Goal: Task Accomplishment & Management: Use online tool/utility

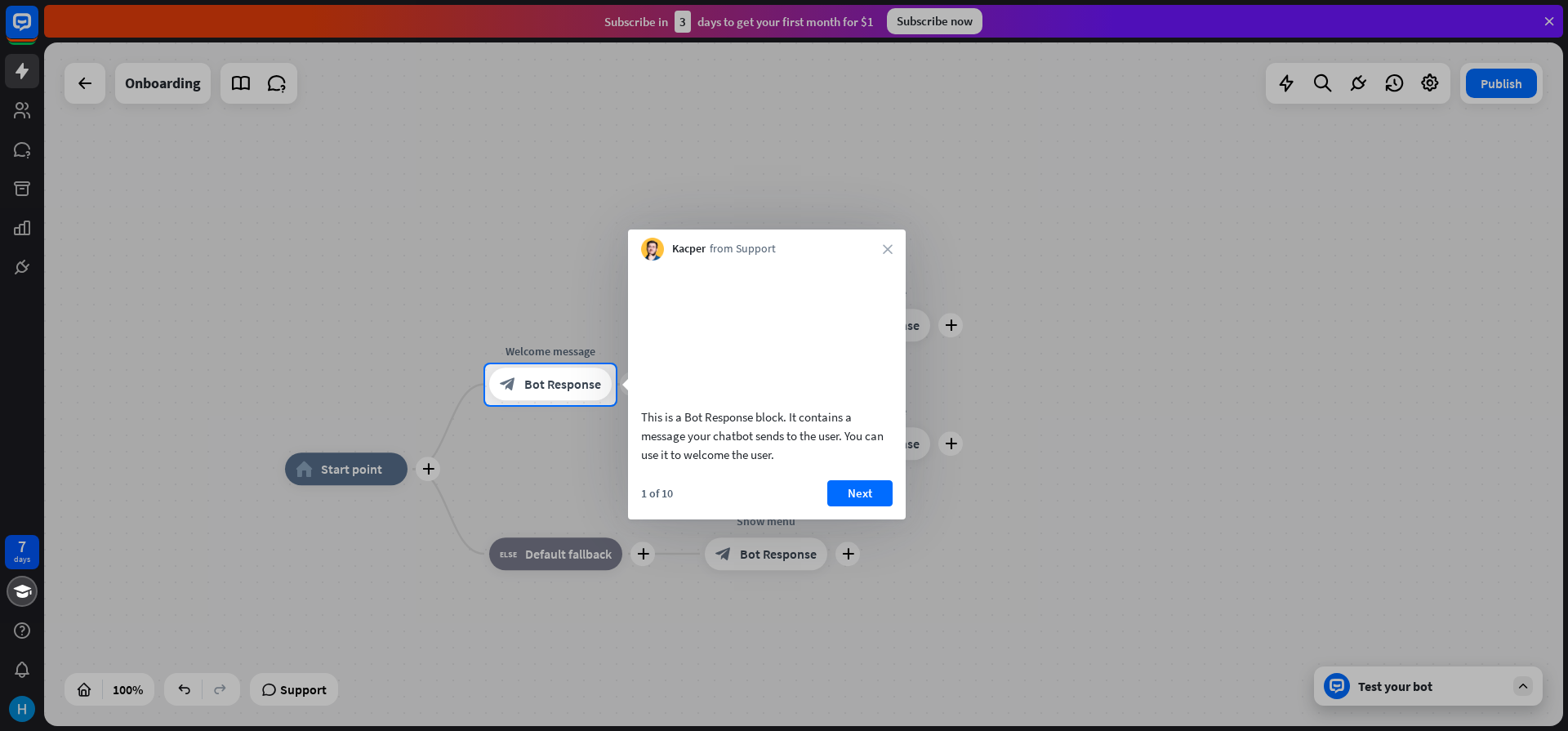
click at [821, 503] on div "1 of 10 Next" at bounding box center [766, 499] width 277 height 39
click at [825, 509] on div "1 of 10 Next" at bounding box center [766, 499] width 277 height 39
click at [840, 506] on button "Next" at bounding box center [859, 492] width 65 height 26
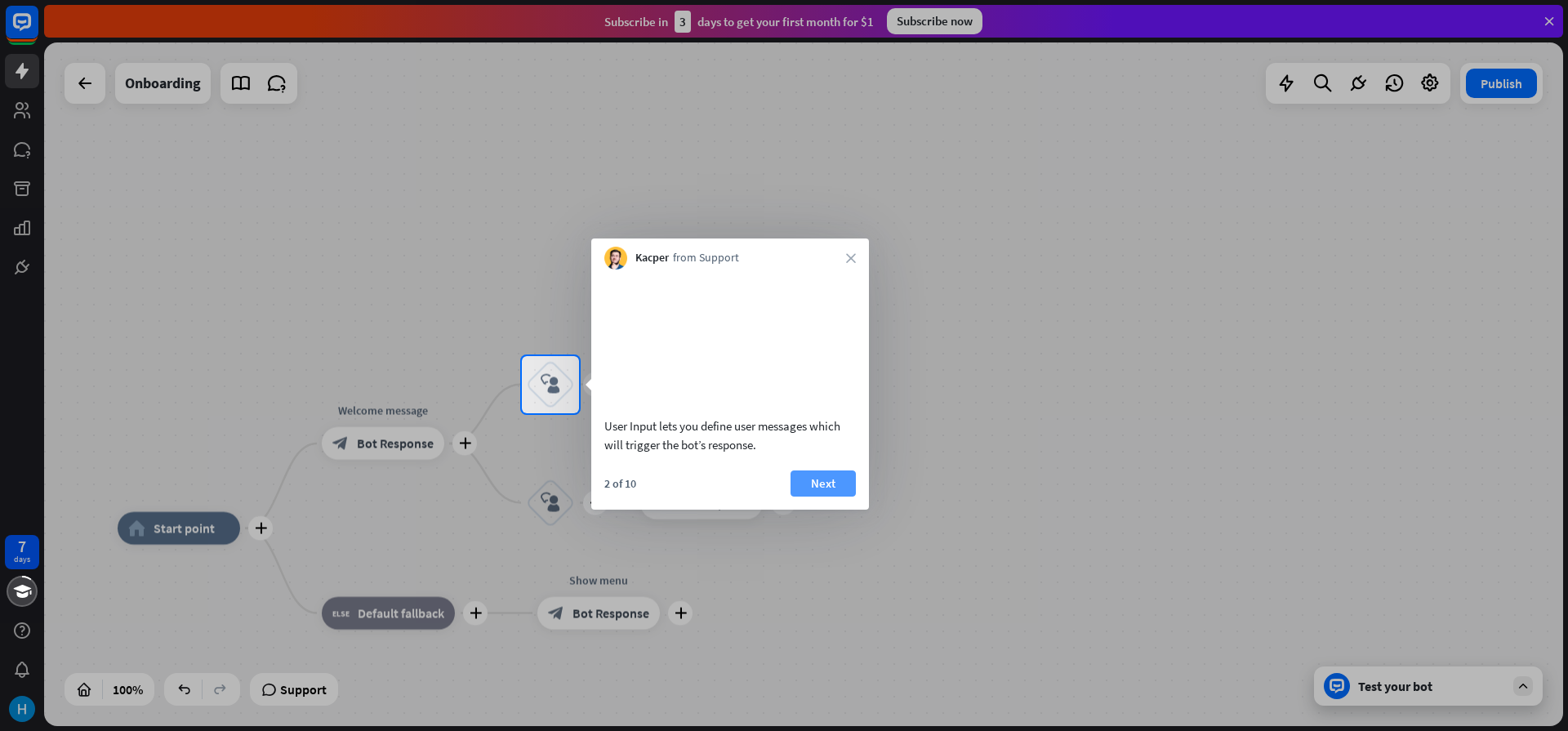
click at [816, 496] on button "Next" at bounding box center [823, 483] width 65 height 26
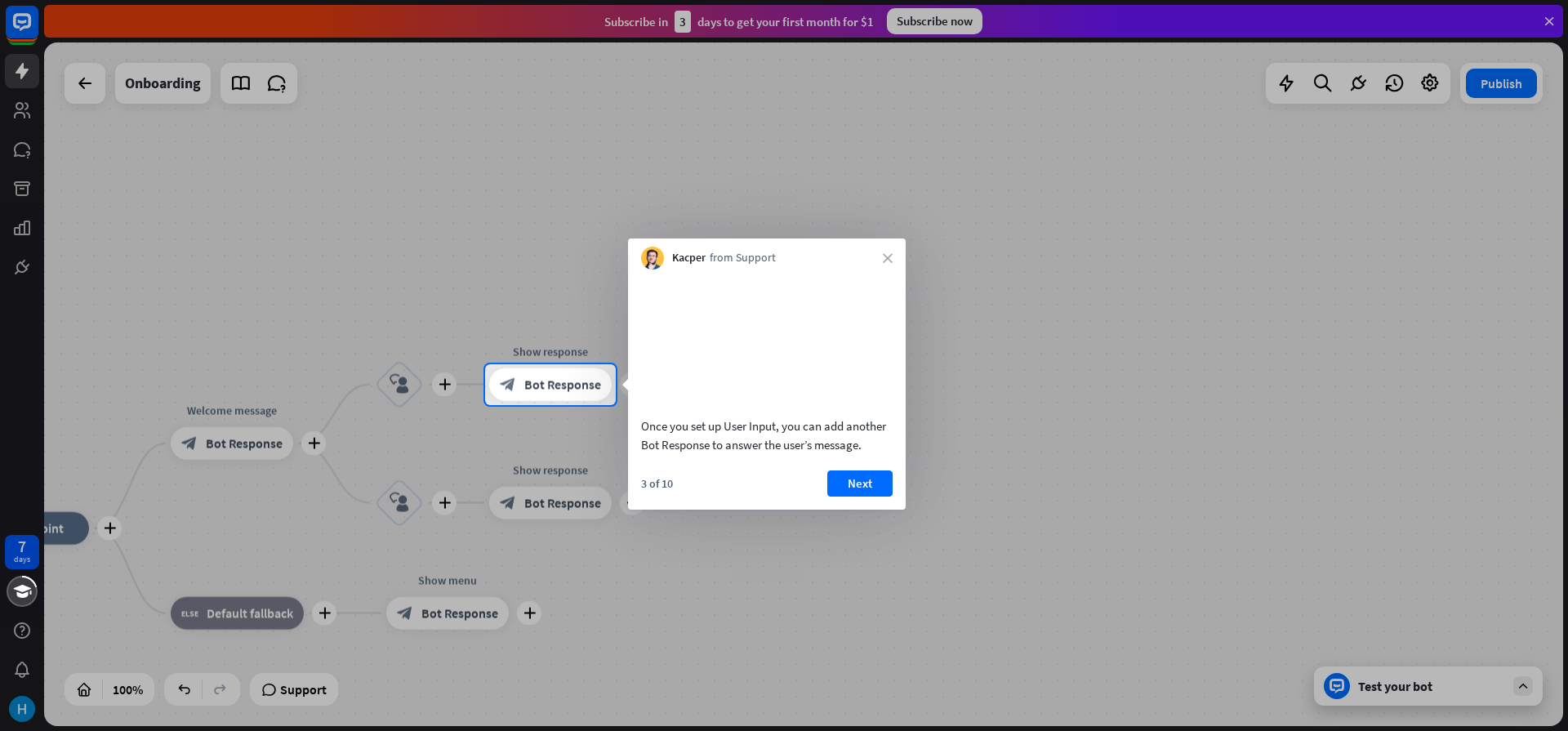
click at [817, 496] on div "3 of 10 Next" at bounding box center [766, 489] width 277 height 39
click at [843, 496] on button "Next" at bounding box center [859, 483] width 65 height 26
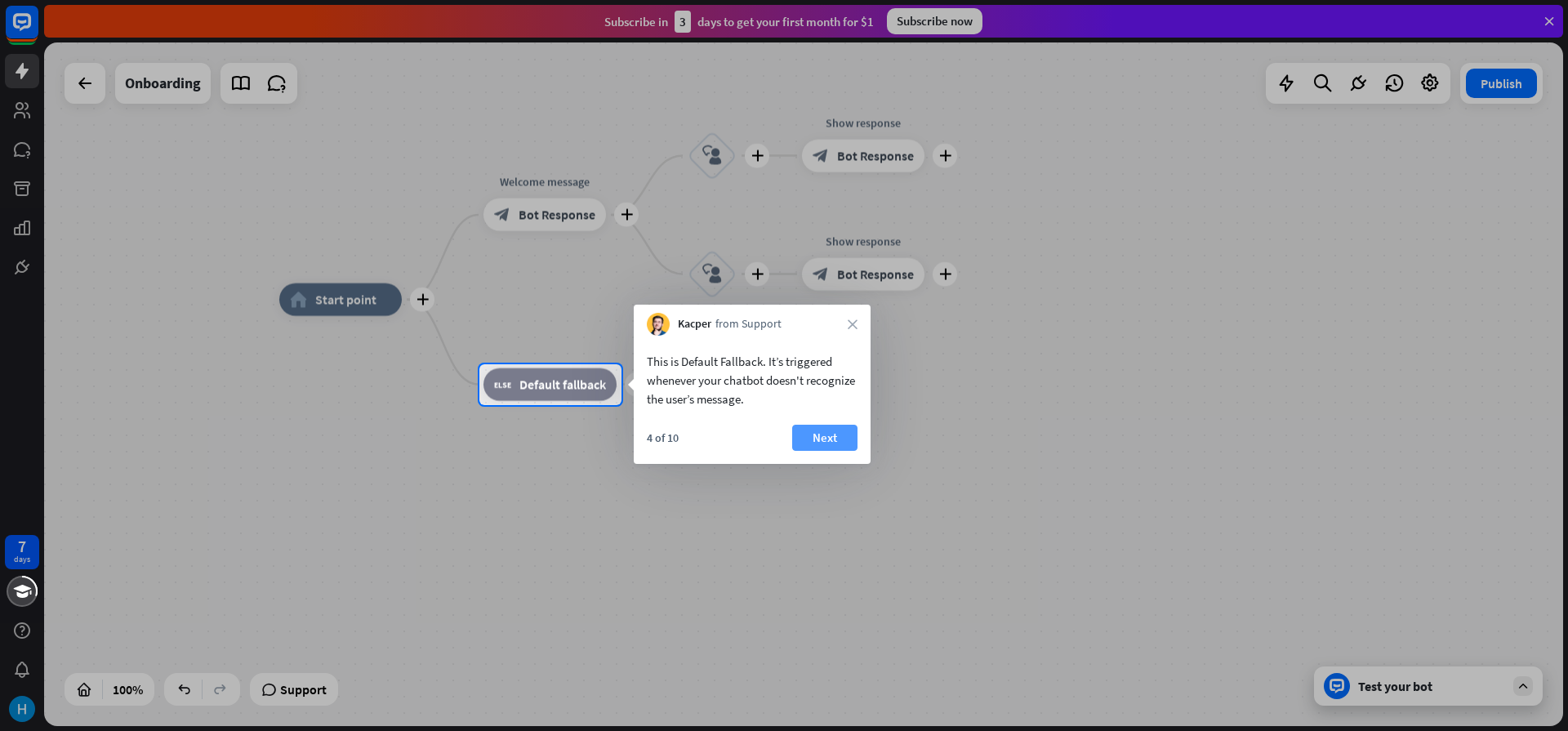
click at [831, 445] on button "Next" at bounding box center [824, 437] width 65 height 26
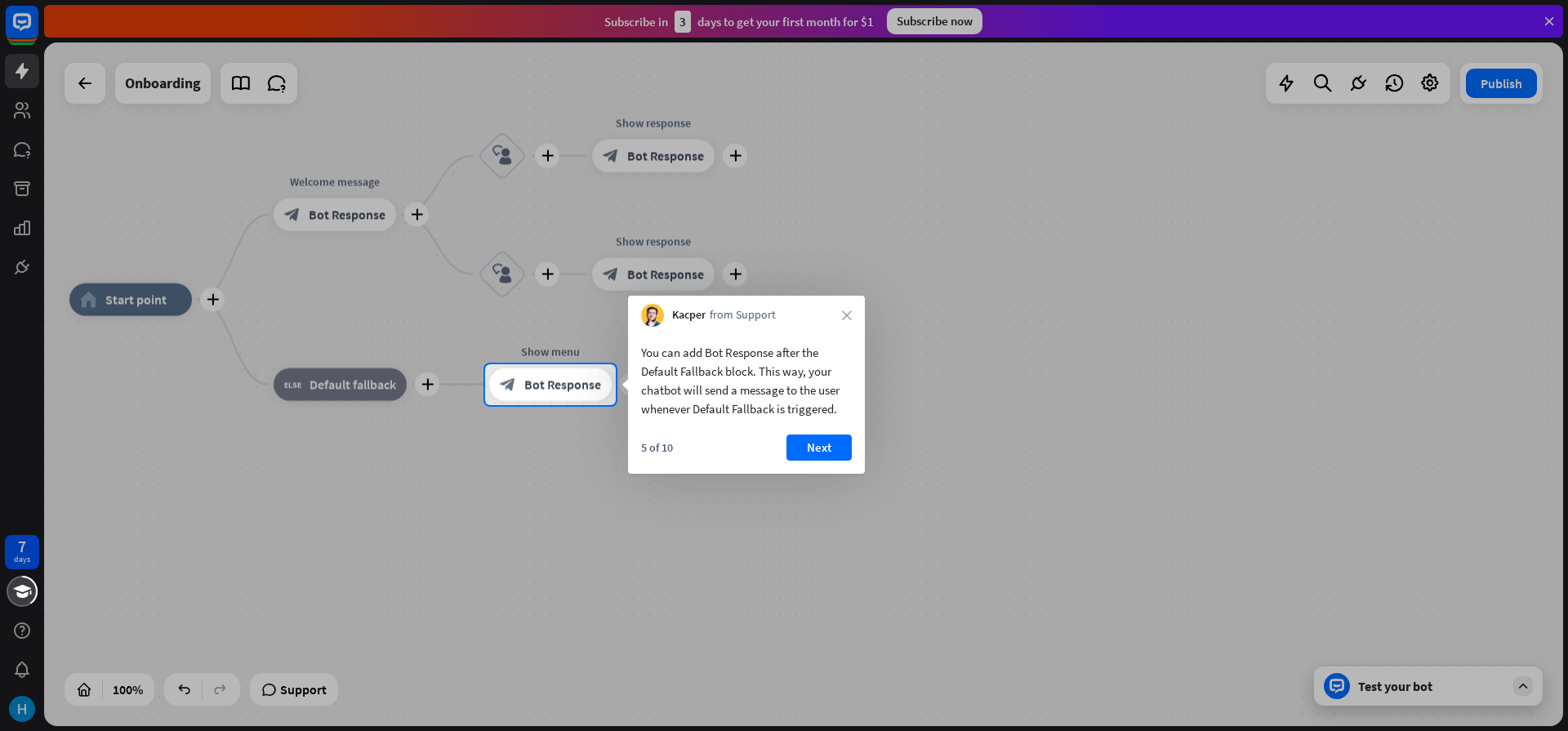
click at [831, 445] on button "Next" at bounding box center [819, 447] width 65 height 26
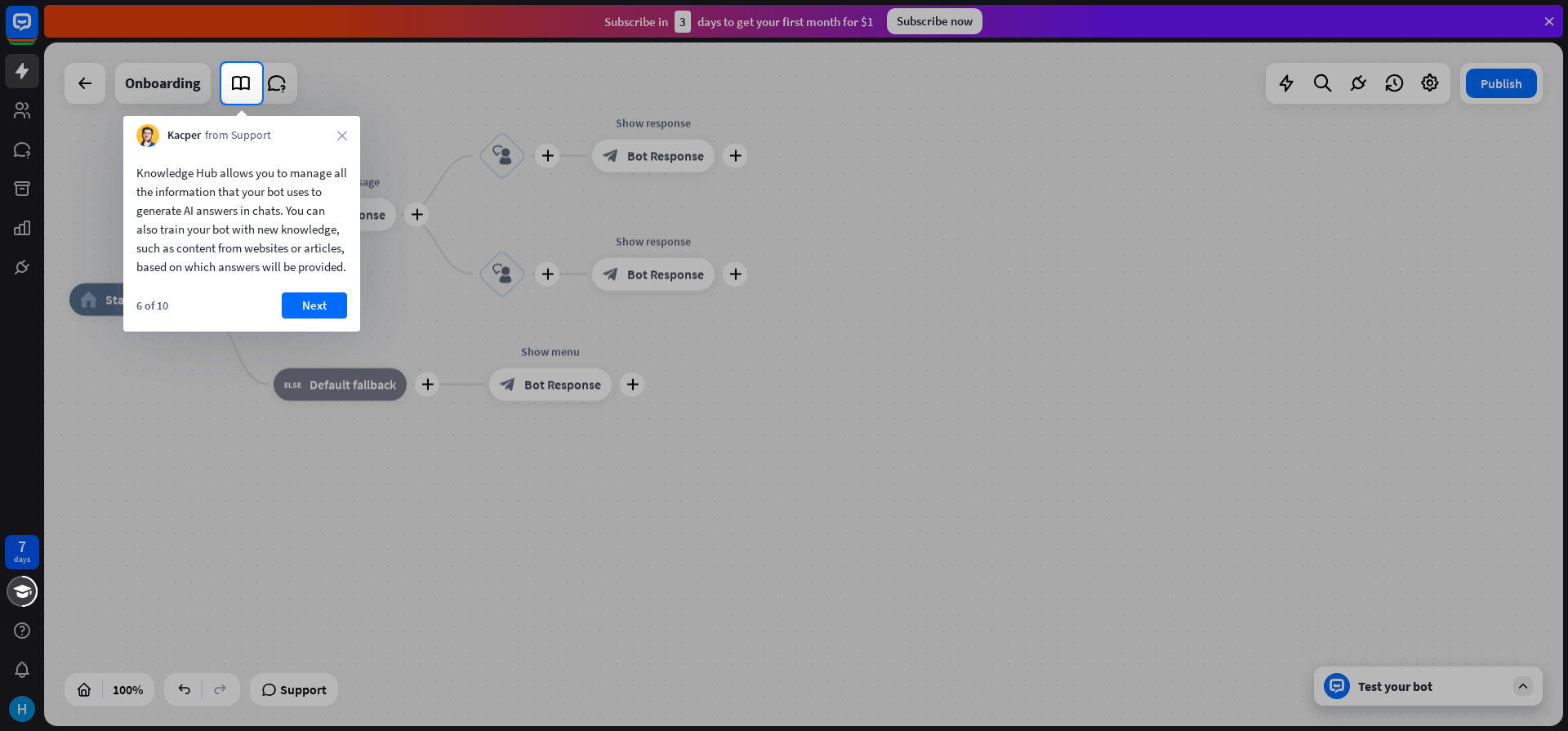
click at [329, 332] on div "6 of 10 Next" at bounding box center [241, 311] width 237 height 39
click at [309, 314] on button "Next" at bounding box center [315, 305] width 65 height 26
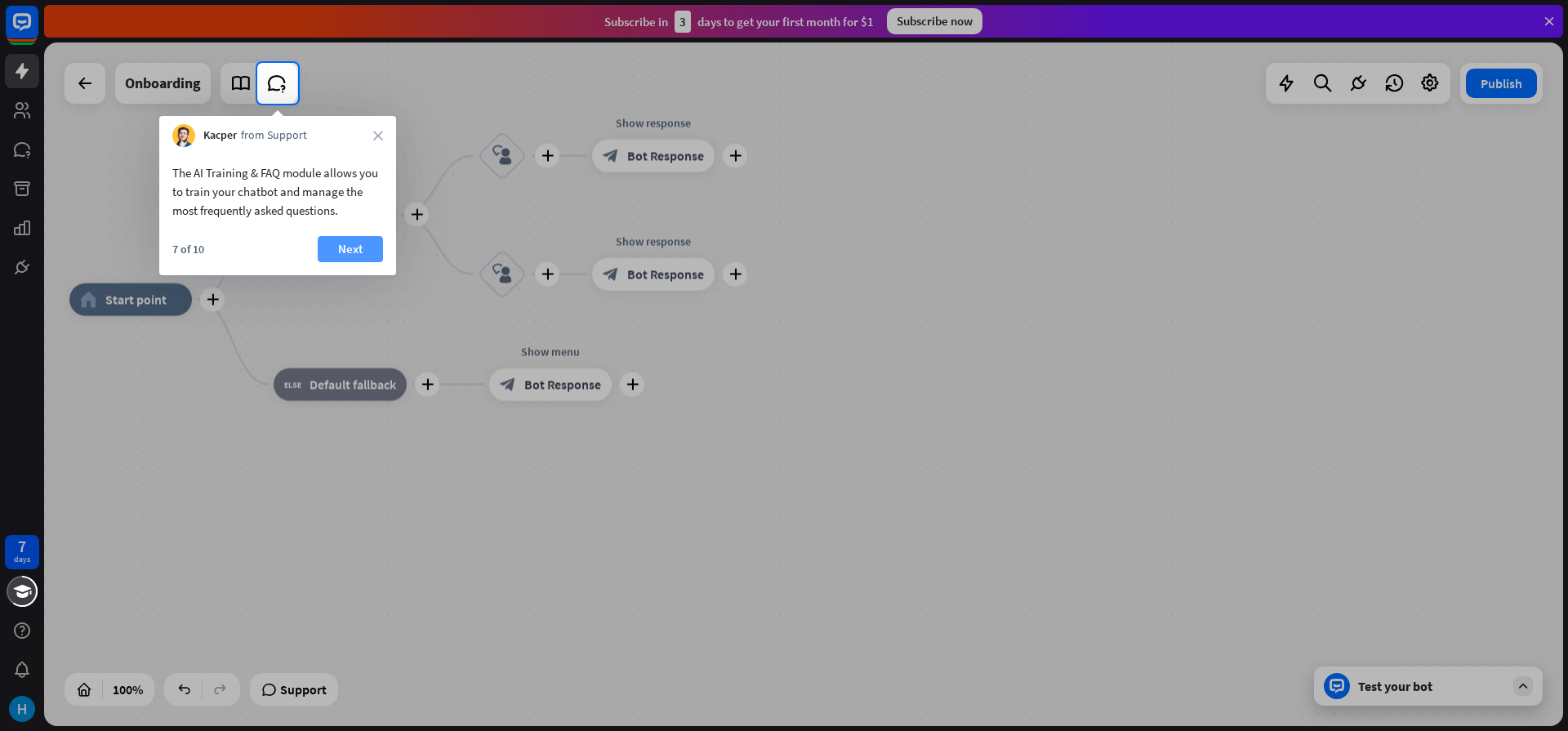
click at [349, 248] on button "Next" at bounding box center [350, 248] width 65 height 26
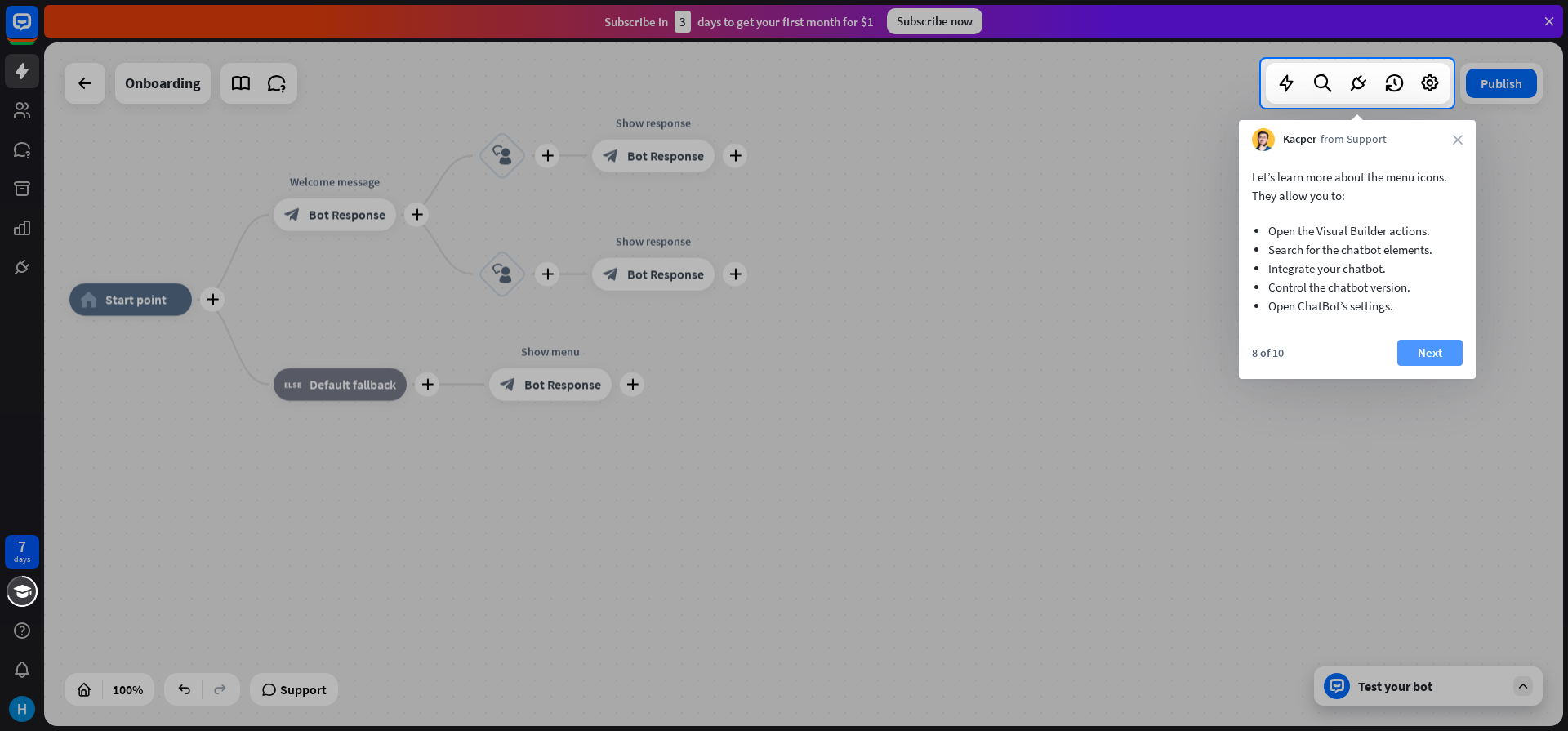
click at [1407, 340] on button "Next" at bounding box center [1430, 352] width 65 height 26
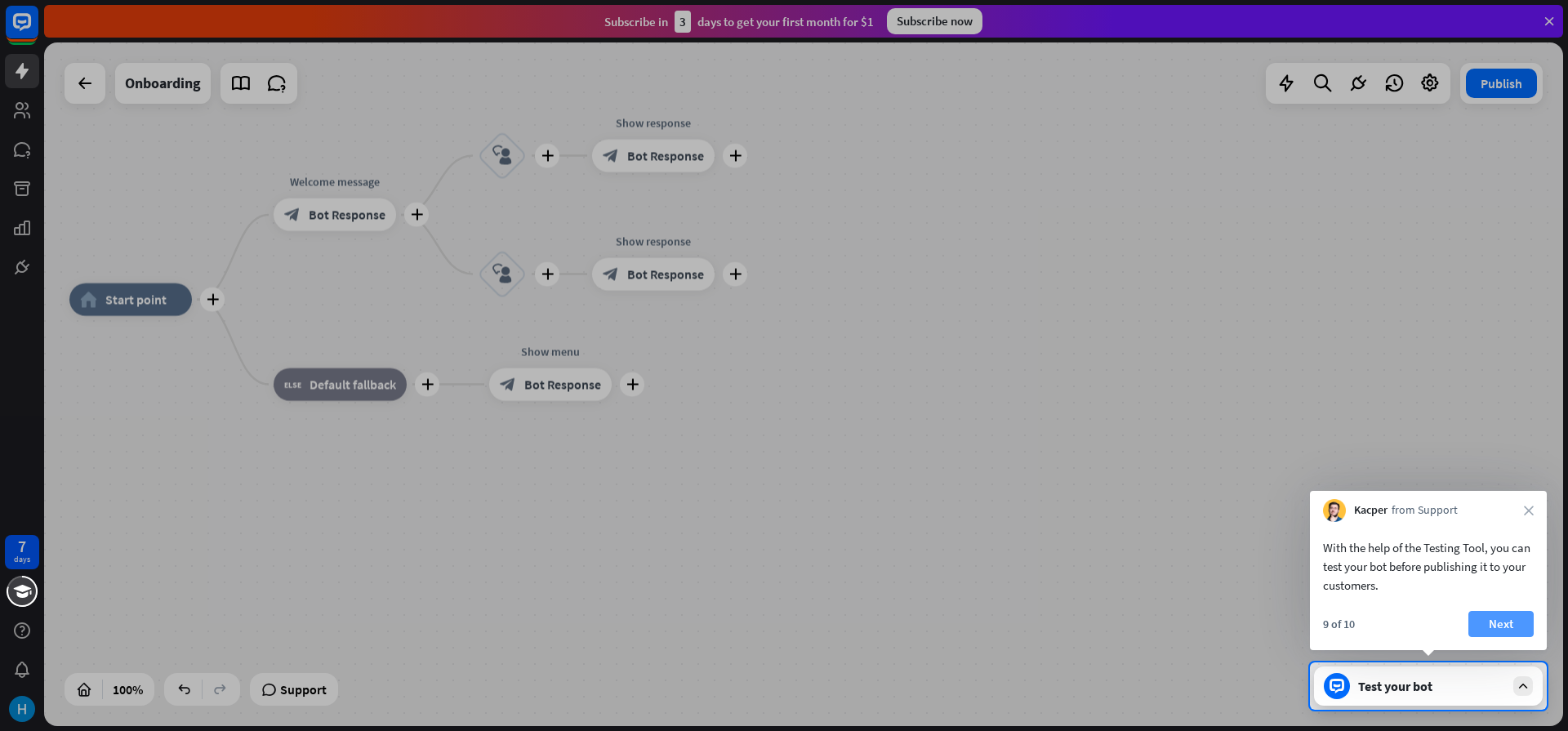
click at [1482, 615] on button "Next" at bounding box center [1500, 623] width 65 height 26
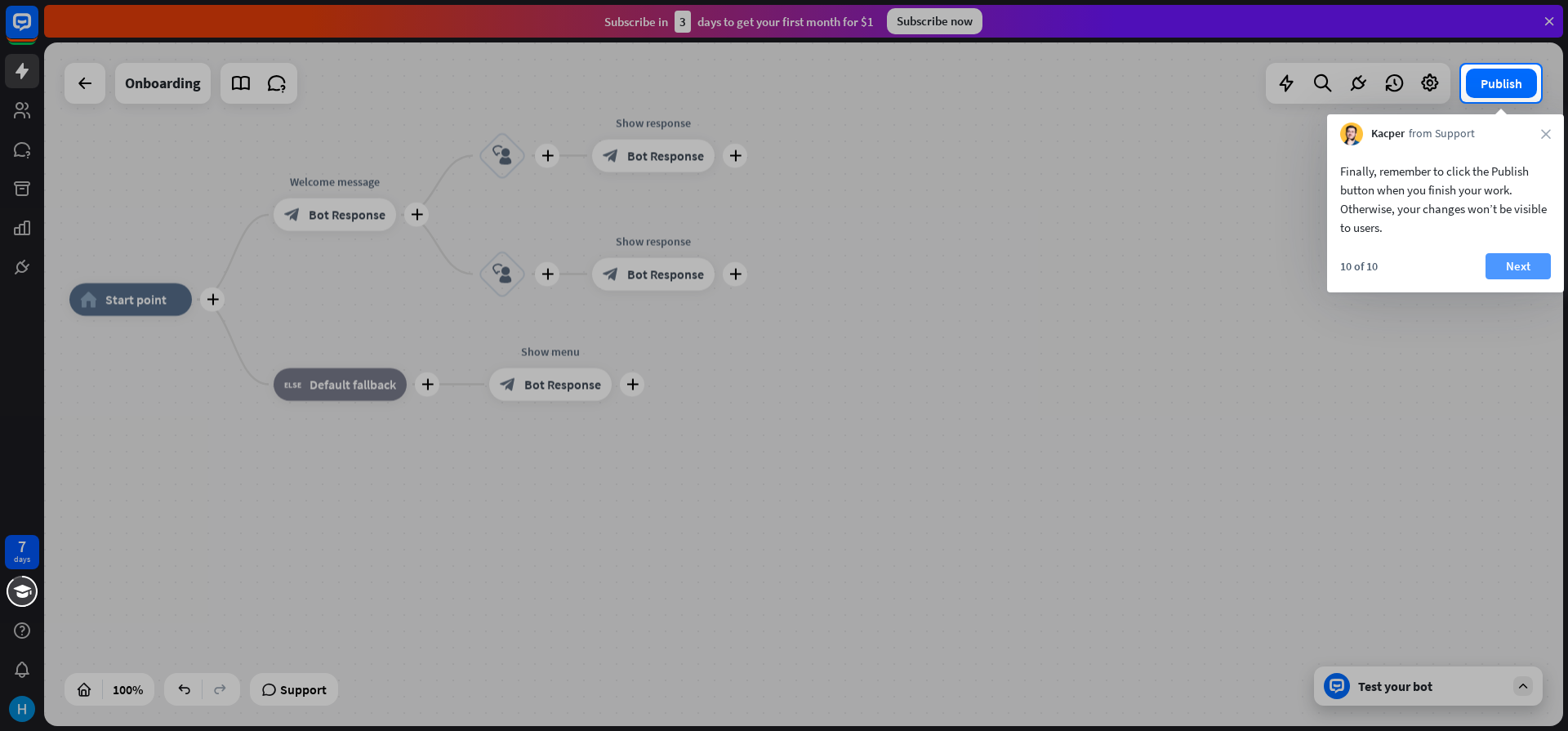
click at [1535, 268] on button "Next" at bounding box center [1517, 266] width 65 height 26
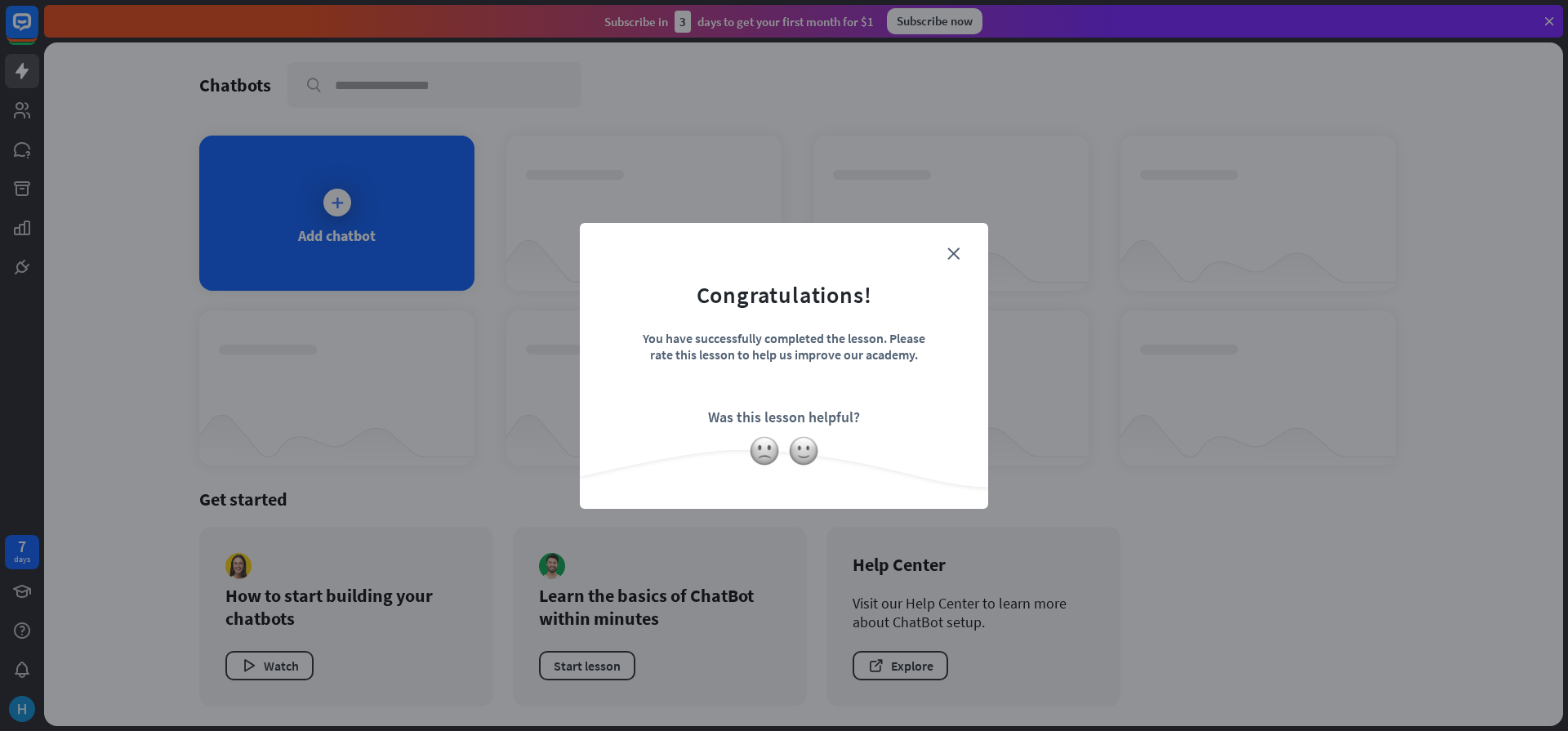
click at [946, 264] on form "Congratulations! You have successfully completed the lesson. Please rate this l…" at bounding box center [784, 341] width 368 height 195
click at [946, 261] on form "Congratulations! You have successfully completed the lesson. Please rate this l…" at bounding box center [784, 341] width 368 height 195
click at [957, 248] on icon "close" at bounding box center [953, 254] width 13 height 13
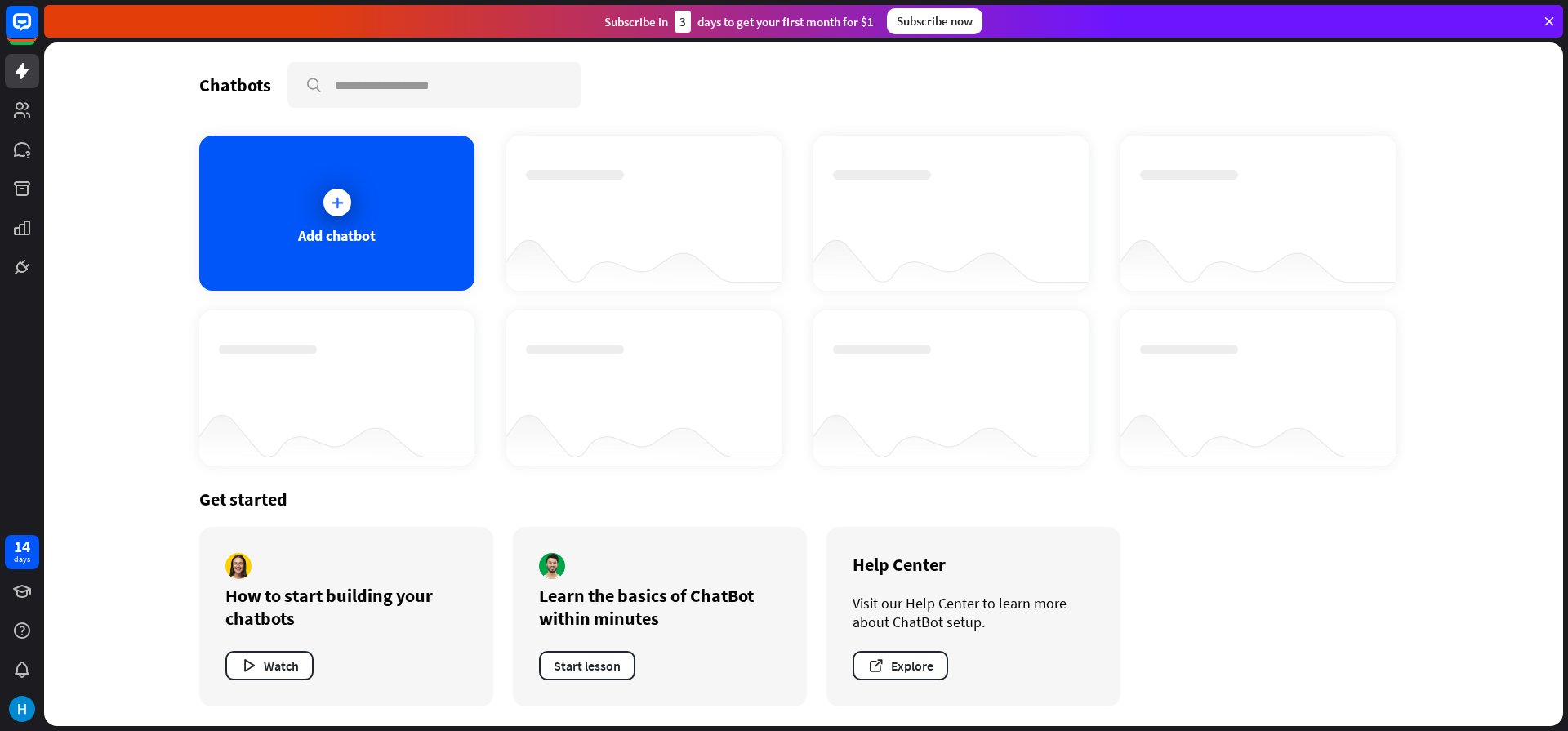
click at [615, 254] on div at bounding box center [643, 258] width 275 height 63
click at [85, 209] on div "Chatbots search Add chatbot Get started How to start building your chatbots Wat…" at bounding box center [803, 384] width 1518 height 683
drag, startPoint x: 85, startPoint y: 209, endPoint x: 132, endPoint y: 440, distance: 235.7
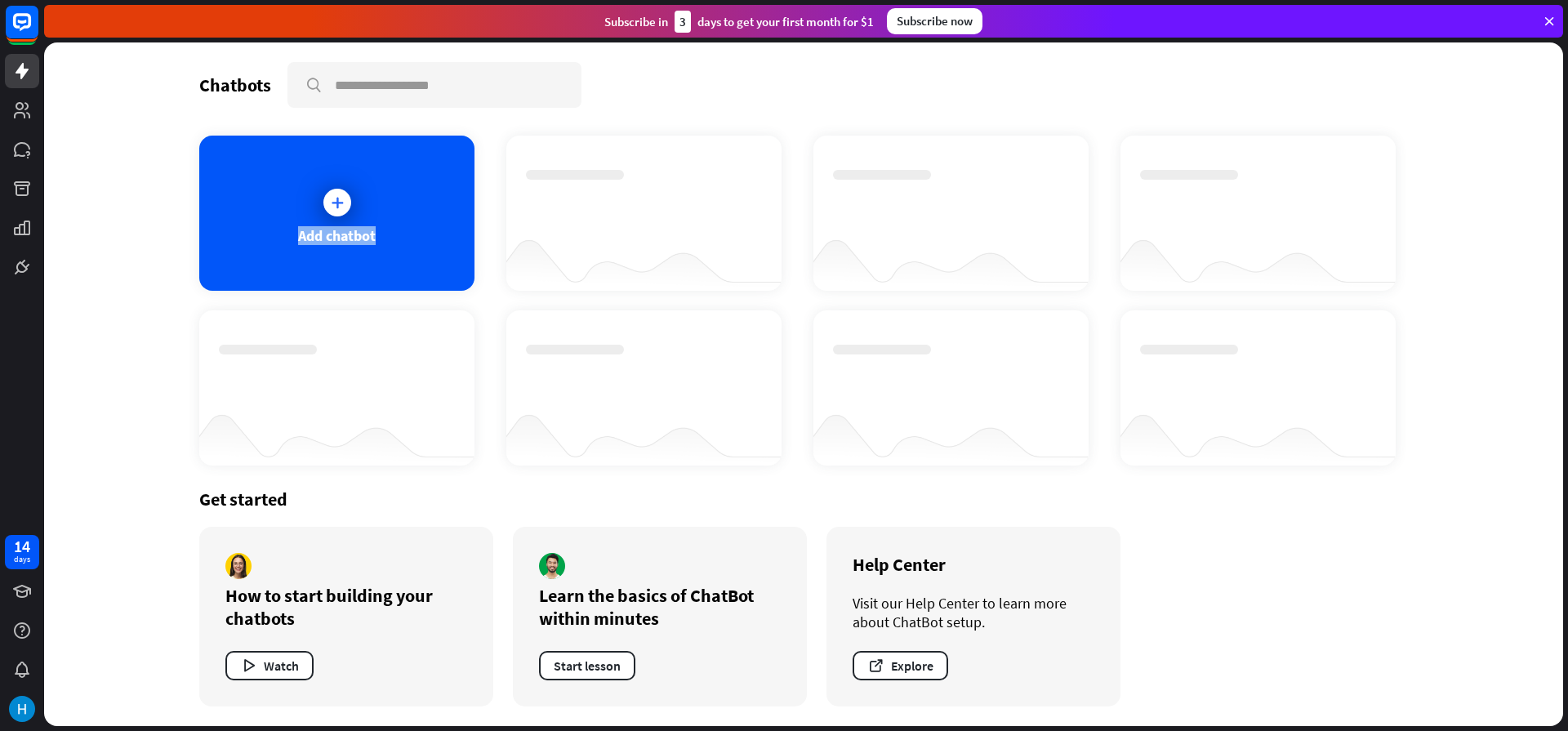
click at [132, 440] on div "Chatbots search Add chatbot Get started How to start building your chatbots Wat…" at bounding box center [803, 384] width 1518 height 683
drag, startPoint x: 170, startPoint y: 312, endPoint x: 204, endPoint y: 446, distance: 138.2
click at [204, 446] on div "Chatbots search Add chatbot Get started How to start building your chatbots Wat…" at bounding box center [803, 384] width 1306 height 683
click at [333, 216] on div at bounding box center [337, 201] width 41 height 41
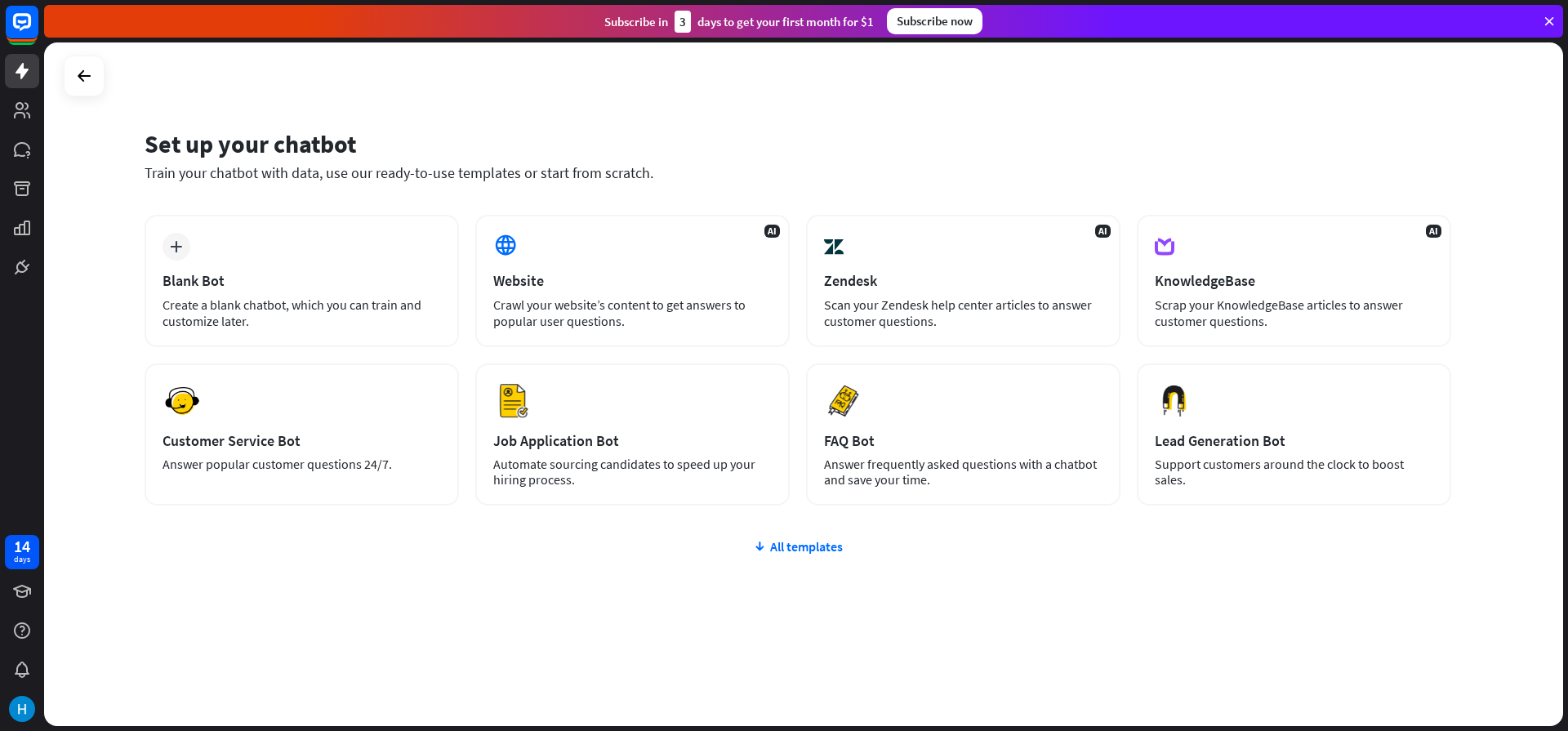
click at [819, 530] on div "plus Blank Bot Create a blank chatbot, which you can train and customize later.…" at bounding box center [797, 458] width 1306 height 486
click at [812, 532] on div "plus Blank Bot Create a blank chatbot, which you can train and customize later.…" at bounding box center [797, 458] width 1306 height 486
click at [806, 535] on div "plus Blank Bot Create a blank chatbot, which you can train and customize later.…" at bounding box center [797, 458] width 1306 height 486
click at [802, 545] on div "All templates" at bounding box center [797, 546] width 1306 height 16
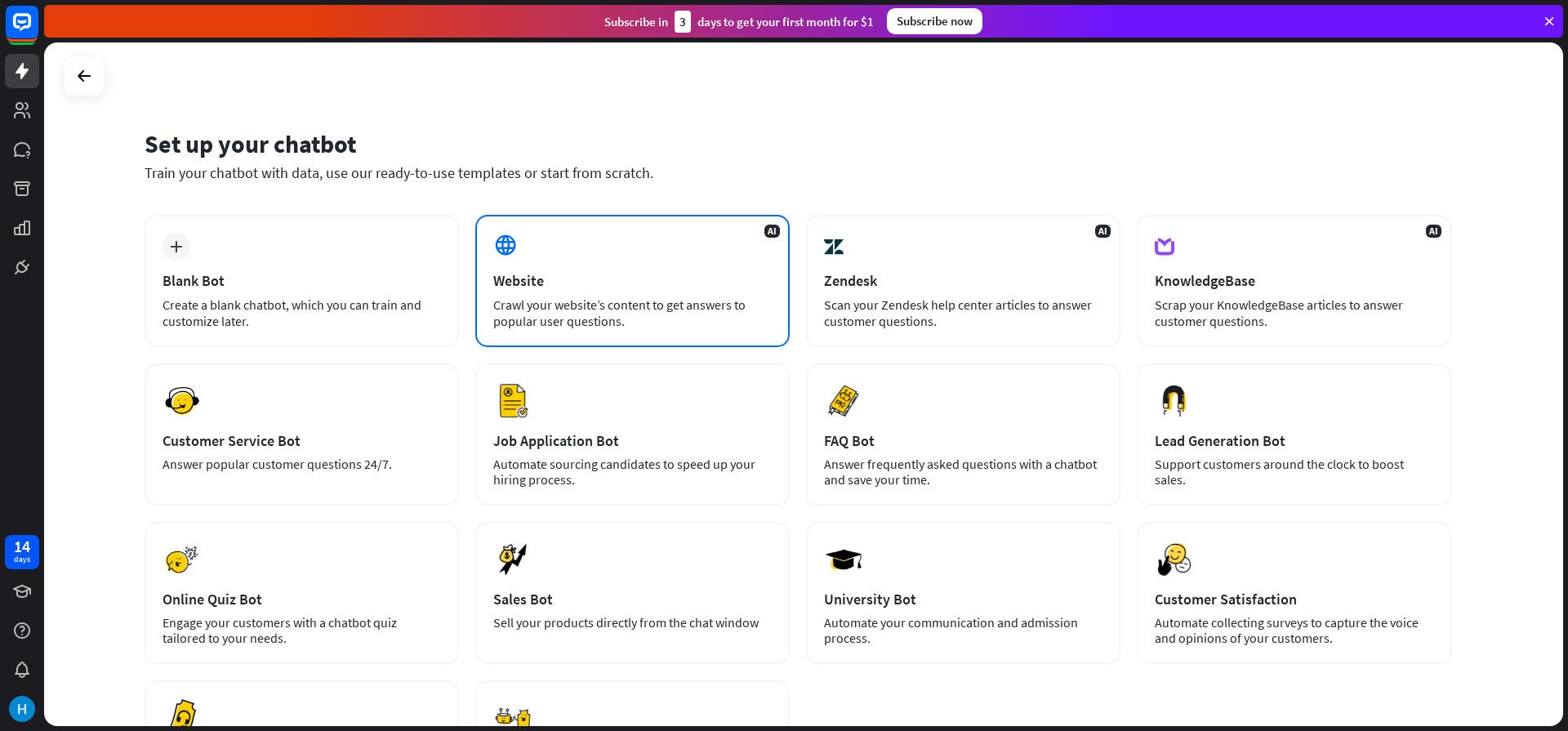
click at [693, 255] on div "AI Website Crawl your website’s content to get answers to popular user question…" at bounding box center [633, 281] width 315 height 132
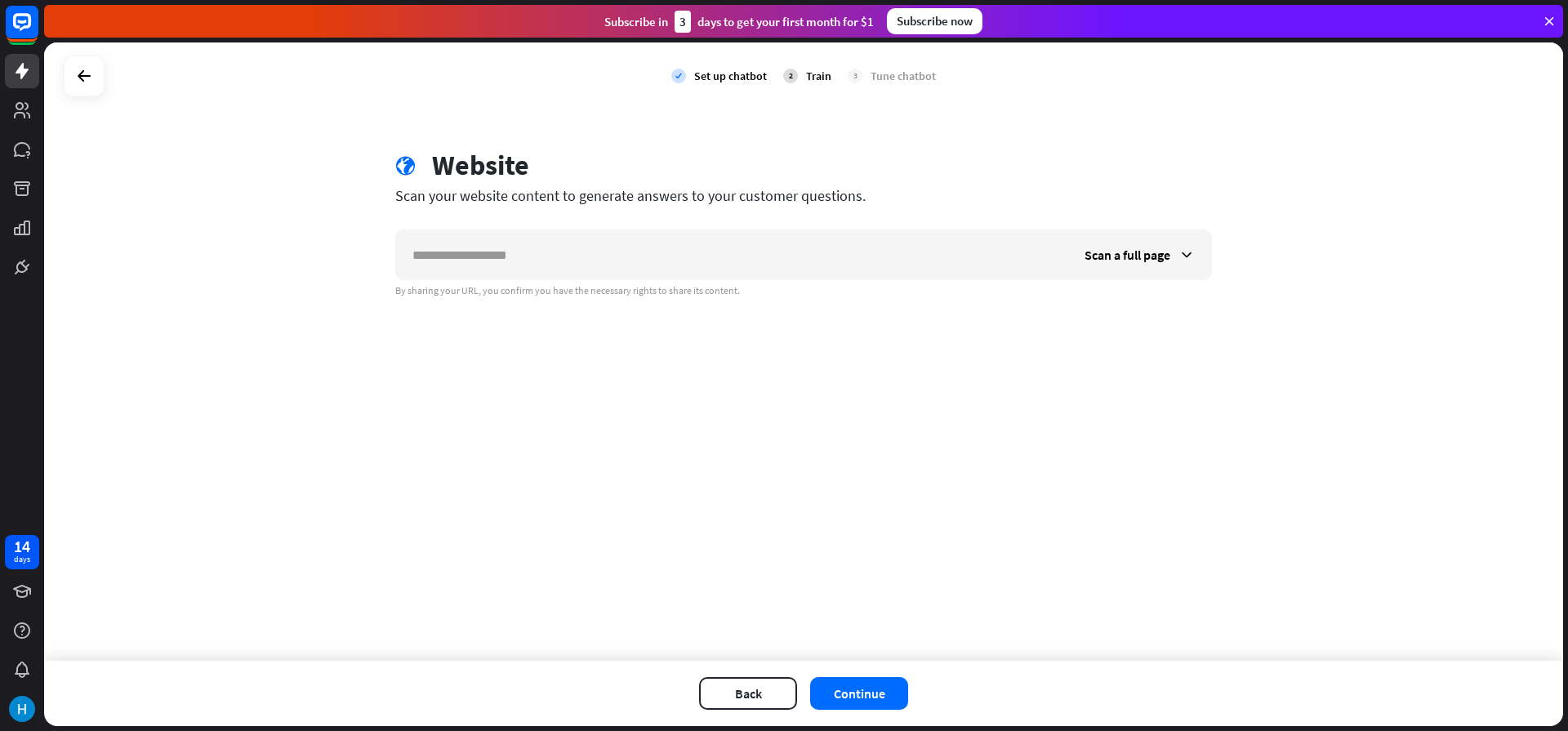
click at [693, 255] on input "text" at bounding box center [732, 255] width 672 height 49
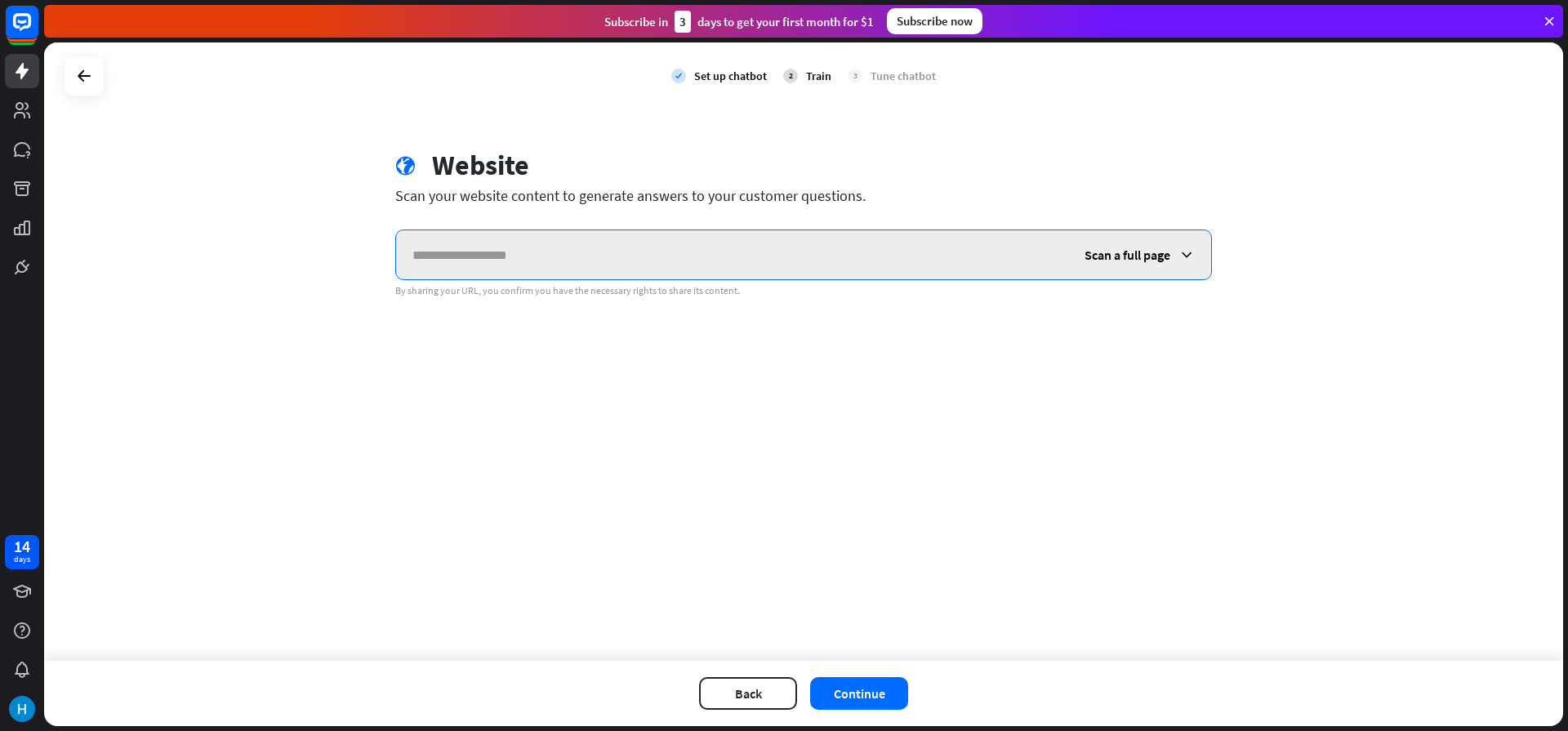
paste input "**********"
type input "**********"
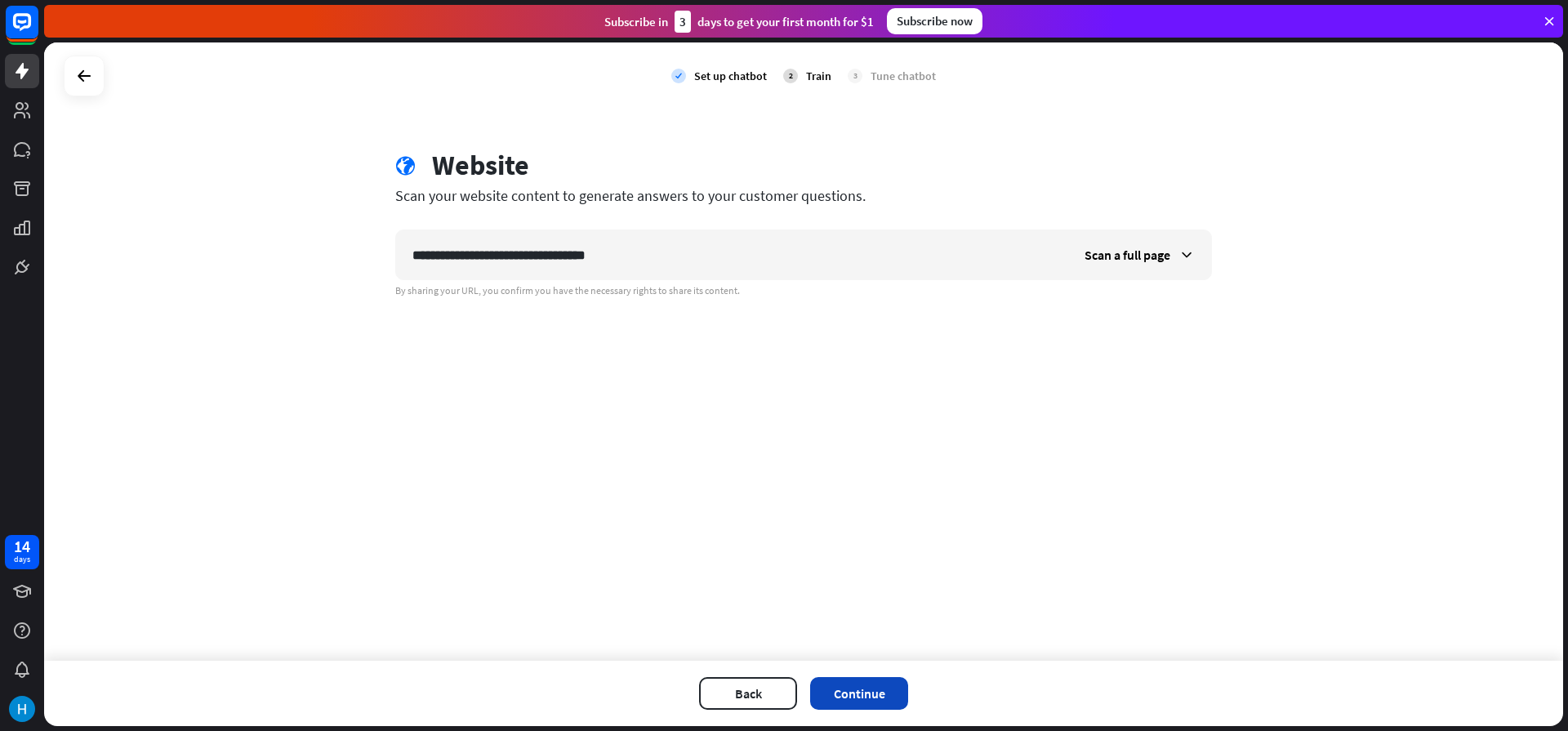
click at [885, 705] on button "Continue" at bounding box center [859, 693] width 98 height 33
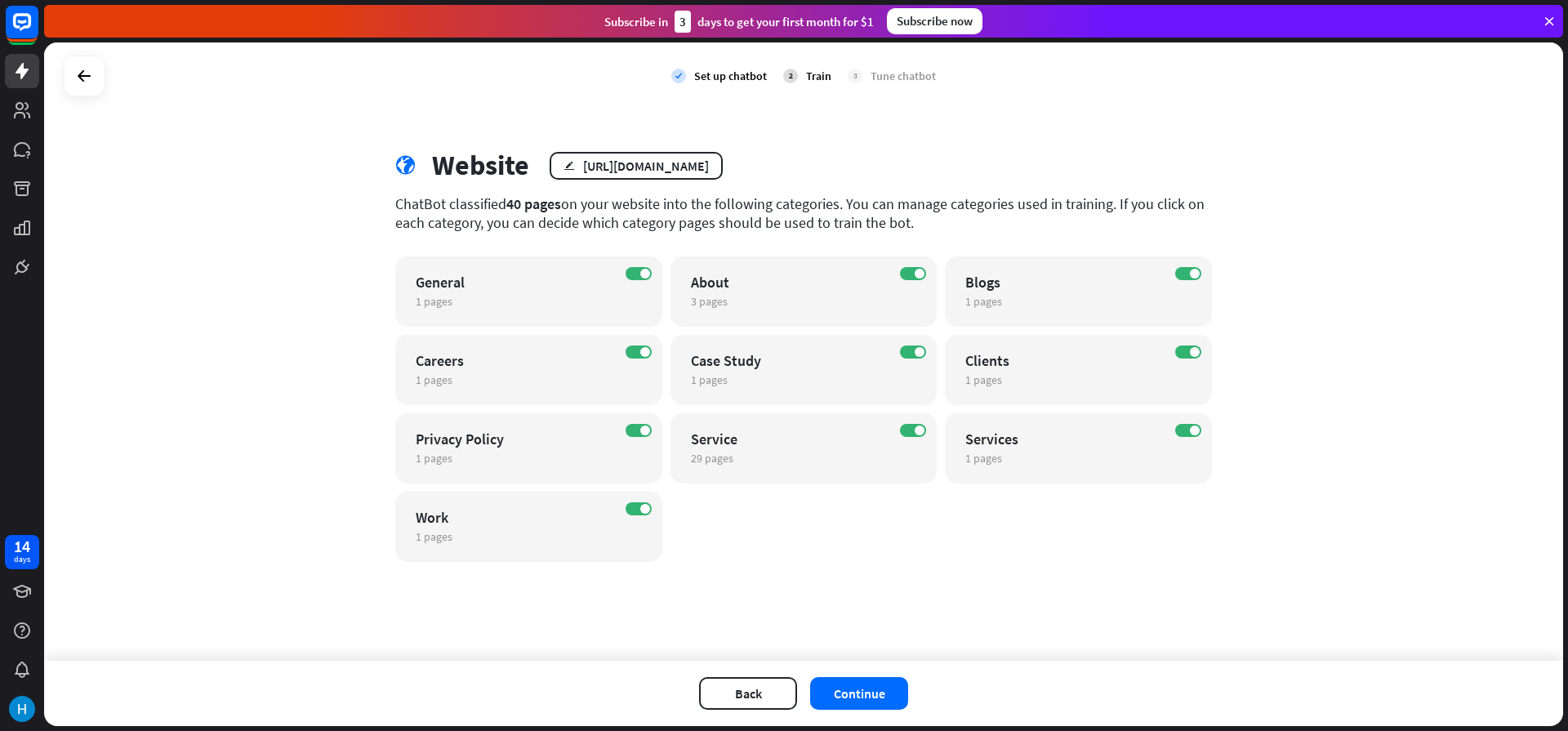
drag, startPoint x: 515, startPoint y: 204, endPoint x: 1083, endPoint y: 188, distance: 568.2
click at [1083, 188] on div "globe Website edit [URL][DOMAIN_NAME] ChatBot classified 40 pages on your websi…" at bounding box center [803, 354] width 856 height 413
click at [1189, 278] on label "ON" at bounding box center [1188, 273] width 26 height 13
click at [1189, 278] on label "OFF" at bounding box center [1188, 273] width 26 height 13
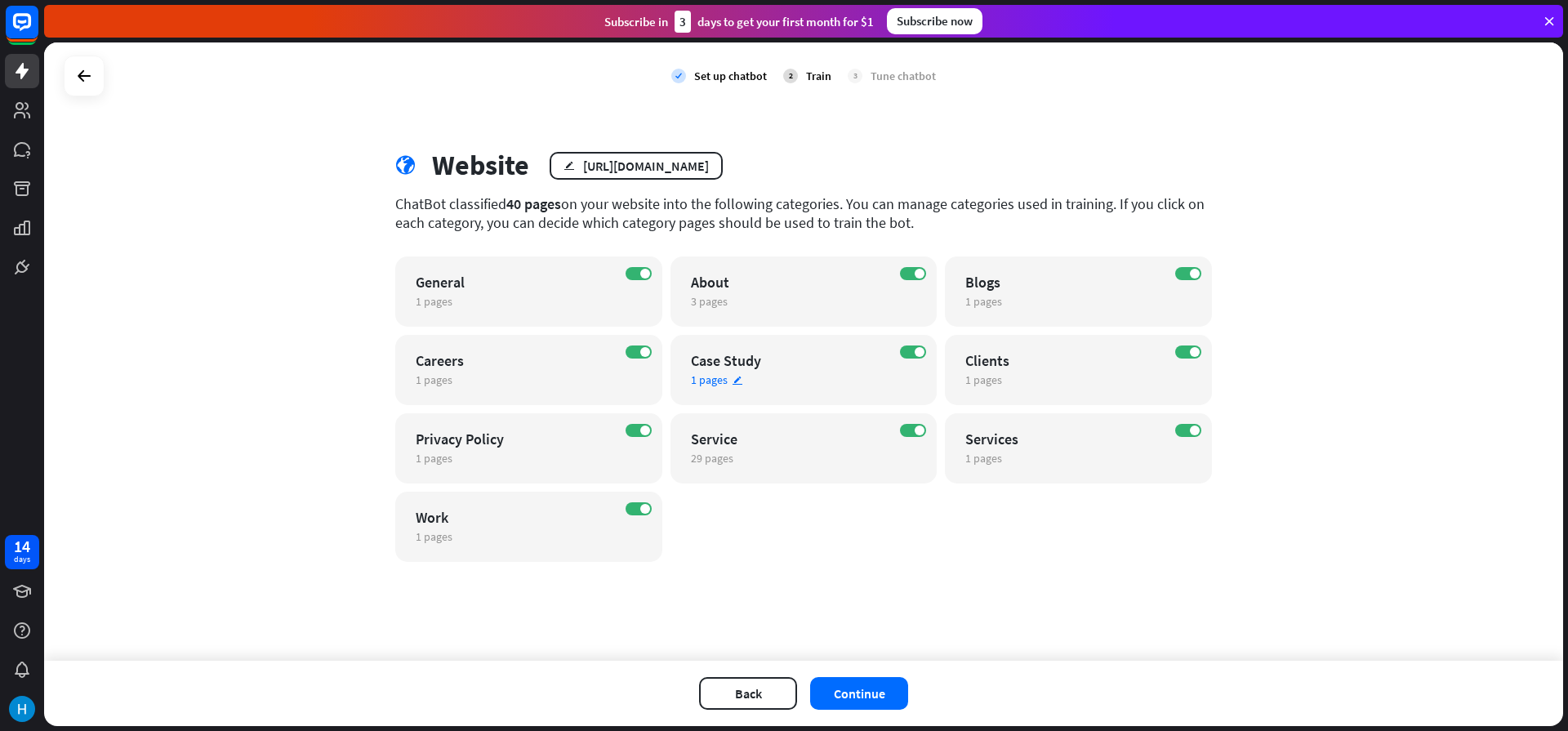
click at [733, 387] on div "ON Case Study 1 pages edit" at bounding box center [803, 370] width 267 height 70
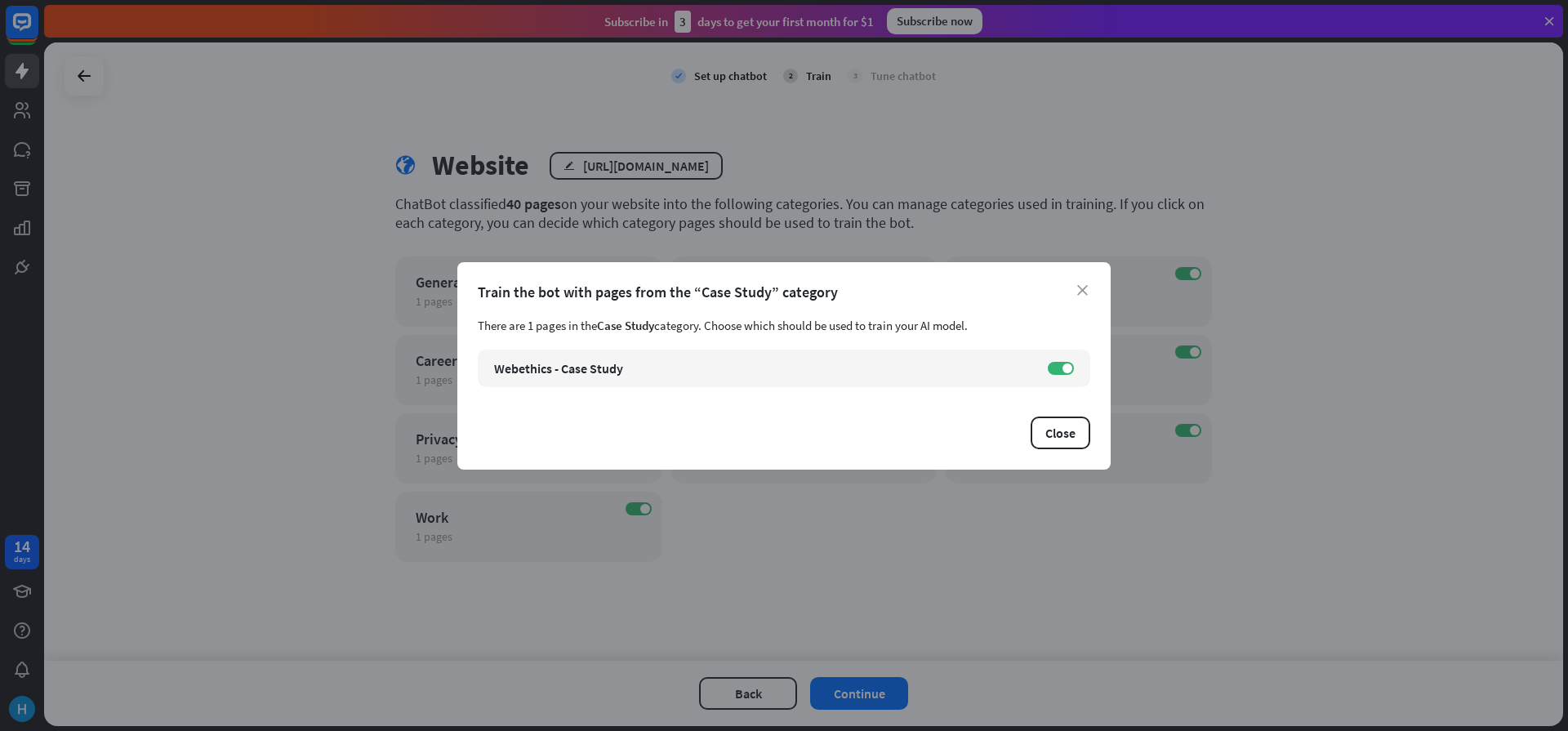
click at [1104, 292] on div "close Train the bot with pages from the “Case Study” category There are 1 pages…" at bounding box center [784, 365] width 653 height 207
click at [1079, 286] on icon "close" at bounding box center [1083, 290] width 11 height 11
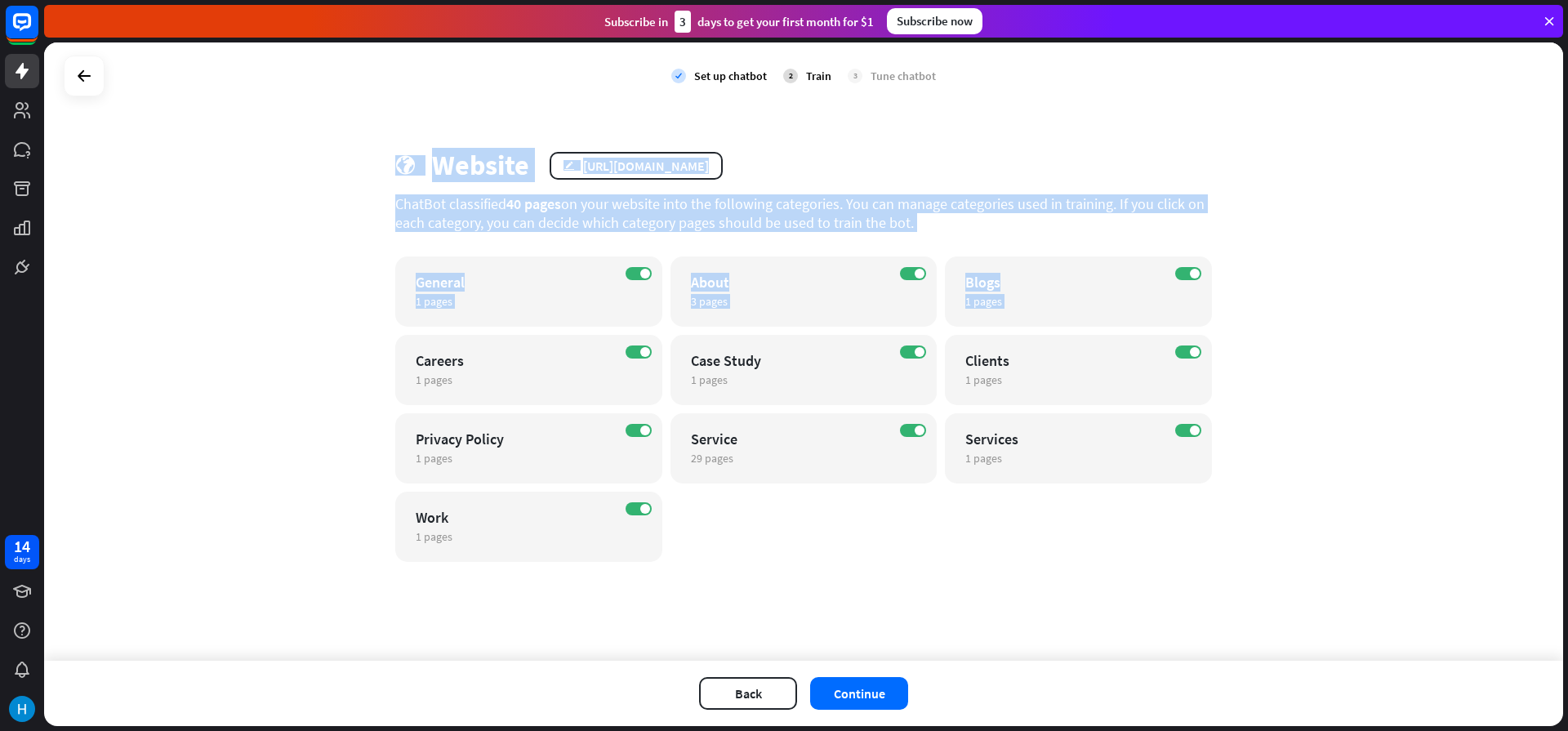
drag, startPoint x: 190, startPoint y: 106, endPoint x: 192, endPoint y: 344, distance: 238.0
click at [192, 344] on div "check Set up chatbot 2 Train 3 Tune chatbot globe Website edit [URL][DOMAIN_NAM…" at bounding box center [803, 351] width 1518 height 618
click at [193, 342] on div "check Set up chatbot 2 Train 3 Tune chatbot globe Website edit [URL][DOMAIN_NAM…" at bounding box center [803, 351] width 1518 height 618
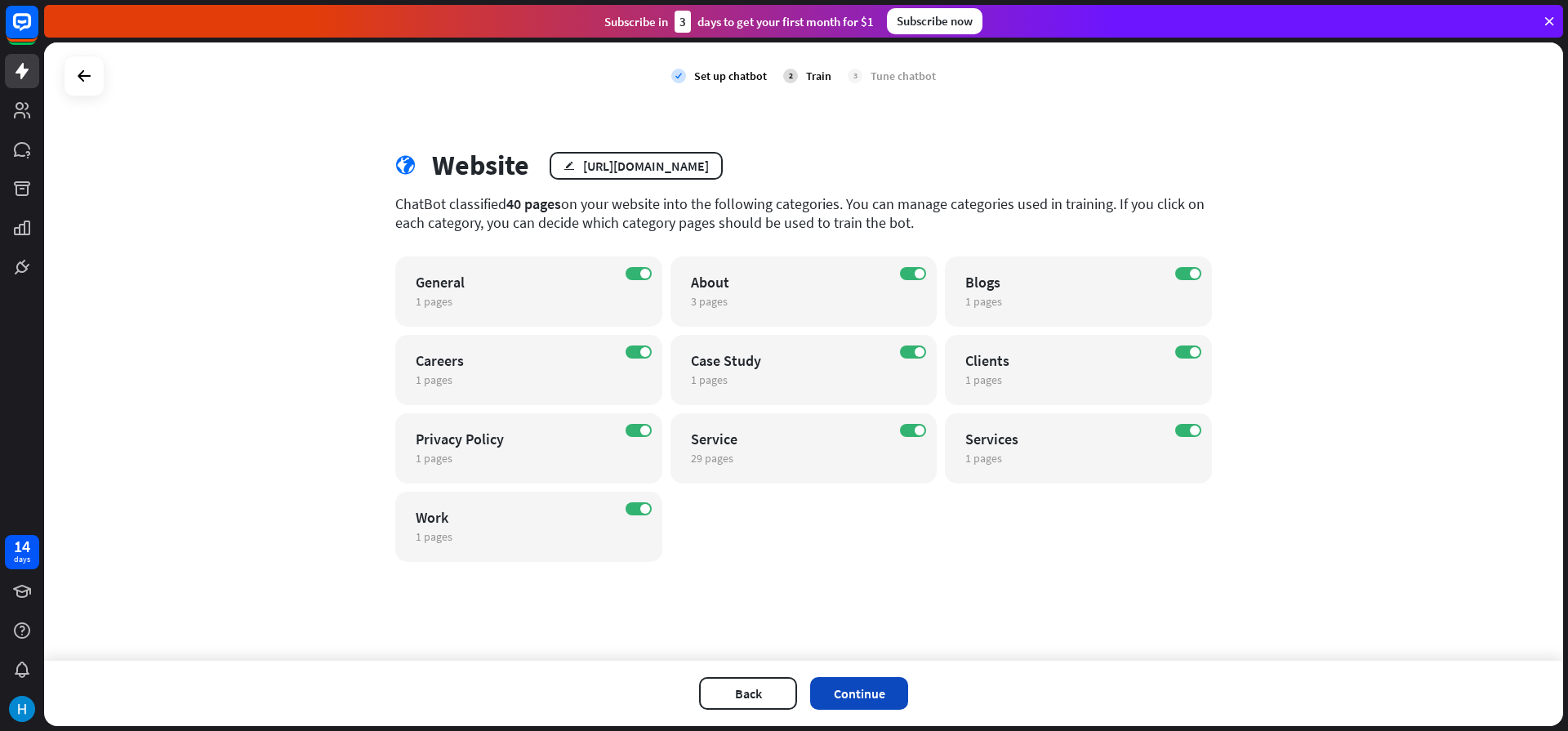
click at [832, 689] on button "Continue" at bounding box center [859, 693] width 98 height 33
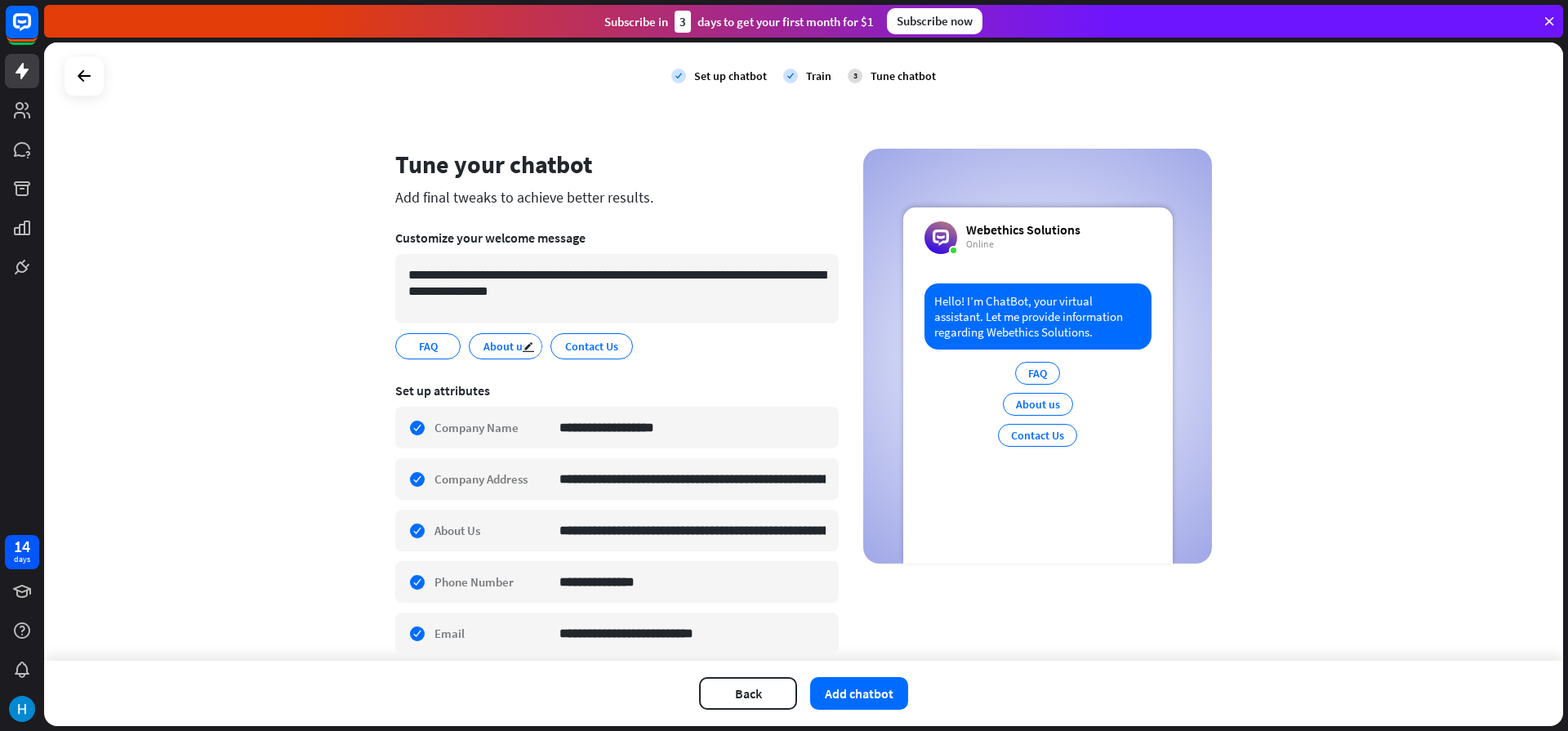
click at [505, 350] on span "About us" at bounding box center [505, 346] width 47 height 18
click at [398, 351] on div "FAQ edit" at bounding box center [427, 346] width 65 height 26
click at [587, 351] on span "Contact Us" at bounding box center [591, 346] width 56 height 18
click at [581, 350] on span "Contact Us" at bounding box center [591, 346] width 56 height 18
click at [489, 351] on span "About us" at bounding box center [505, 346] width 47 height 18
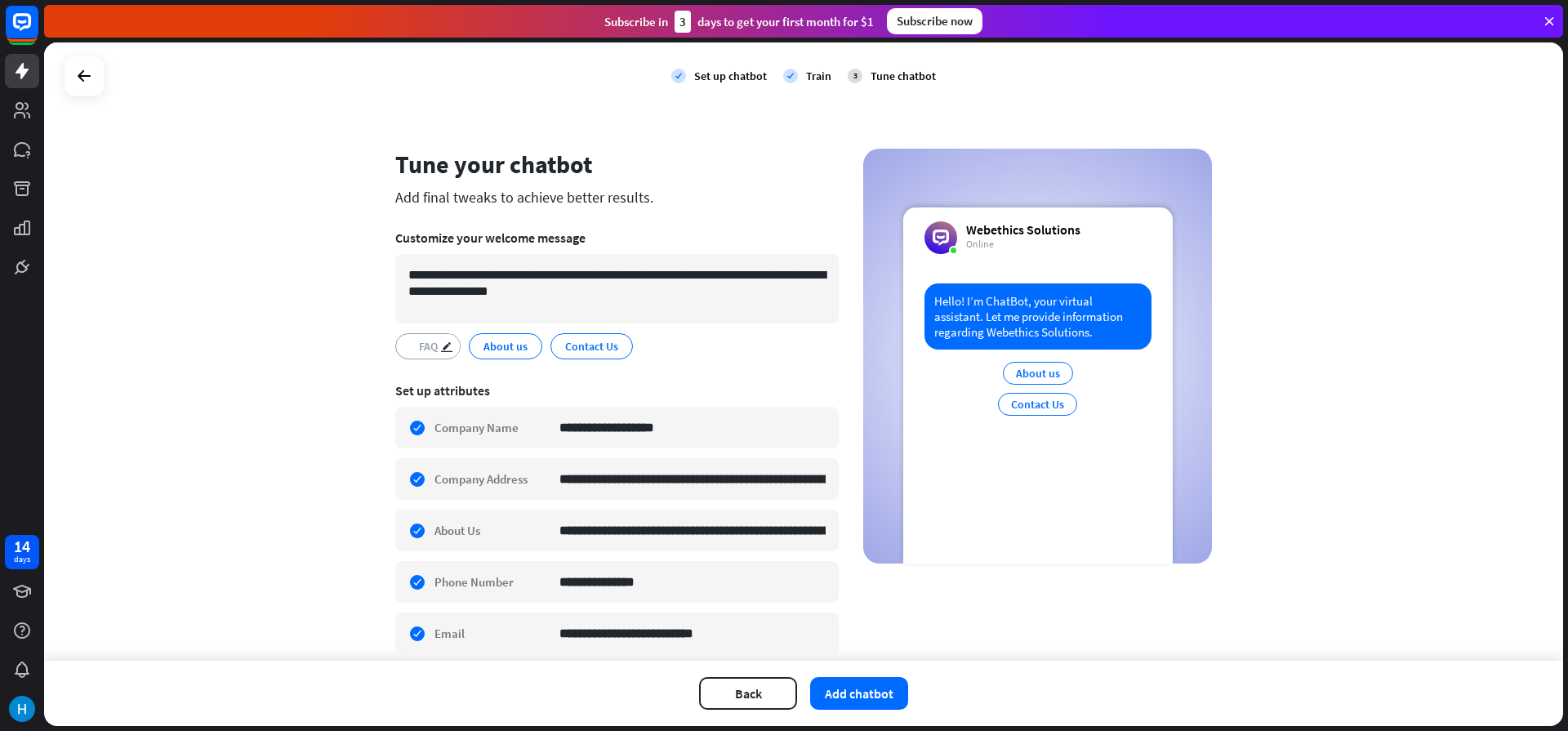
click at [390, 351] on div "**********" at bounding box center [803, 539] width 856 height 783
click at [423, 343] on span "FAQ" at bounding box center [428, 346] width 22 height 18
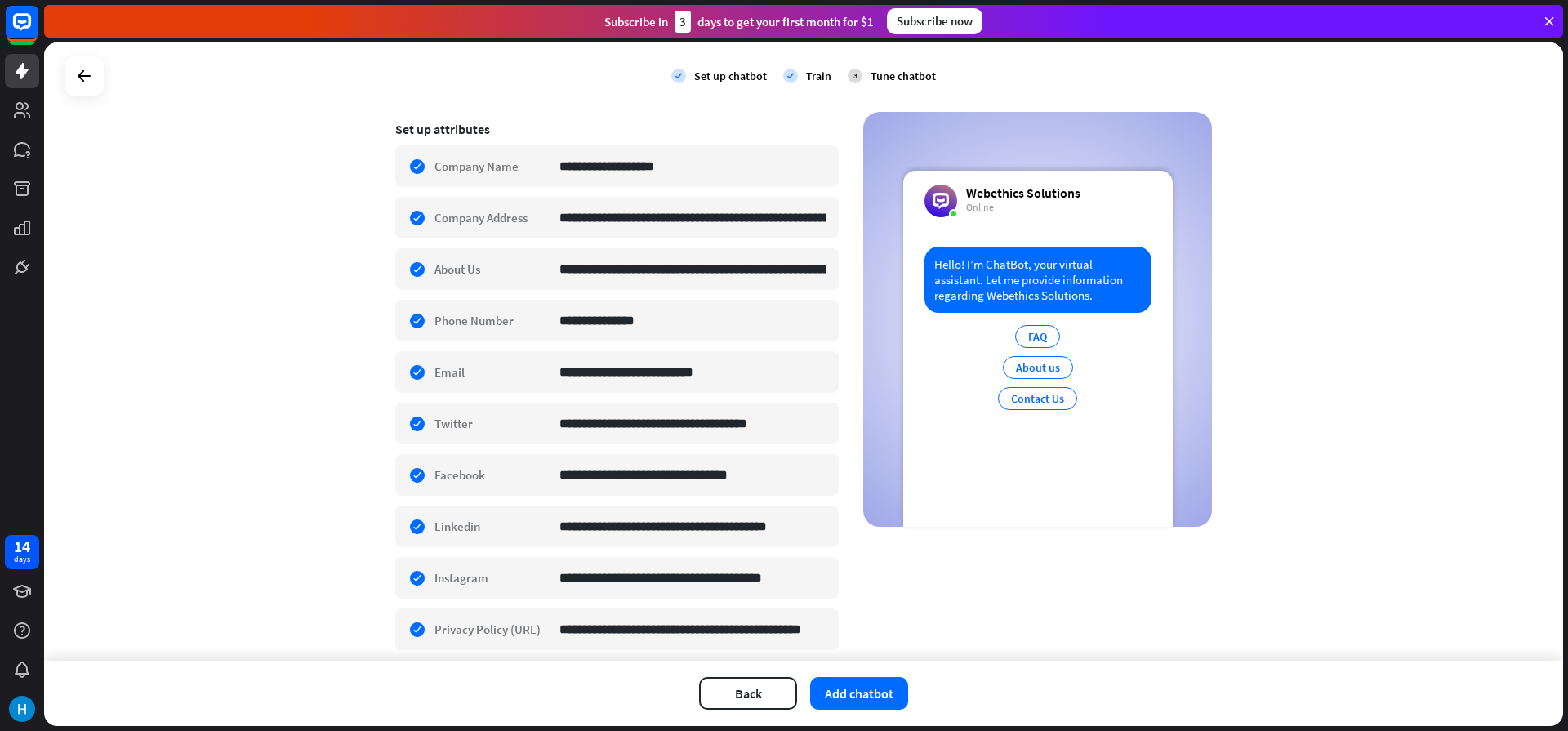
scroll to position [324, 0]
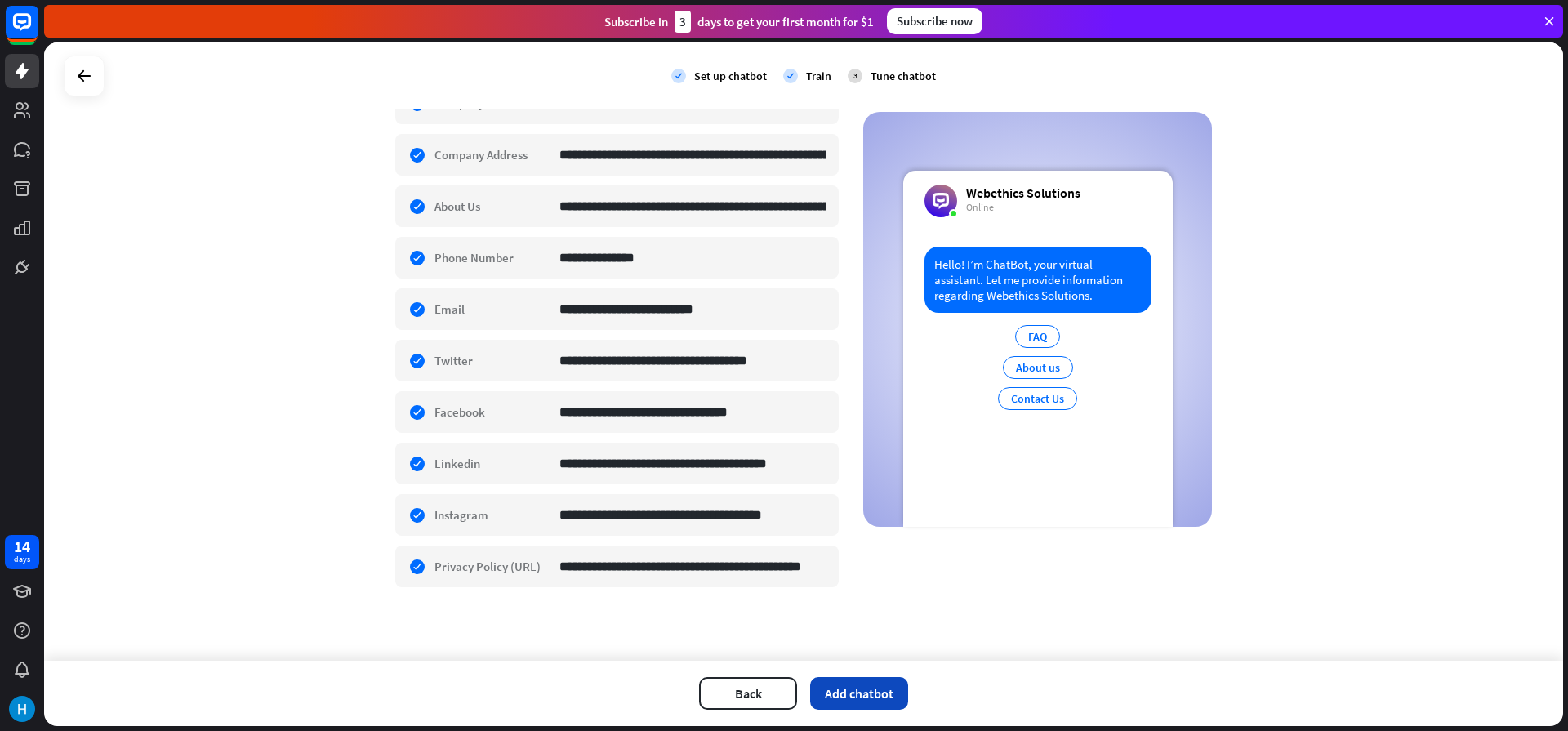
click at [847, 680] on button "Add chatbot" at bounding box center [859, 693] width 98 height 33
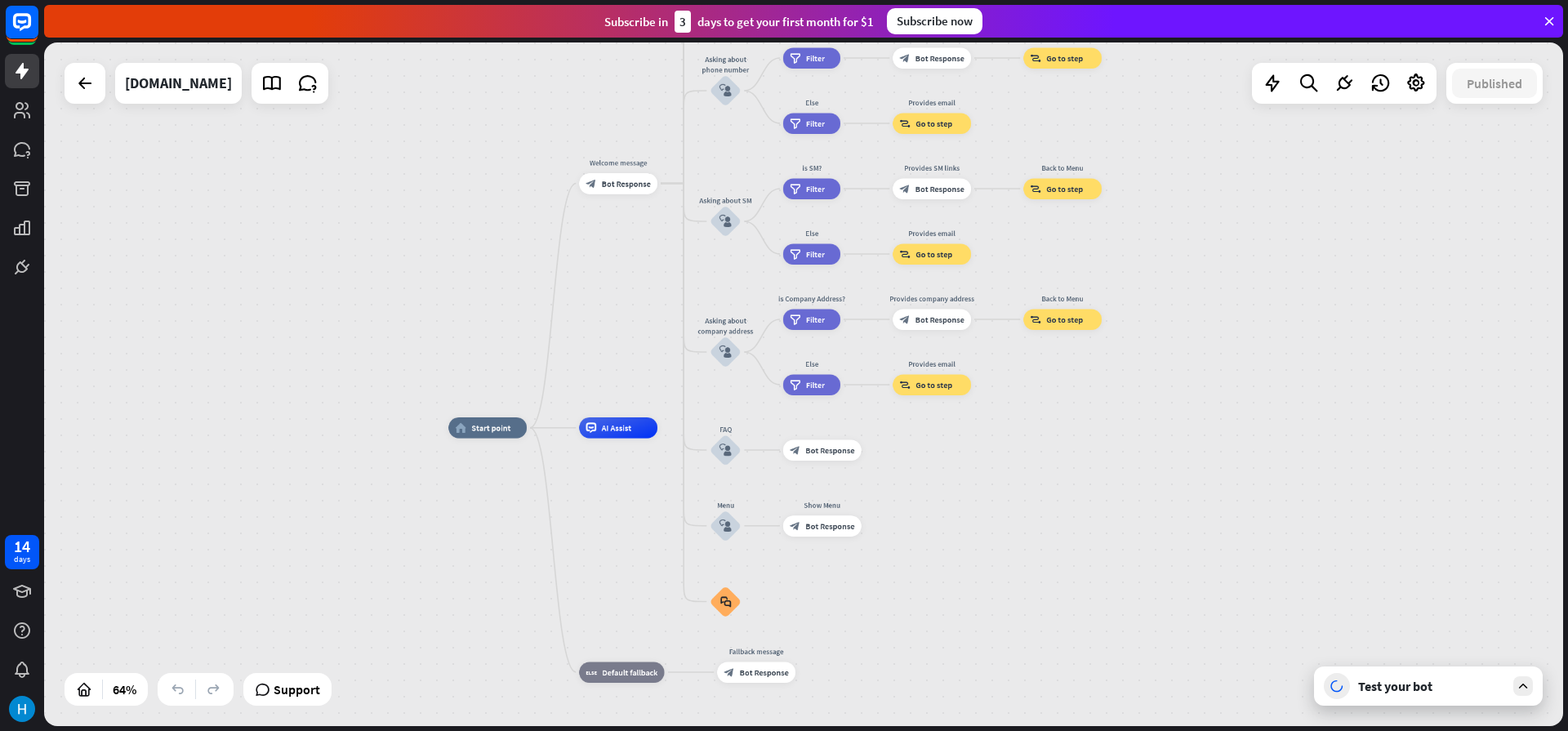
drag, startPoint x: 1281, startPoint y: 660, endPoint x: 1111, endPoint y: 614, distance: 176.1
click at [1111, 614] on div "home_2 Start point Welcome message block_bot_response Bot Response About us blo…" at bounding box center [934, 646] width 972 height 437
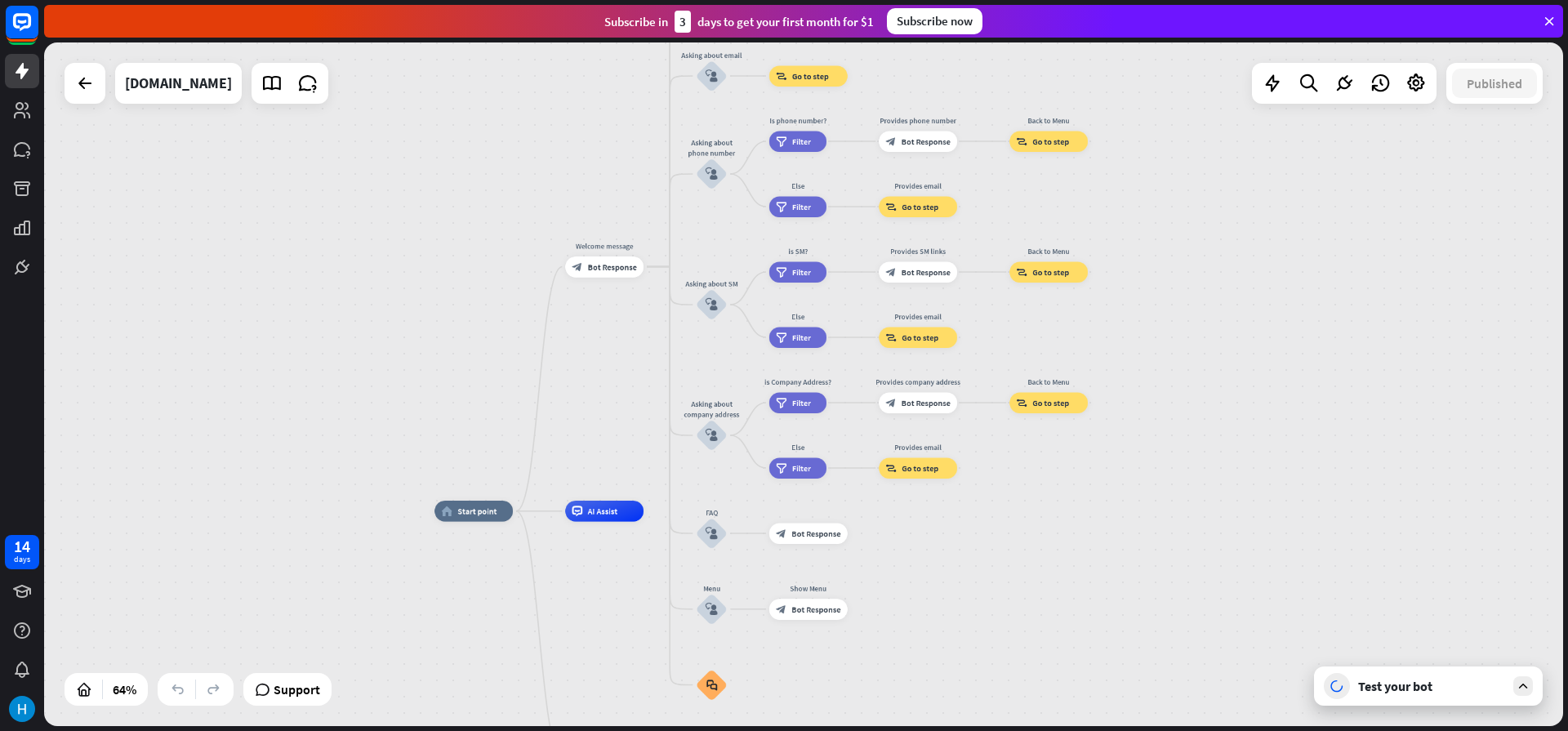
drag, startPoint x: 1072, startPoint y: 515, endPoint x: 1077, endPoint y: 599, distance: 84.1
click at [1077, 599] on div "home_2 Start point Welcome message block_bot_response Bot Response About us blo…" at bounding box center [920, 730] width 972 height 437
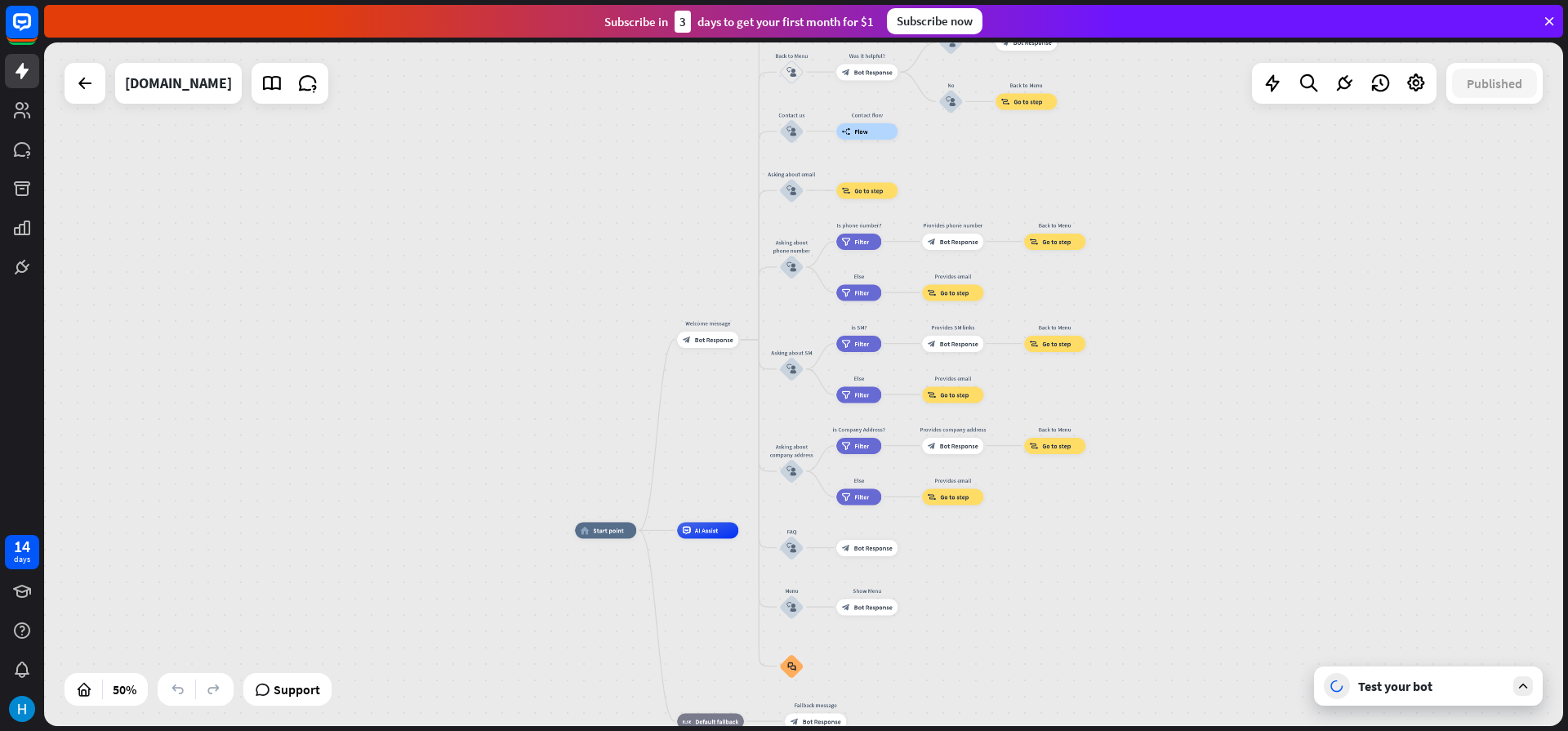
drag, startPoint x: 1185, startPoint y: 503, endPoint x: 1160, endPoint y: 758, distance: 256.2
click at [1160, 730] on html "14 days close Product Help First steps Get started with ChatBot Help Center Fol…" at bounding box center [784, 365] width 1568 height 731
drag, startPoint x: 1170, startPoint y: 451, endPoint x: 1178, endPoint y: 497, distance: 46.7
click at [1178, 497] on div "home_2 Start point Welcome message block_bot_response Bot Response About us blo…" at bounding box center [803, 384] width 1518 height 683
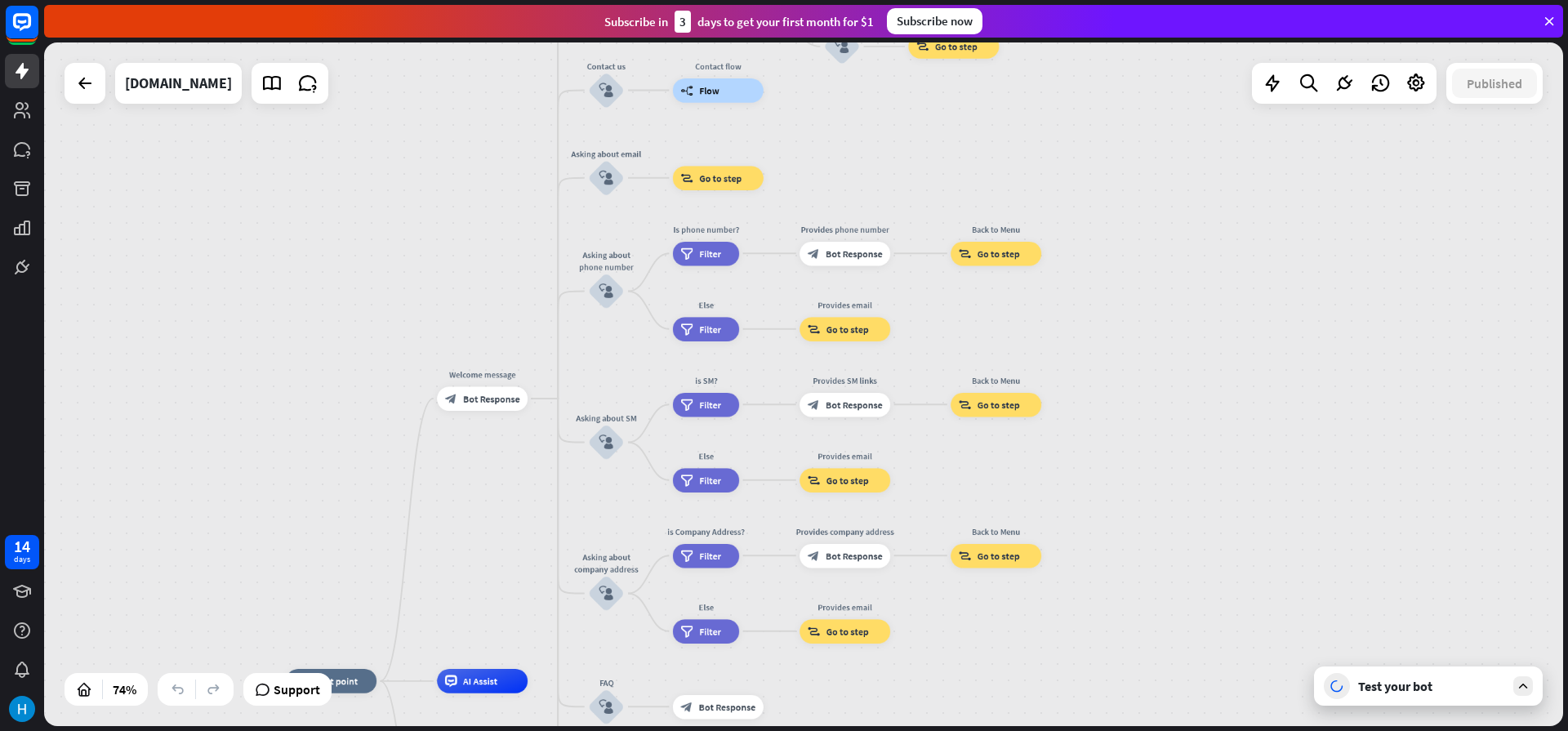
drag, startPoint x: 1178, startPoint y: 497, endPoint x: 1181, endPoint y: 718, distance: 221.0
click at [1181, 718] on div "home_2 Start point Welcome message block_bot_response Bot Response About us blo…" at bounding box center [803, 384] width 1518 height 683
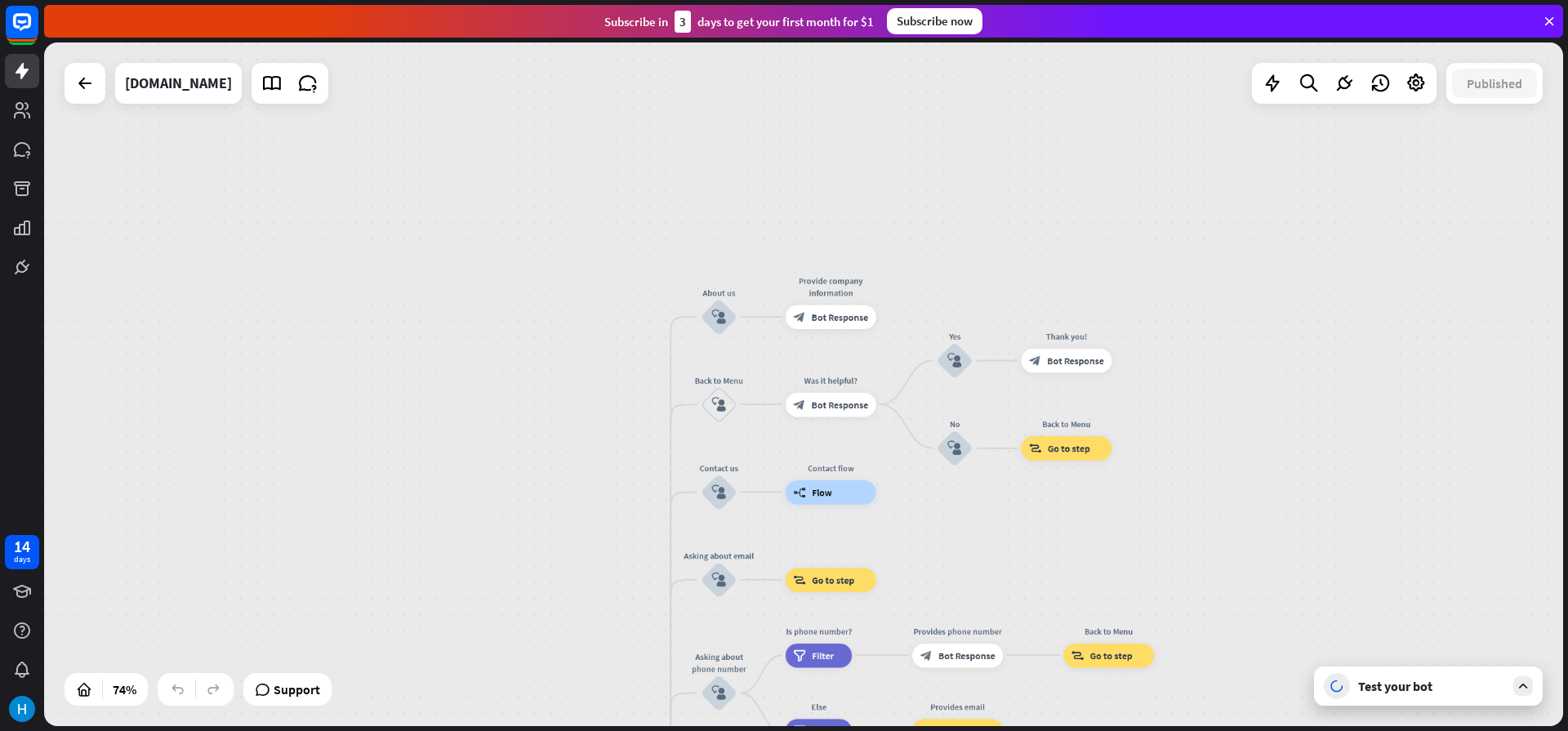
drag, startPoint x: 1145, startPoint y: 270, endPoint x: 1319, endPoint y: 677, distance: 442.6
click at [1319, 677] on div "home_2 Start point Welcome message block_bot_response Bot Response About us blo…" at bounding box center [803, 384] width 1518 height 683
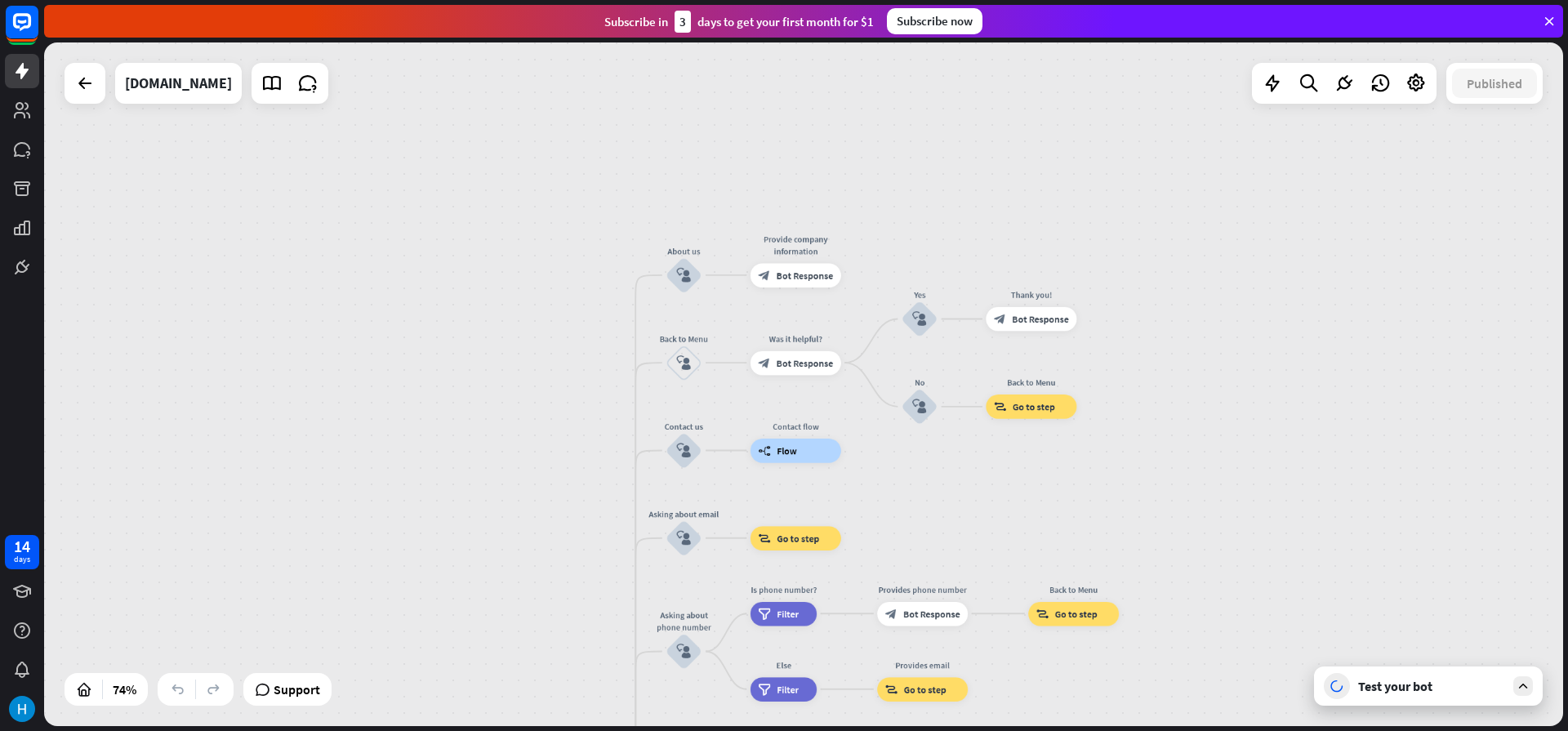
drag, startPoint x: 1213, startPoint y: 426, endPoint x: 1078, endPoint y: 184, distance: 277.1
click at [1078, 184] on div "home_2 Start point Welcome message block_bot_response Bot Response About us blo…" at bounding box center [803, 384] width 1518 height 683
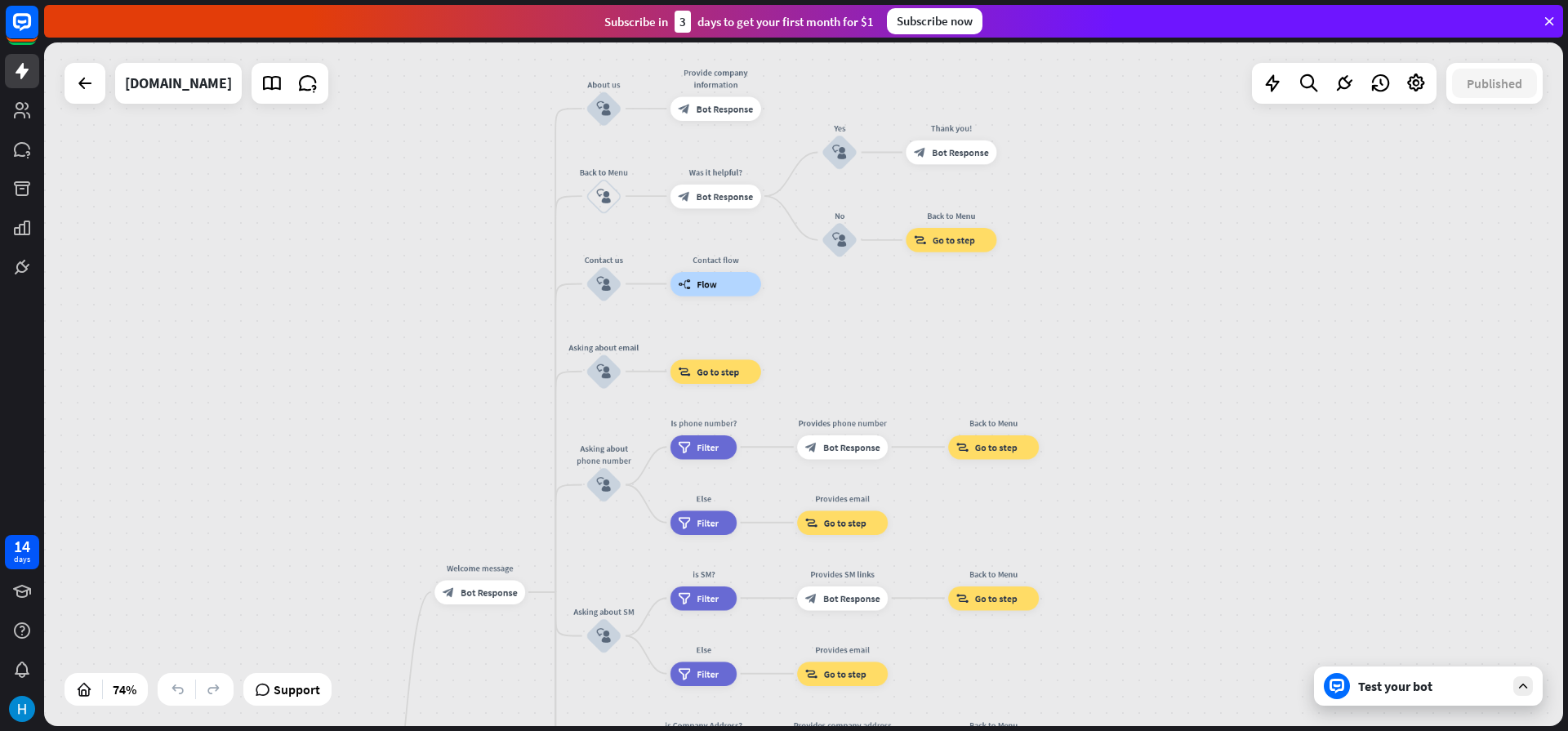
drag, startPoint x: 1150, startPoint y: 324, endPoint x: 1100, endPoint y: 217, distance: 118.1
click at [1100, 217] on div "home_2 Start point Welcome message block_bot_response Bot Response About us blo…" at bounding box center [803, 384] width 1518 height 683
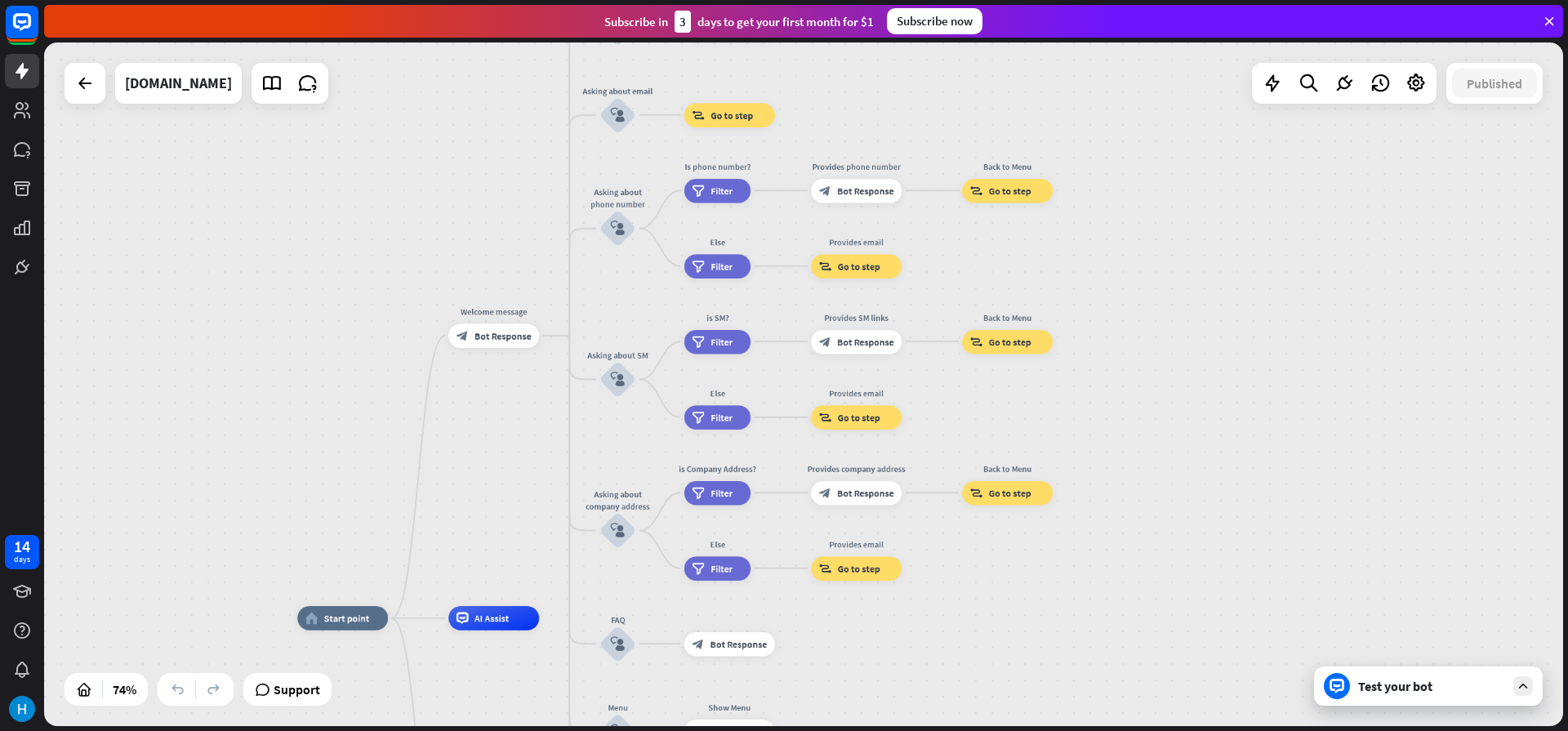
drag, startPoint x: 1149, startPoint y: 249, endPoint x: 1186, endPoint y: 57, distance: 195.5
click at [1186, 57] on div "home_2 Start point Welcome message block_bot_response Bot Response About us blo…" at bounding box center [803, 384] width 1518 height 683
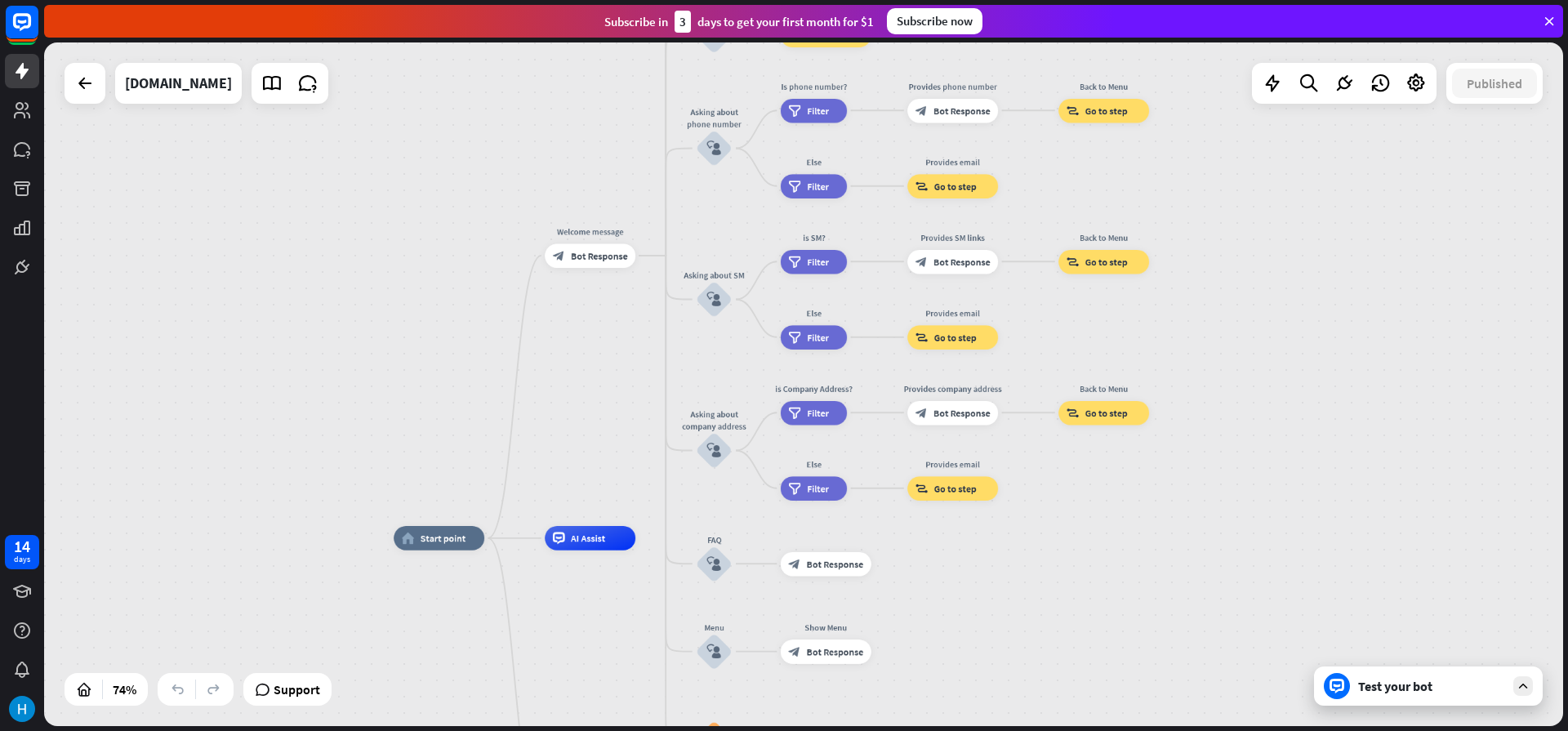
drag, startPoint x: 1183, startPoint y: 576, endPoint x: 1268, endPoint y: 537, distance: 93.5
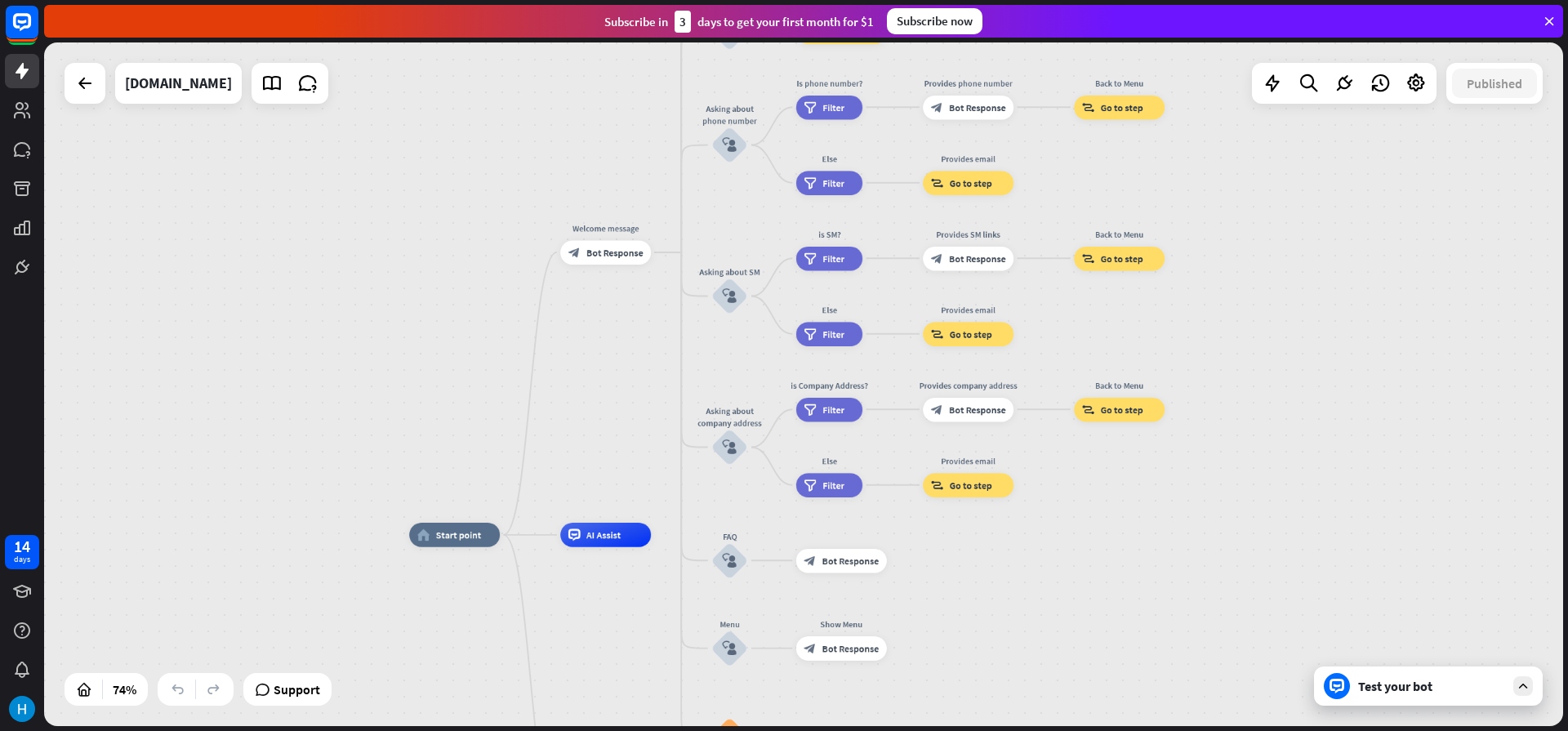
click at [1382, 687] on div "Test your bot" at bounding box center [1431, 686] width 147 height 16
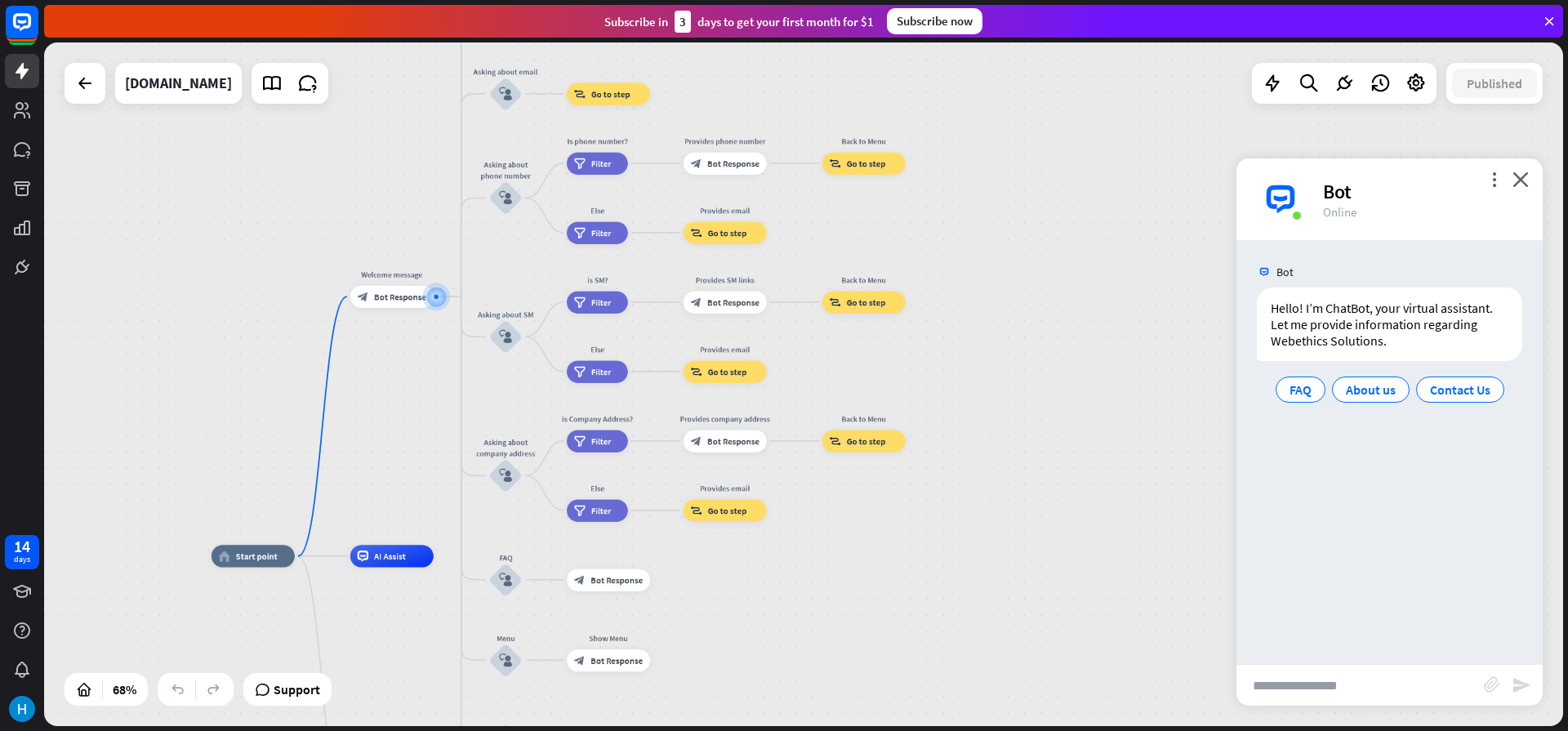
drag, startPoint x: 1183, startPoint y: 661, endPoint x: 1011, endPoint y: 531, distance: 215.6
click at [1011, 531] on div "home_2 Start point Welcome message block_bot_response Bot Response About us blo…" at bounding box center [803, 384] width 1518 height 683
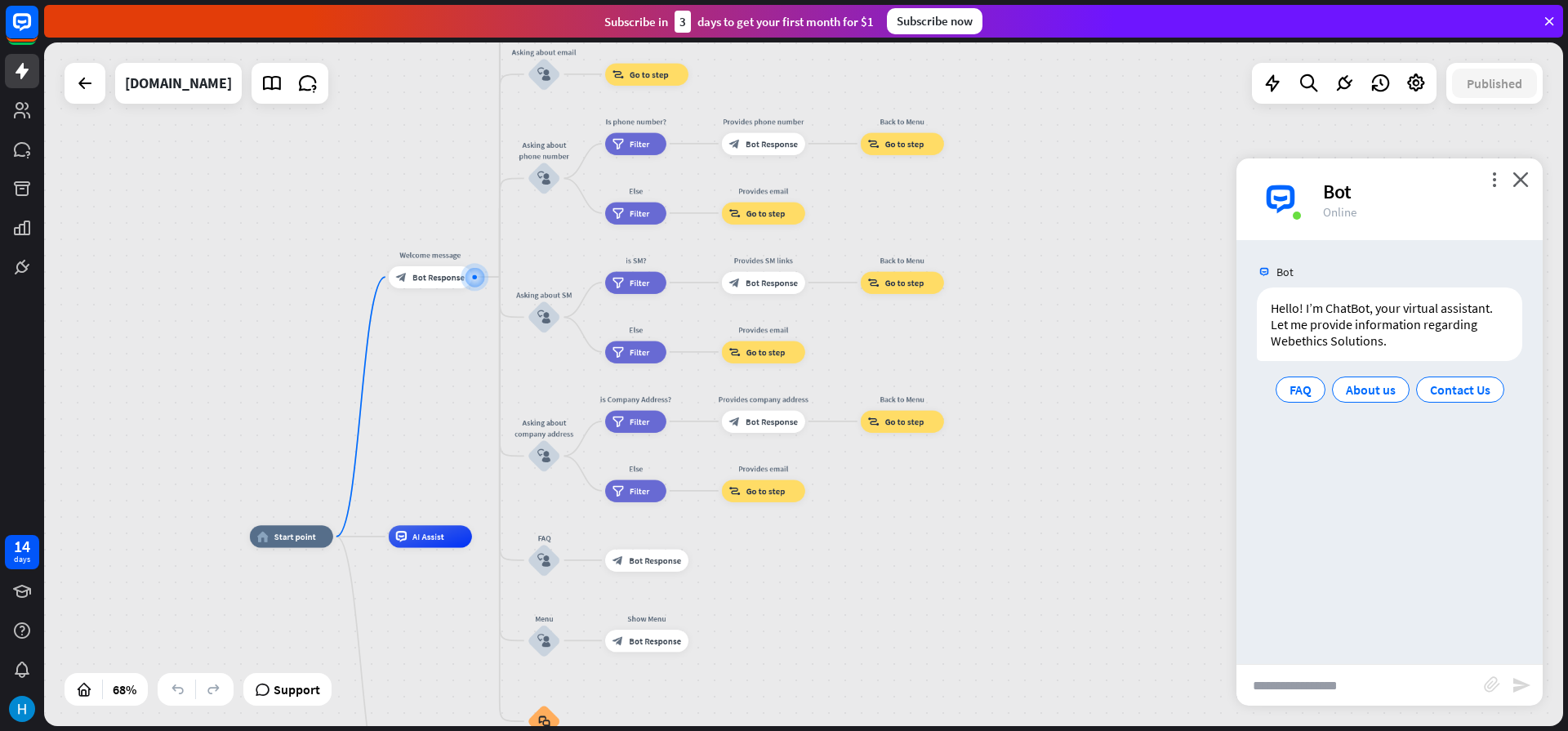
click at [1296, 680] on input "text" at bounding box center [1360, 684] width 248 height 41
type input "**********"
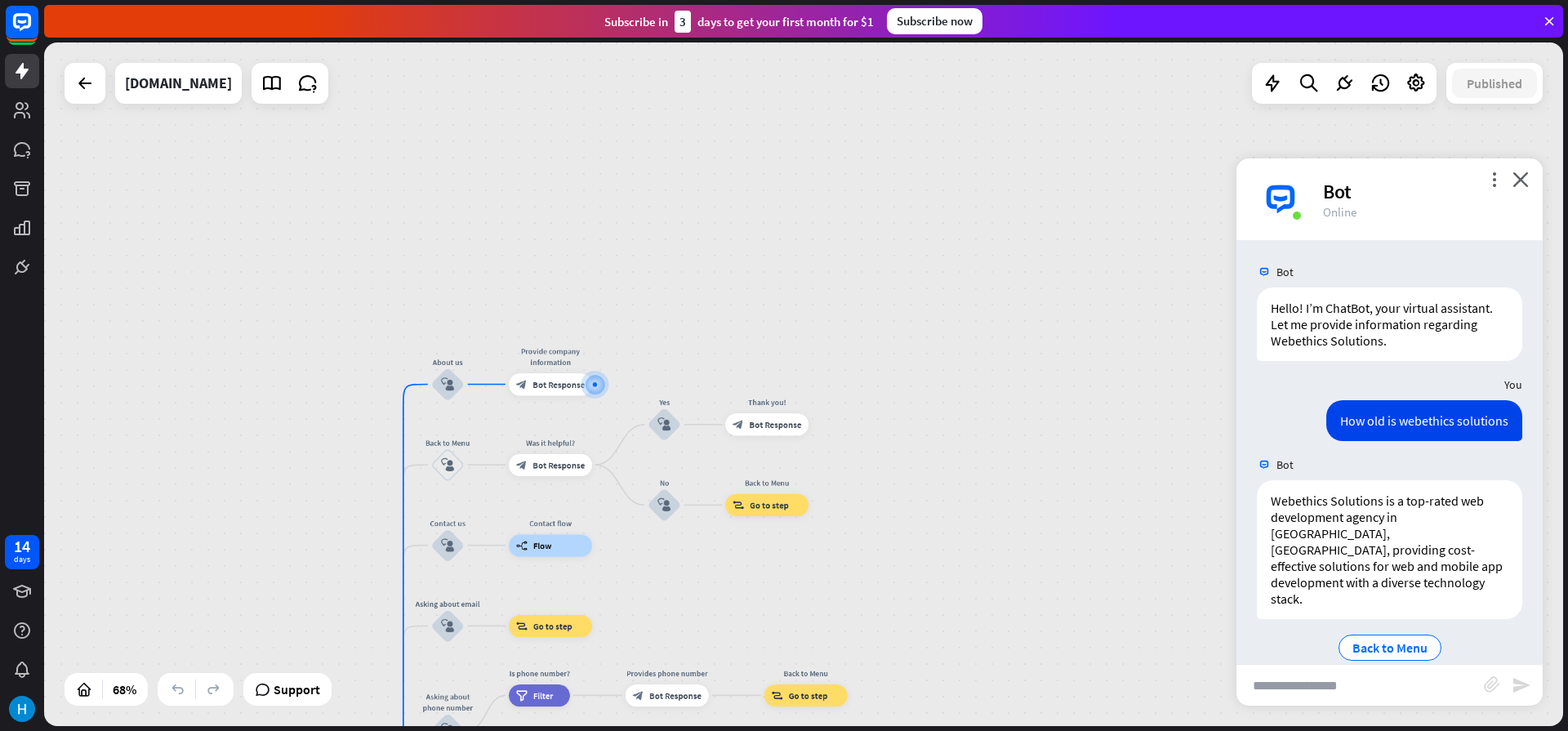
click at [1261, 684] on input "text" at bounding box center [1360, 684] width 248 height 41
type input "*"
type input "**********"
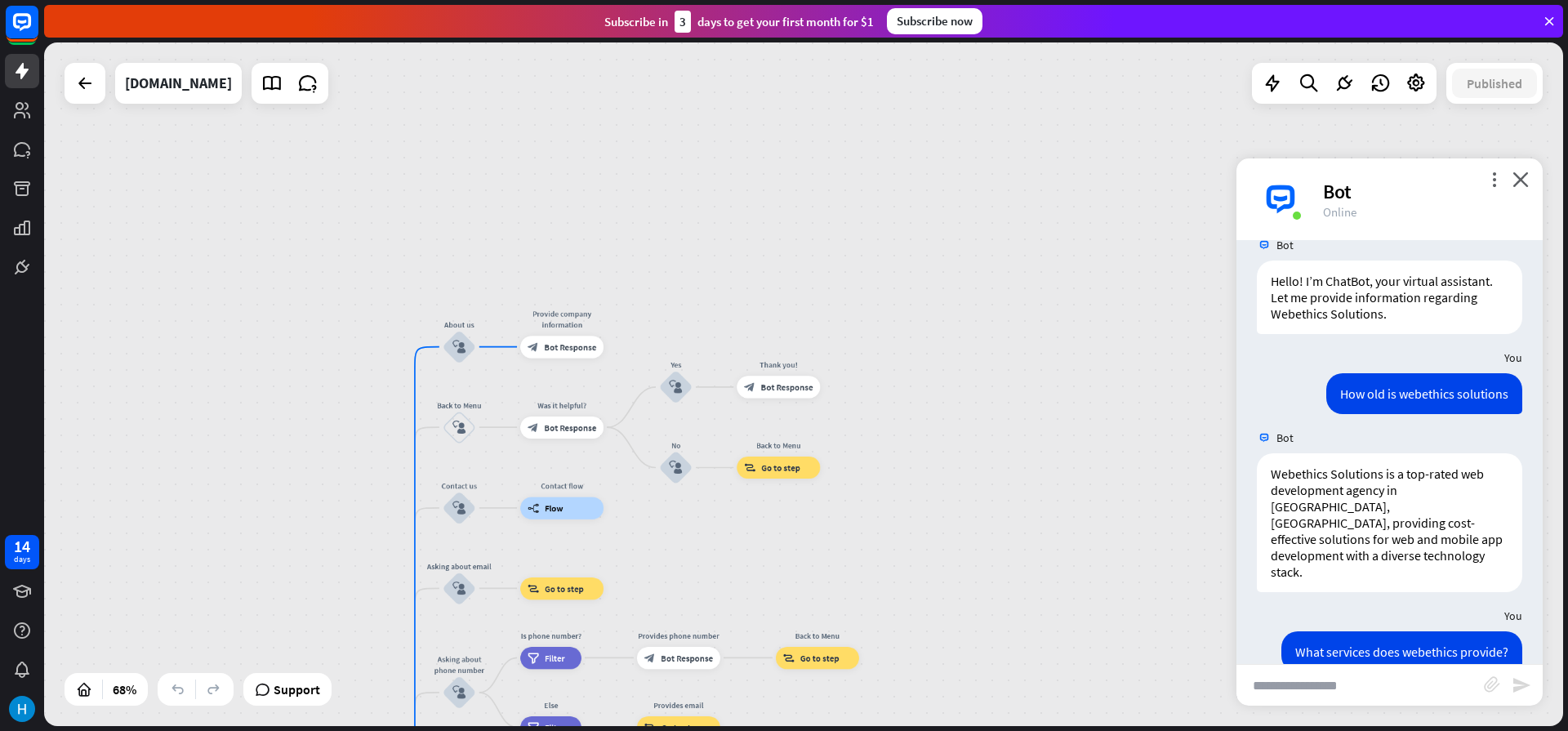
scroll to position [650, 0]
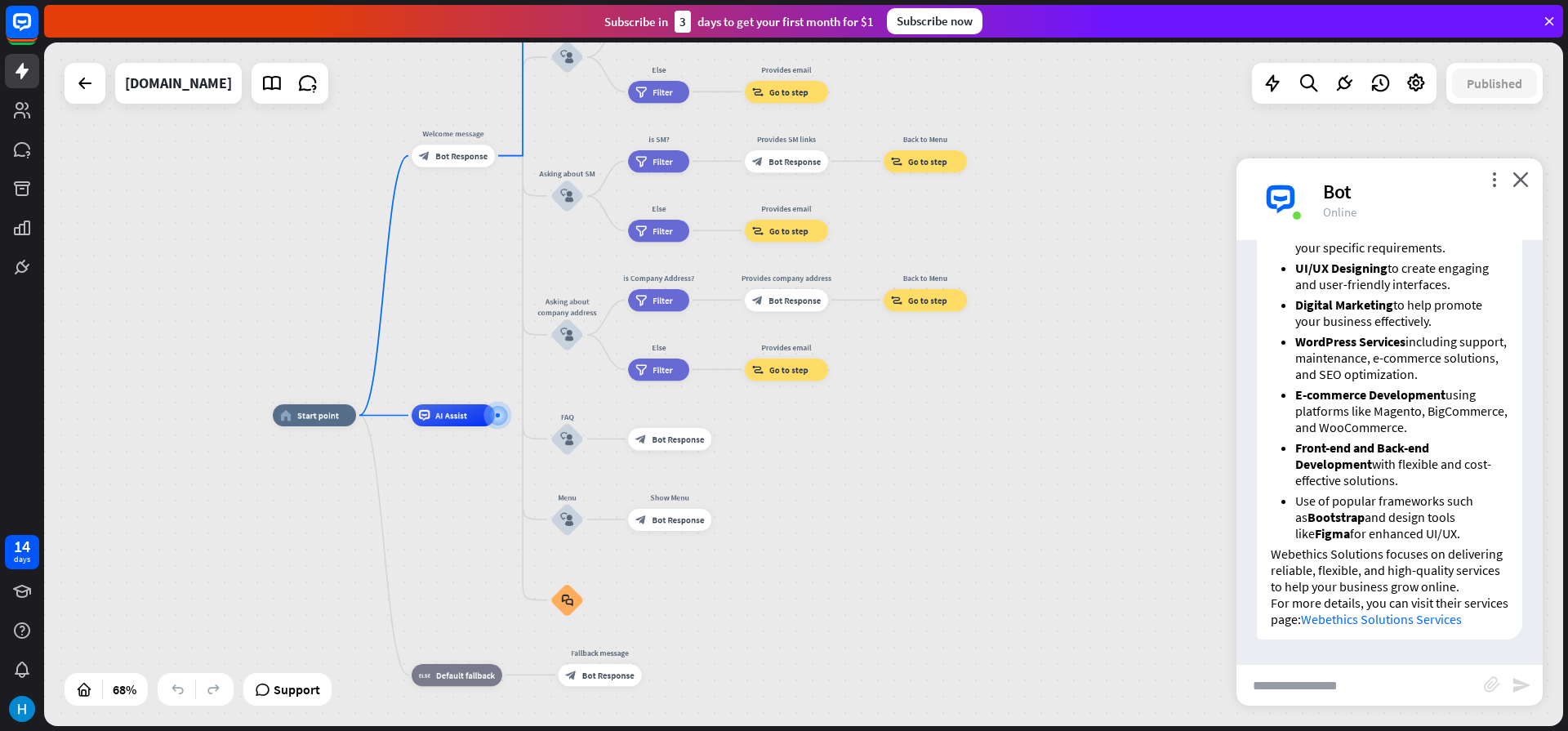
drag, startPoint x: 1190, startPoint y: 519, endPoint x: 1094, endPoint y: 549, distance: 100.6
click at [1094, 549] on div "home_2 Start point Welcome message block_bot_response Bot Response About us blo…" at bounding box center [789, 648] width 1033 height 464
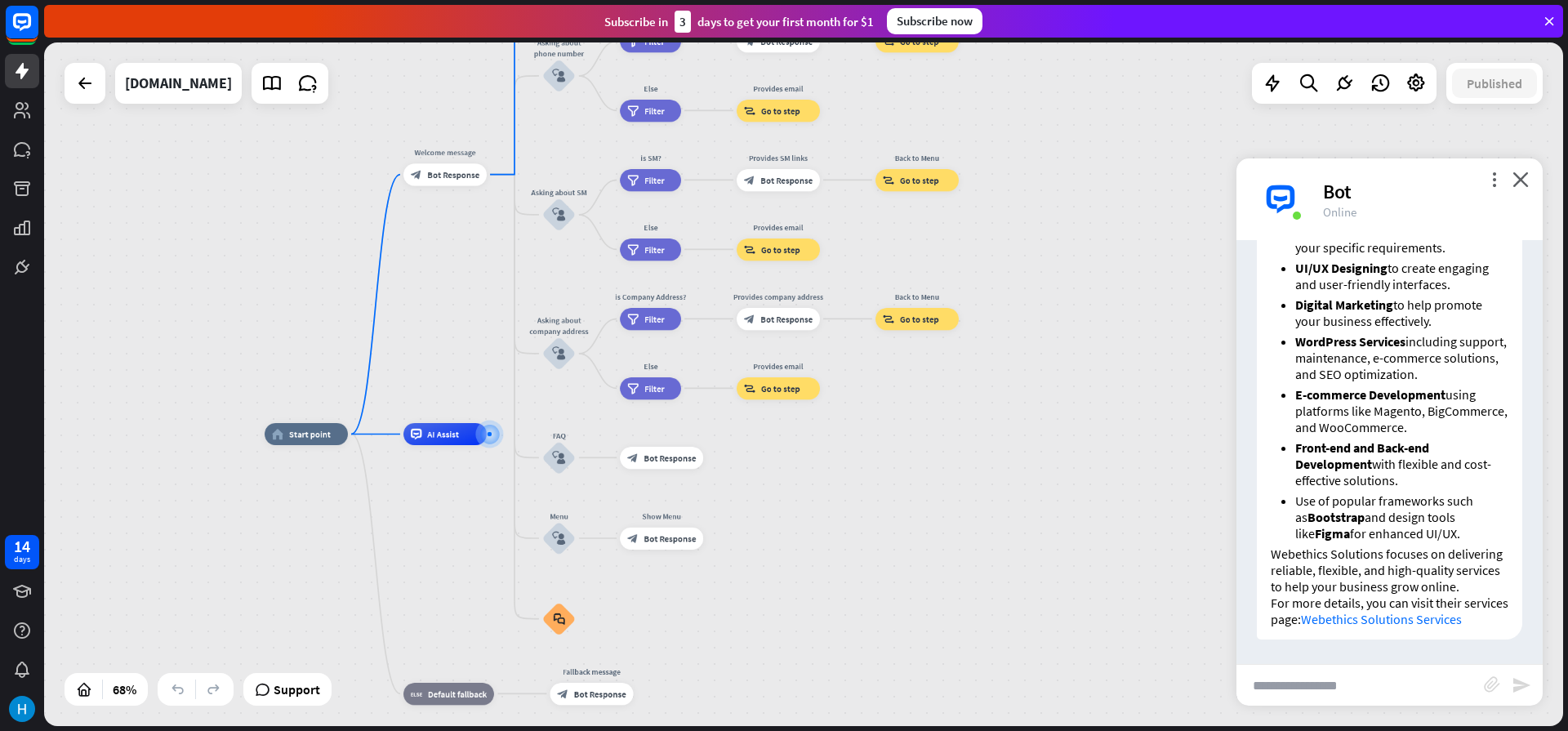
drag, startPoint x: 1097, startPoint y: 520, endPoint x: 1089, endPoint y: 539, distance: 20.6
click at [1089, 539] on div "home_2 Start point Welcome message block_bot_response Bot Response About us blo…" at bounding box center [781, 667] width 1033 height 464
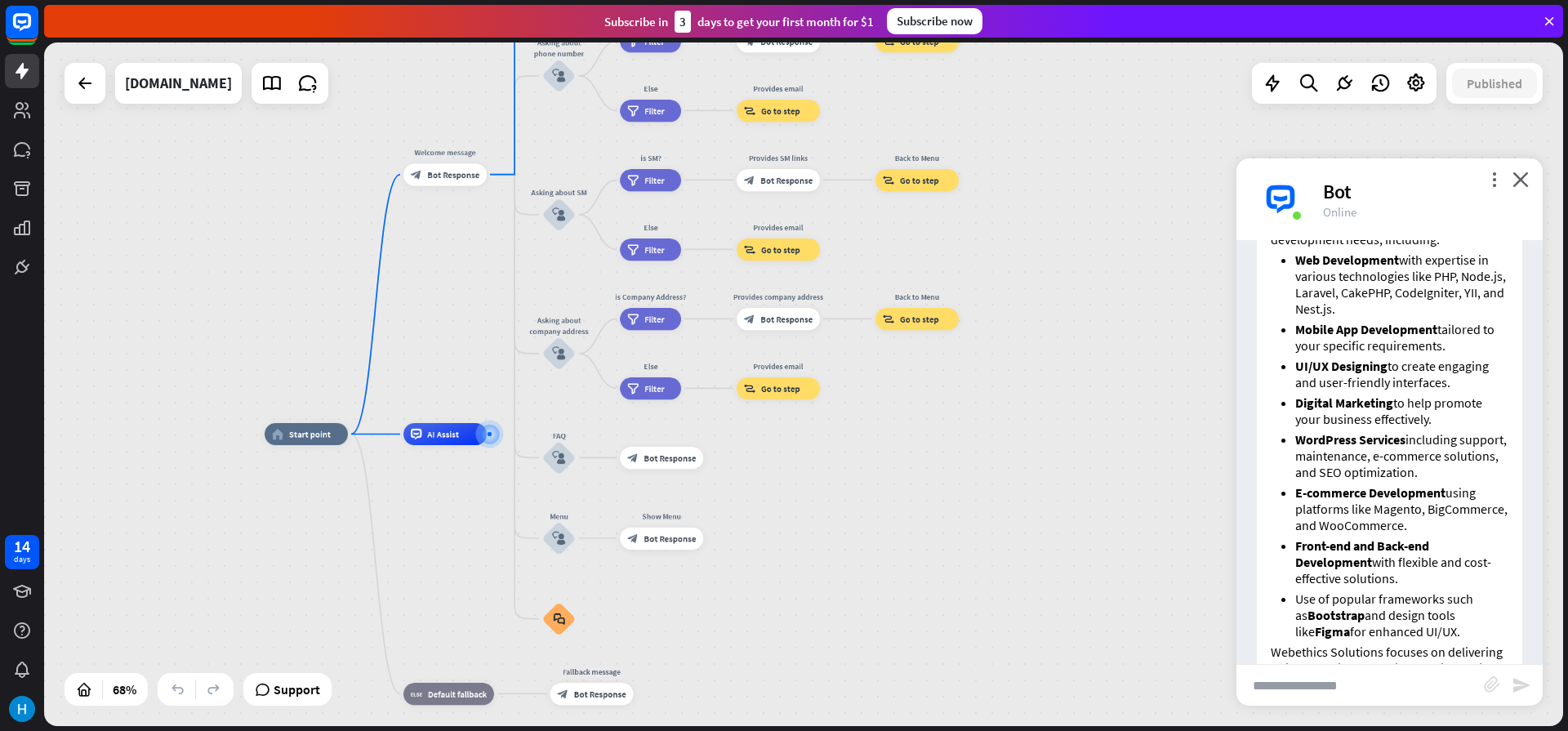
scroll to position [356, 0]
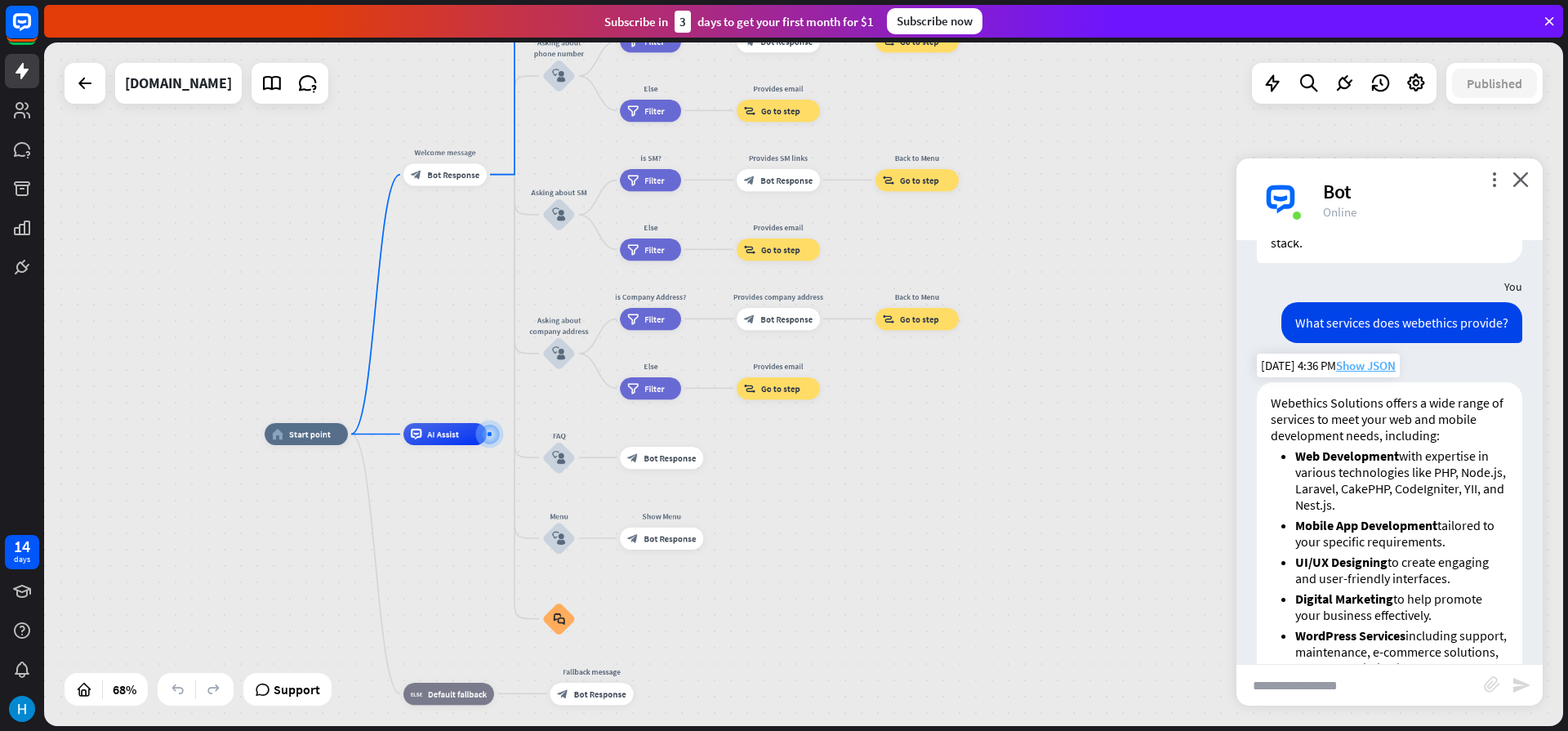
click at [1344, 358] on span "Show JSON" at bounding box center [1366, 365] width 60 height 15
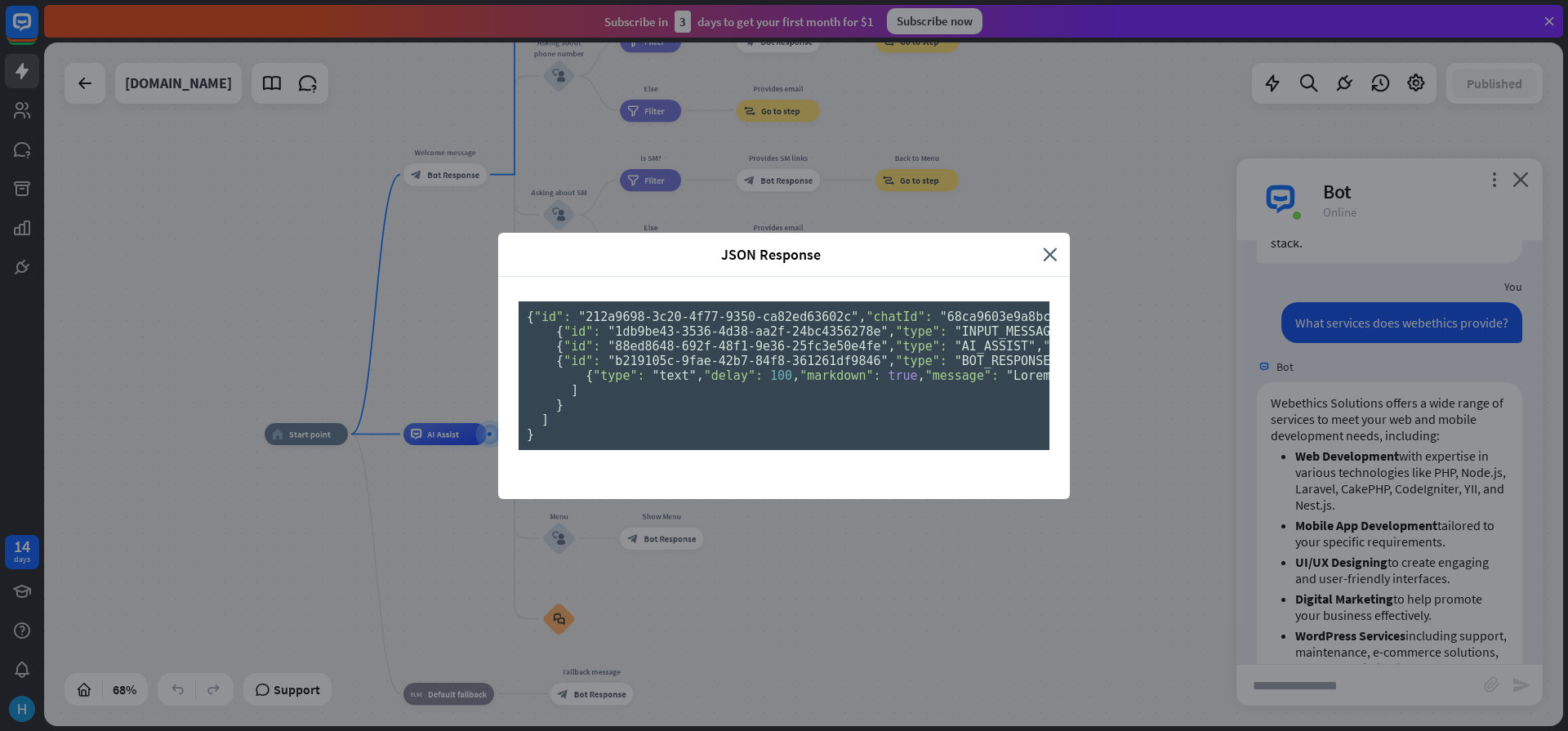
scroll to position [0, 0]
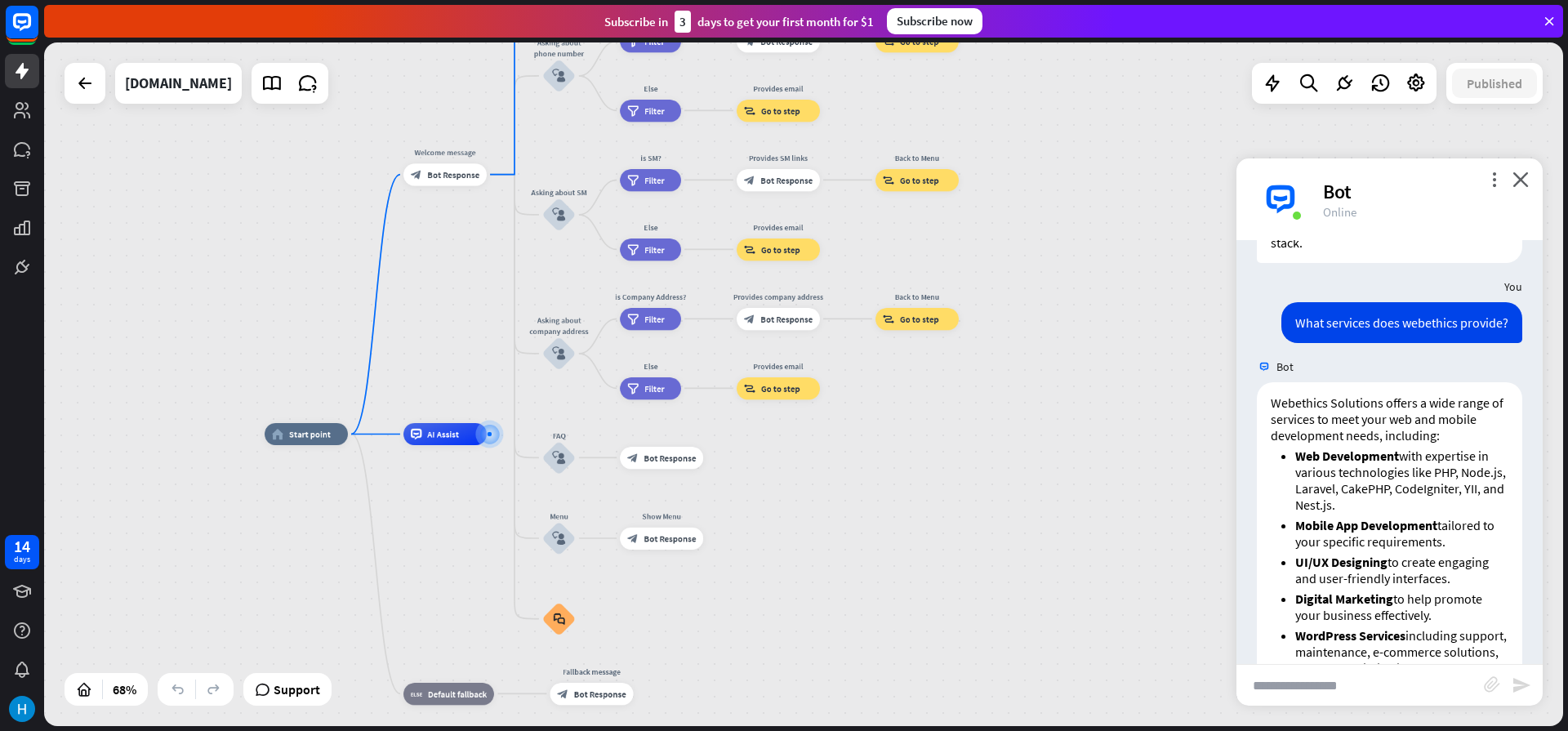
click at [1225, 451] on div "JSON Response close { "id": "212a9698-3c20-4f77-9350-ca82ed63602c" , "chatId": …" at bounding box center [784, 365] width 1568 height 731
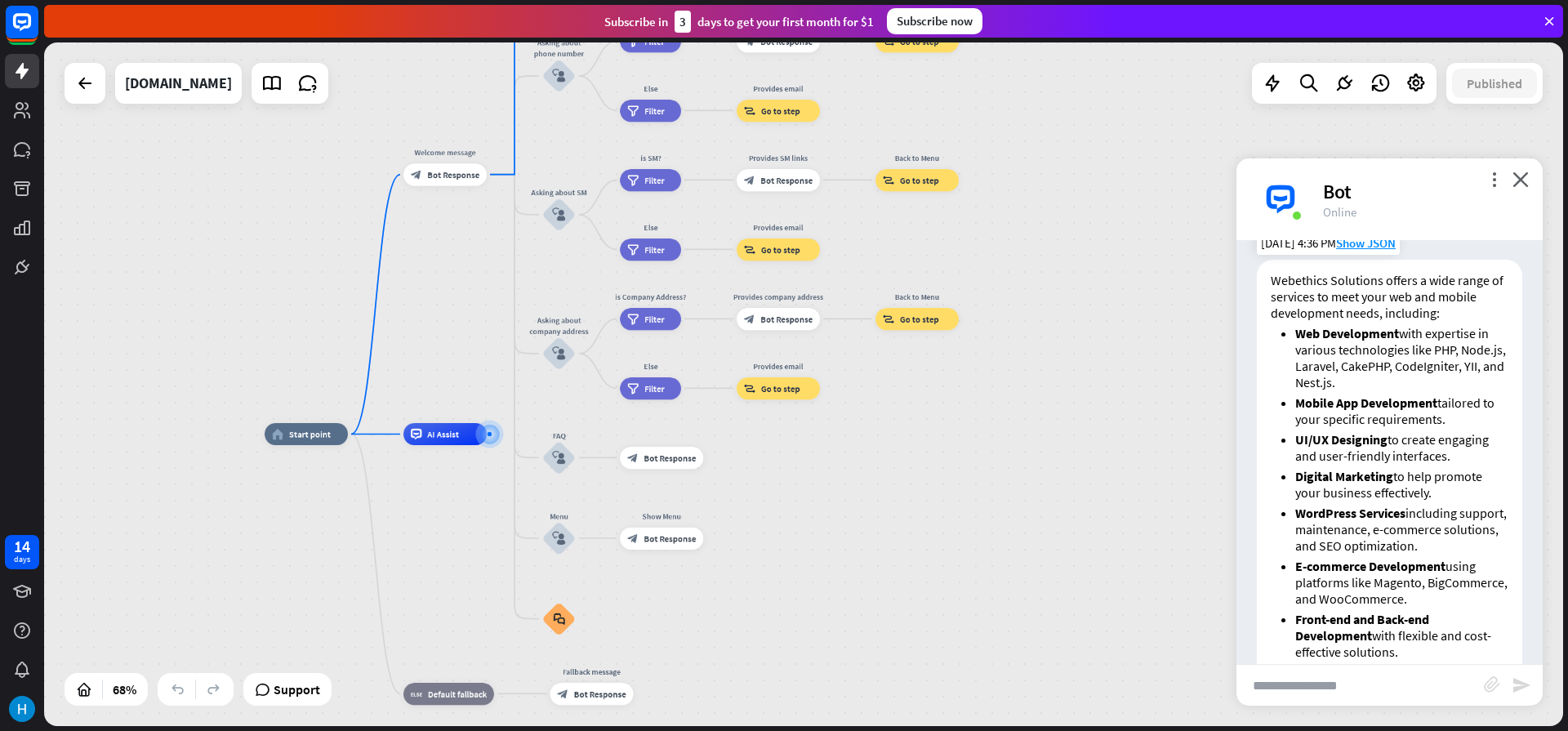
scroll to position [650, 0]
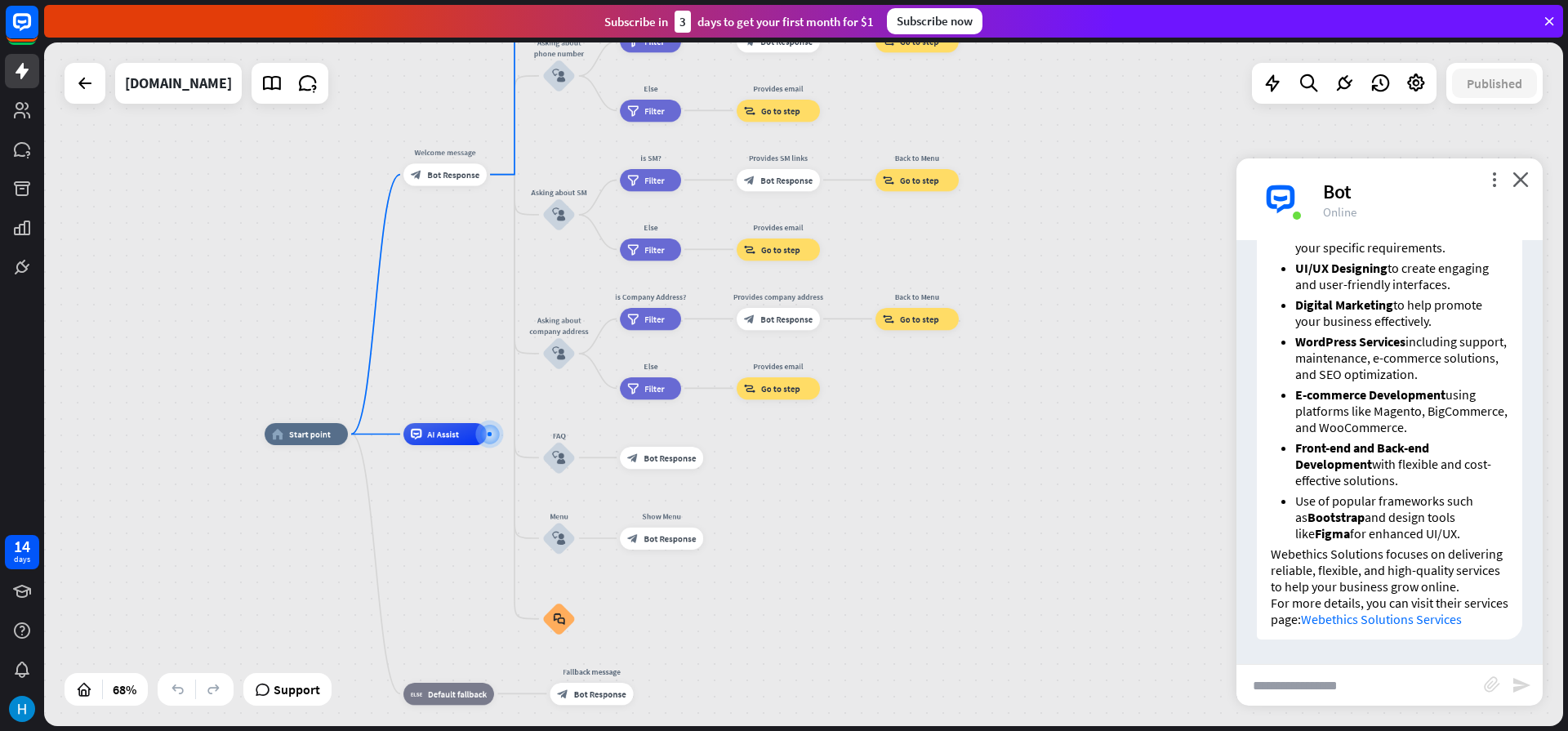
click at [1260, 702] on input "text" at bounding box center [1360, 684] width 248 height 41
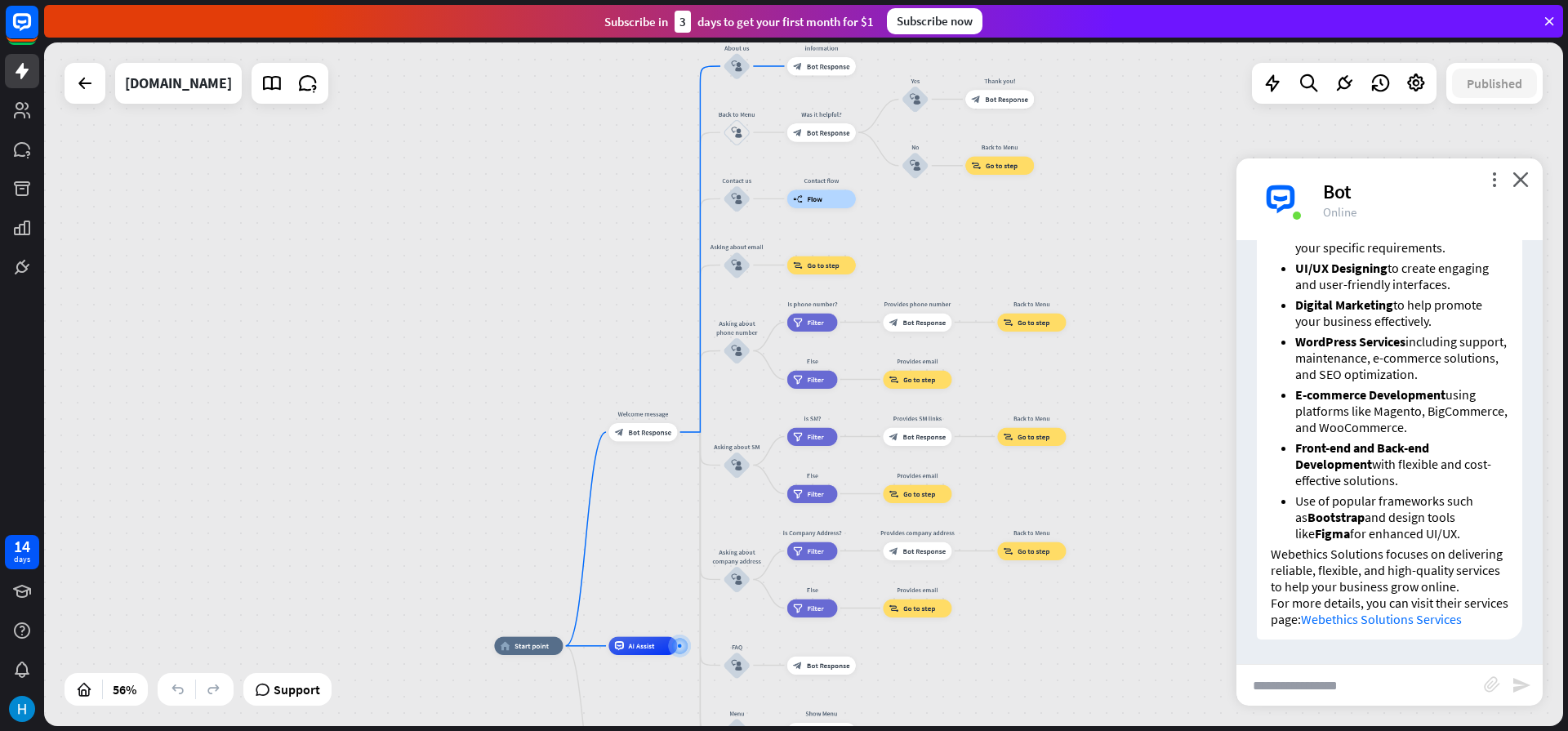
drag, startPoint x: 937, startPoint y: 602, endPoint x: 1048, endPoint y: 783, distance: 212.3
click at [1048, 730] on html "14 days close Product Help First steps Get started with ChatBot Help Center Fol…" at bounding box center [784, 365] width 1568 height 731
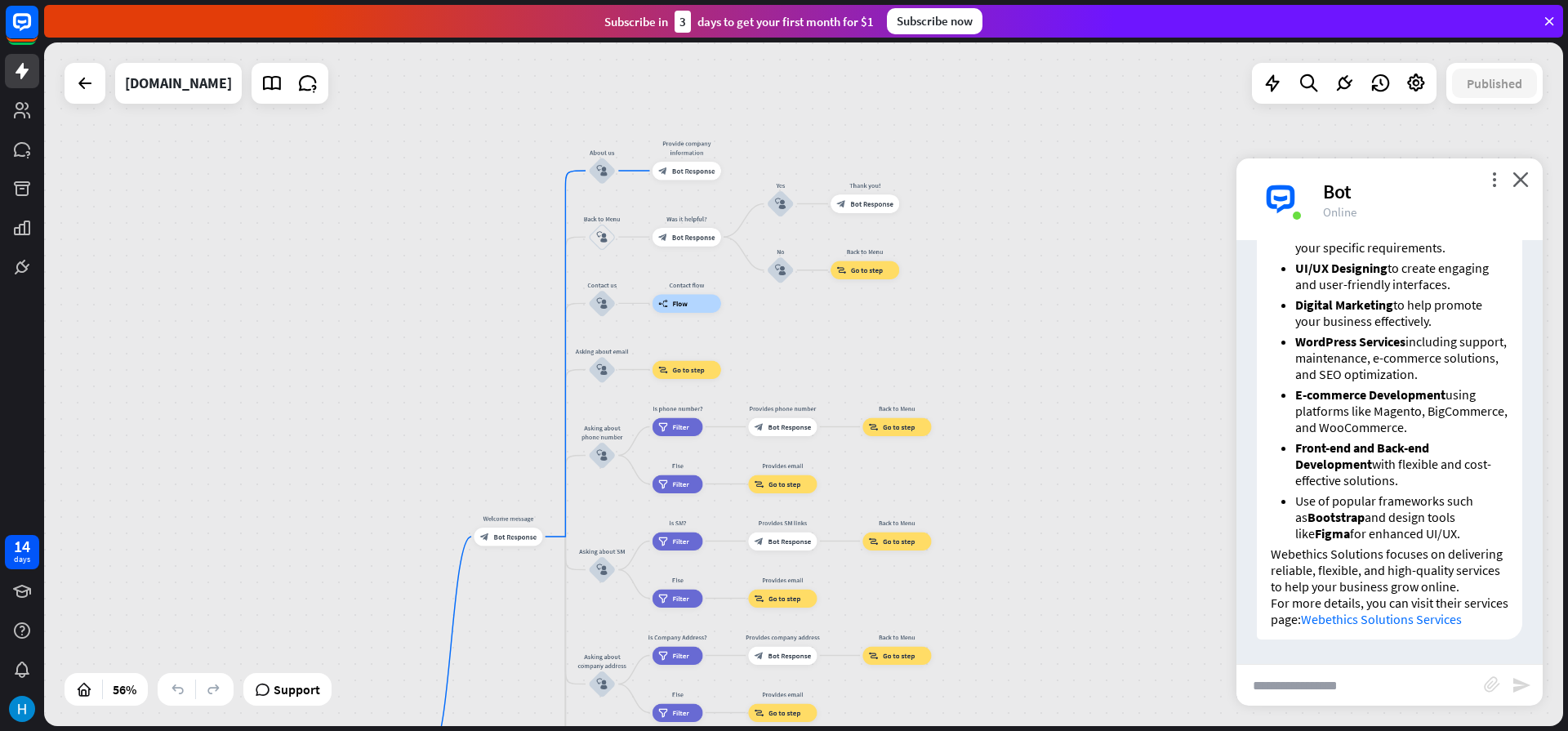
drag, startPoint x: 1132, startPoint y: 210, endPoint x: 998, endPoint y: 314, distance: 169.6
click at [998, 314] on div "home_2 Start point Welcome message block_bot_response Bot Response About us blo…" at bounding box center [803, 384] width 1518 height 683
click at [1274, 687] on input "text" at bounding box center [1360, 684] width 248 height 41
type input "*****"
type input "**********"
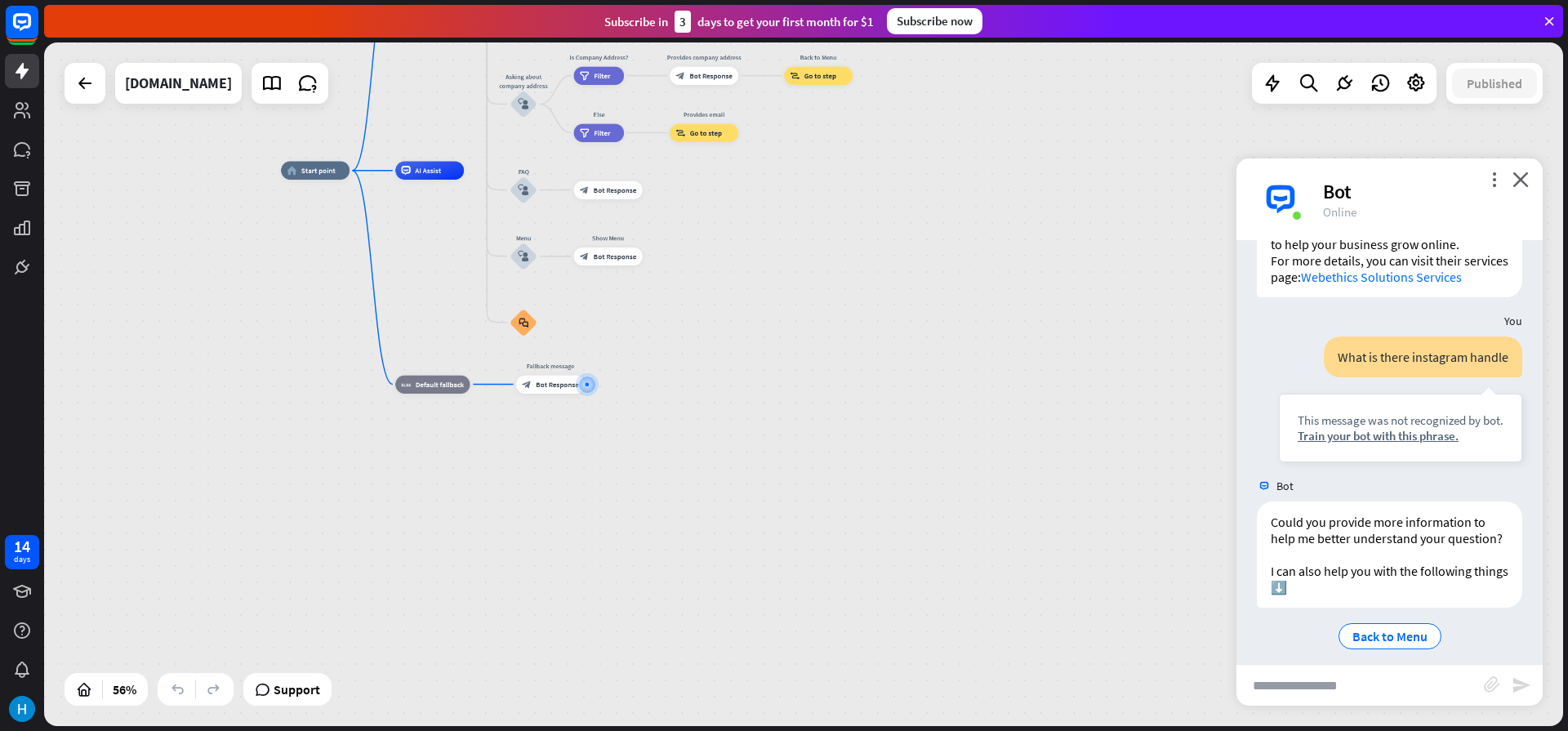
scroll to position [1021, 0]
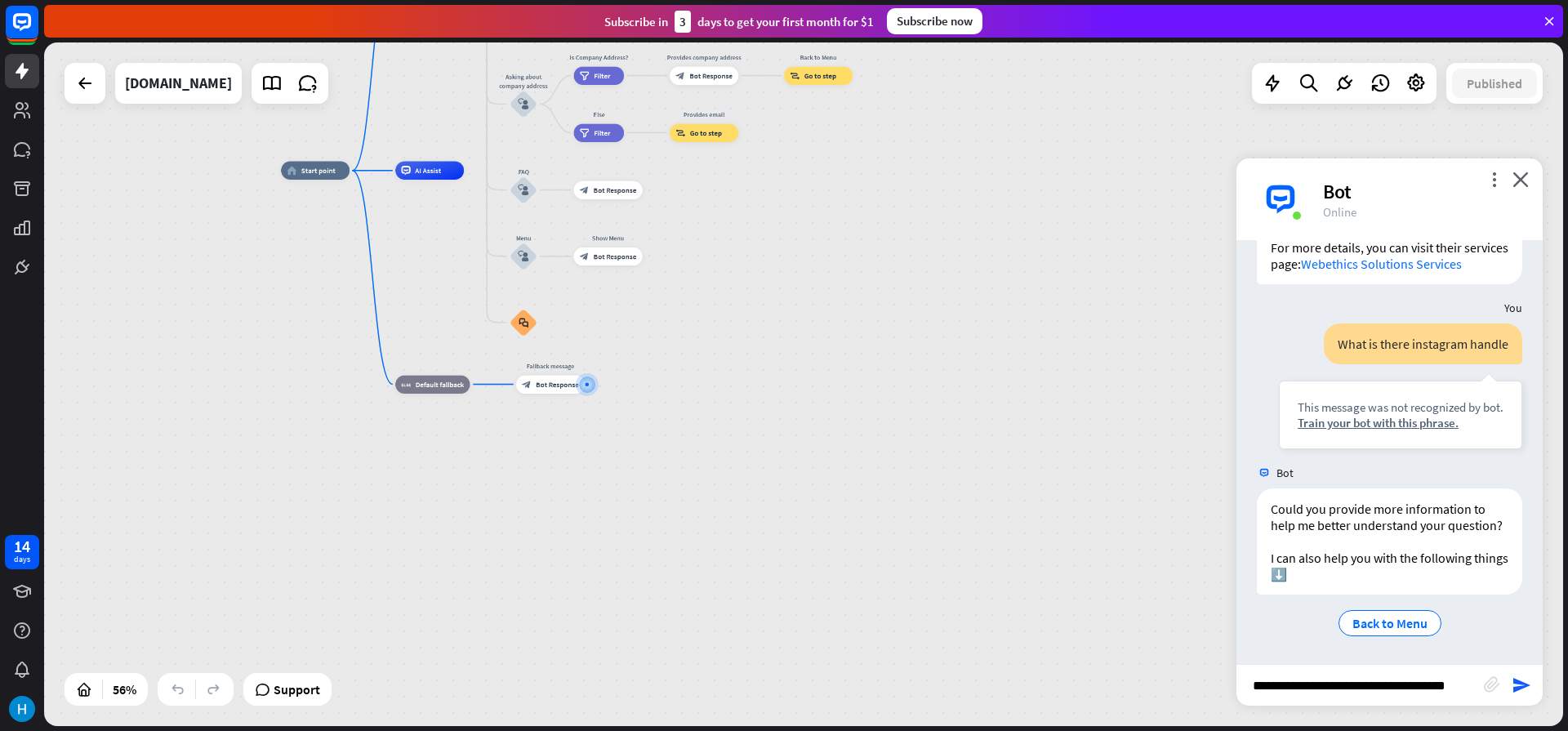
type input "**********"
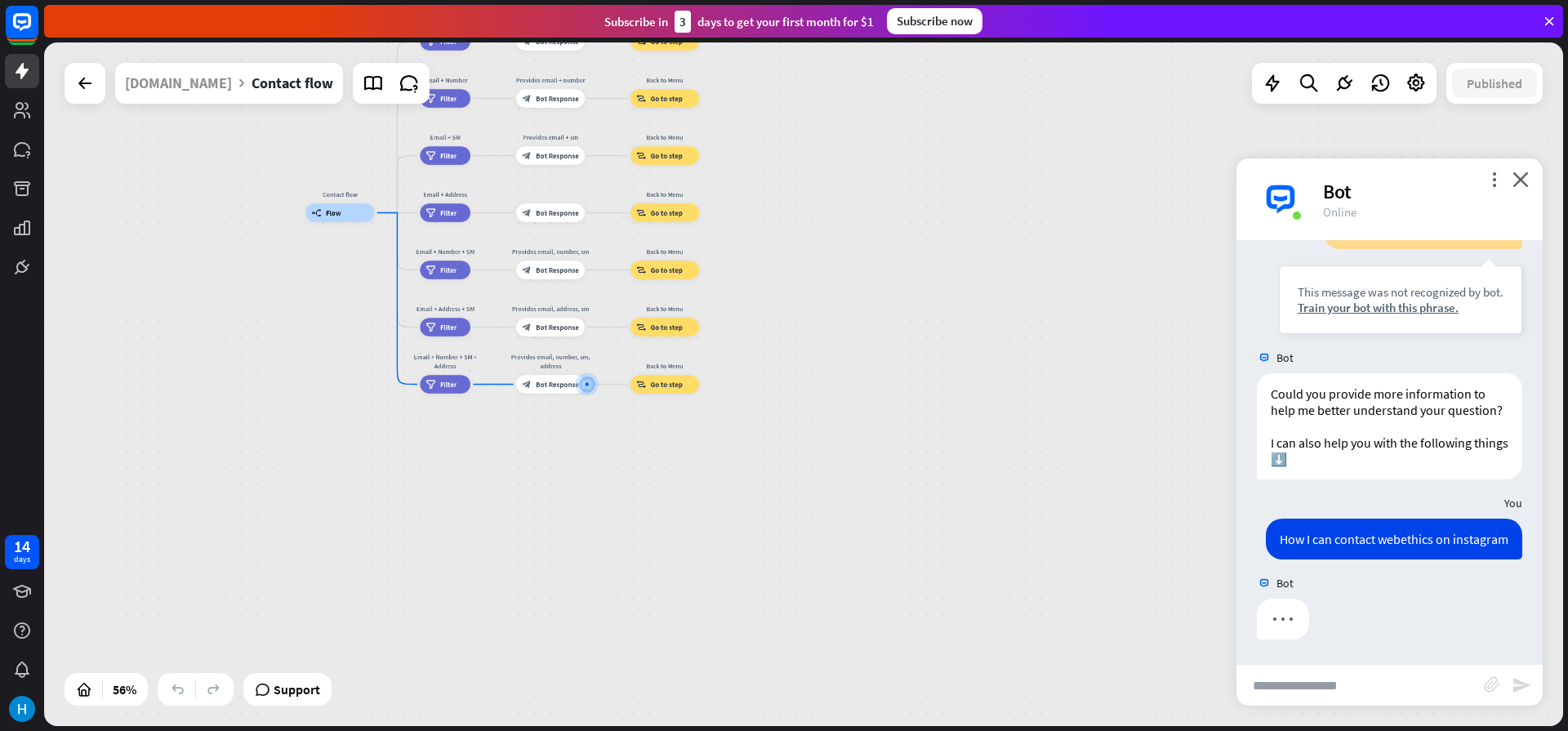
scroll to position [1153, 0]
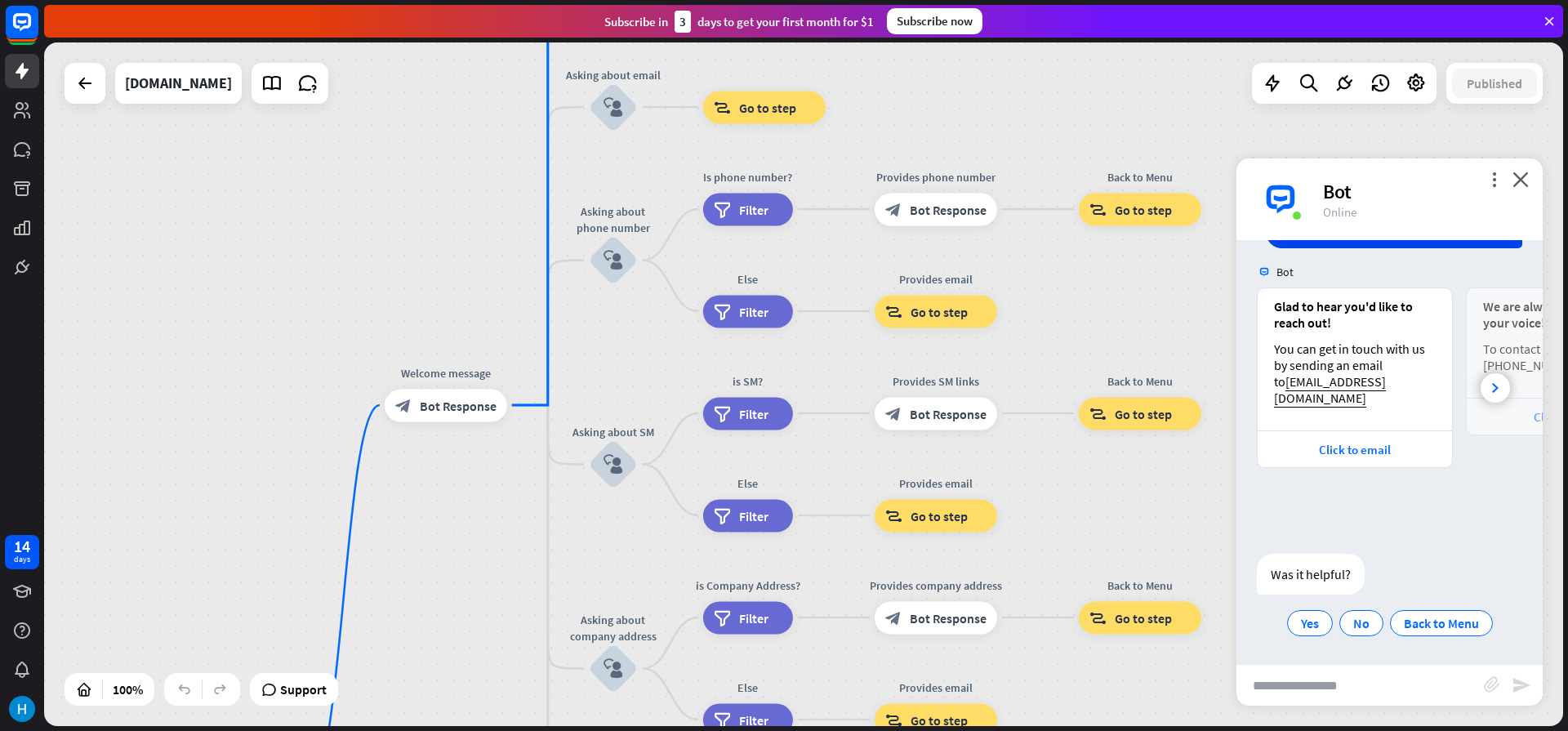
scroll to position [1464, 0]
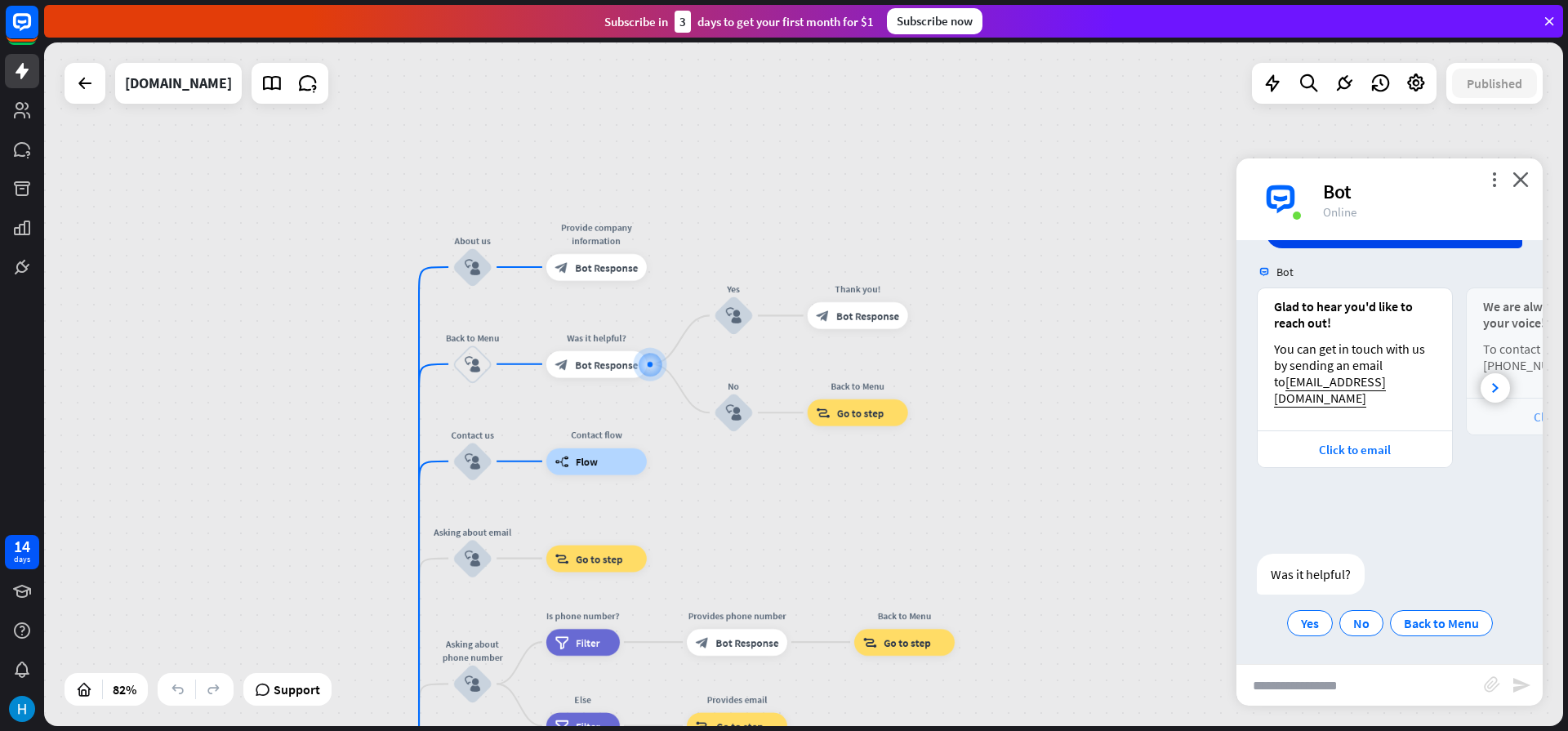
drag, startPoint x: 1182, startPoint y: 604, endPoint x: 1114, endPoint y: 544, distance: 90.7
click at [1114, 544] on div "home_2 Start point Welcome message block_bot_response Bot Response About us blo…" at bounding box center [803, 384] width 1518 height 683
click at [1491, 390] on div at bounding box center [1495, 388] width 30 height 30
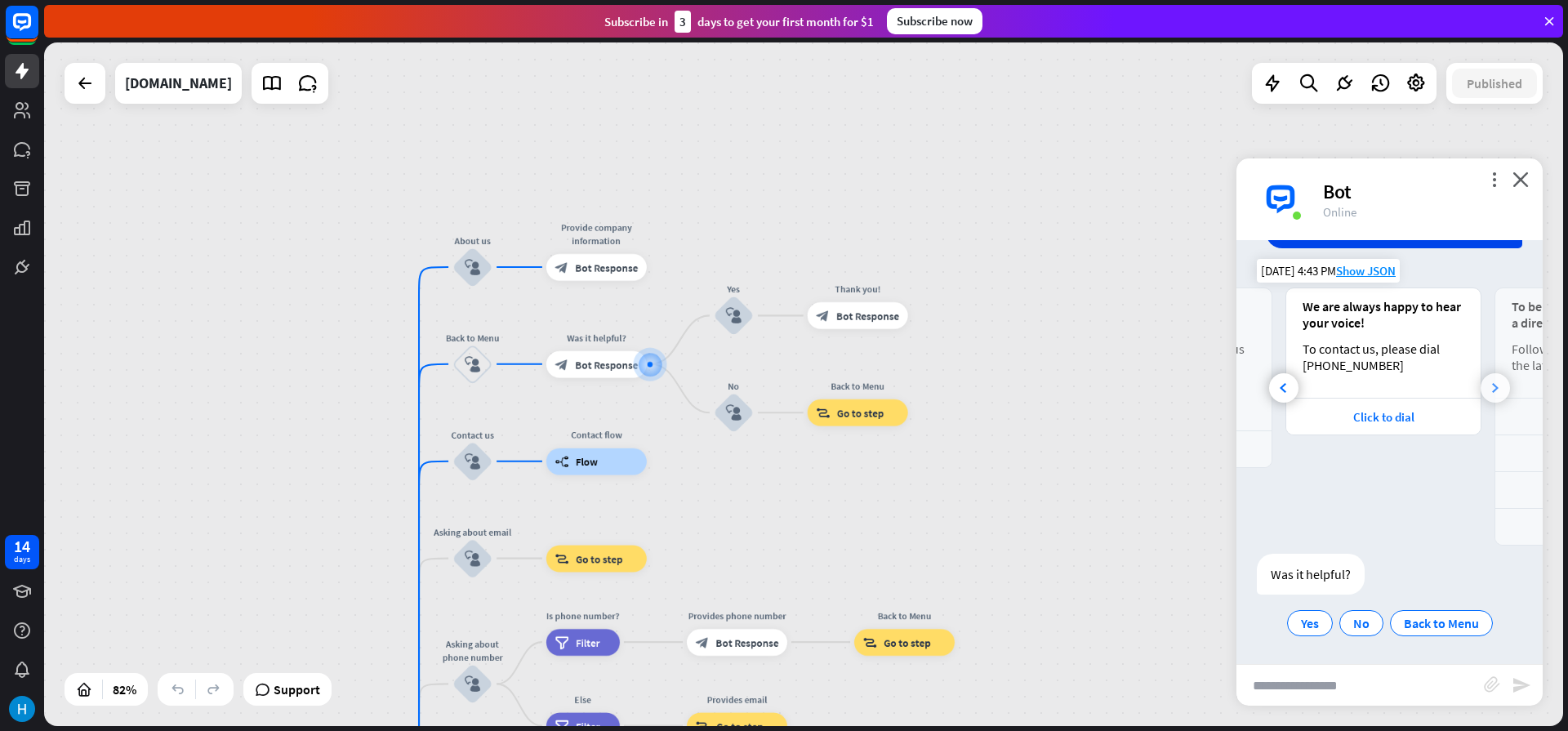
click at [1491, 390] on div at bounding box center [1495, 388] width 30 height 30
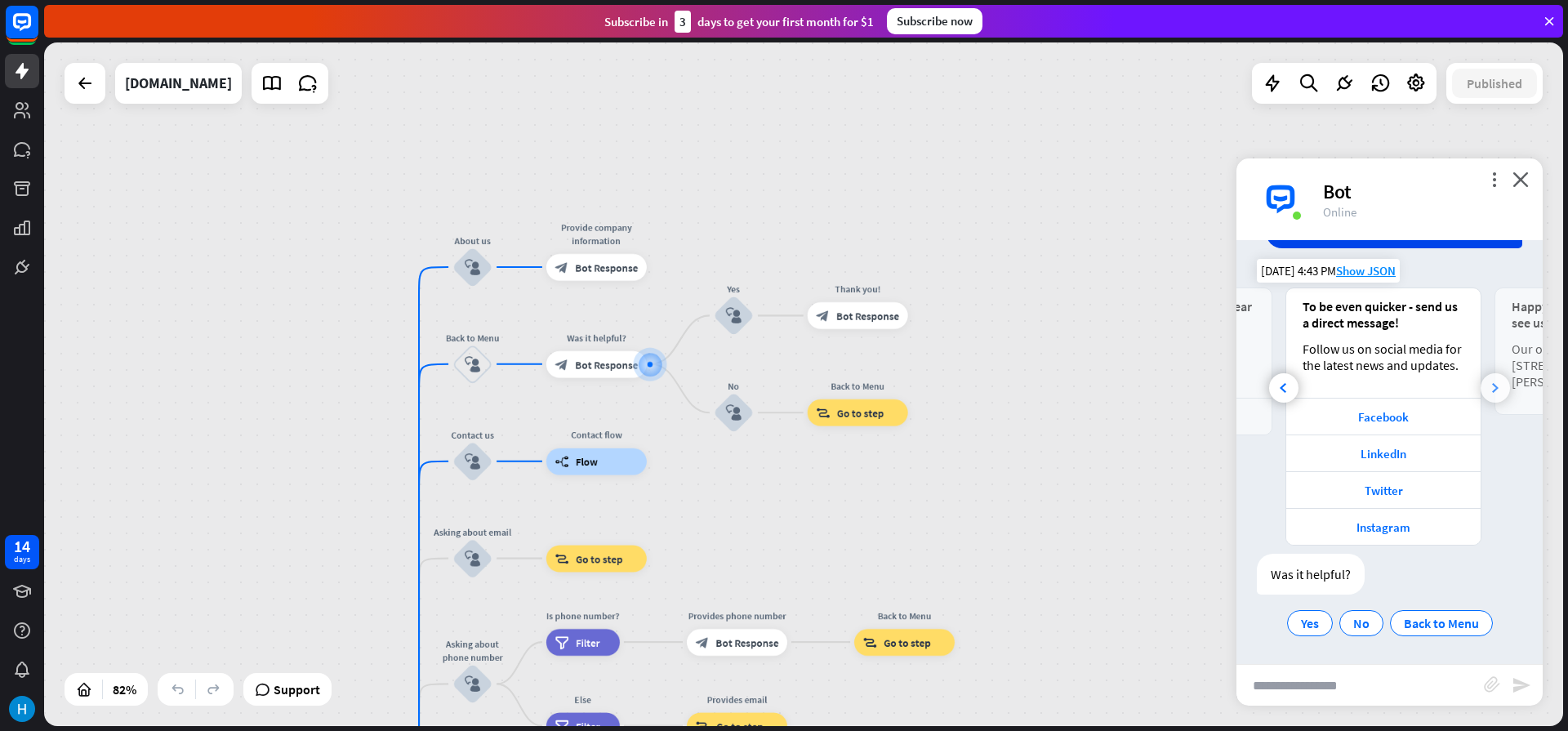
click at [1491, 390] on div at bounding box center [1495, 388] width 30 height 30
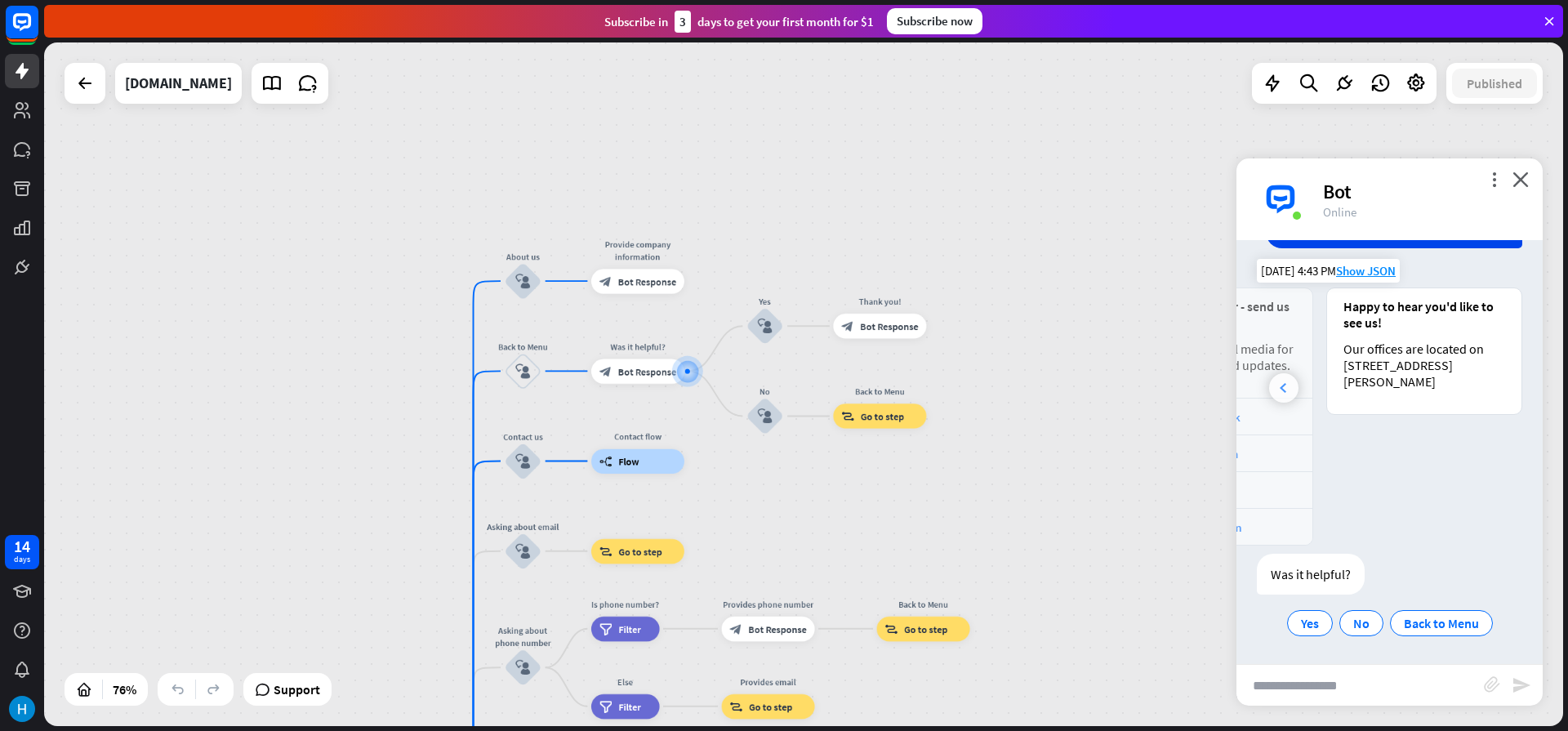
click at [1282, 401] on div at bounding box center [1283, 388] width 30 height 30
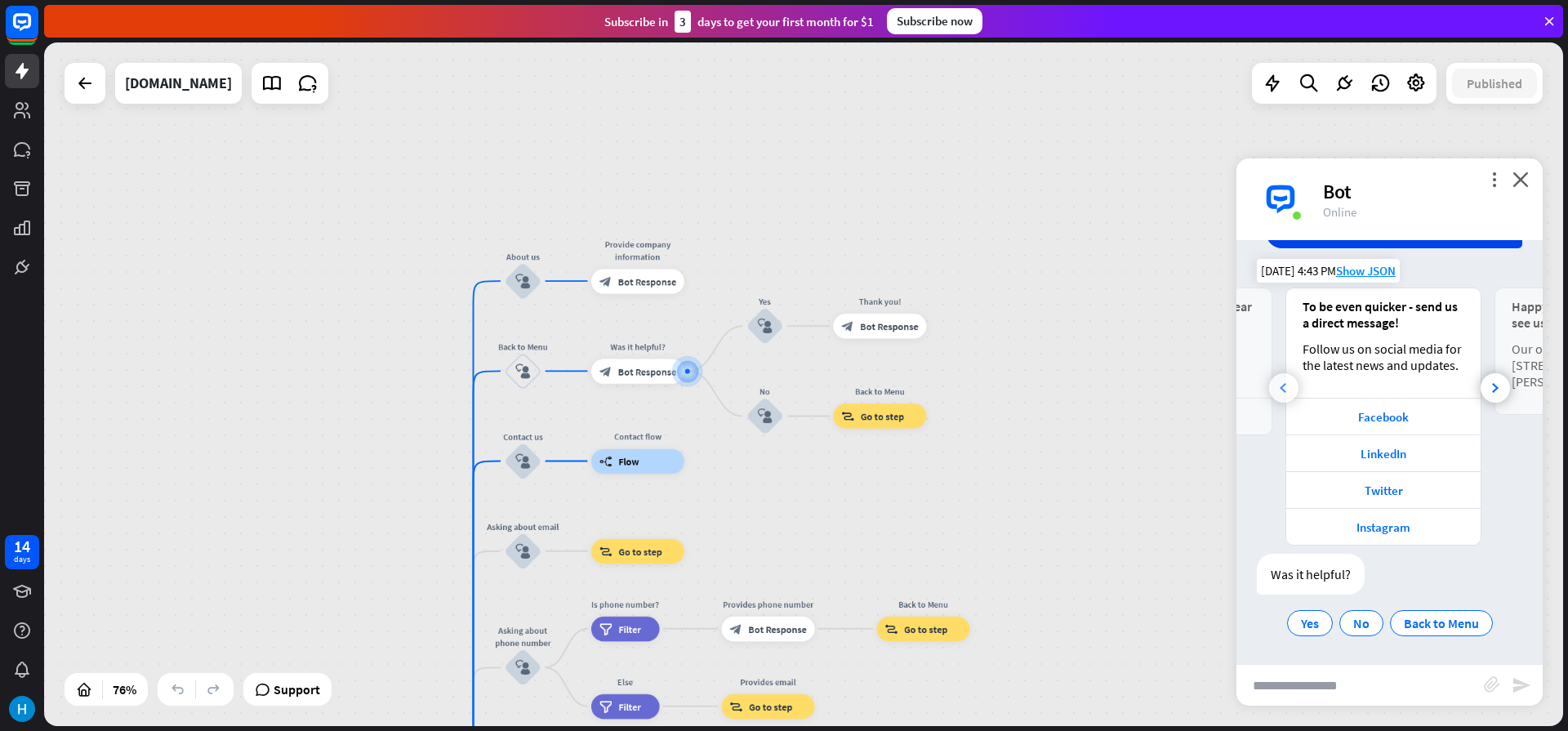
click at [1282, 401] on div at bounding box center [1283, 388] width 30 height 30
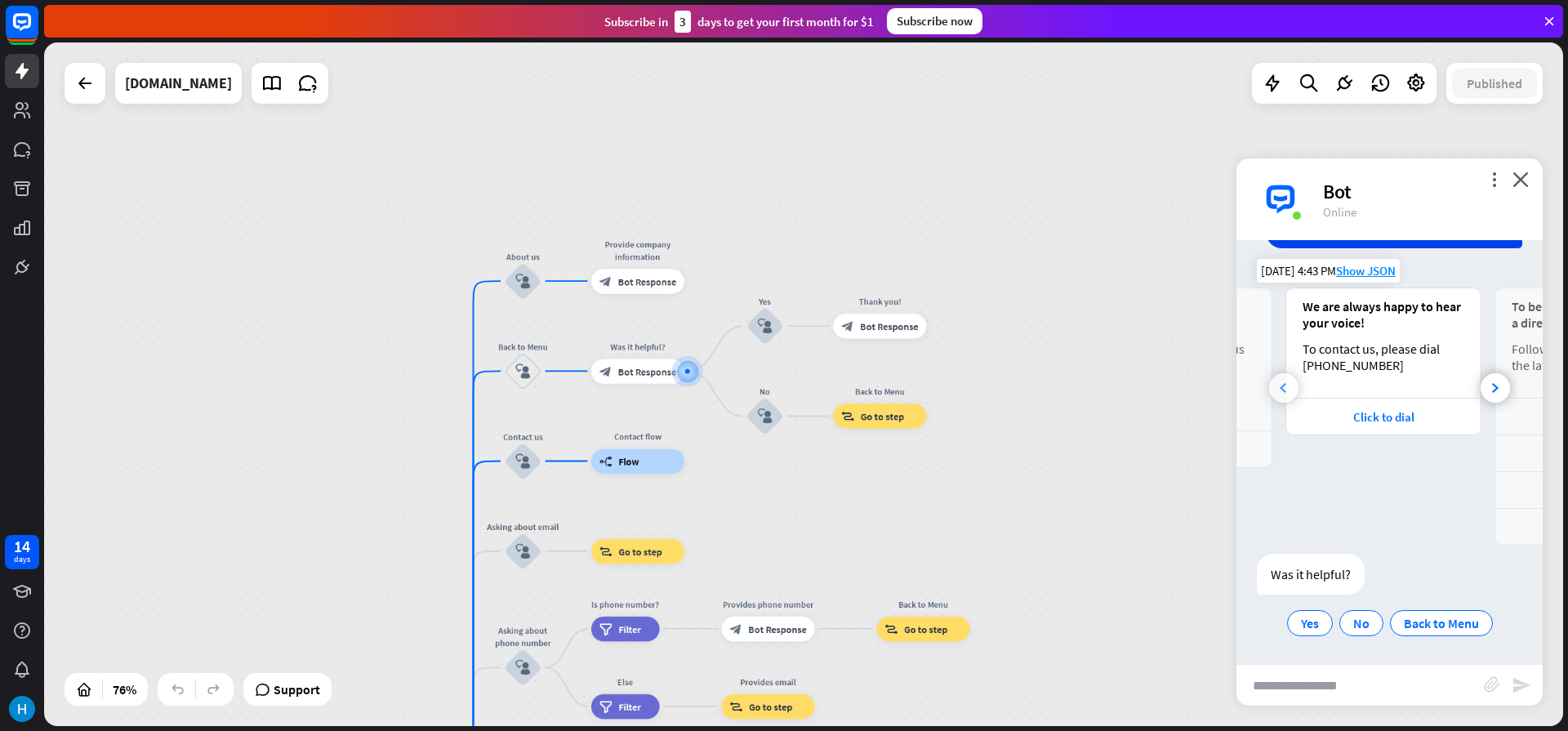
click at [1282, 401] on div at bounding box center [1283, 388] width 30 height 30
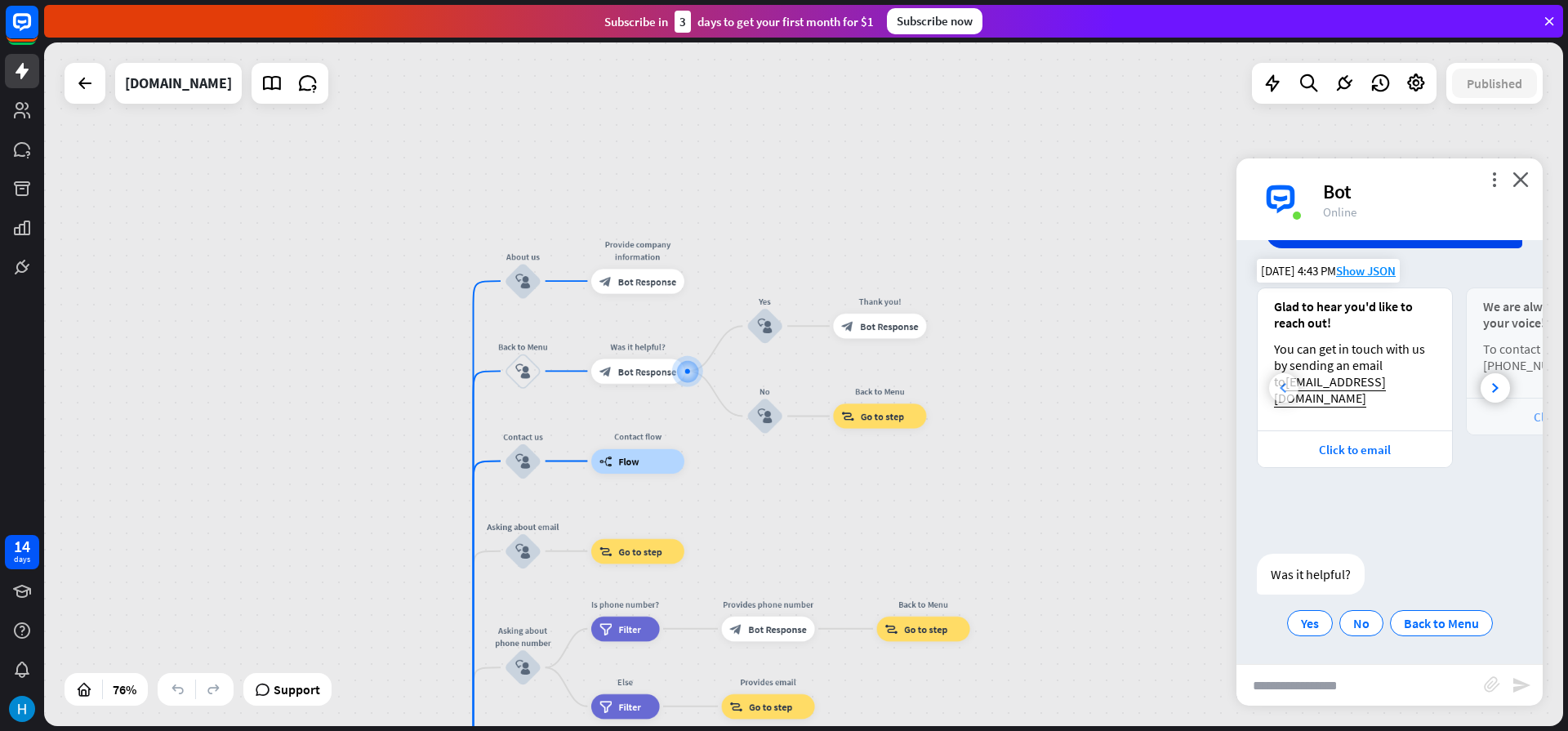
click at [1282, 401] on div at bounding box center [1283, 388] width 30 height 30
click at [1282, 401] on link "[EMAIL_ADDRESS][DOMAIN_NAME]" at bounding box center [1329, 389] width 112 height 33
click at [1306, 631] on div "Yes" at bounding box center [1310, 623] width 46 height 26
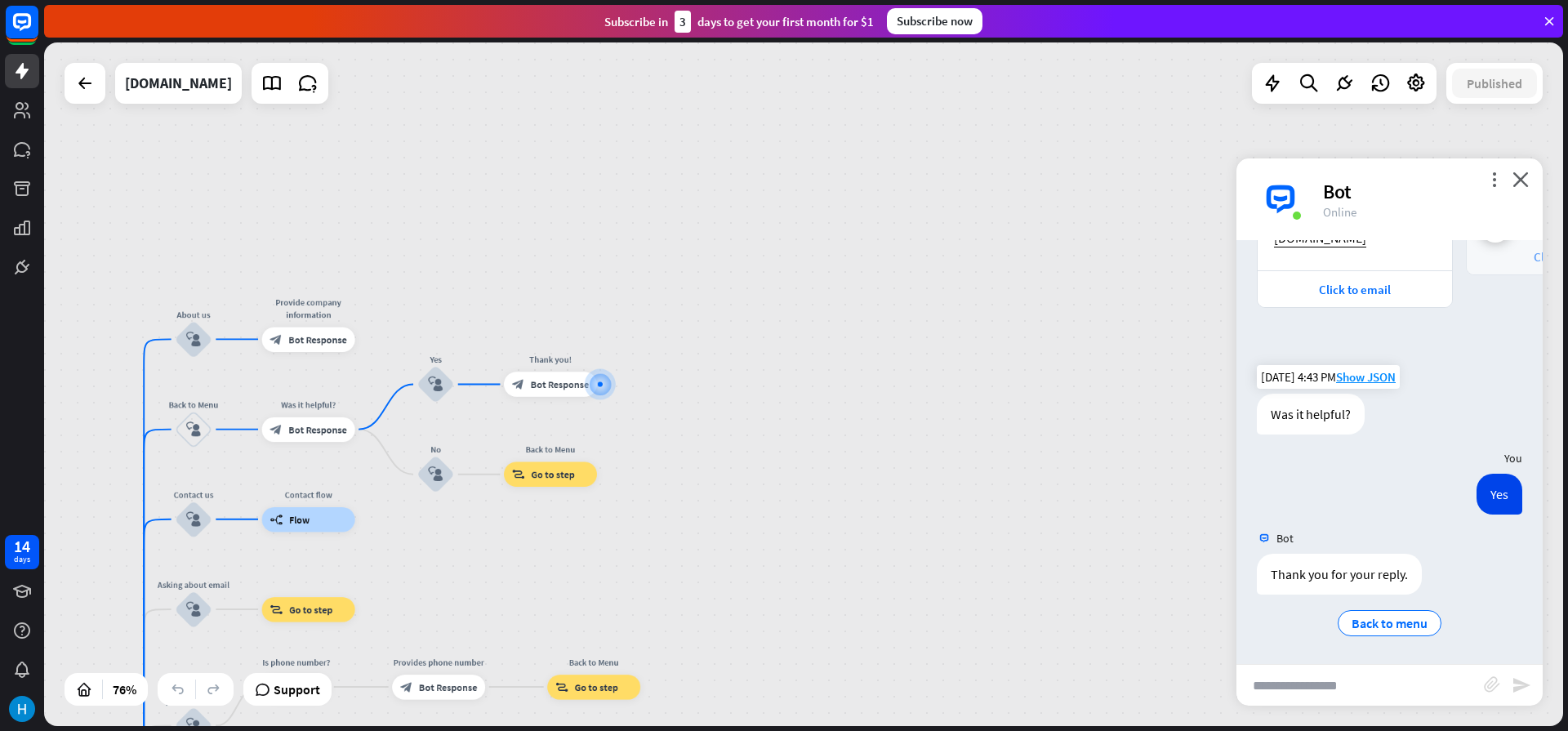
scroll to position [1624, 0]
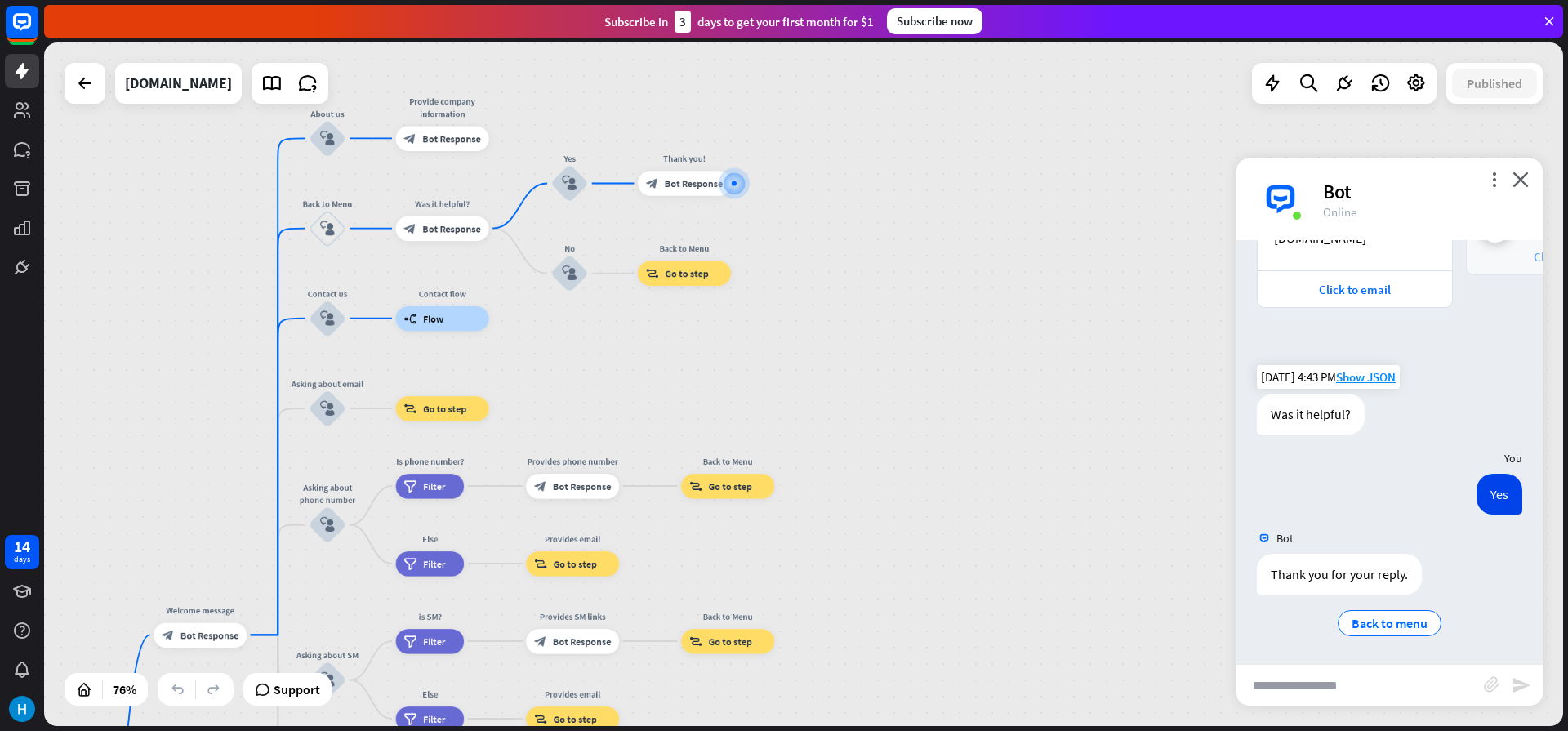
drag, startPoint x: 1049, startPoint y: 588, endPoint x: 1183, endPoint y: 388, distance: 240.7
click at [1183, 388] on div "home_2 Start point Welcome message block_bot_response Bot Response About us blo…" at bounding box center [803, 384] width 1518 height 683
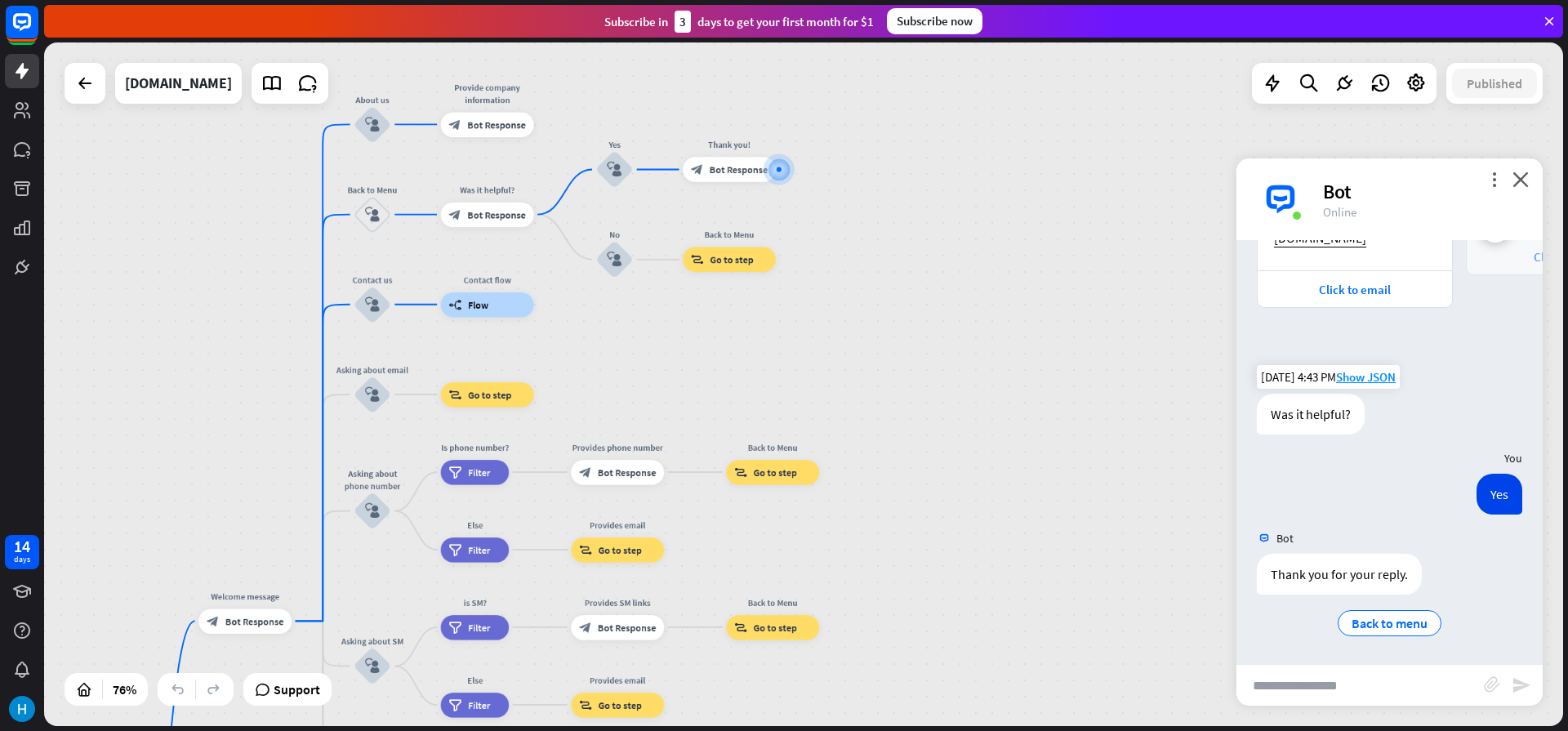
drag, startPoint x: 1145, startPoint y: 432, endPoint x: 1190, endPoint y: 418, distance: 47.1
click at [1190, 418] on div "home_2 Start point Welcome message block_bot_response Bot Response About us blo…" at bounding box center [803, 384] width 1518 height 683
click at [1372, 626] on span "Back to menu" at bounding box center [1389, 623] width 76 height 16
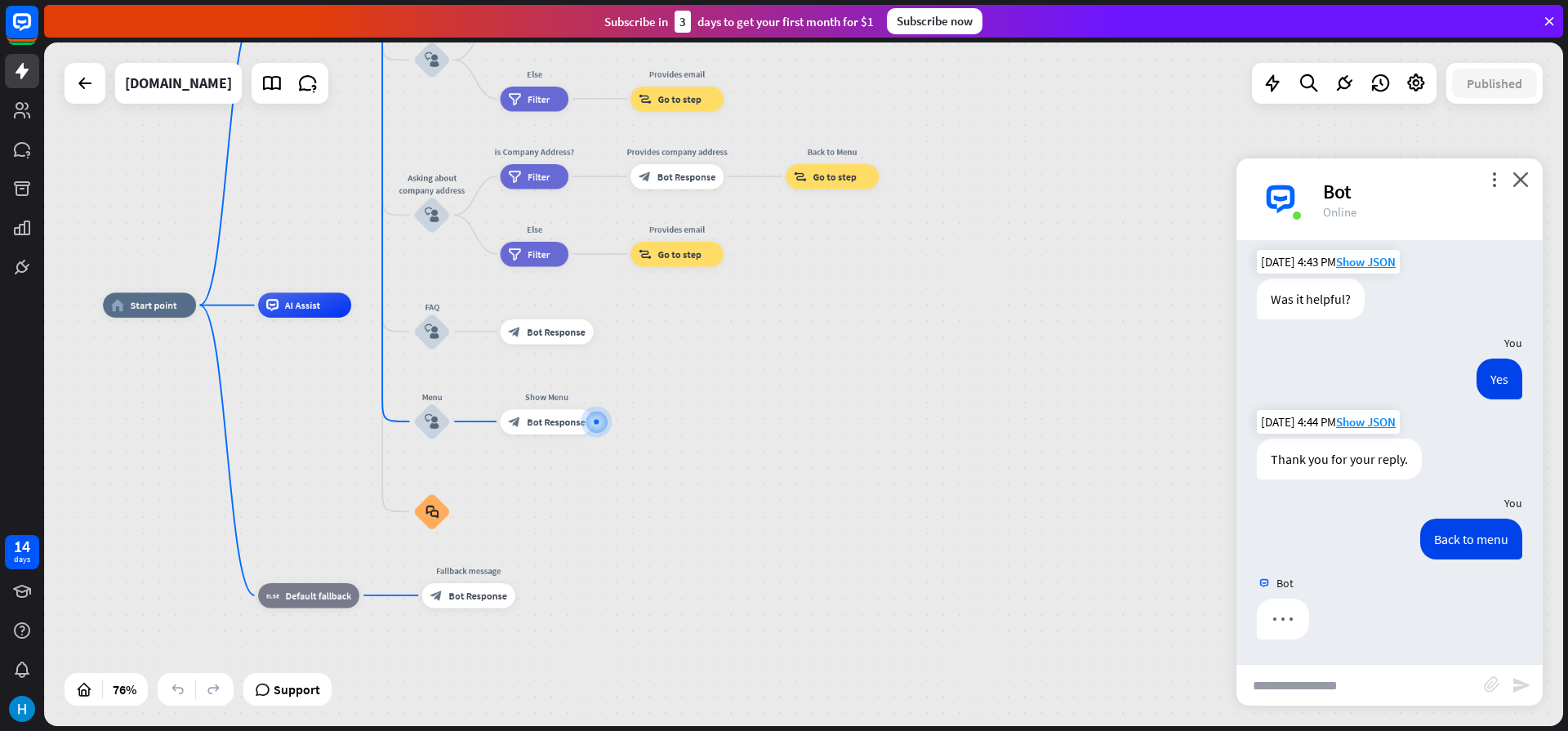
scroll to position [1738, 0]
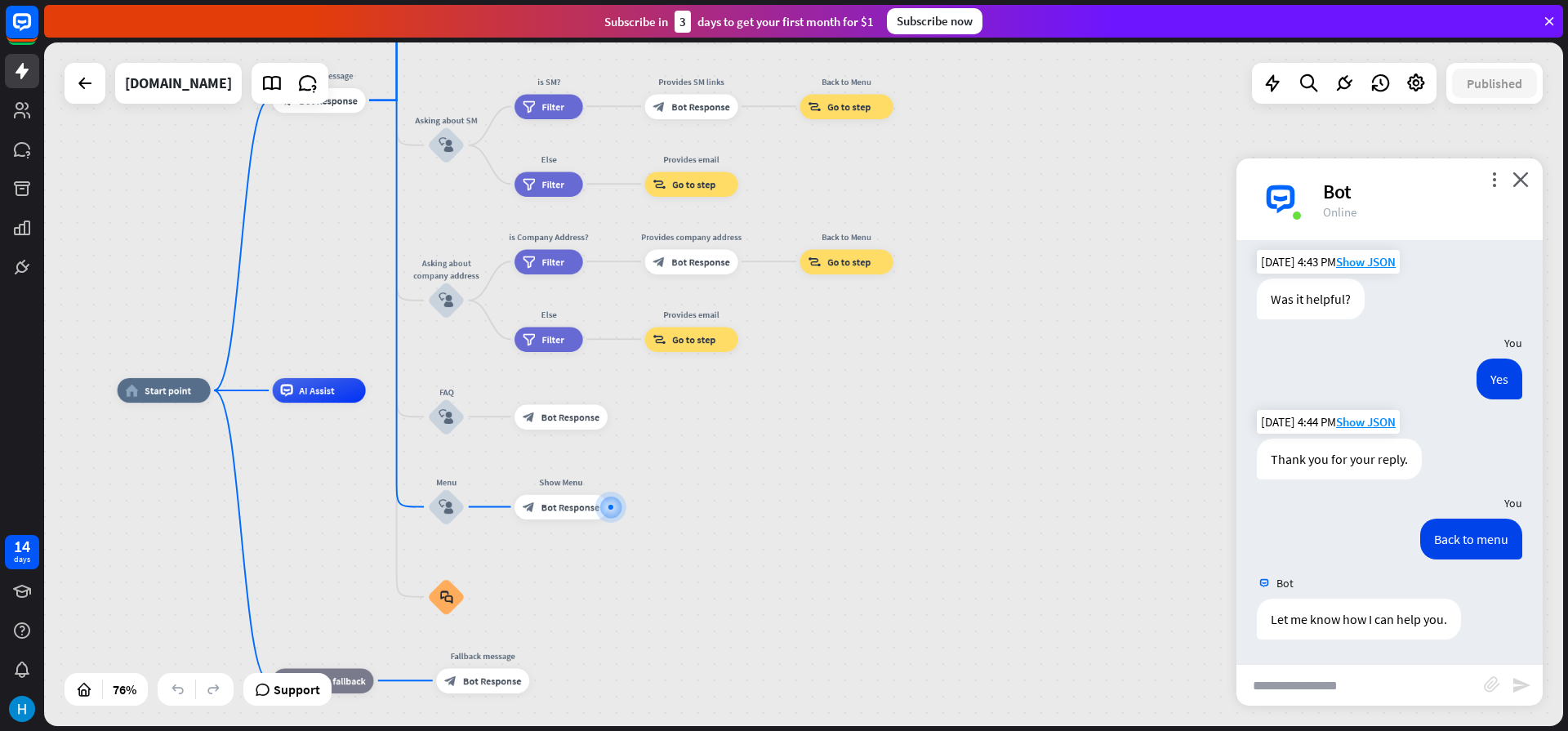
drag, startPoint x: 1041, startPoint y: 490, endPoint x: 1053, endPoint y: 614, distance: 124.6
click at [1053, 614] on div "home_2 Start point Welcome message block_bot_response Bot Response About us blo…" at bounding box center [694, 650] width 1154 height 520
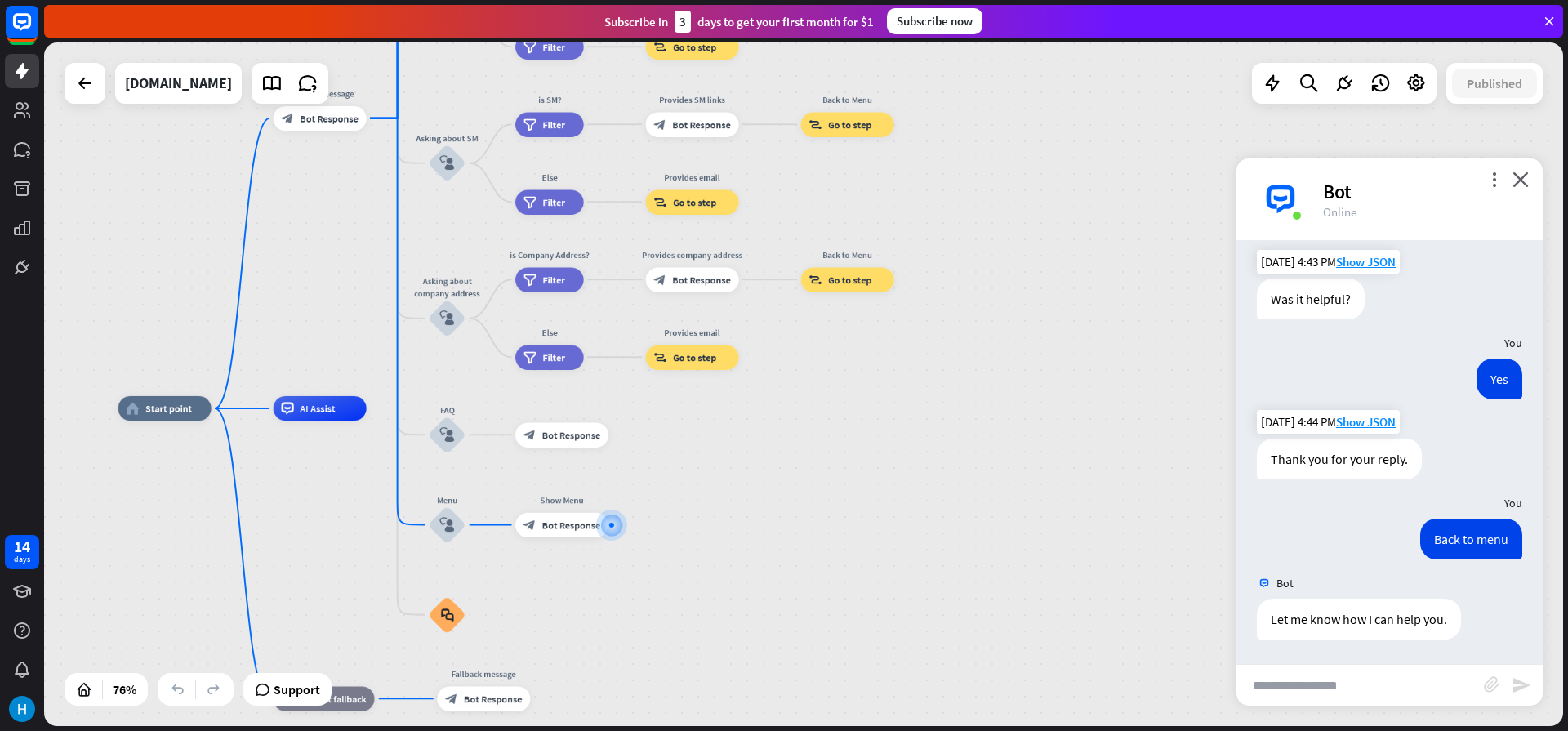
drag, startPoint x: 1122, startPoint y: 556, endPoint x: 1121, endPoint y: 571, distance: 15.0
click at [1121, 571] on div "home_2 Start point Welcome message block_bot_response Bot Response About us blo…" at bounding box center [695, 668] width 1154 height 520
click at [447, 440] on icon "block_user_input" at bounding box center [446, 434] width 14 height 14
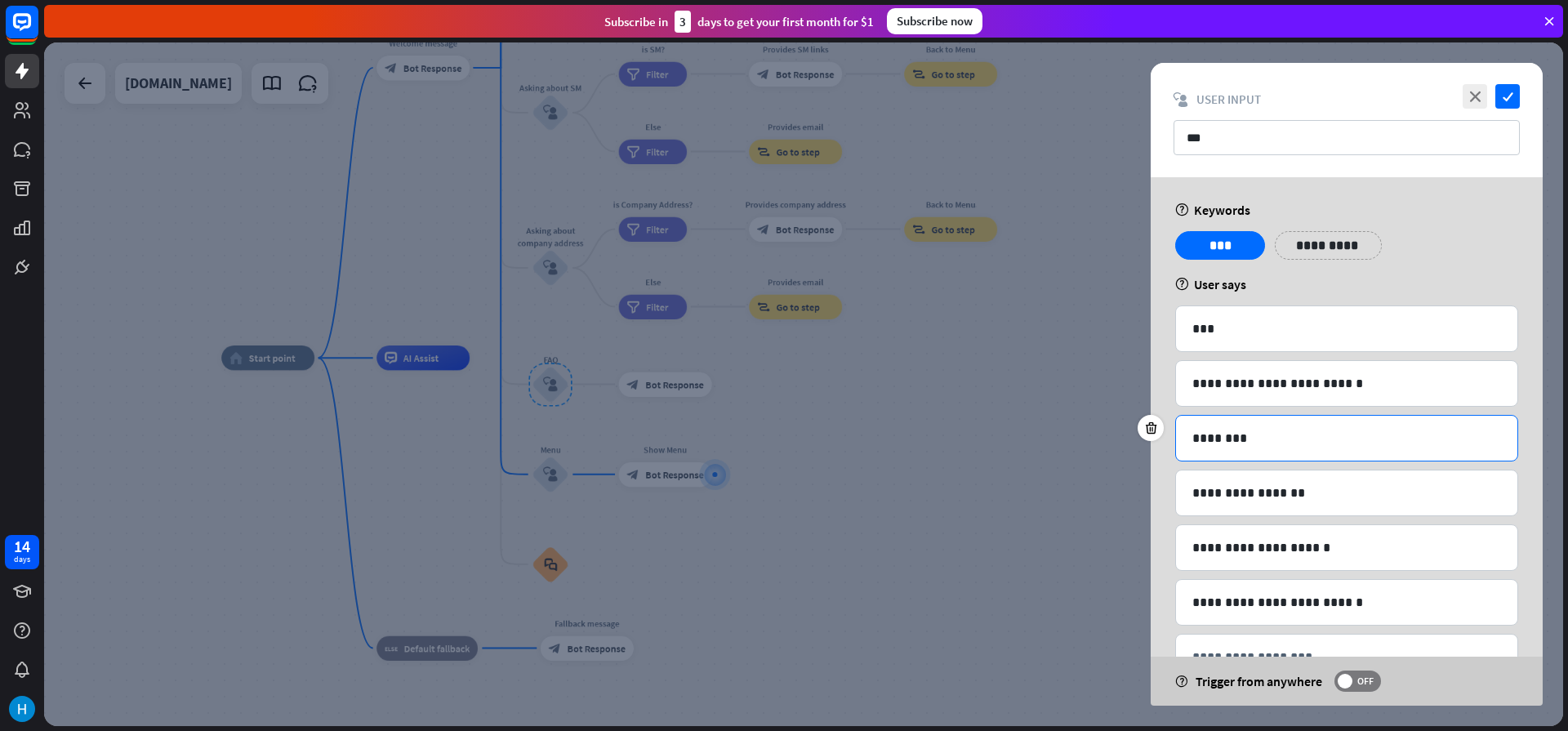
scroll to position [56, 0]
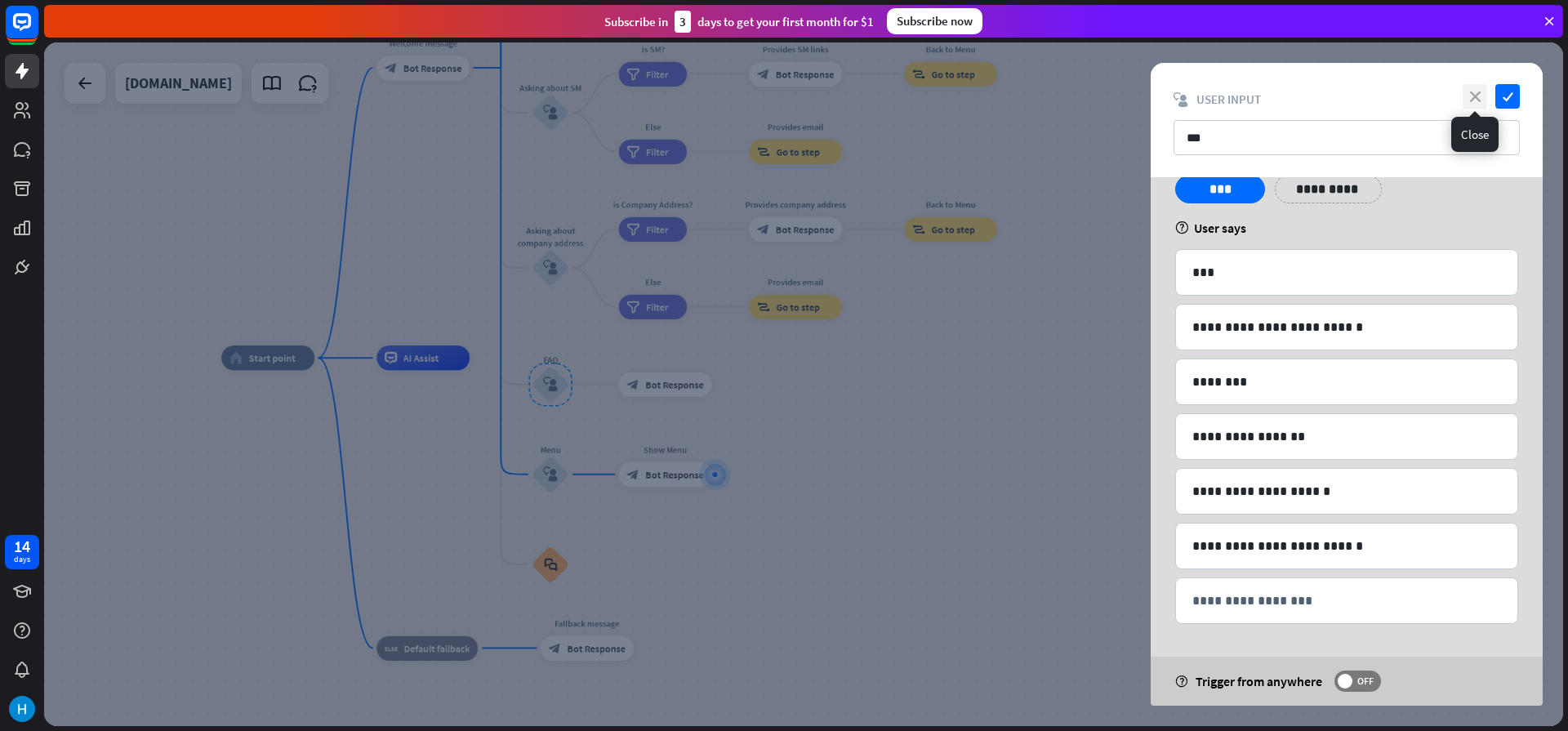
click at [1473, 105] on icon "close" at bounding box center [1474, 96] width 24 height 24
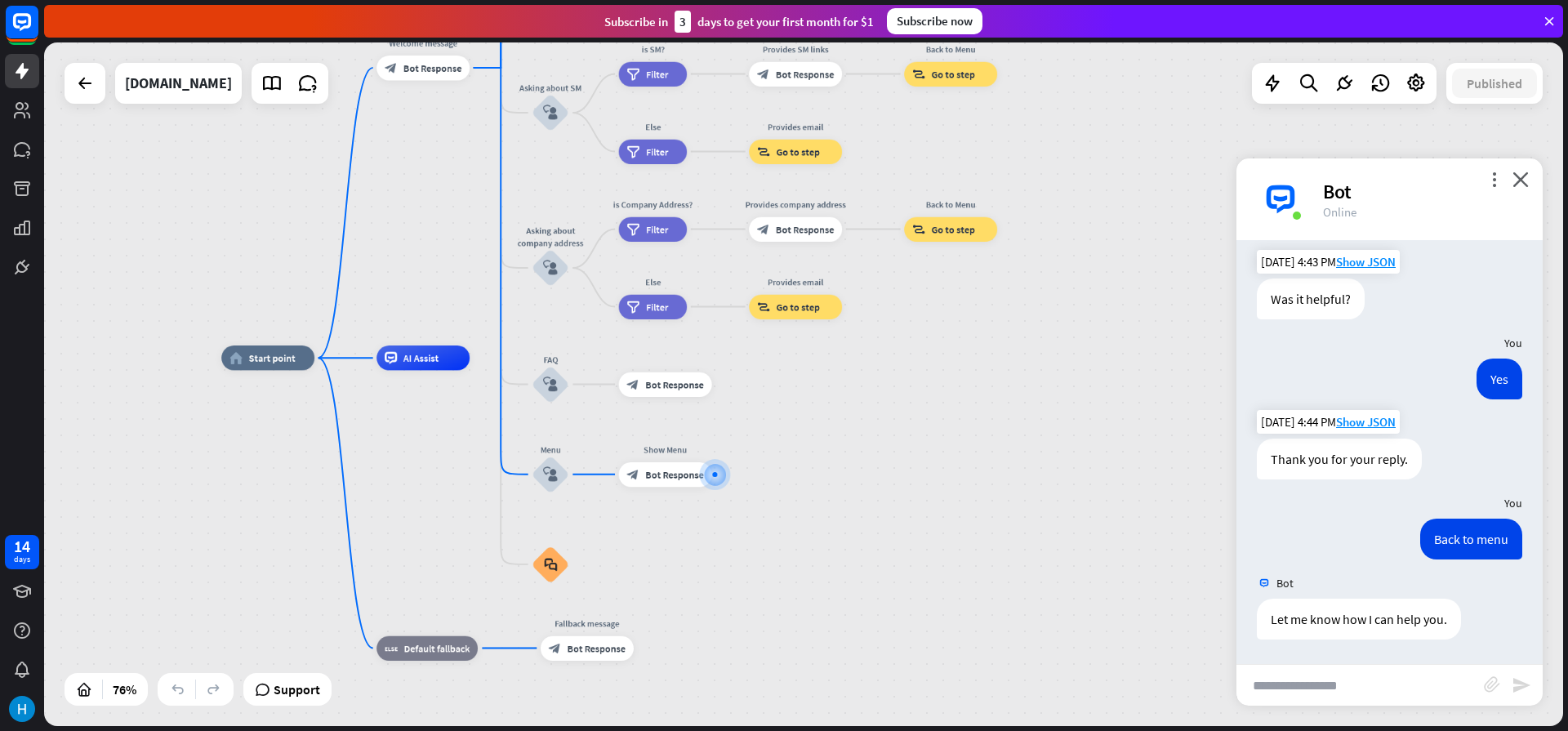
click at [1286, 690] on input "text" at bounding box center [1360, 684] width 248 height 41
type input "**********"
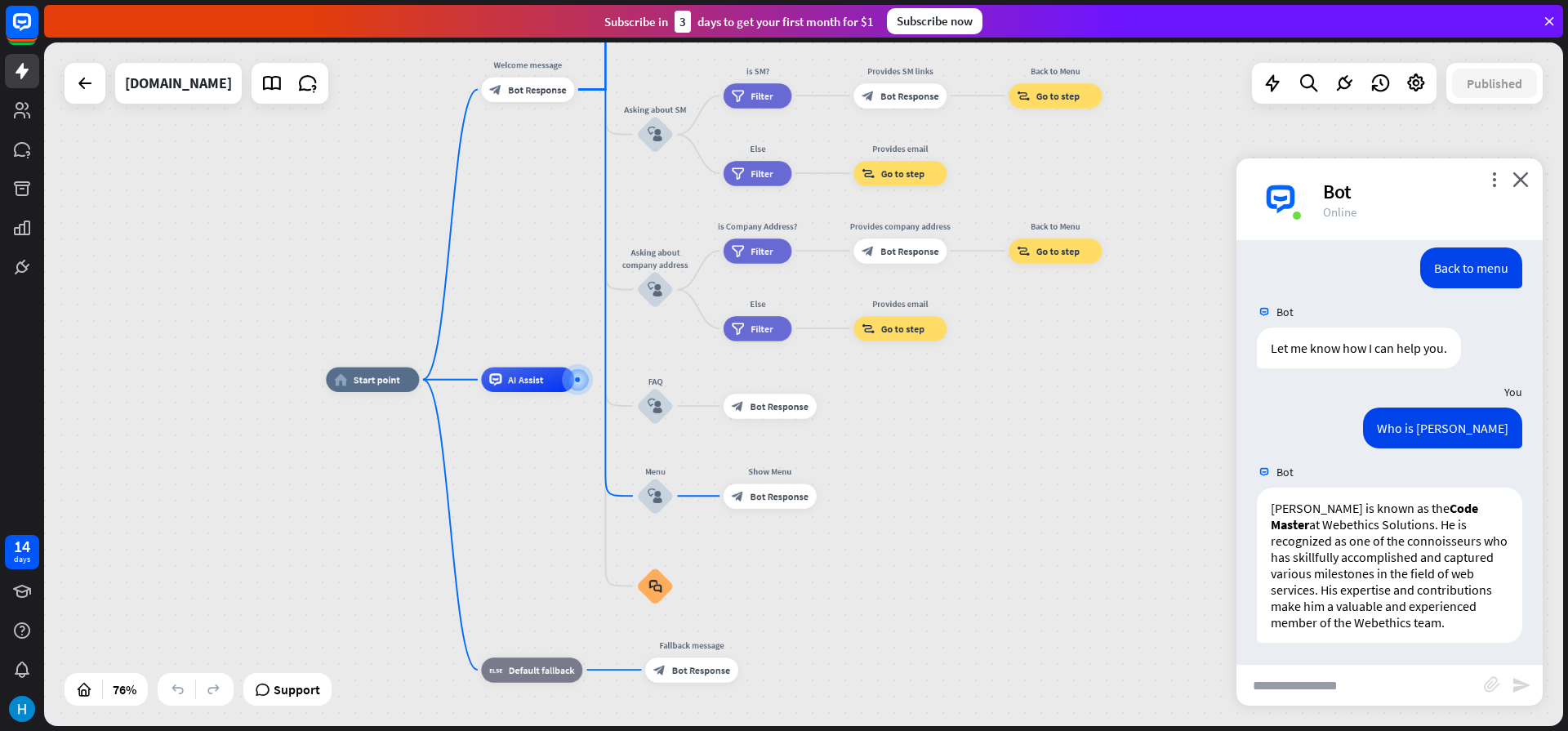
scroll to position [2029, 0]
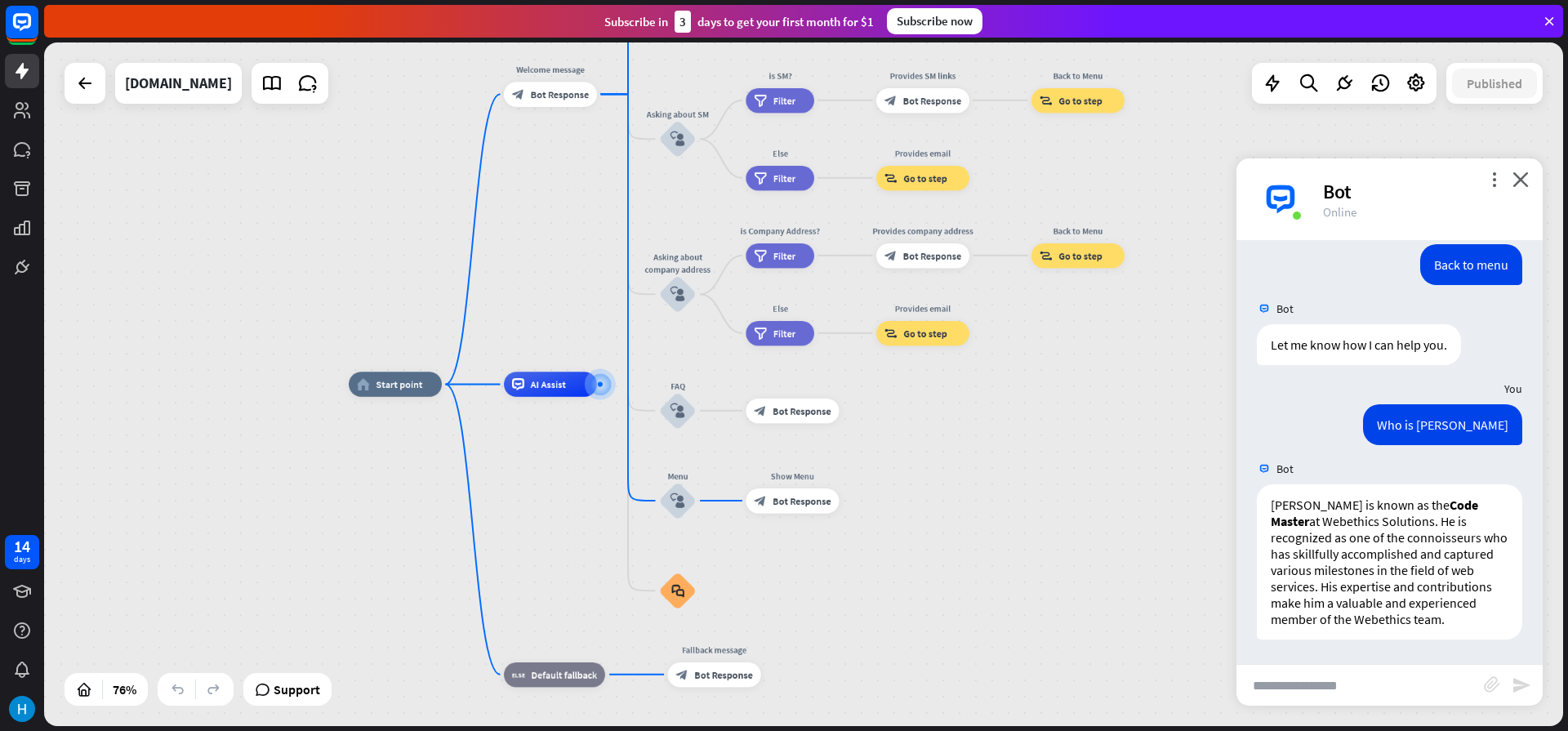
click at [1362, 679] on input "text" at bounding box center [1360, 684] width 248 height 41
type input "**********"
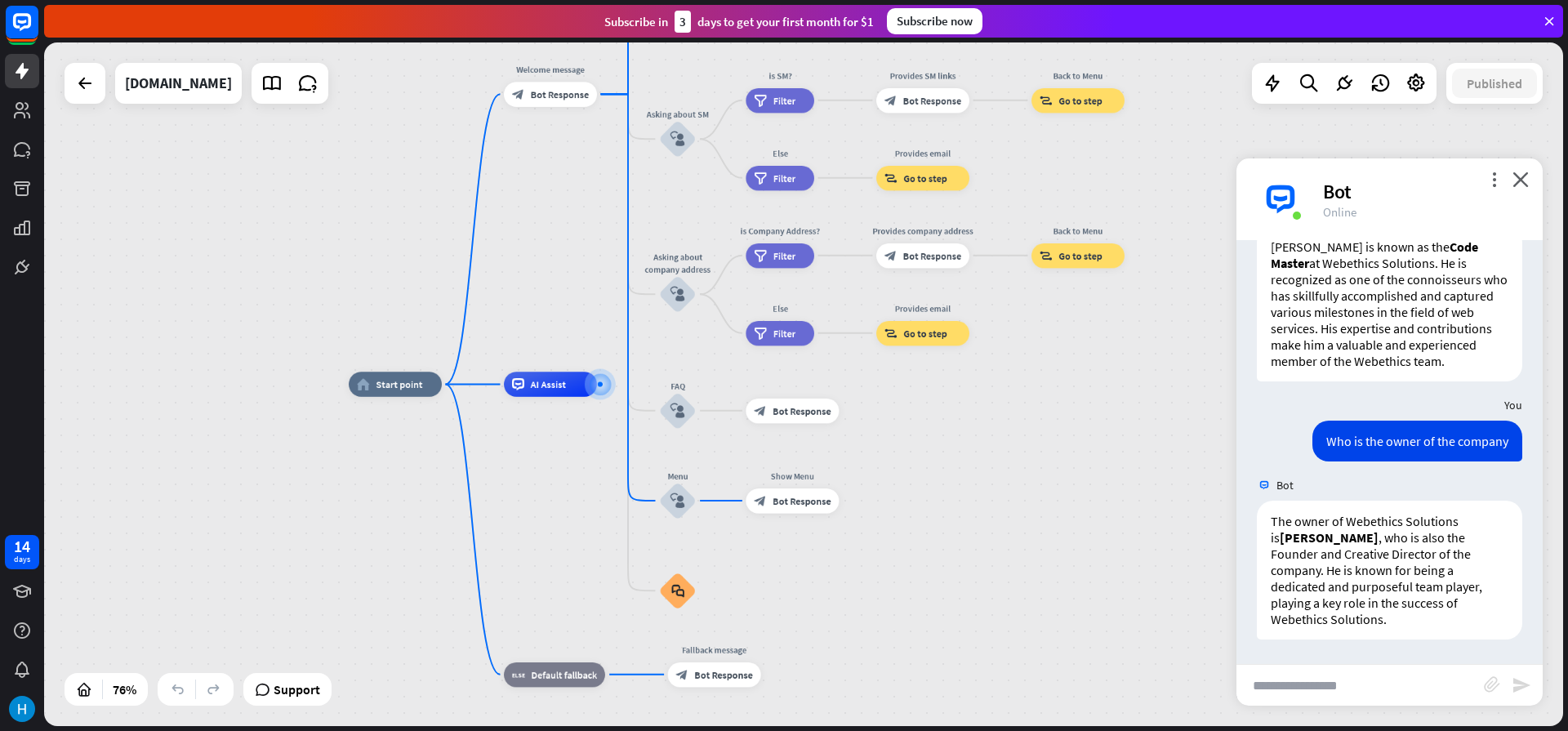
scroll to position [2287, 0]
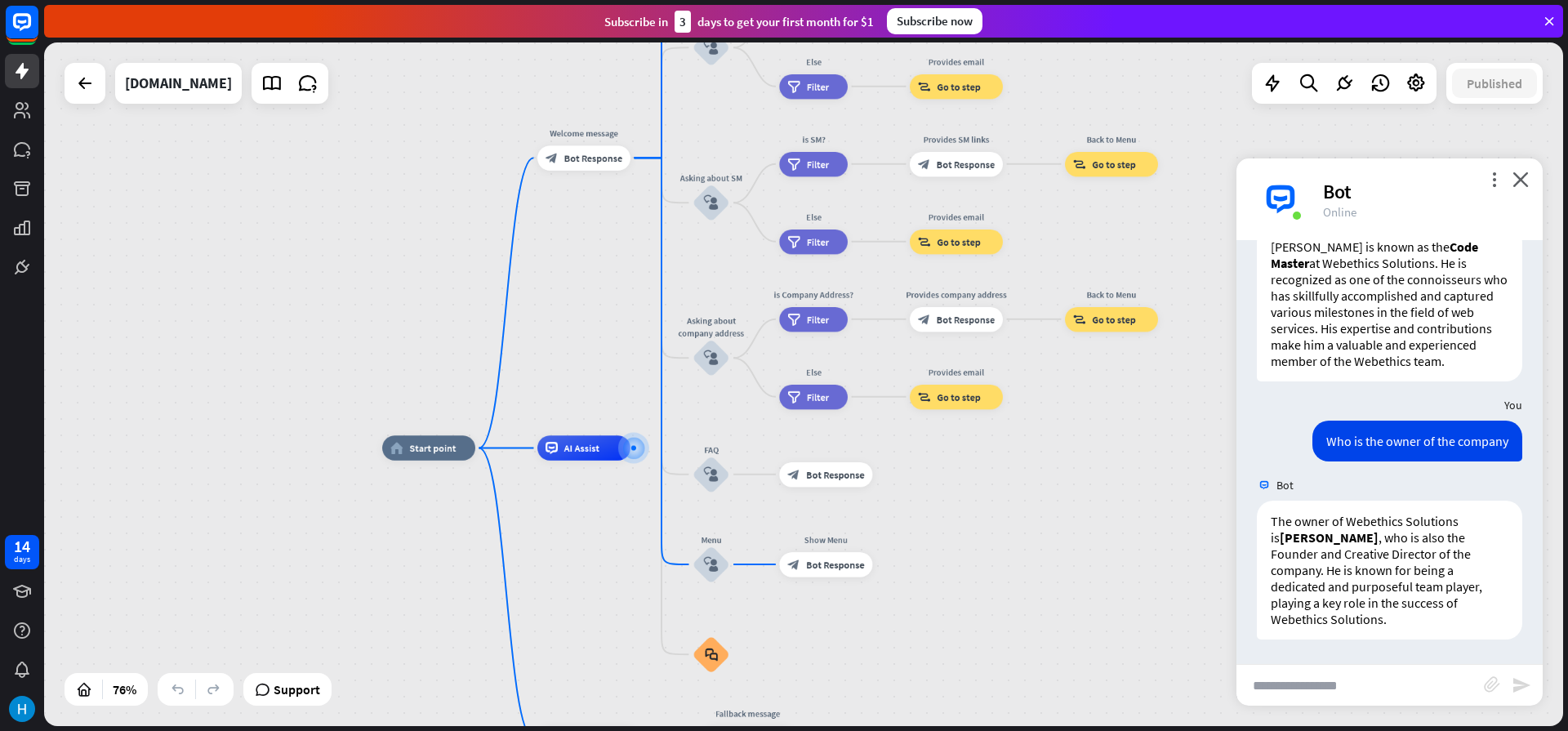
drag, startPoint x: 1096, startPoint y: 608, endPoint x: 1130, endPoint y: 672, distance: 72.5
click at [1130, 672] on div "home_2 Start point Welcome message block_bot_response Bot Response About us blo…" at bounding box center [959, 708] width 1154 height 520
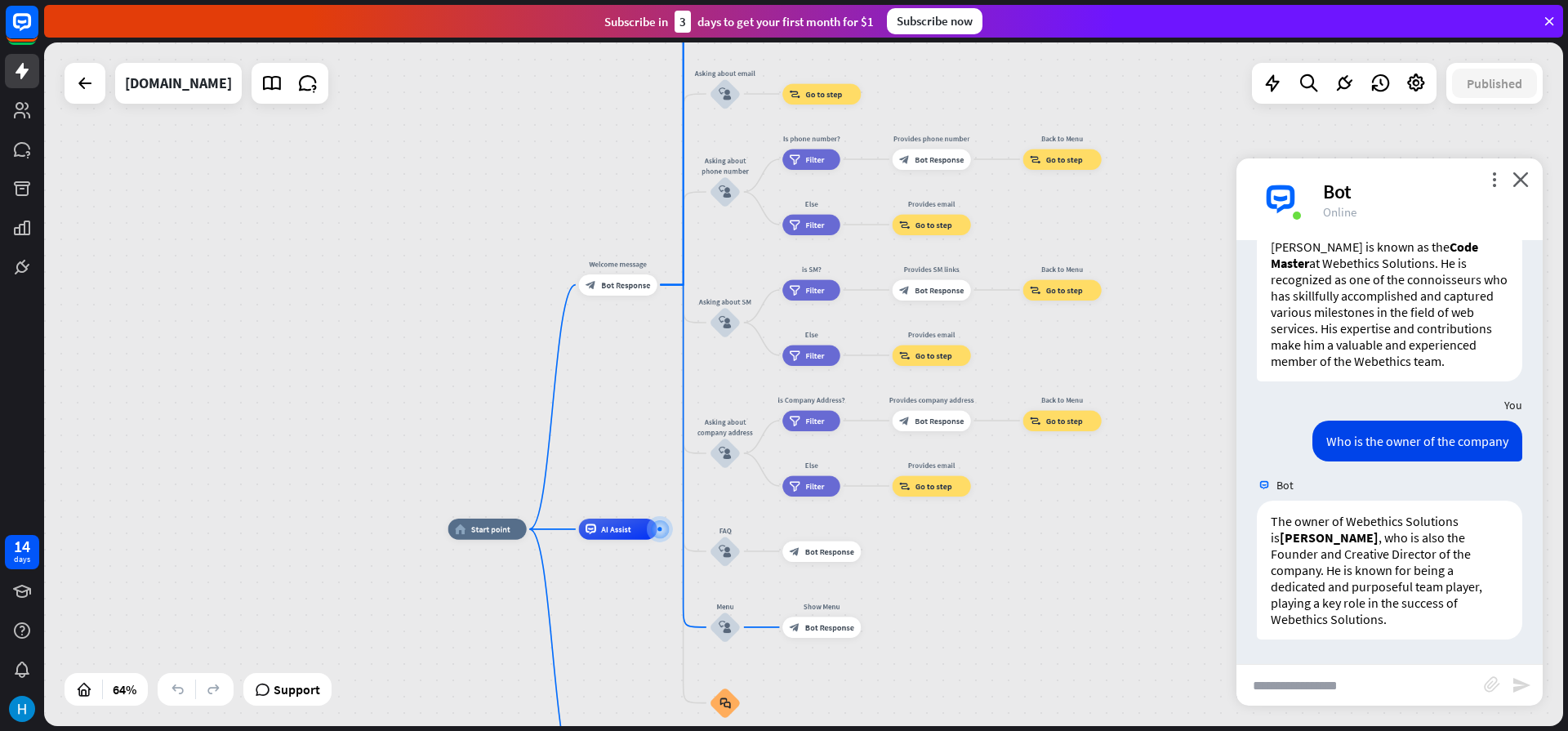
drag, startPoint x: 1158, startPoint y: 623, endPoint x: 1069, endPoint y: 662, distance: 97.2
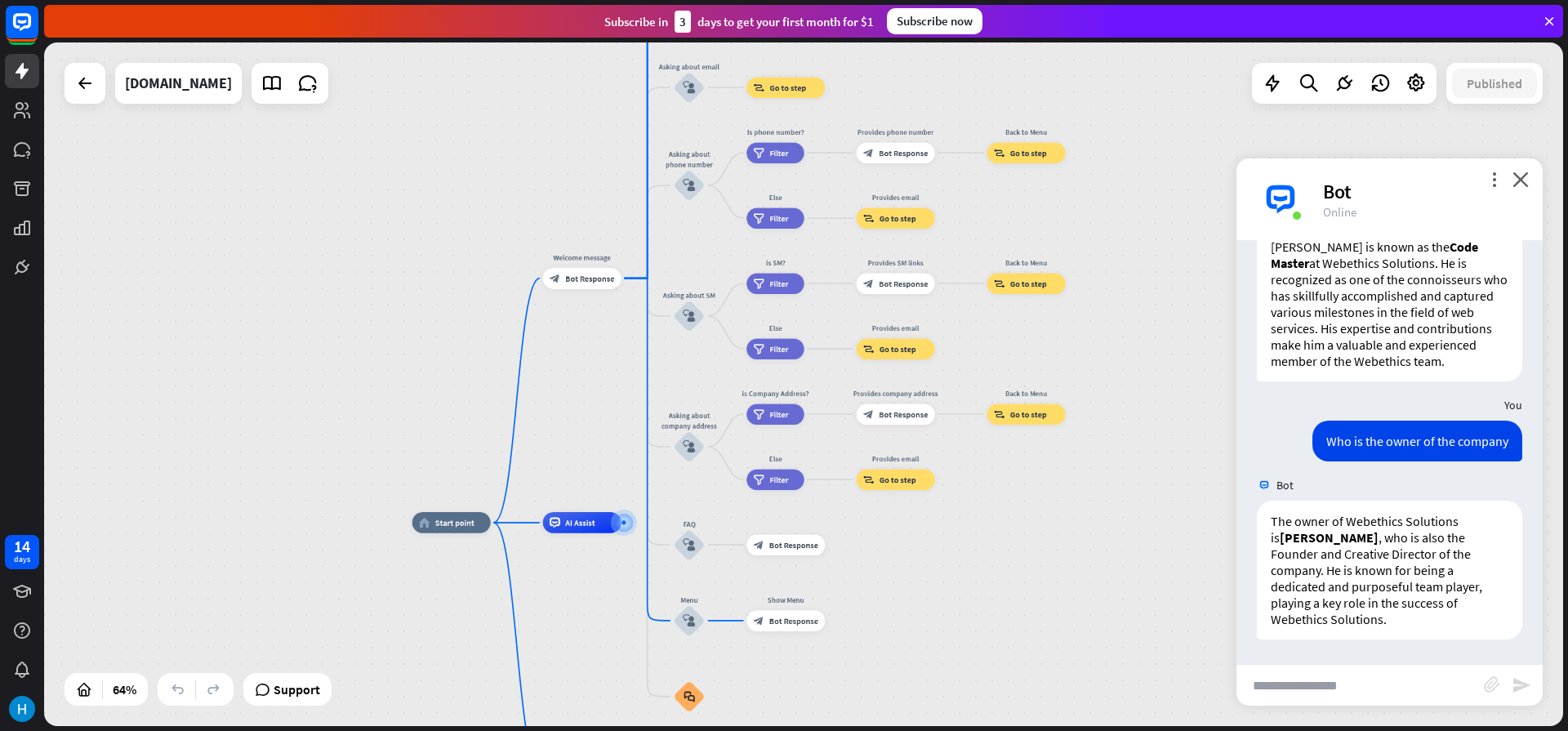
click at [1359, 702] on input "text" at bounding box center [1360, 684] width 248 height 41
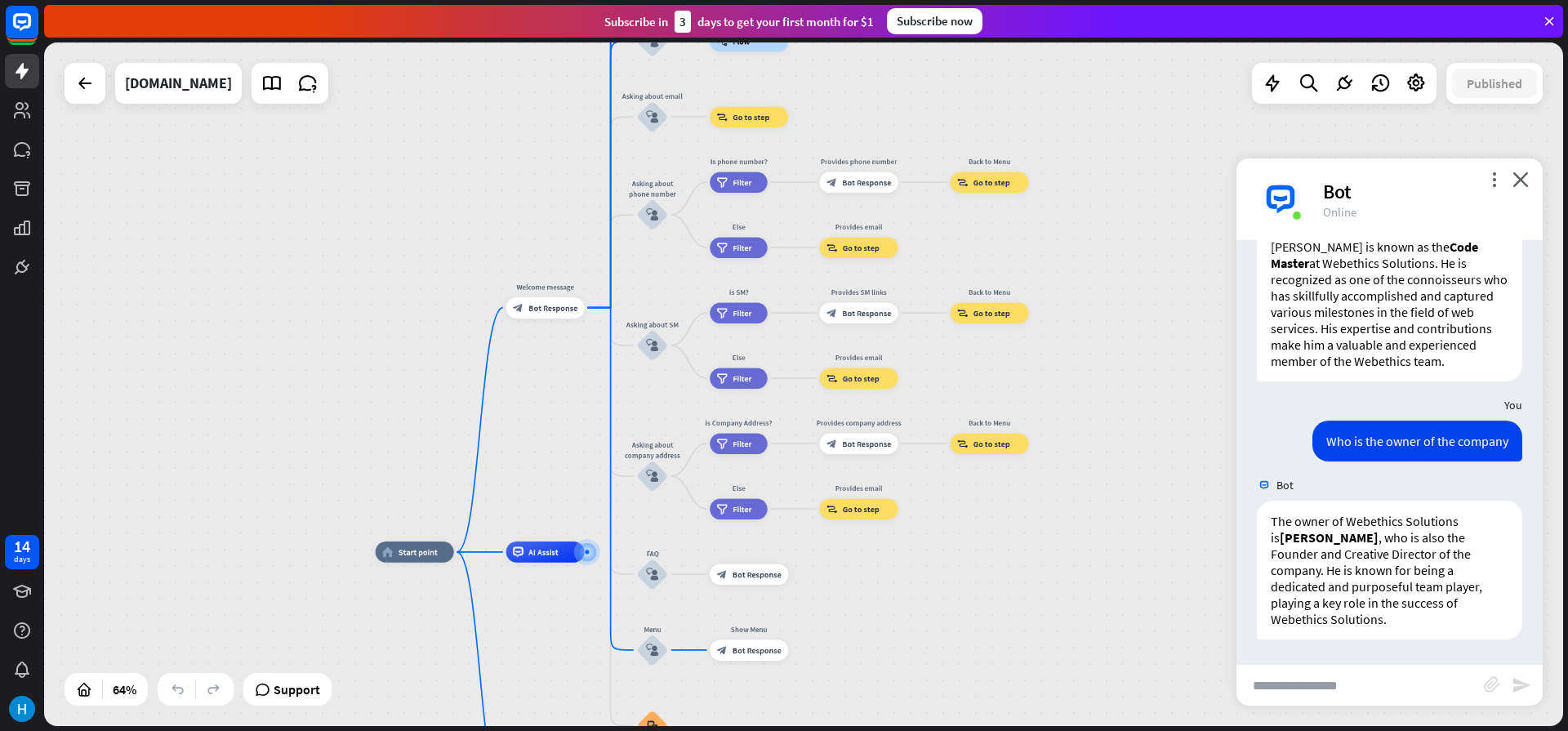
drag, startPoint x: 1172, startPoint y: 664, endPoint x: 1136, endPoint y: 694, distance: 46.9
drag, startPoint x: 1258, startPoint y: 530, endPoint x: 1249, endPoint y: 543, distance: 15.8
click at [1249, 543] on div "The owner of Webethics Solutions is [PERSON_NAME] , who is also the Founder and…" at bounding box center [1389, 574] width 306 height 147
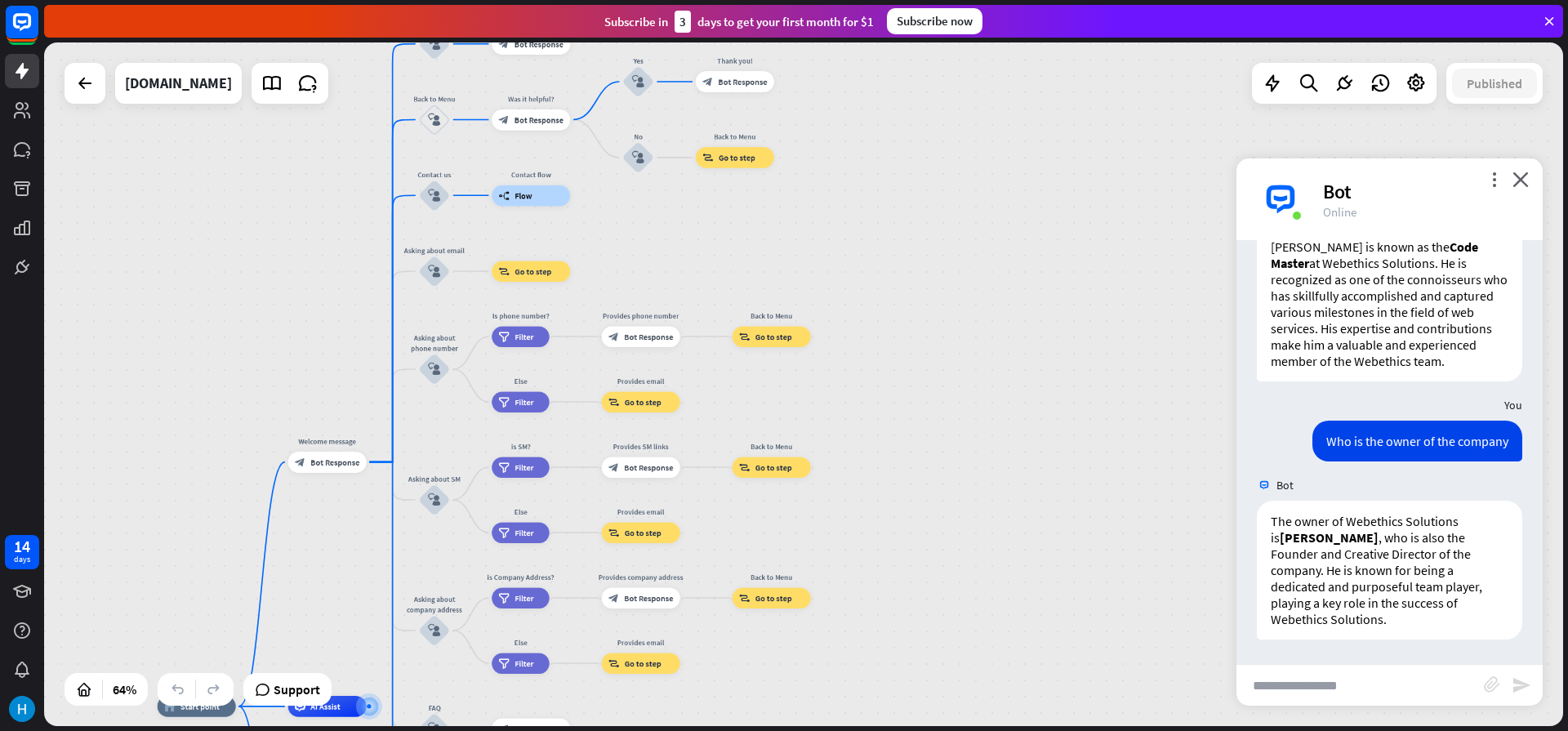
drag, startPoint x: 1165, startPoint y: 549, endPoint x: 947, endPoint y: 704, distance: 267.5
click at [947, 704] on div "home_2 Start point Welcome message block_bot_response Bot Response About us blo…" at bounding box center [803, 384] width 1518 height 683
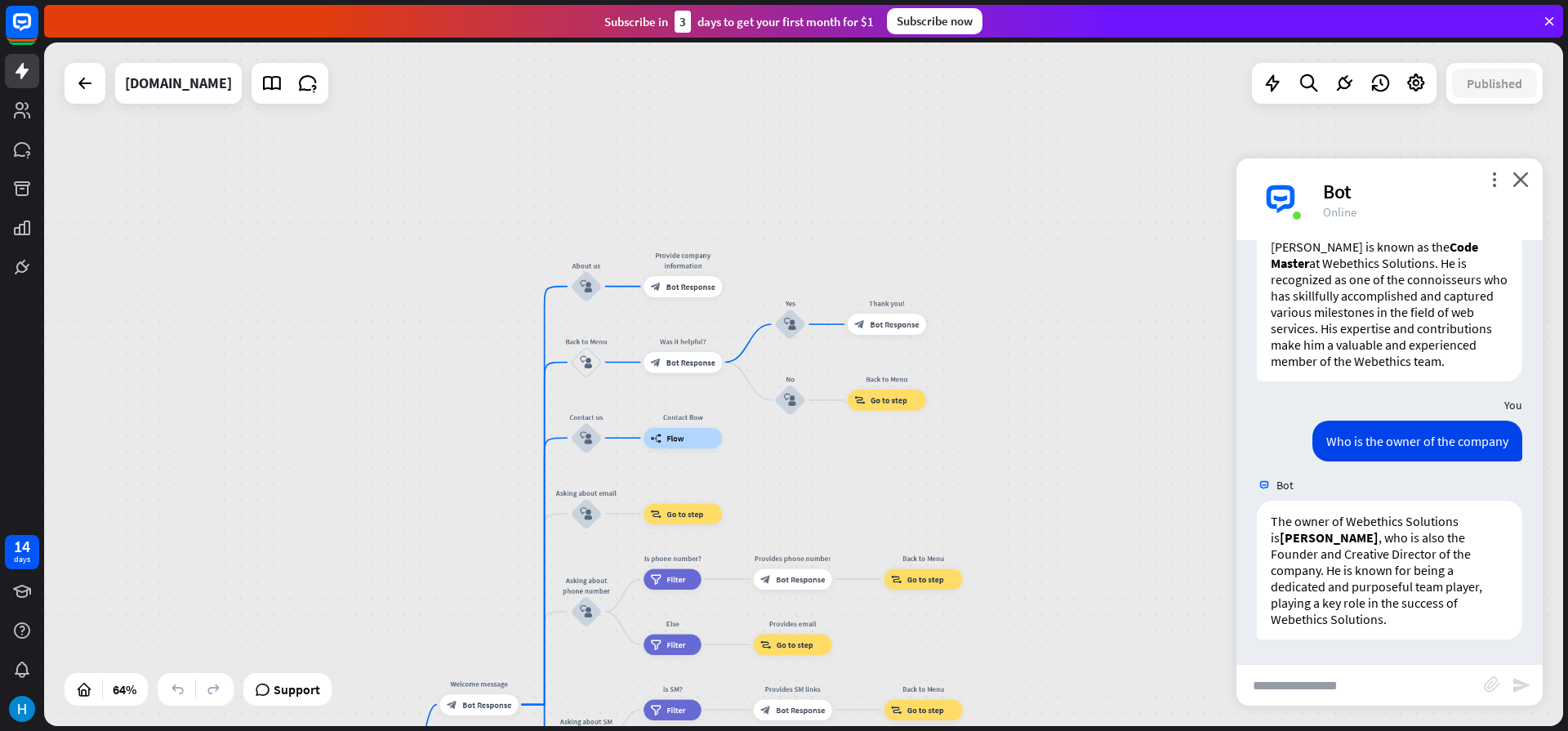
drag, startPoint x: 967, startPoint y: 445, endPoint x: 1119, endPoint y: 688, distance: 286.6
click at [1119, 688] on div "home_2 Start point Welcome message block_bot_response Bot Response About us blo…" at bounding box center [803, 384] width 1518 height 683
click at [72, 92] on div at bounding box center [85, 83] width 33 height 33
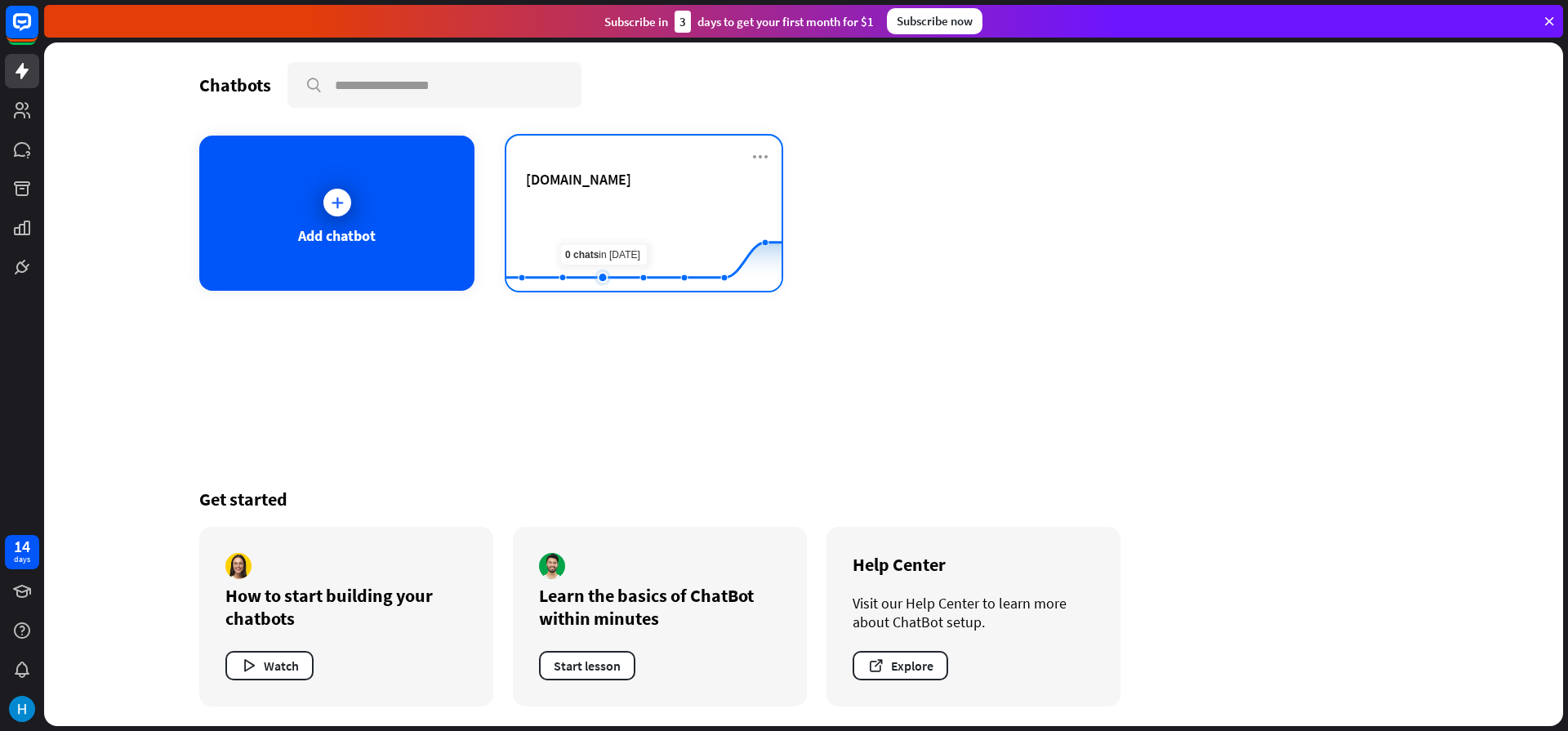
click at [620, 243] on rect at bounding box center [643, 249] width 275 height 102
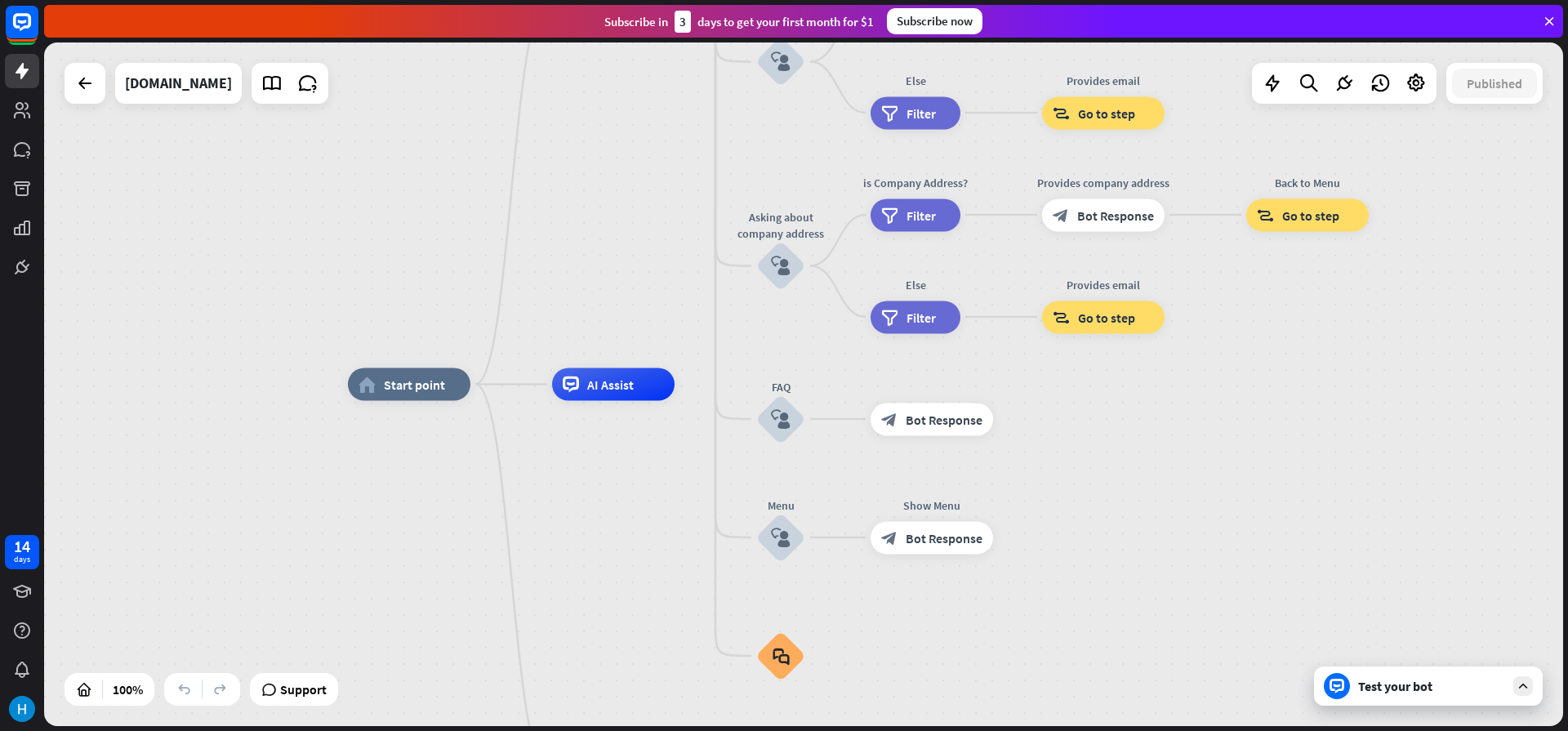
click at [481, 117] on div "home_2 Start point Welcome message block_bot_response Bot Response About us blo…" at bounding box center [803, 384] width 1518 height 683
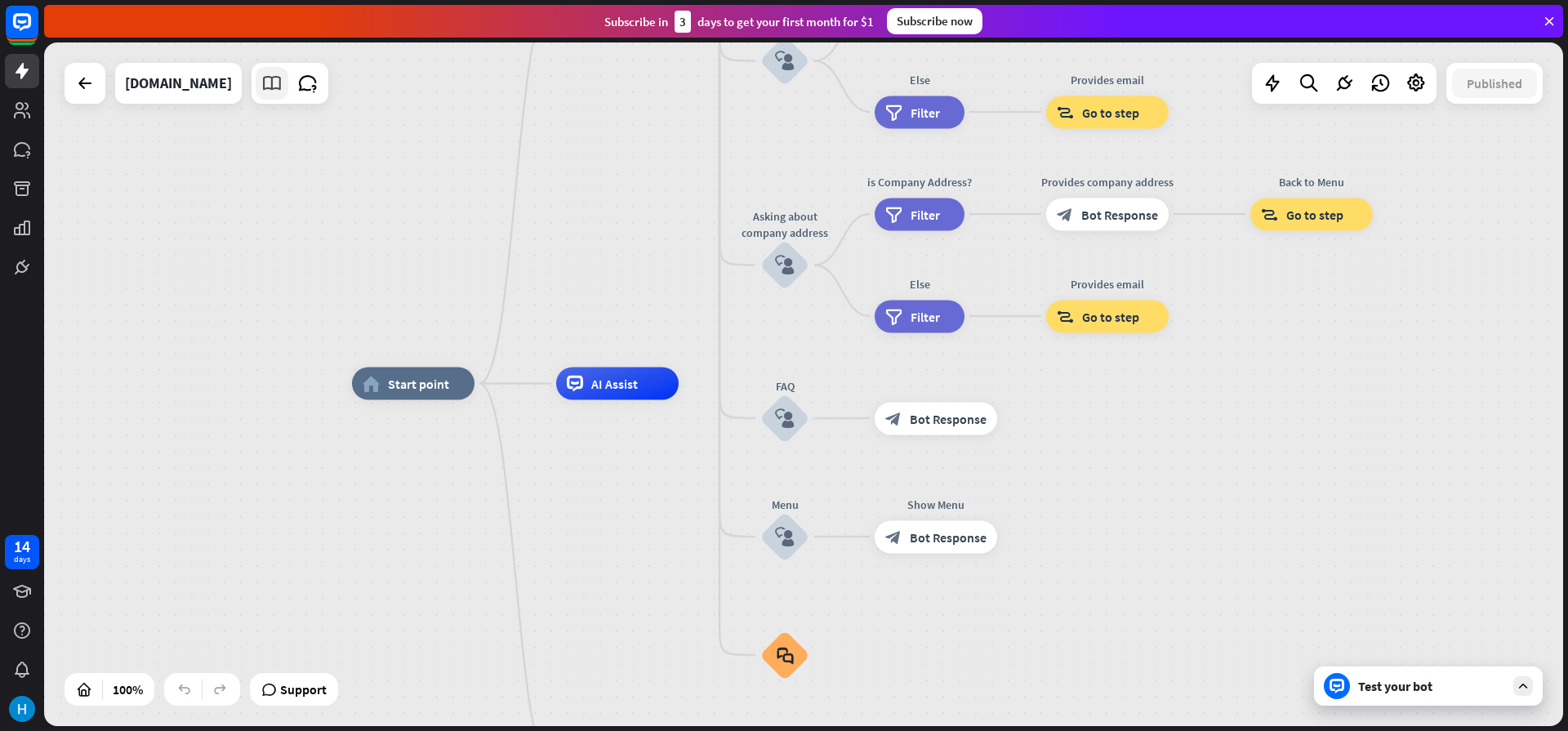
click at [283, 89] on icon at bounding box center [271, 82] width 21 height 21
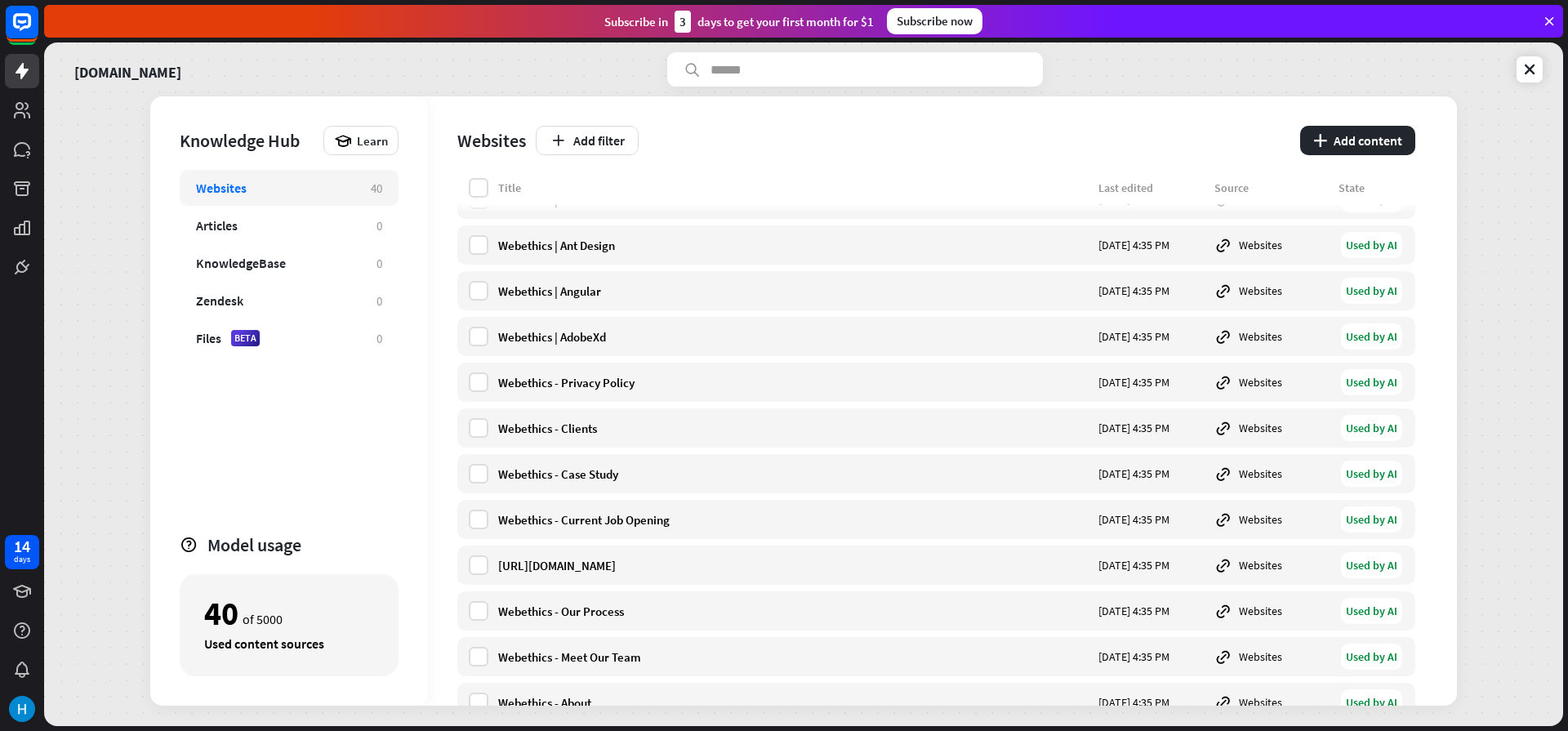
scroll to position [1364, 0]
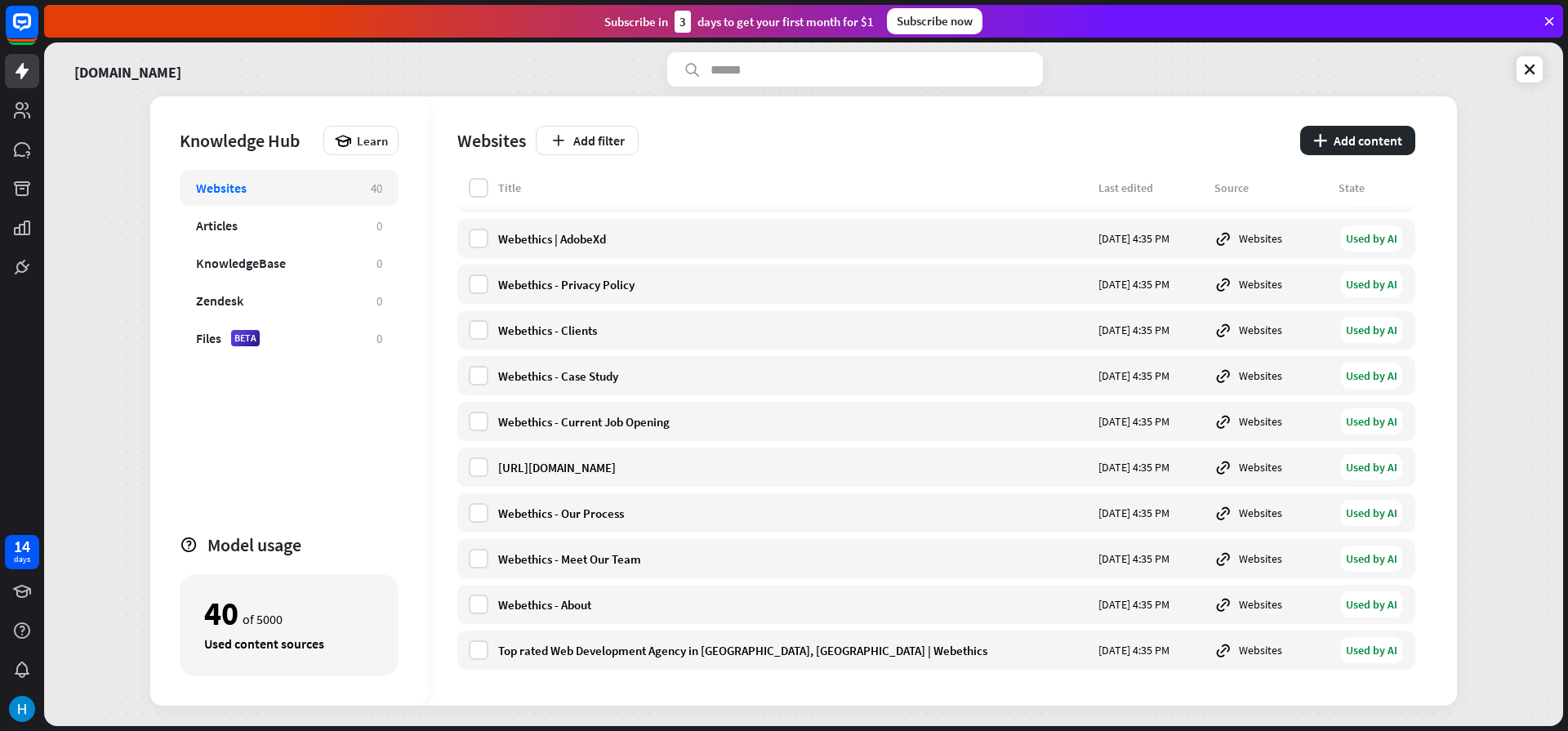
click at [279, 626] on div "40 of 5000 Used content sources" at bounding box center [289, 624] width 219 height 102
click at [37, 152] on link at bounding box center [22, 149] width 34 height 34
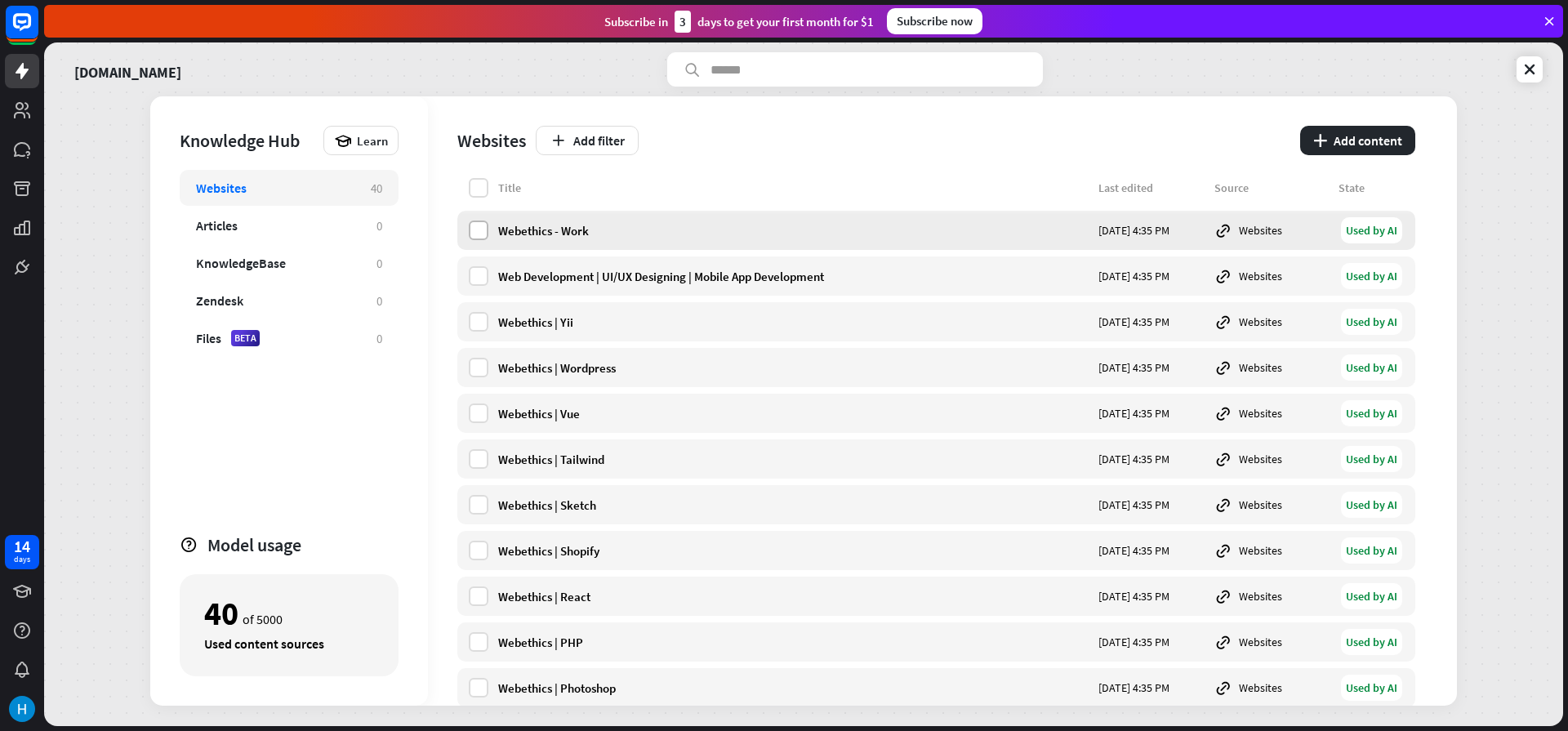
click at [469, 237] on label at bounding box center [479, 230] width 20 height 20
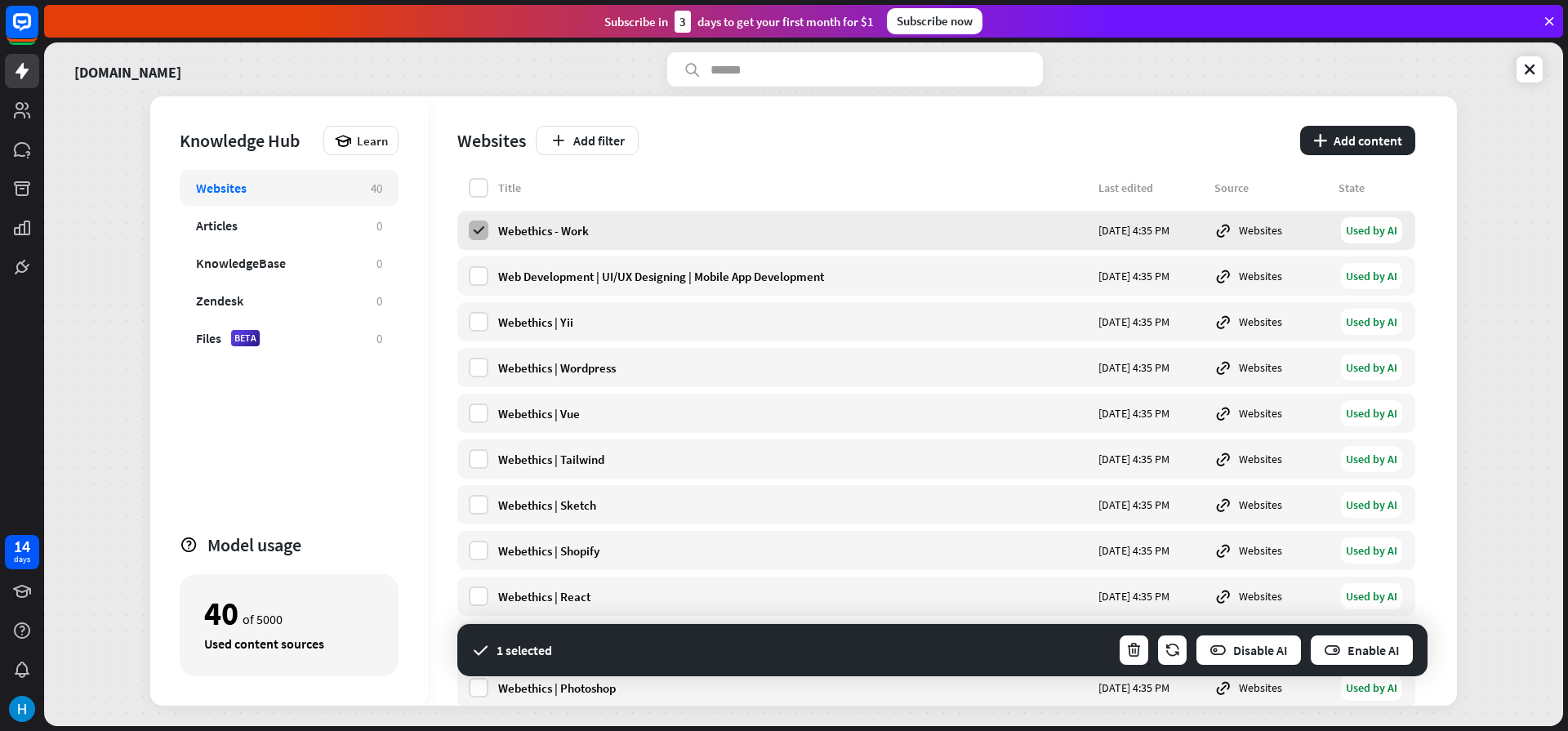
click at [469, 237] on label at bounding box center [479, 230] width 20 height 20
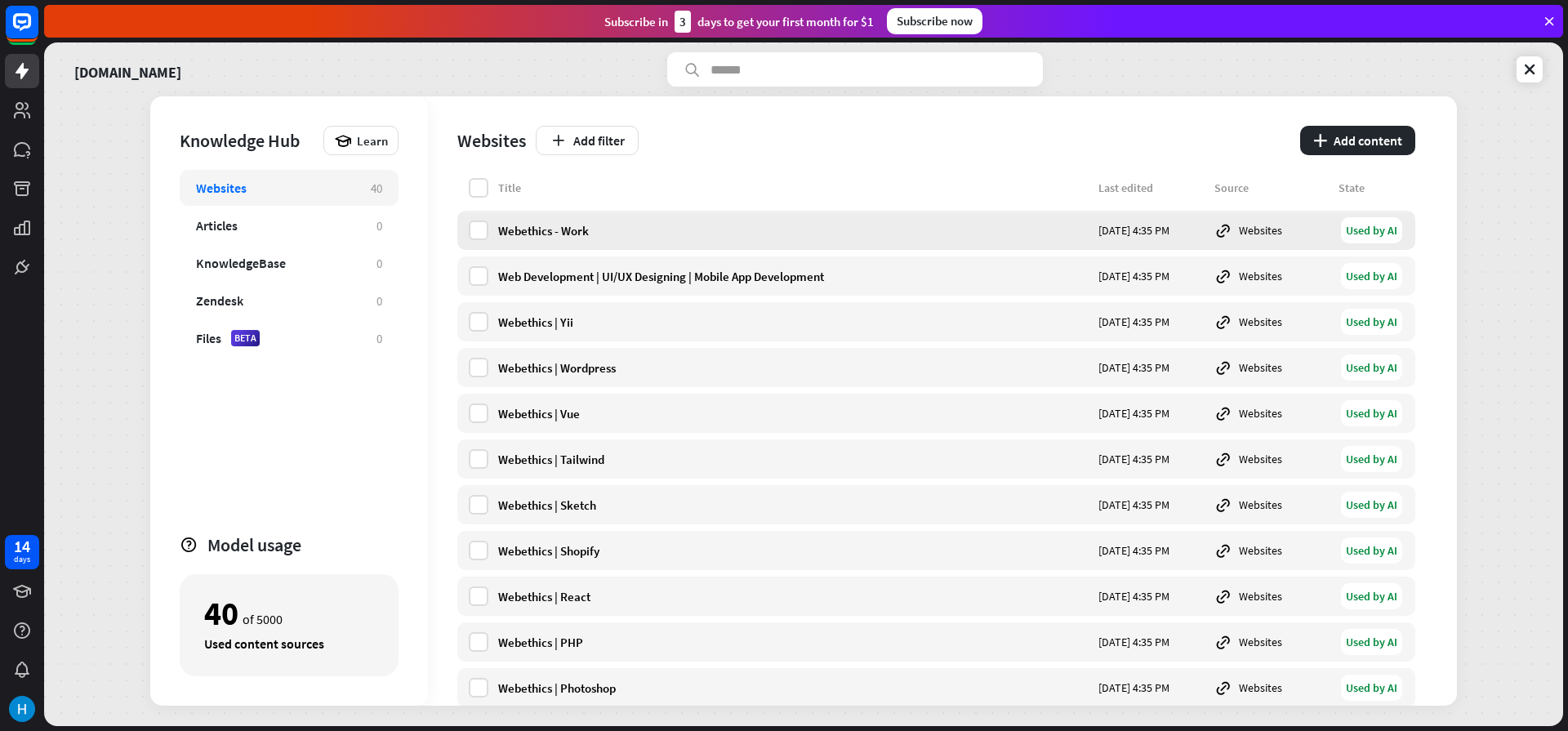
click at [508, 228] on div "Webethics - Work" at bounding box center [793, 230] width 590 height 15
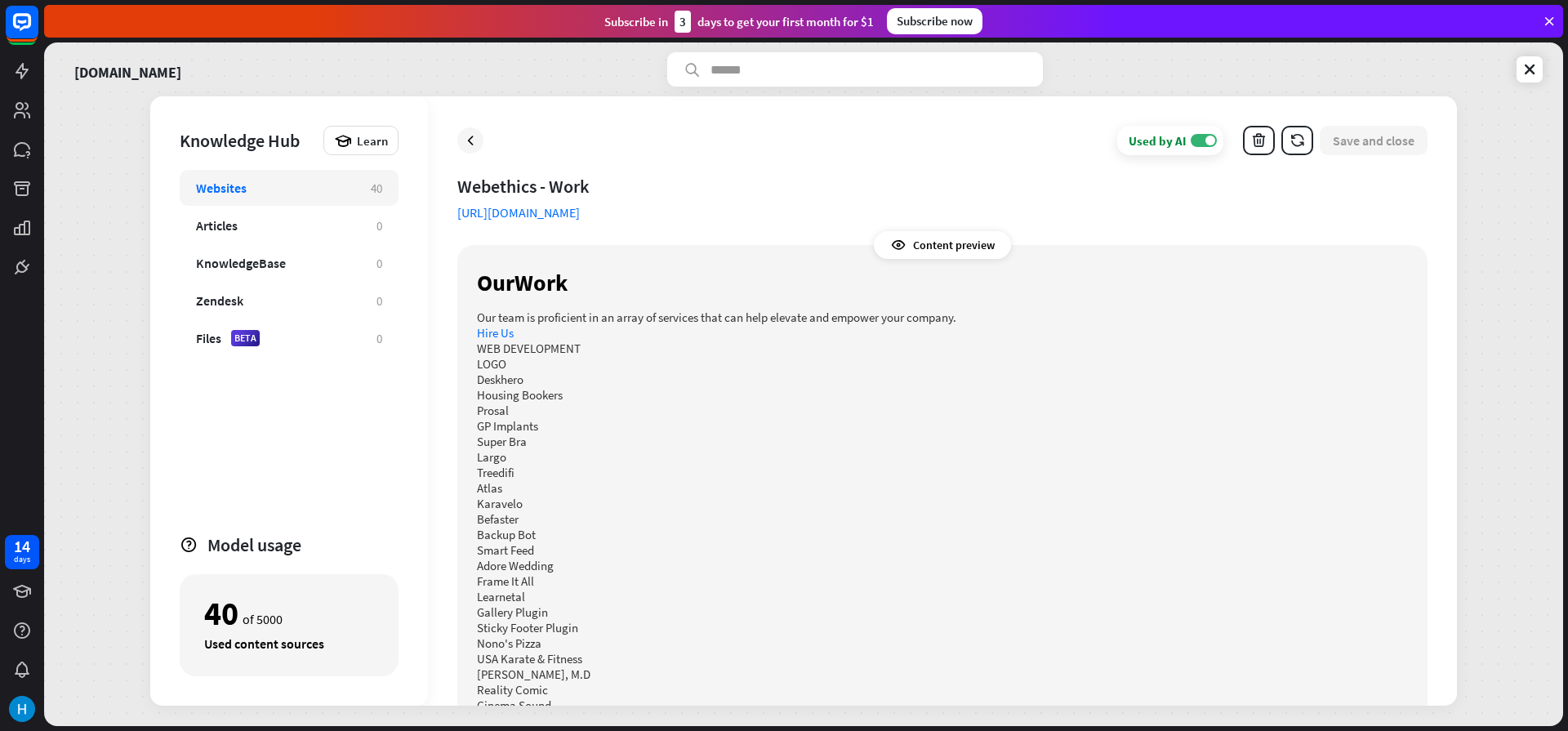
click at [476, 152] on div "Used by AI ON Save and close" at bounding box center [942, 140] width 970 height 30
click at [475, 136] on icon at bounding box center [470, 140] width 16 height 16
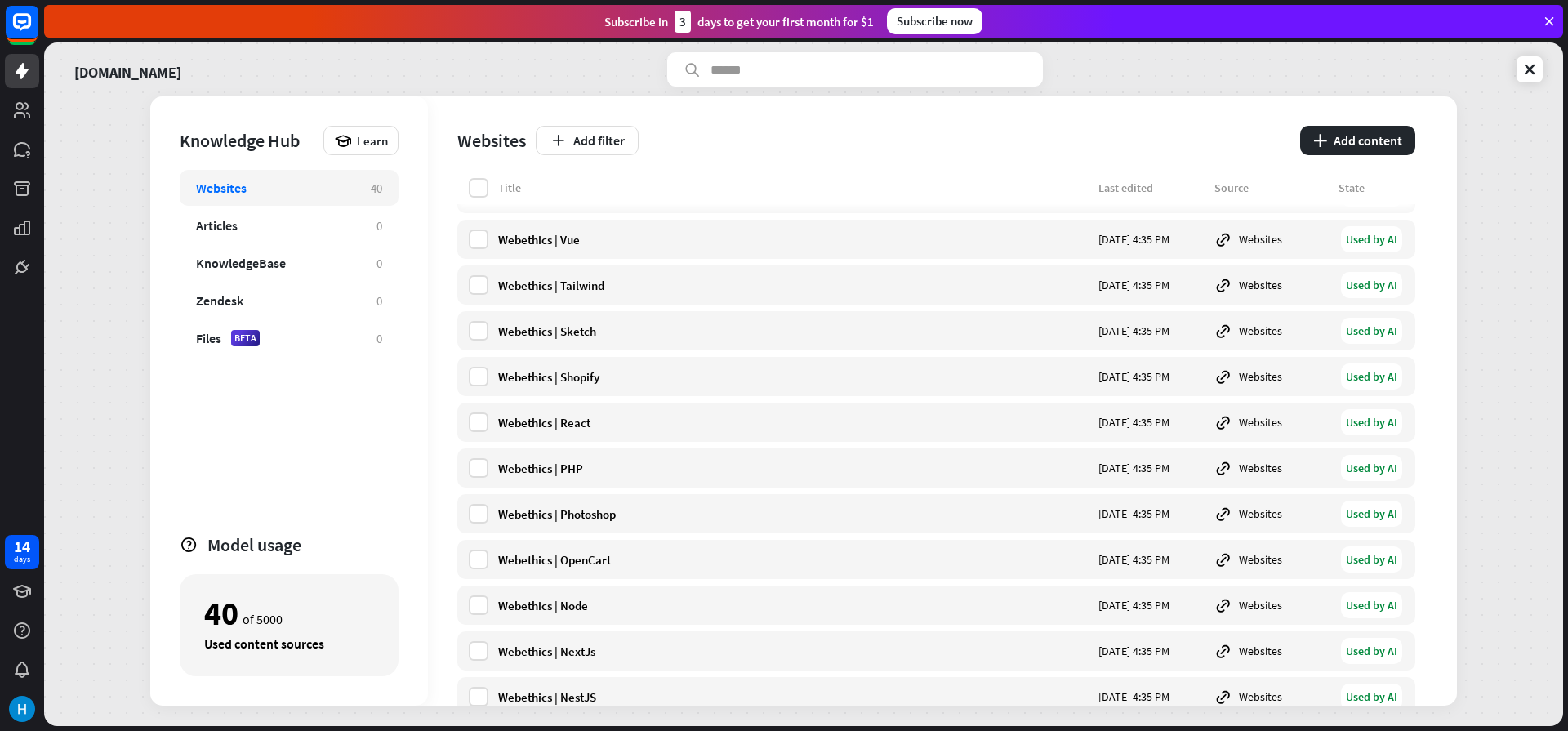
scroll to position [294, 0]
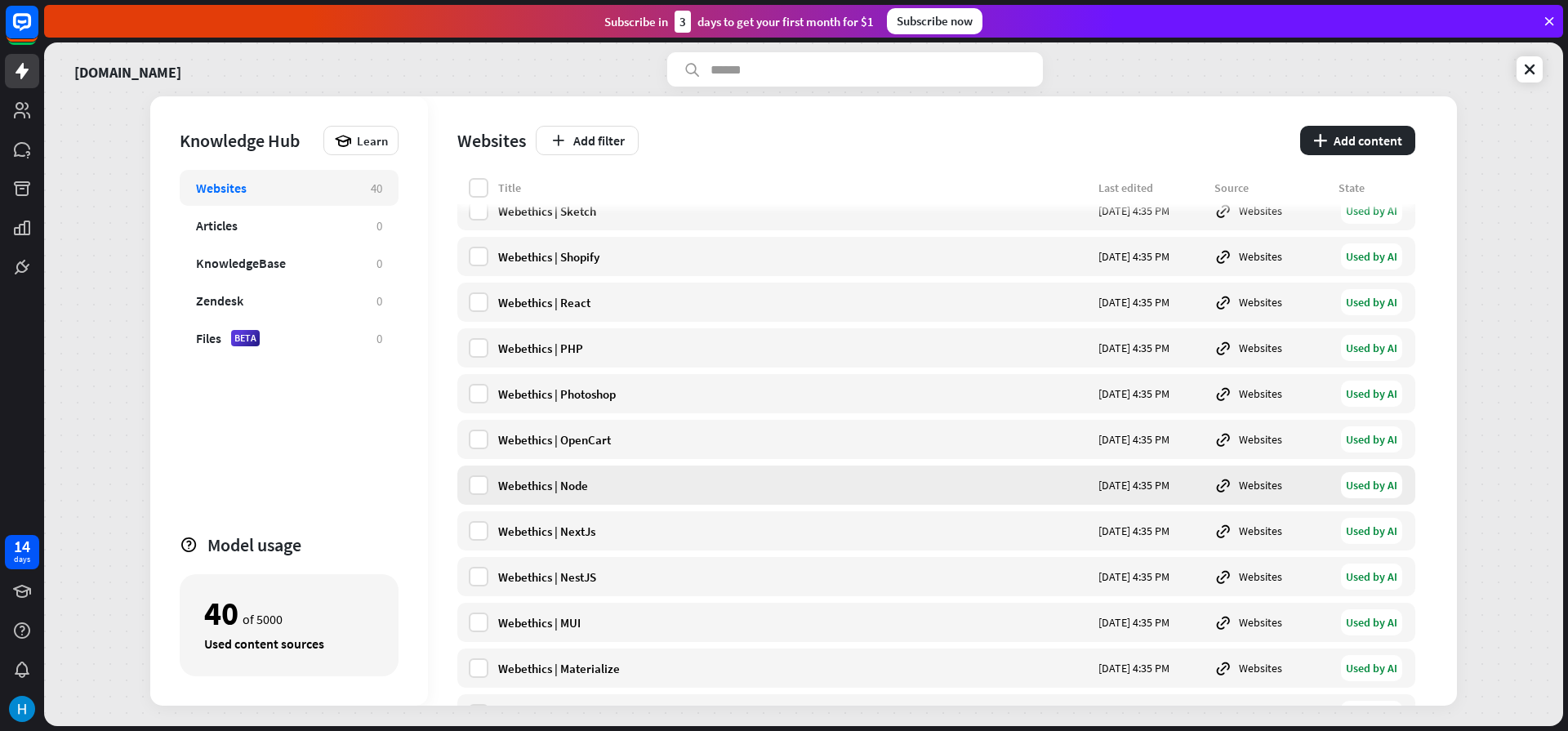
click at [562, 483] on div "Webethics | Node" at bounding box center [793, 484] width 590 height 15
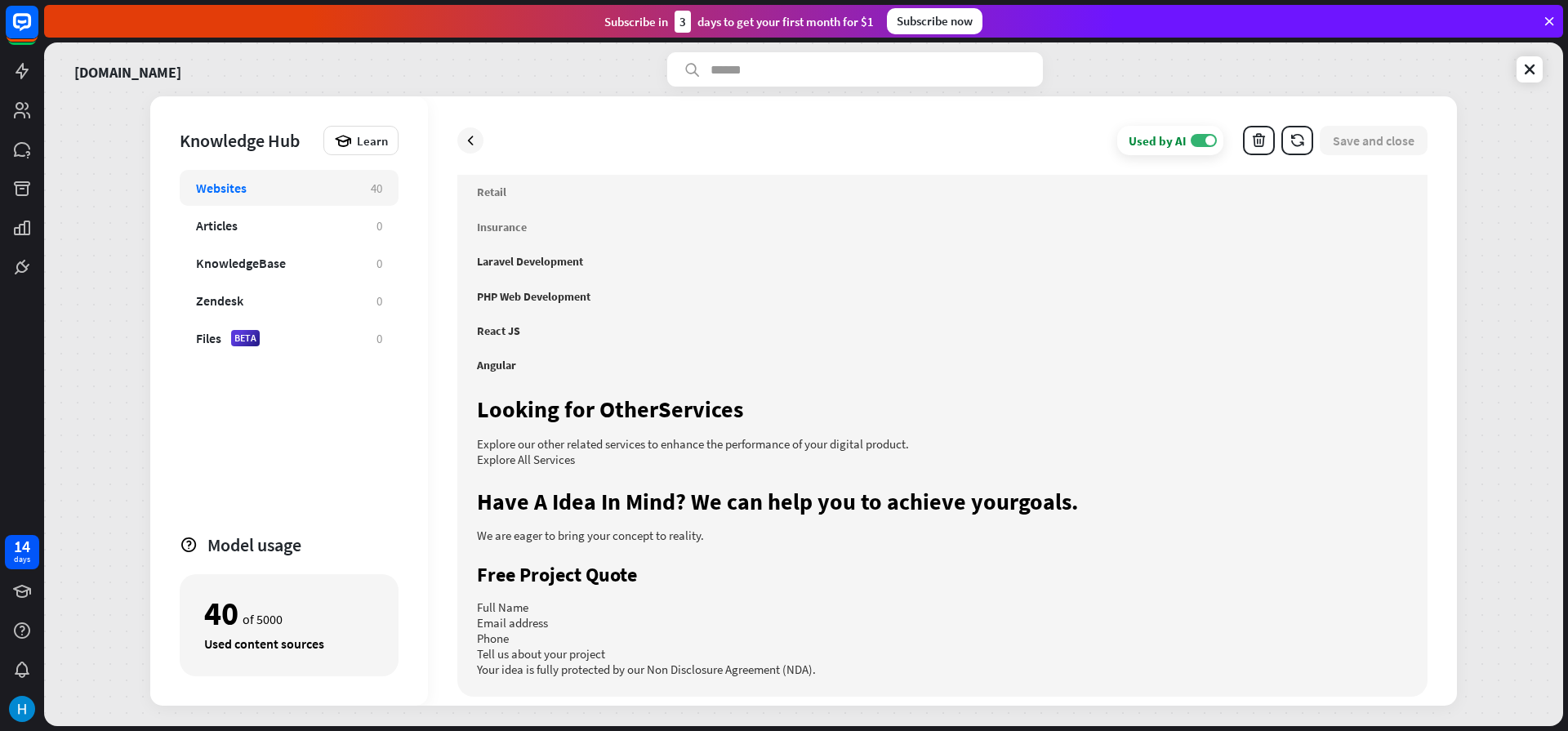
scroll to position [2115, 0]
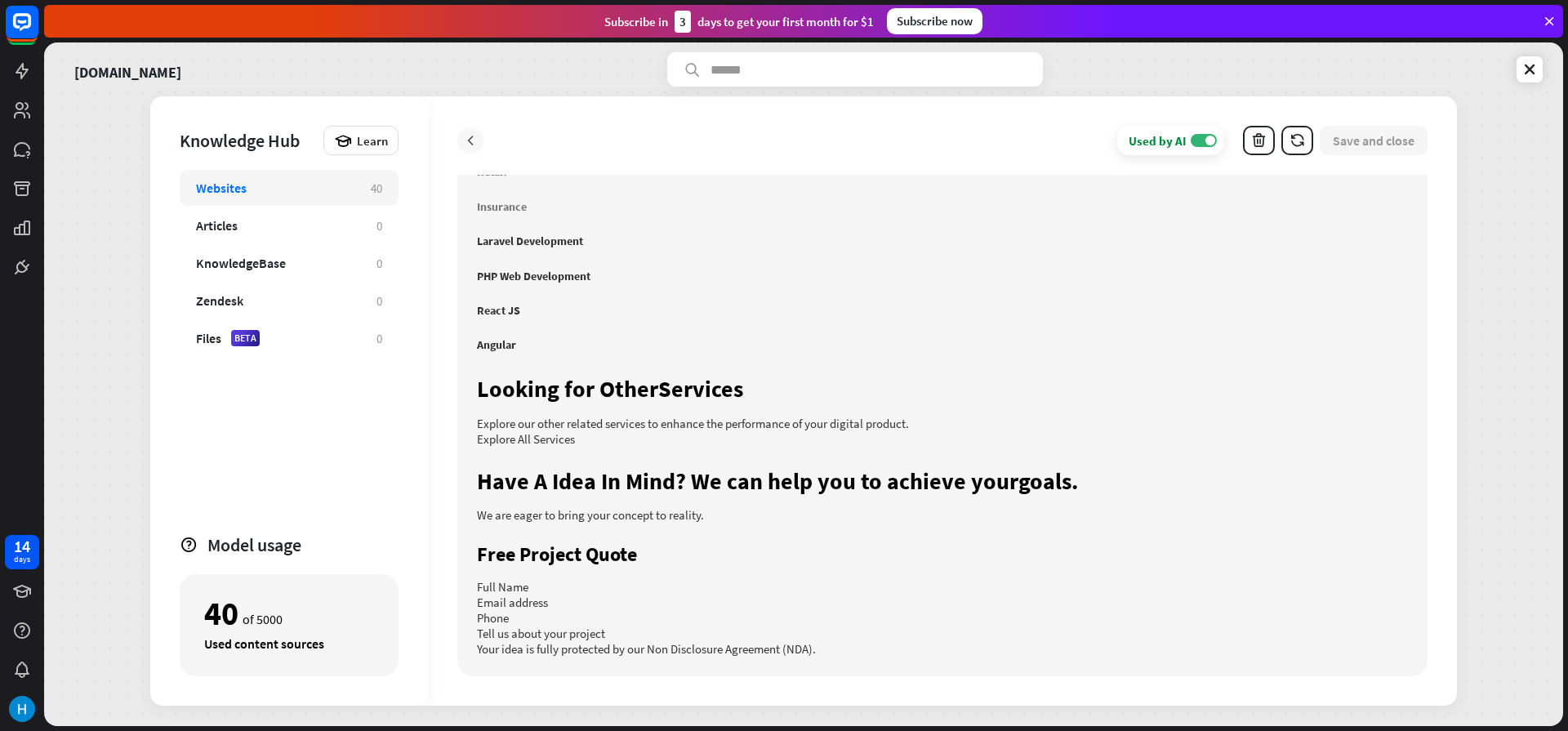
click at [466, 137] on icon at bounding box center [470, 140] width 16 height 16
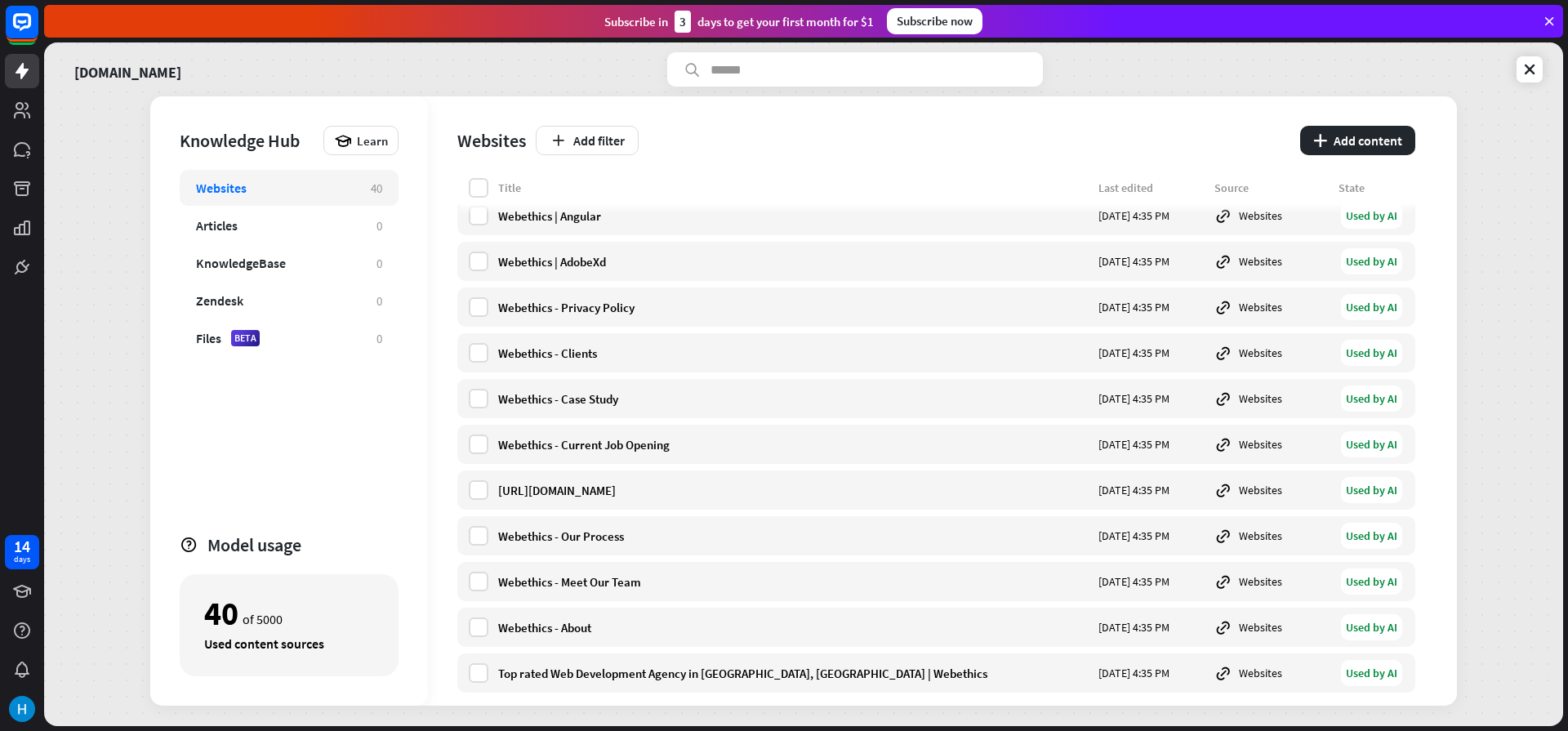
scroll to position [1364, 0]
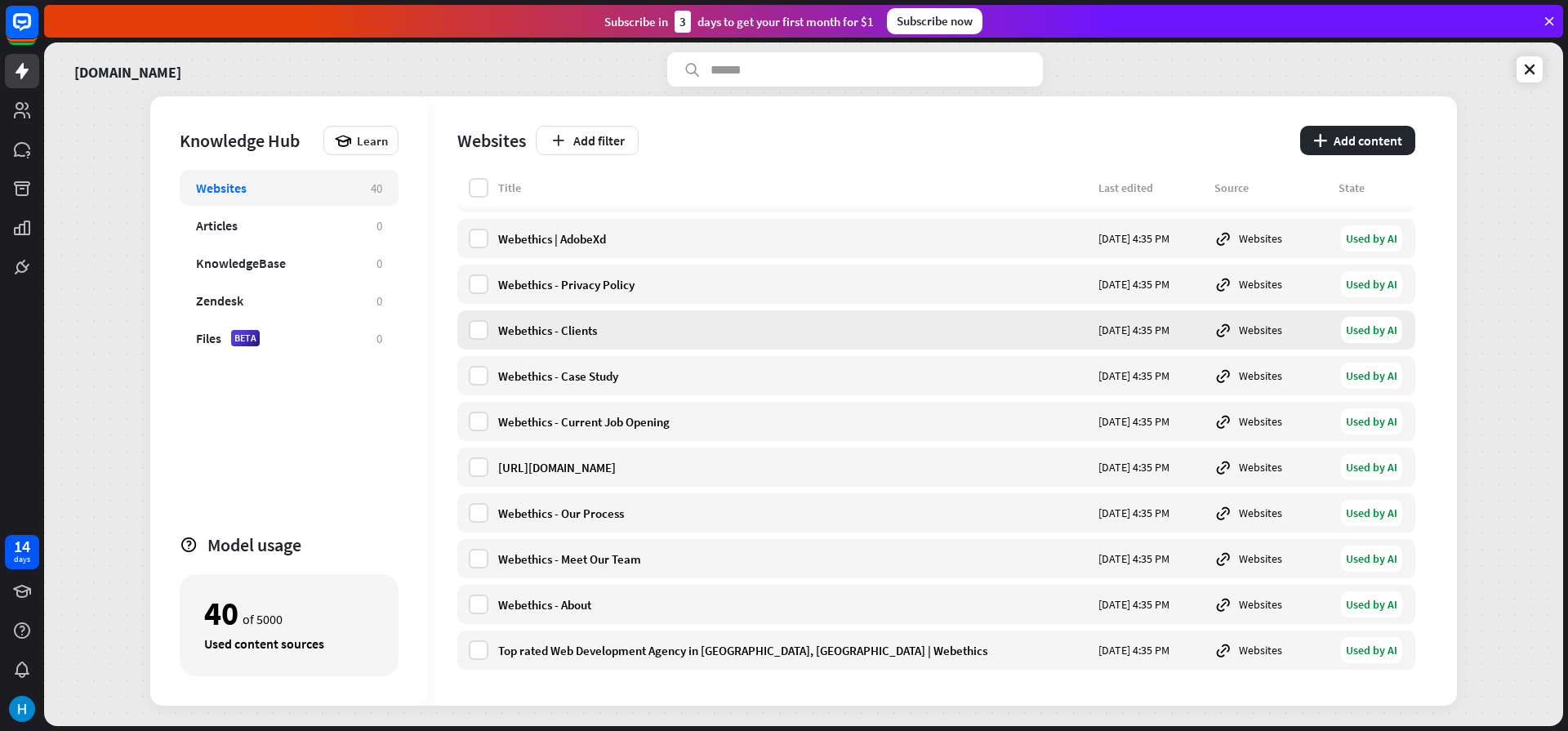
click at [560, 319] on div "Webethics - Clients [DATE] 4:35 PM Websites Used by AI" at bounding box center [936, 329] width 958 height 39
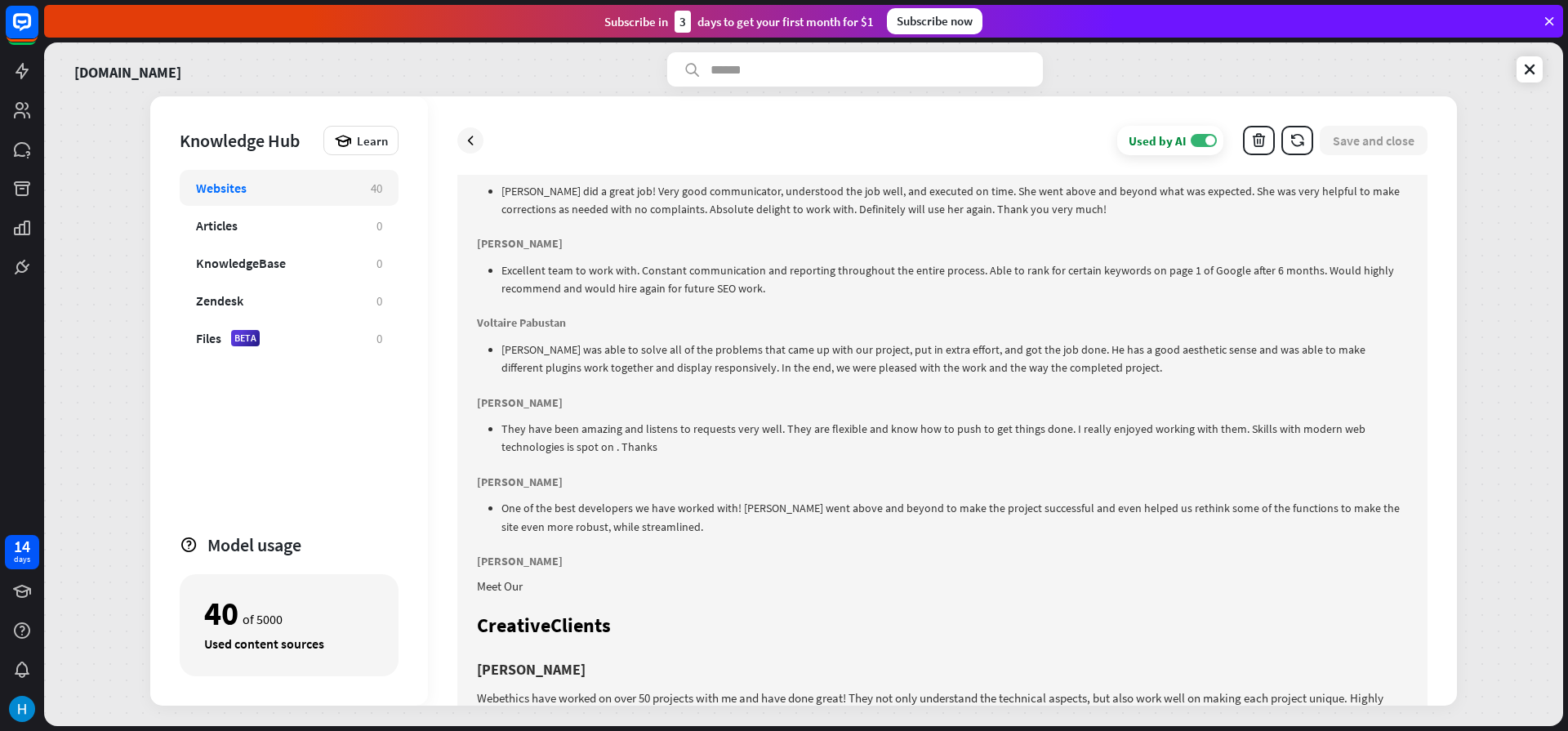
scroll to position [712, 0]
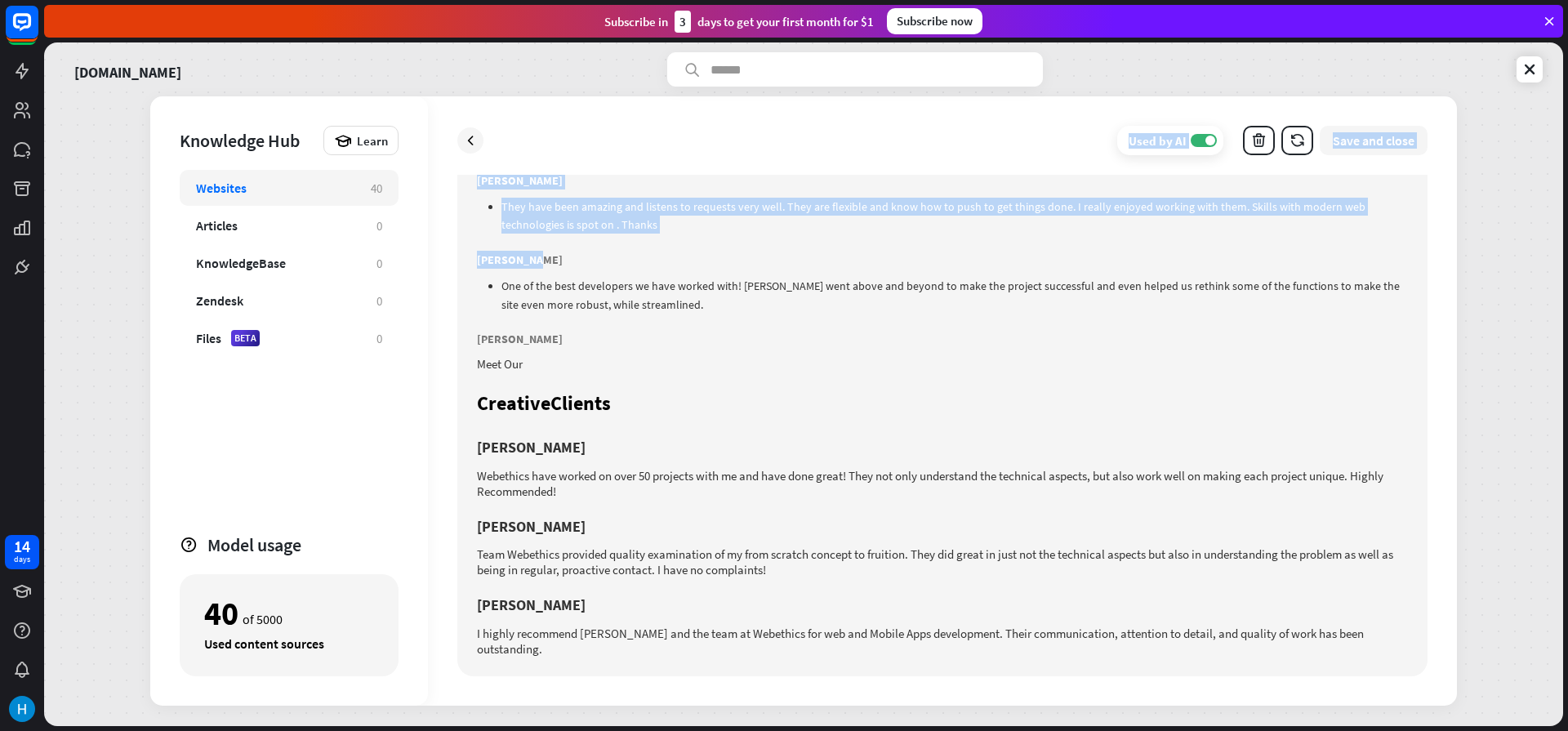
drag, startPoint x: 474, startPoint y: 145, endPoint x: 530, endPoint y: 267, distance: 134.2
click at [530, 267] on div "Used by AI ON Save and close Webethics - Clients [URL][DOMAIN_NAME] Content pre…" at bounding box center [942, 401] width 1028 height 609
click at [530, 267] on h6 "[PERSON_NAME]" at bounding box center [943, 259] width 931 height 18
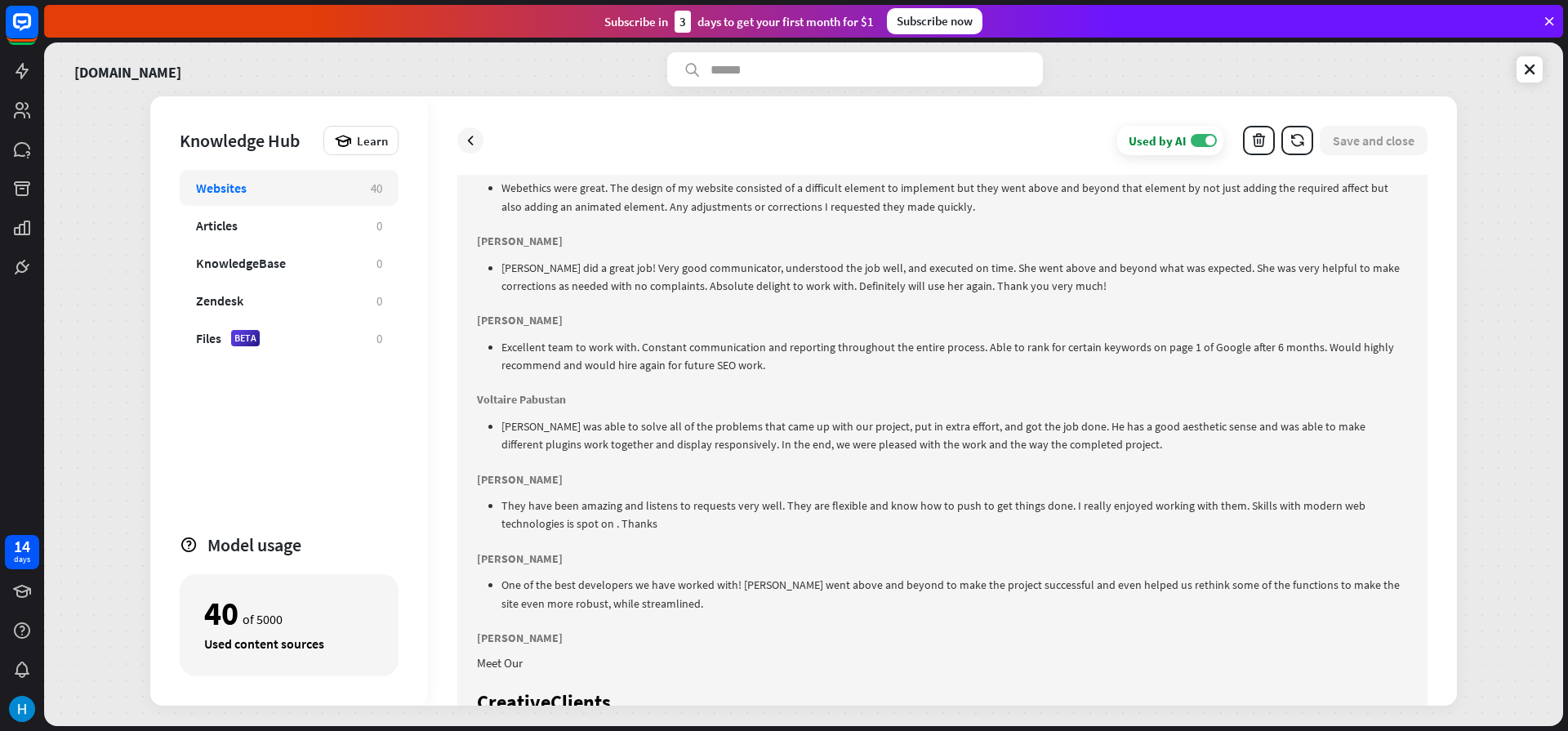
scroll to position [418, 0]
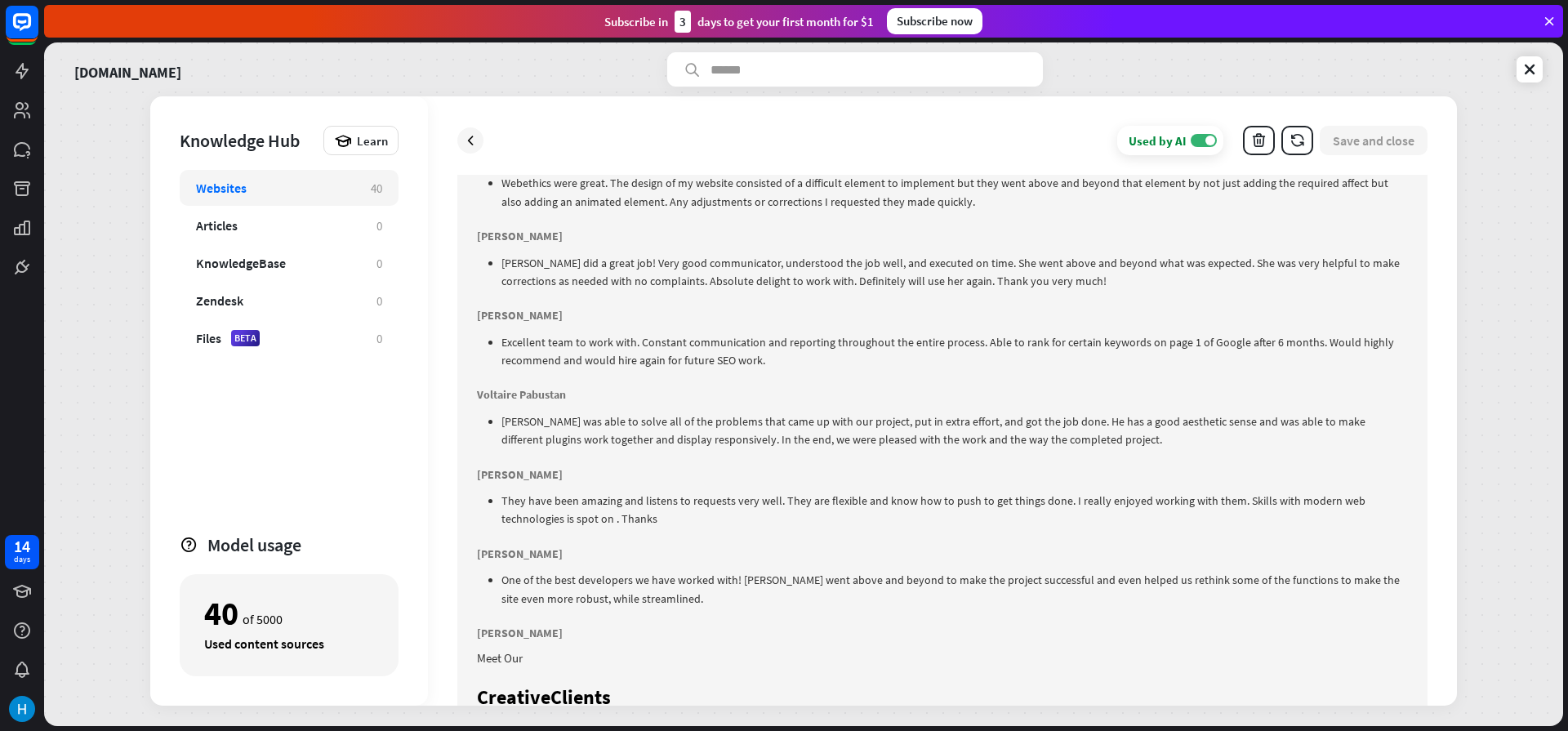
click at [481, 131] on div "Used by AI ON Save and close" at bounding box center [942, 140] width 970 height 30
click at [478, 134] on div at bounding box center [470, 140] width 26 height 26
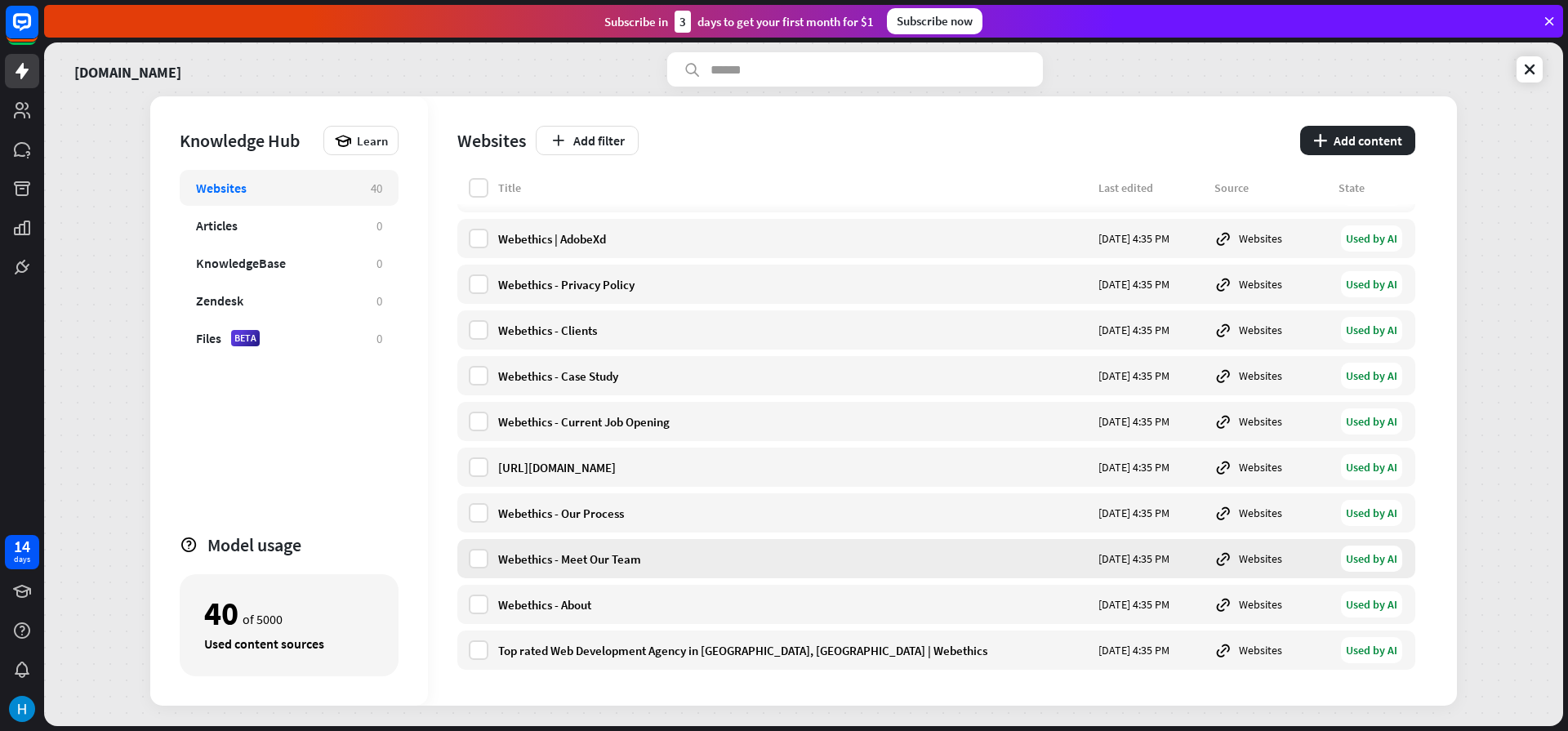
click at [585, 554] on div "Webethics - Meet Our Team" at bounding box center [793, 558] width 590 height 15
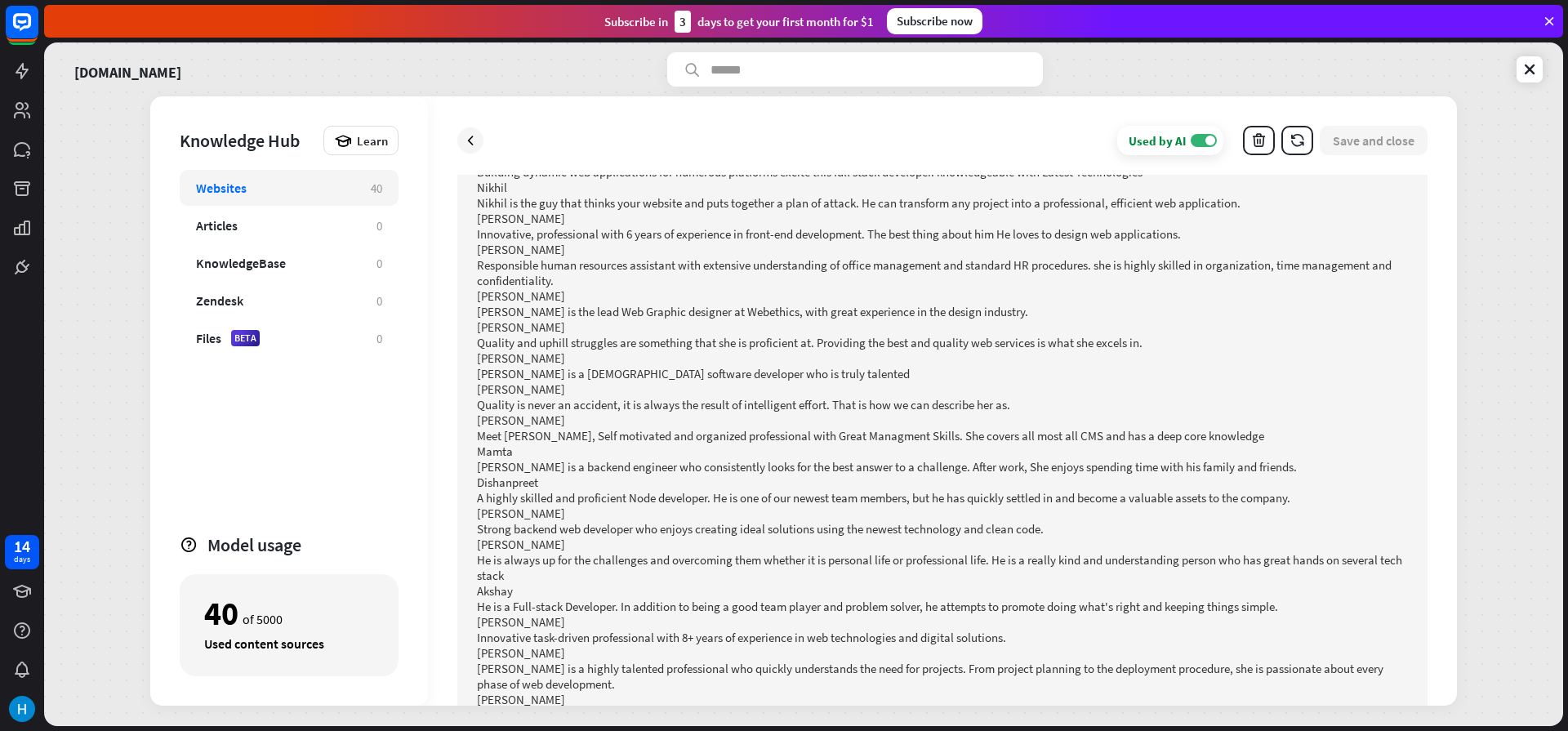
scroll to position [533, 0]
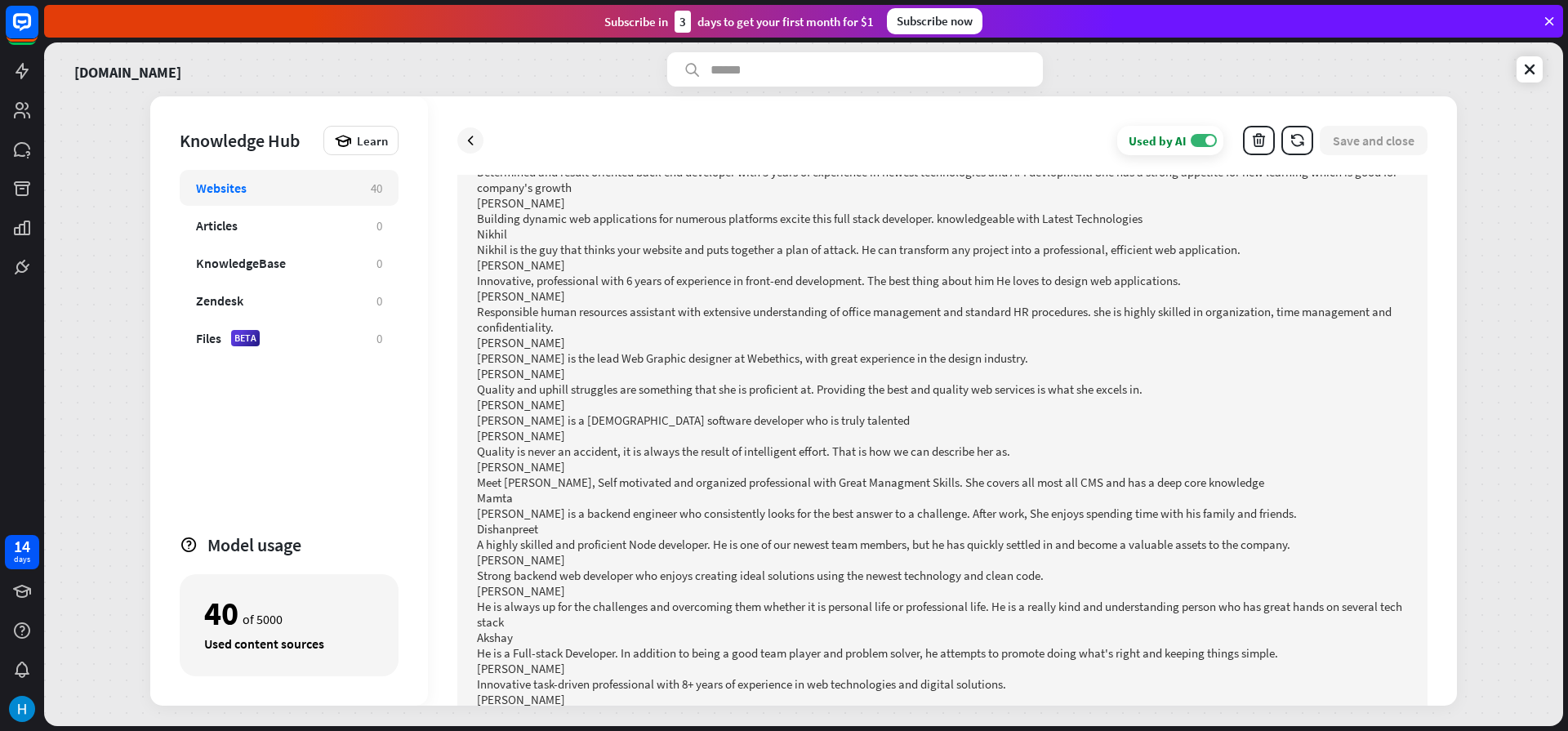
click at [593, 340] on p "[PERSON_NAME]" at bounding box center [943, 342] width 931 height 15
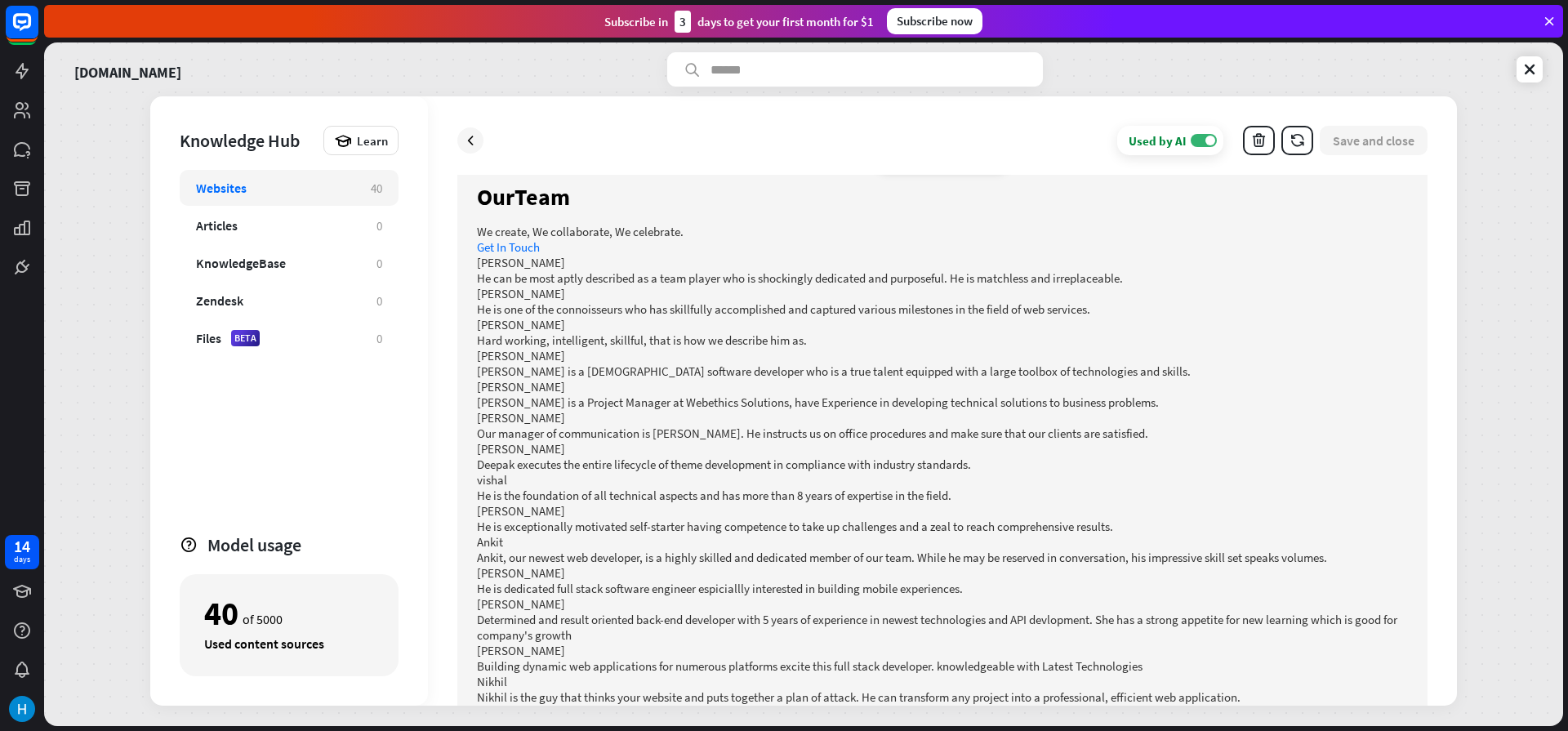
scroll to position [43, 0]
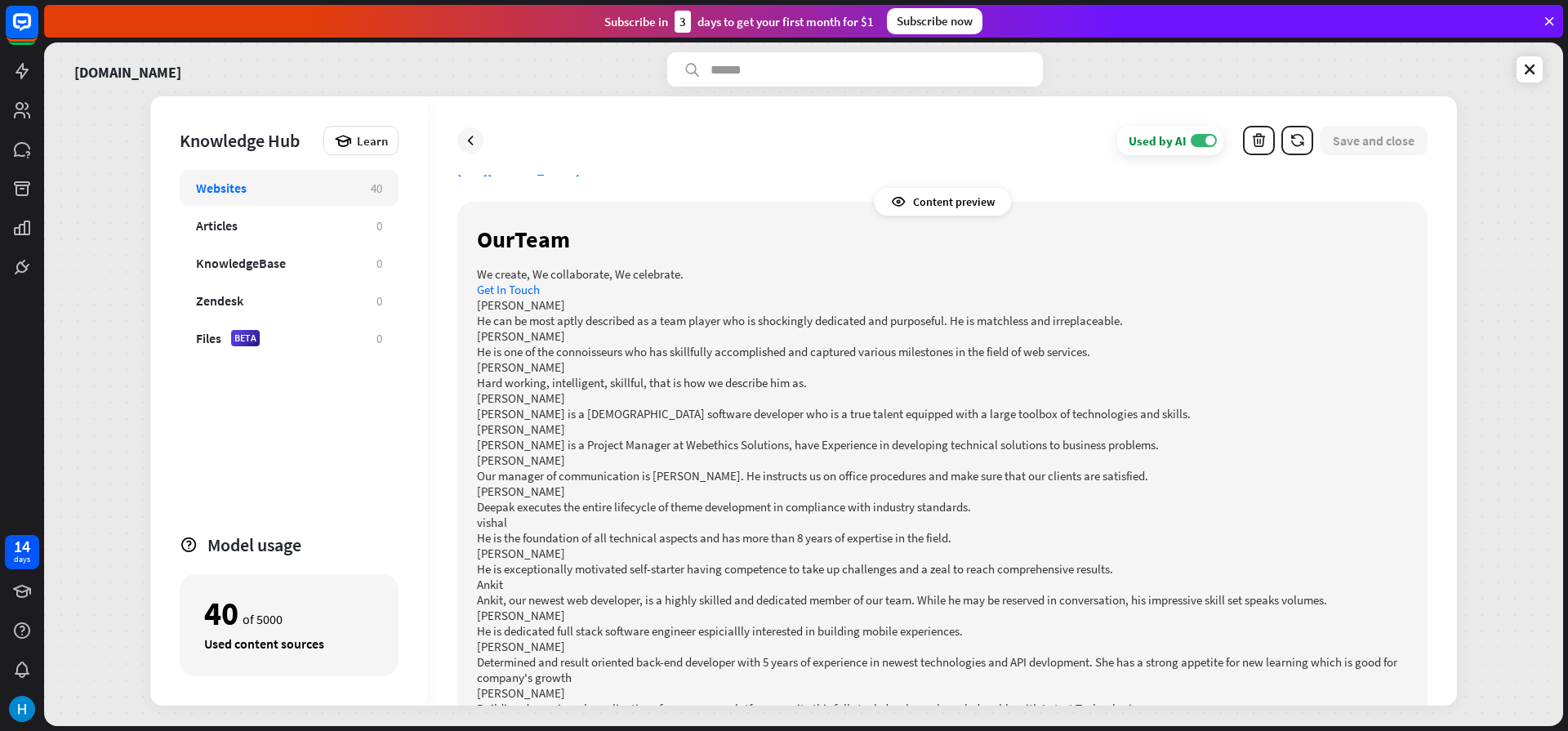
click at [890, 207] on icon at bounding box center [898, 201] width 16 height 16
click at [900, 194] on icon at bounding box center [898, 201] width 16 height 16
click at [904, 197] on icon at bounding box center [898, 201] width 16 height 16
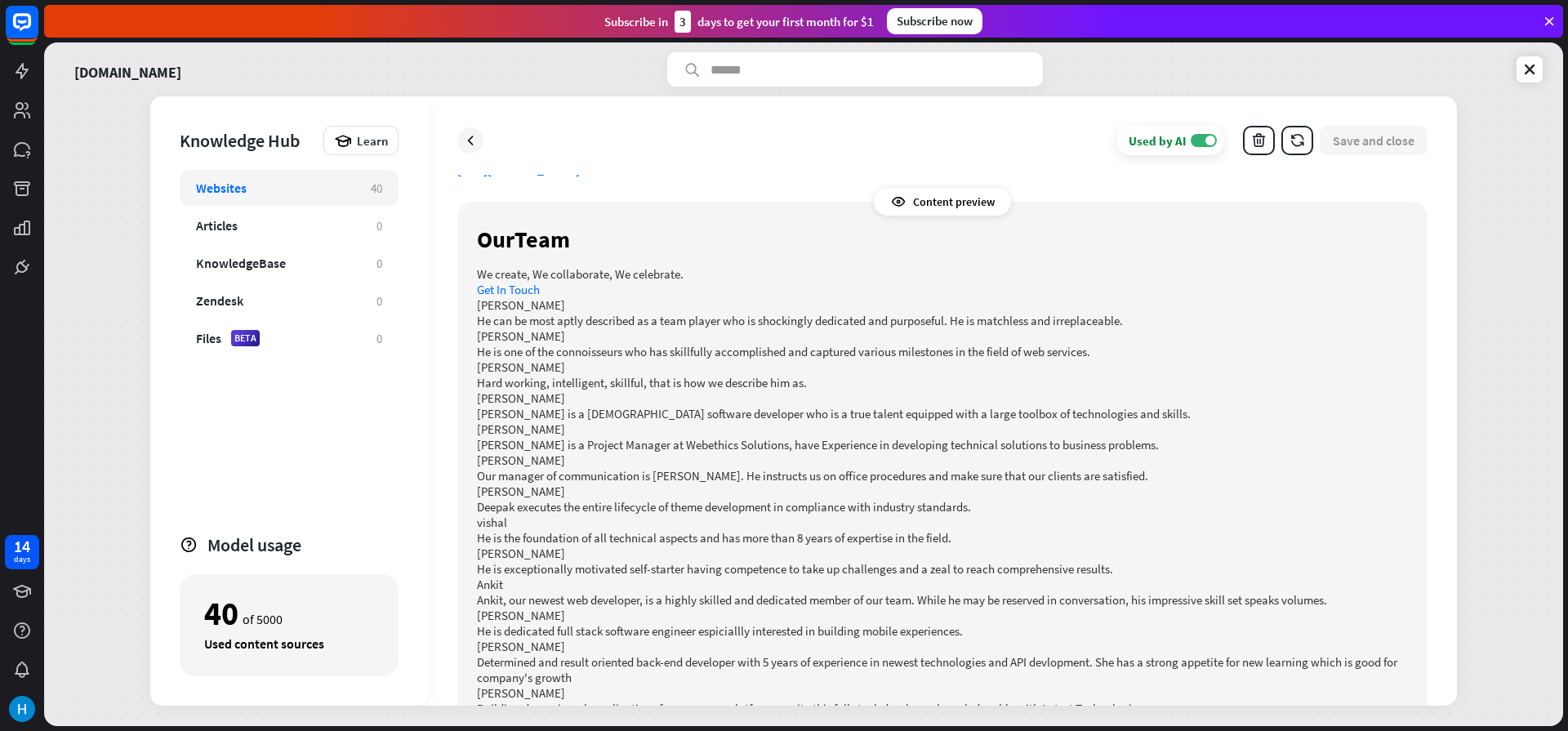
click at [904, 197] on icon at bounding box center [898, 201] width 16 height 16
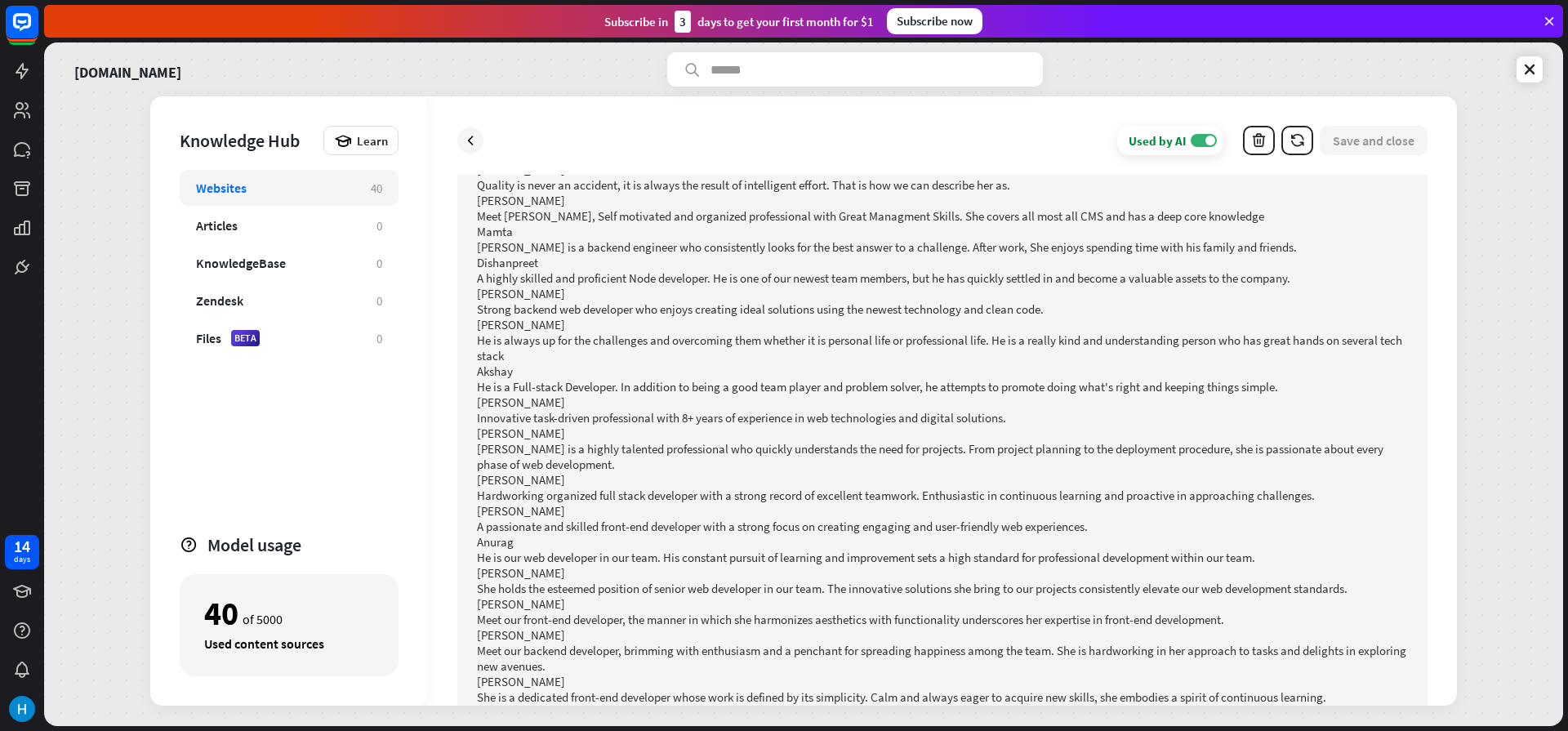
scroll to position [925, 0]
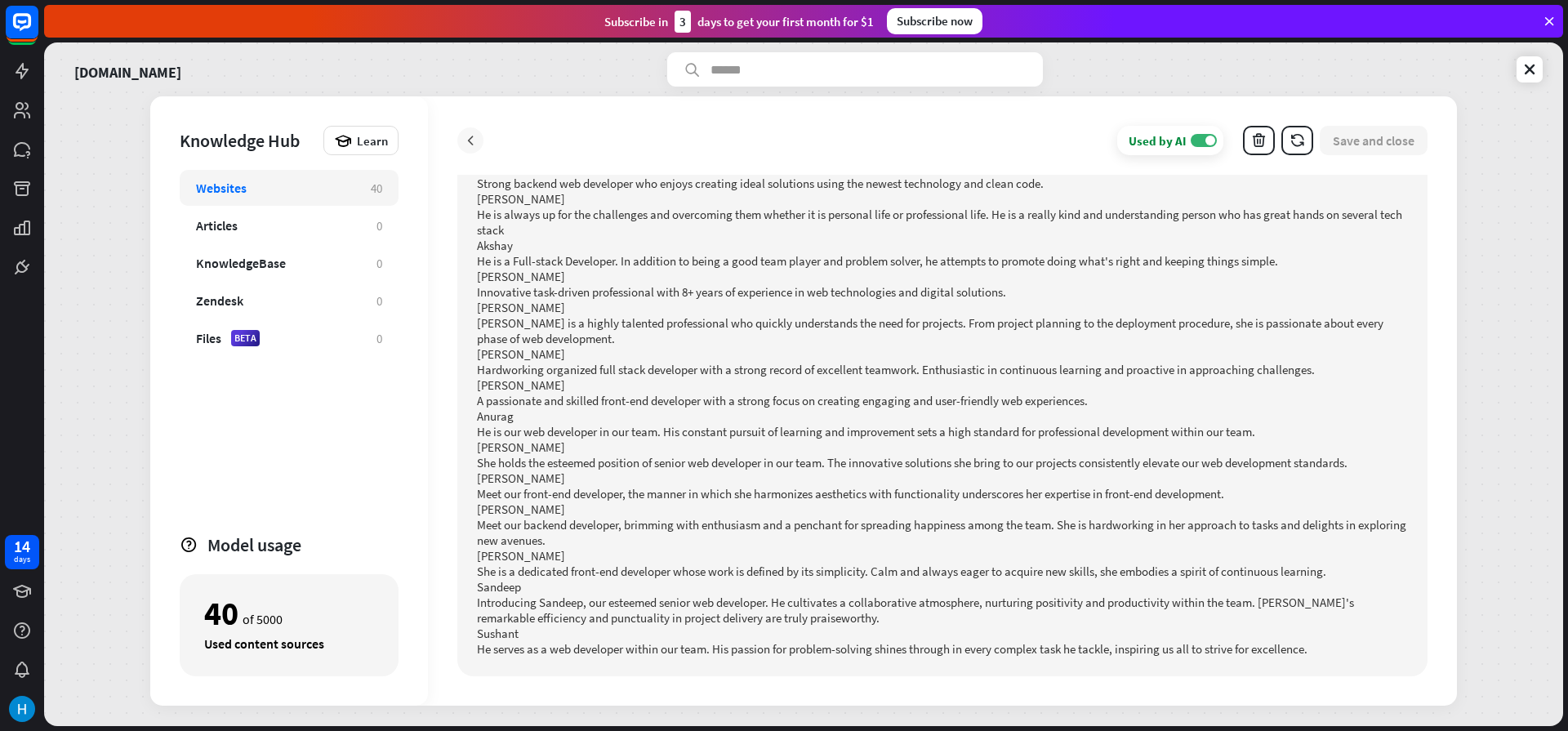
click at [474, 145] on icon at bounding box center [470, 140] width 16 height 16
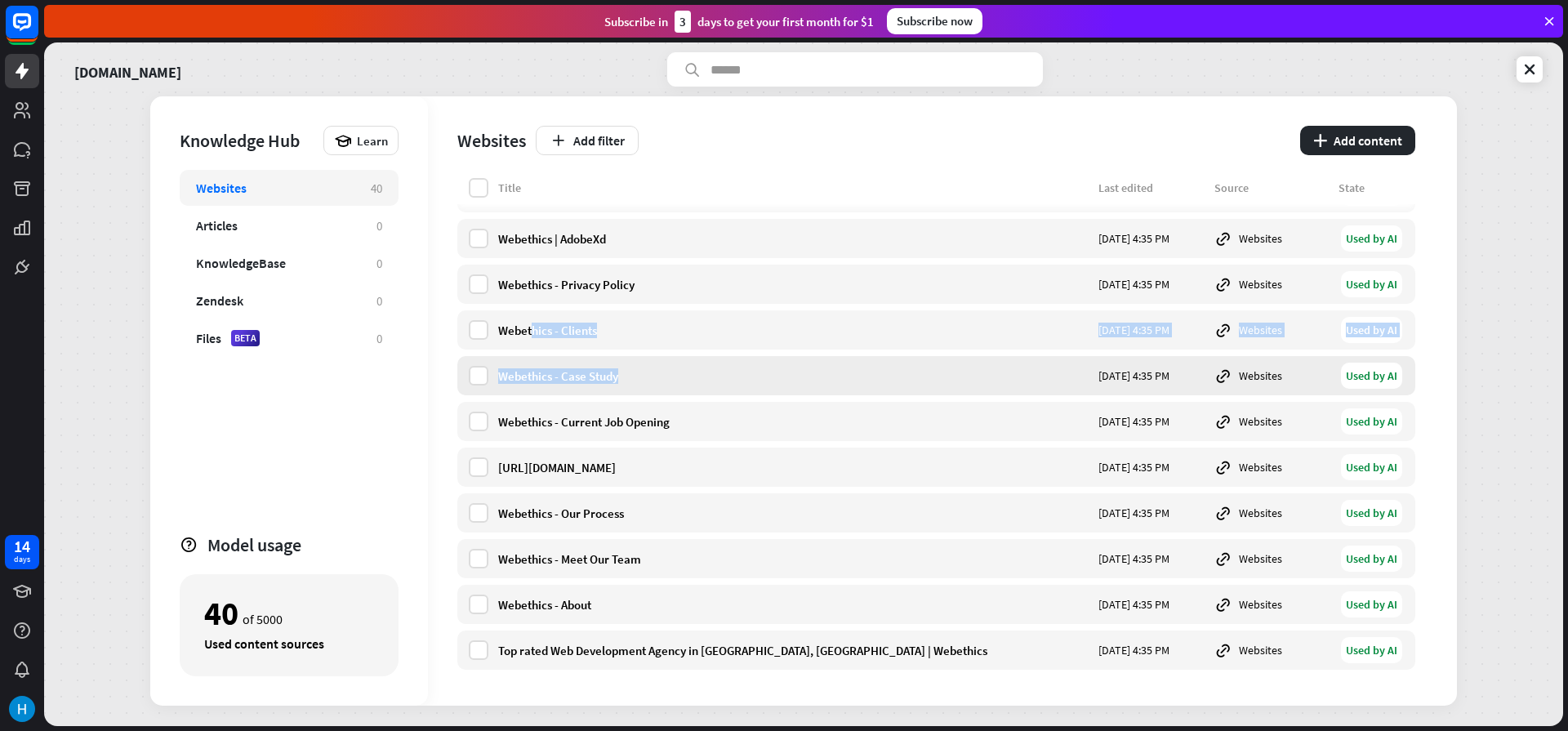
drag, startPoint x: 533, startPoint y: 335, endPoint x: 539, endPoint y: 386, distance: 51.4
click at [571, 417] on div "Webethics - Current Job Opening" at bounding box center [793, 421] width 590 height 15
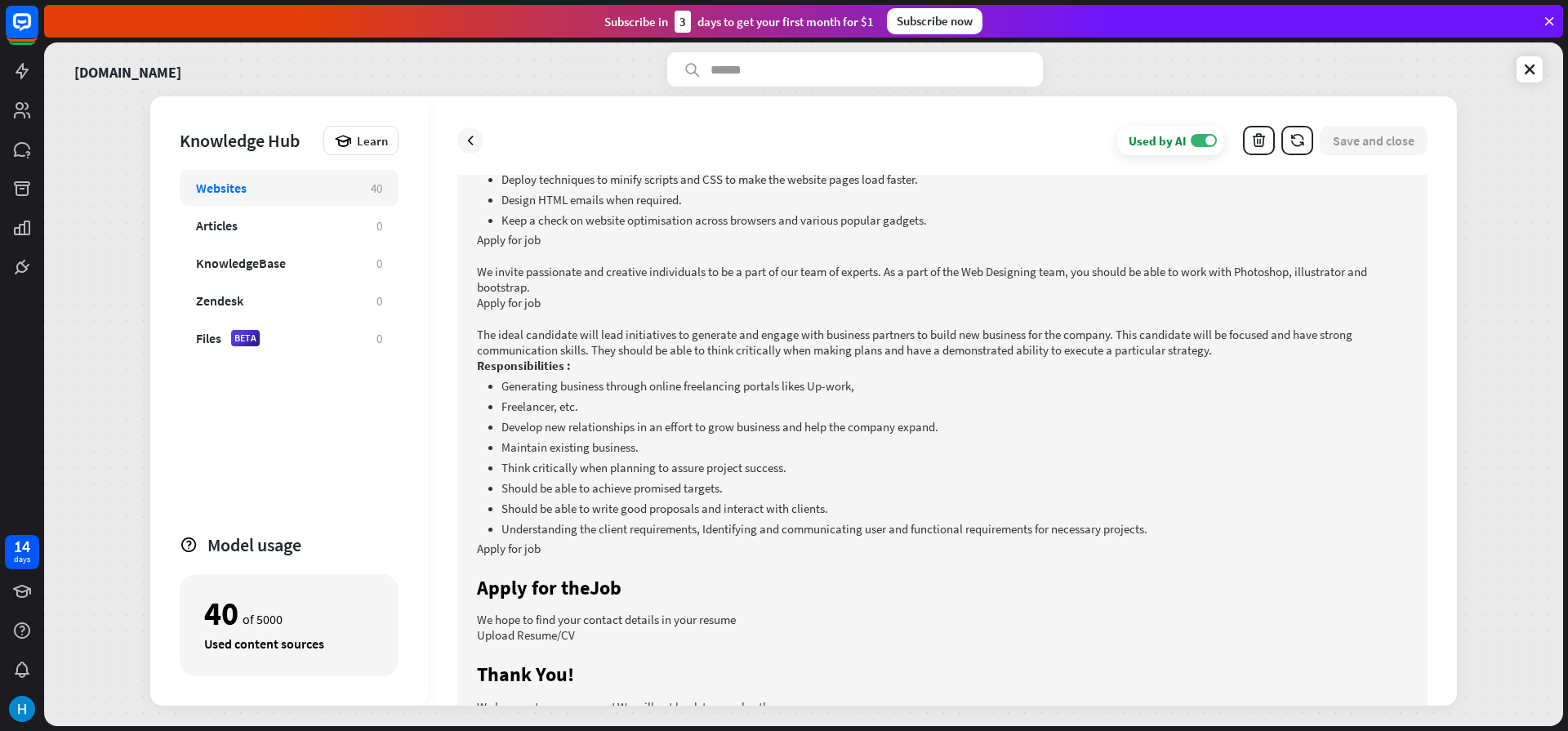
scroll to position [585, 0]
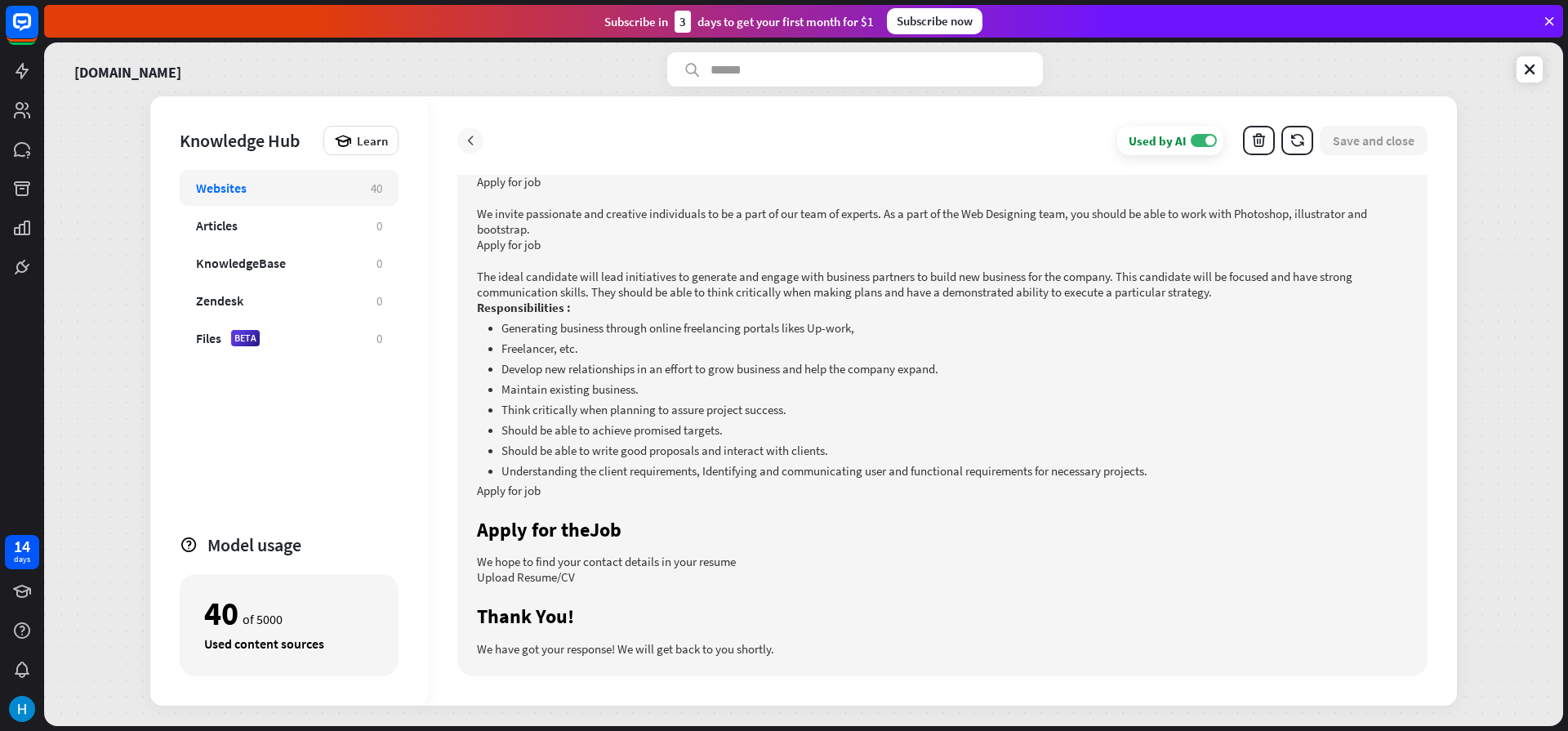
click at [471, 144] on icon at bounding box center [470, 140] width 16 height 16
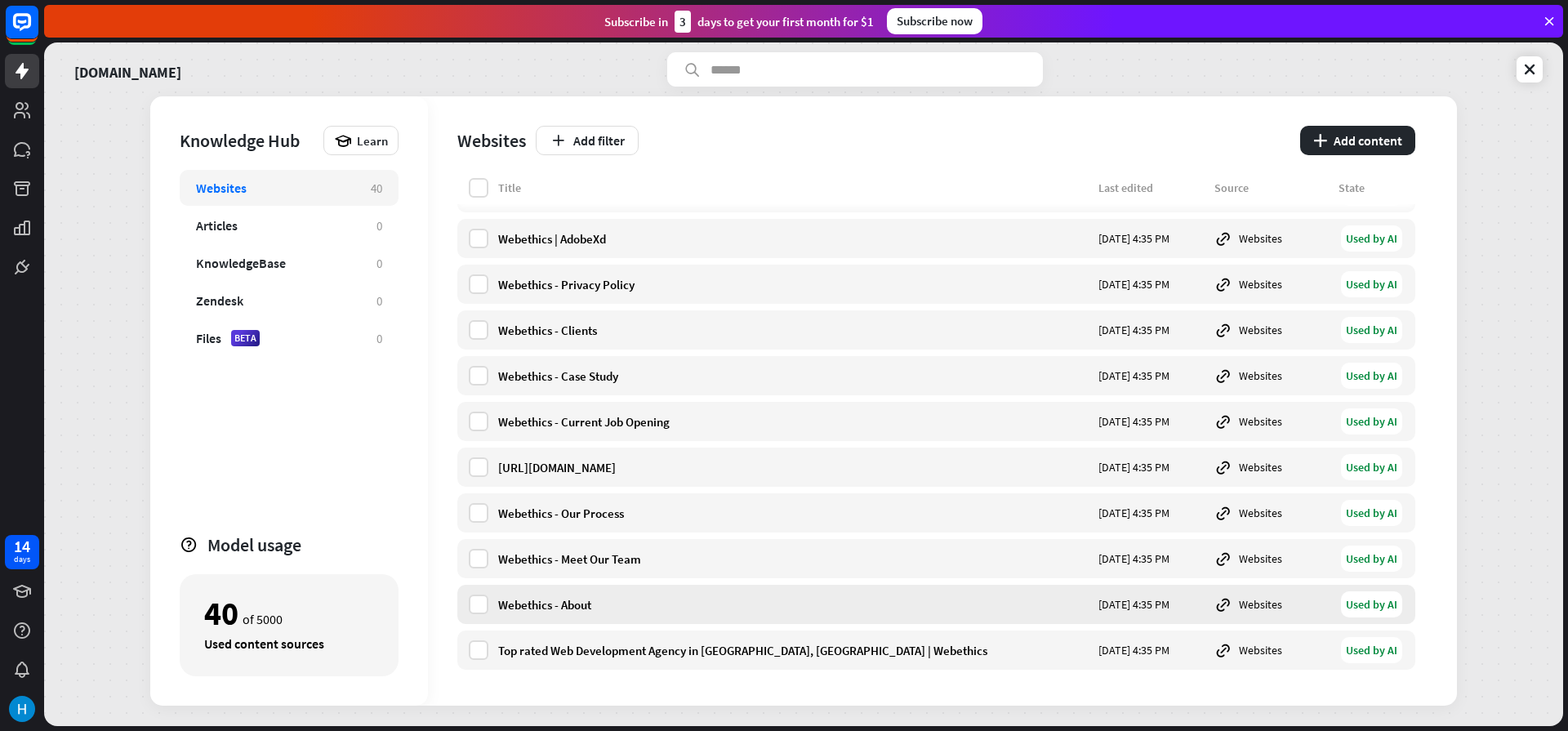
drag, startPoint x: 616, startPoint y: 605, endPoint x: 616, endPoint y: 586, distance: 19.0
click at [616, 586] on div "Webethics - About [DATE] 4:35 PM Websites Used by AI" at bounding box center [936, 604] width 958 height 39
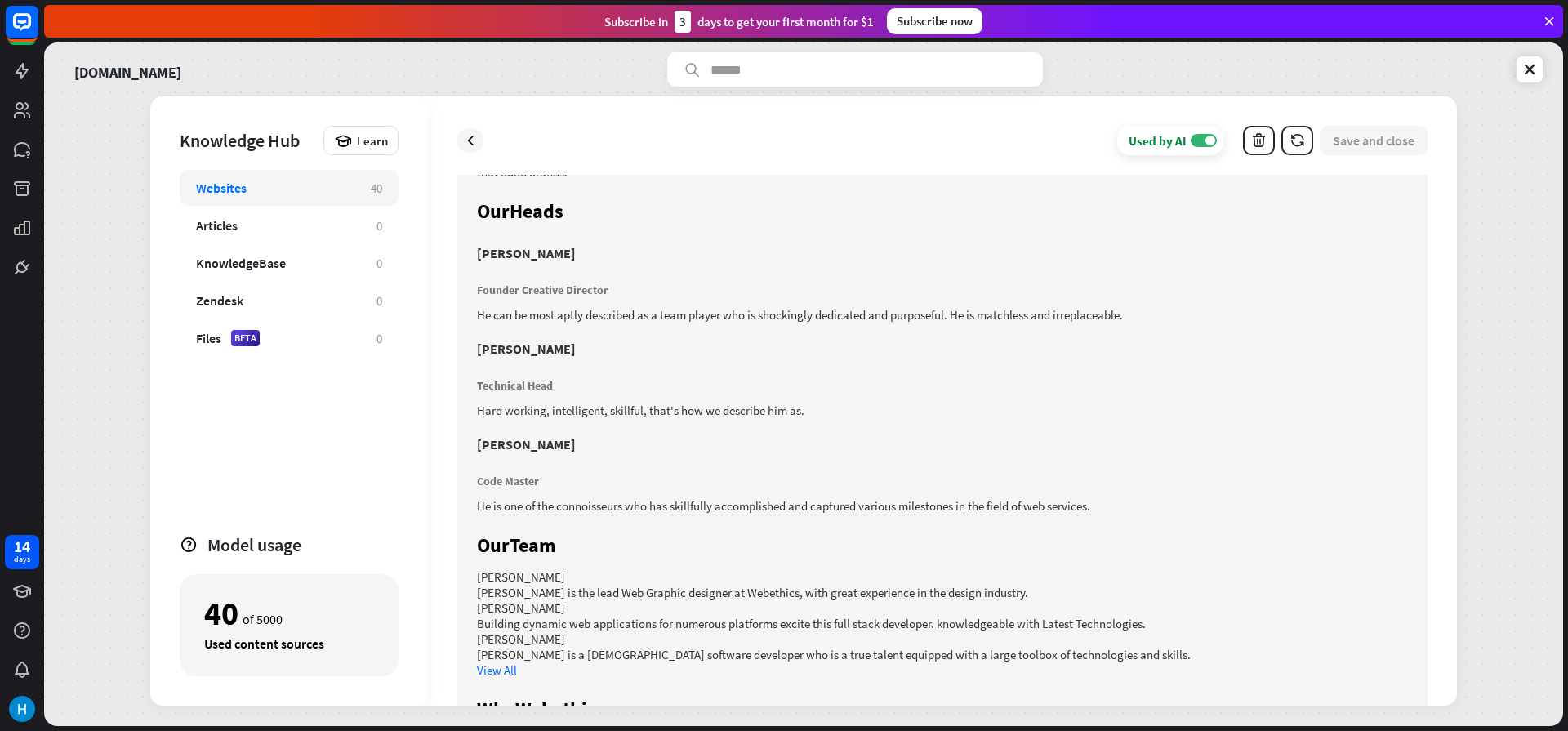
scroll to position [661, 0]
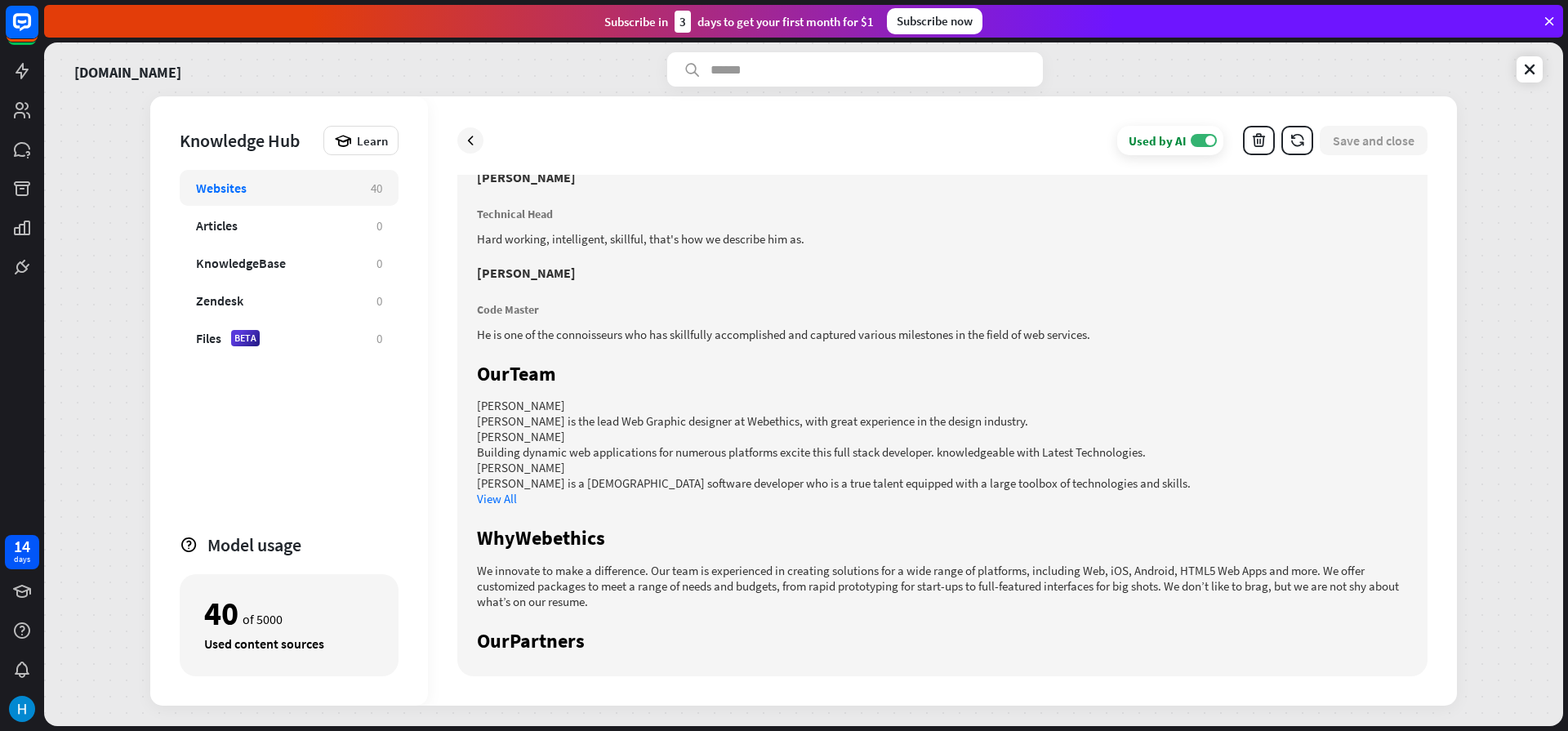
click at [486, 497] on link "View All" at bounding box center [497, 498] width 40 height 15
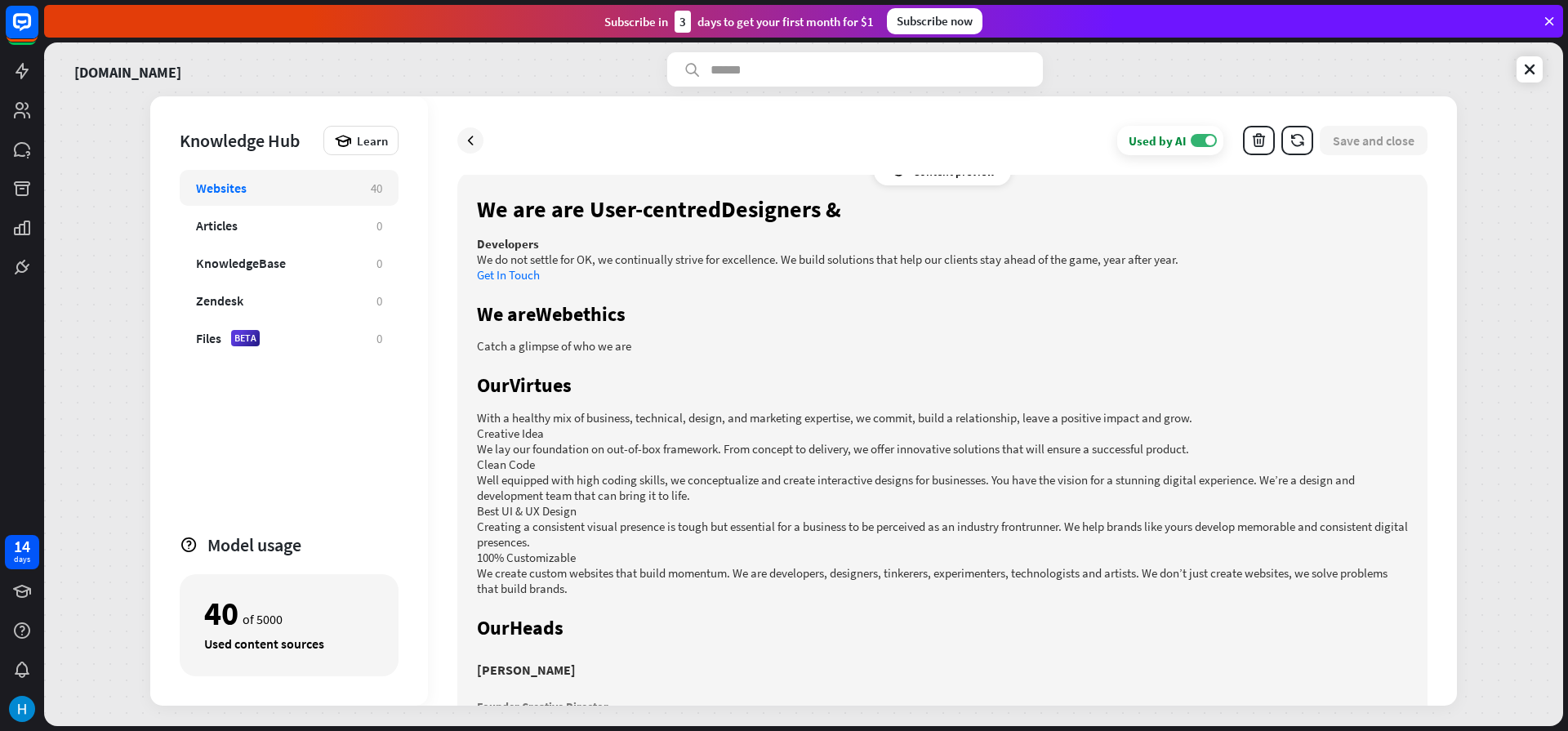
scroll to position [0, 0]
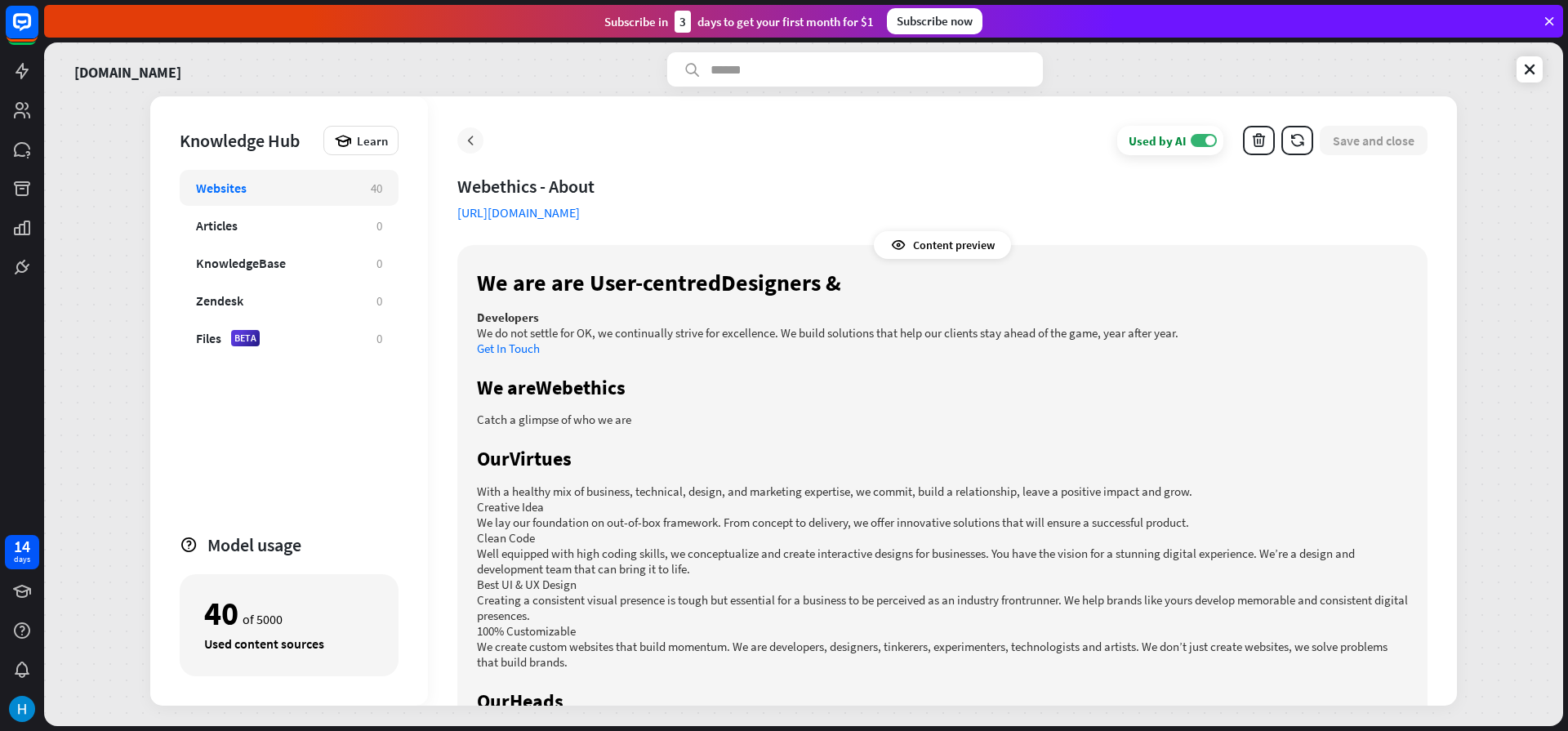
click at [461, 141] on div at bounding box center [470, 140] width 26 height 26
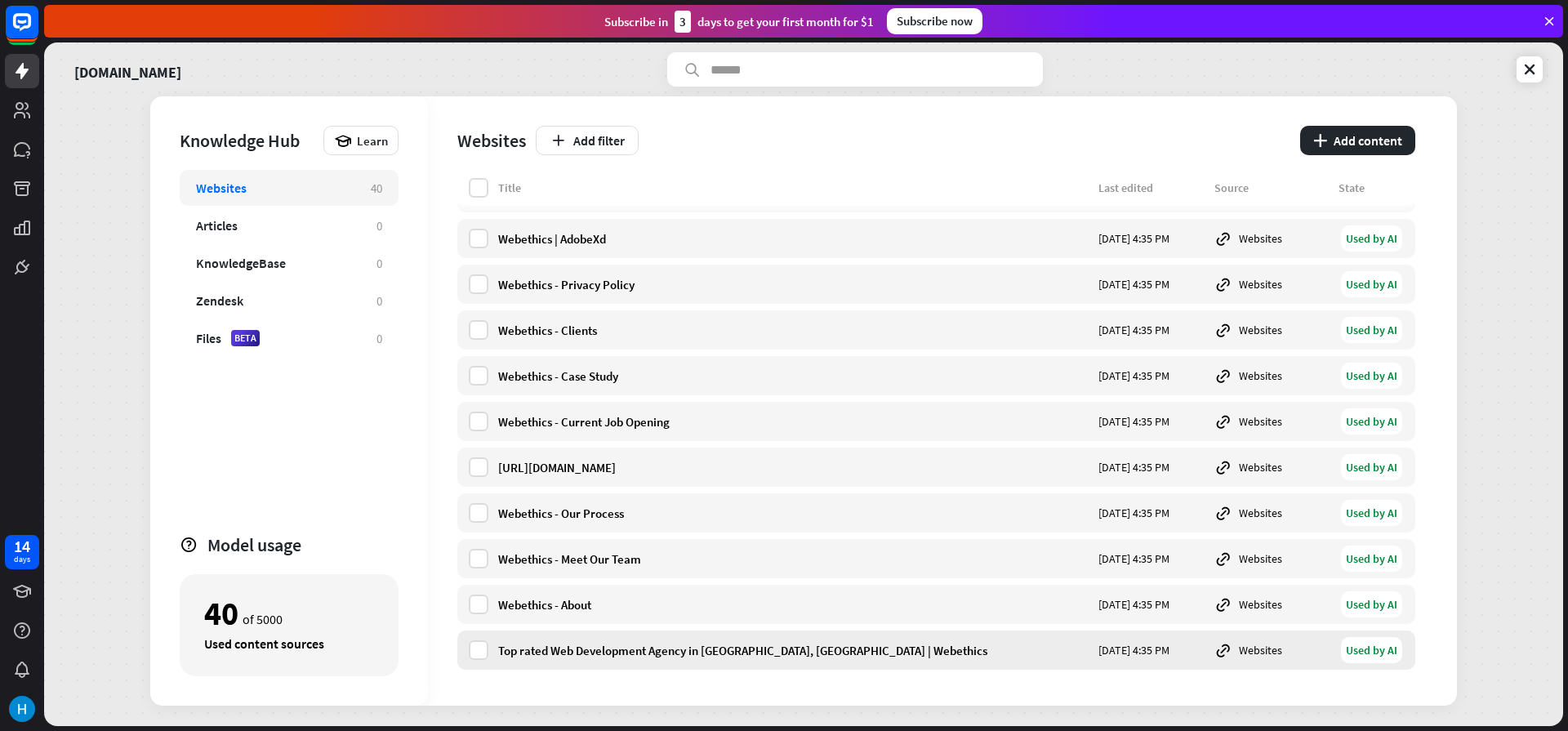
click at [646, 651] on div "Top rated Web Development Agency in [GEOGRAPHIC_DATA], [GEOGRAPHIC_DATA] | Webe…" at bounding box center [793, 650] width 590 height 15
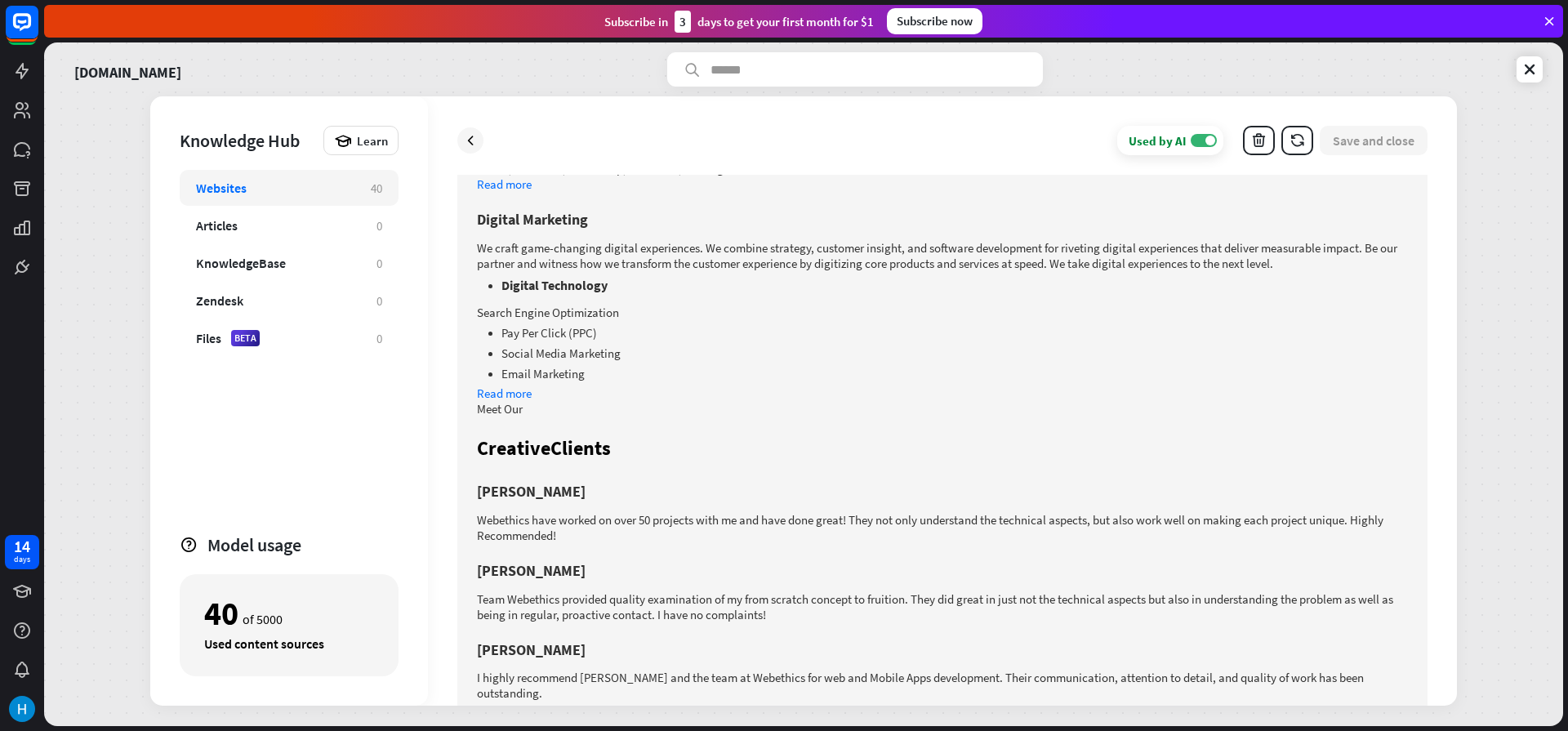
scroll to position [1711, 0]
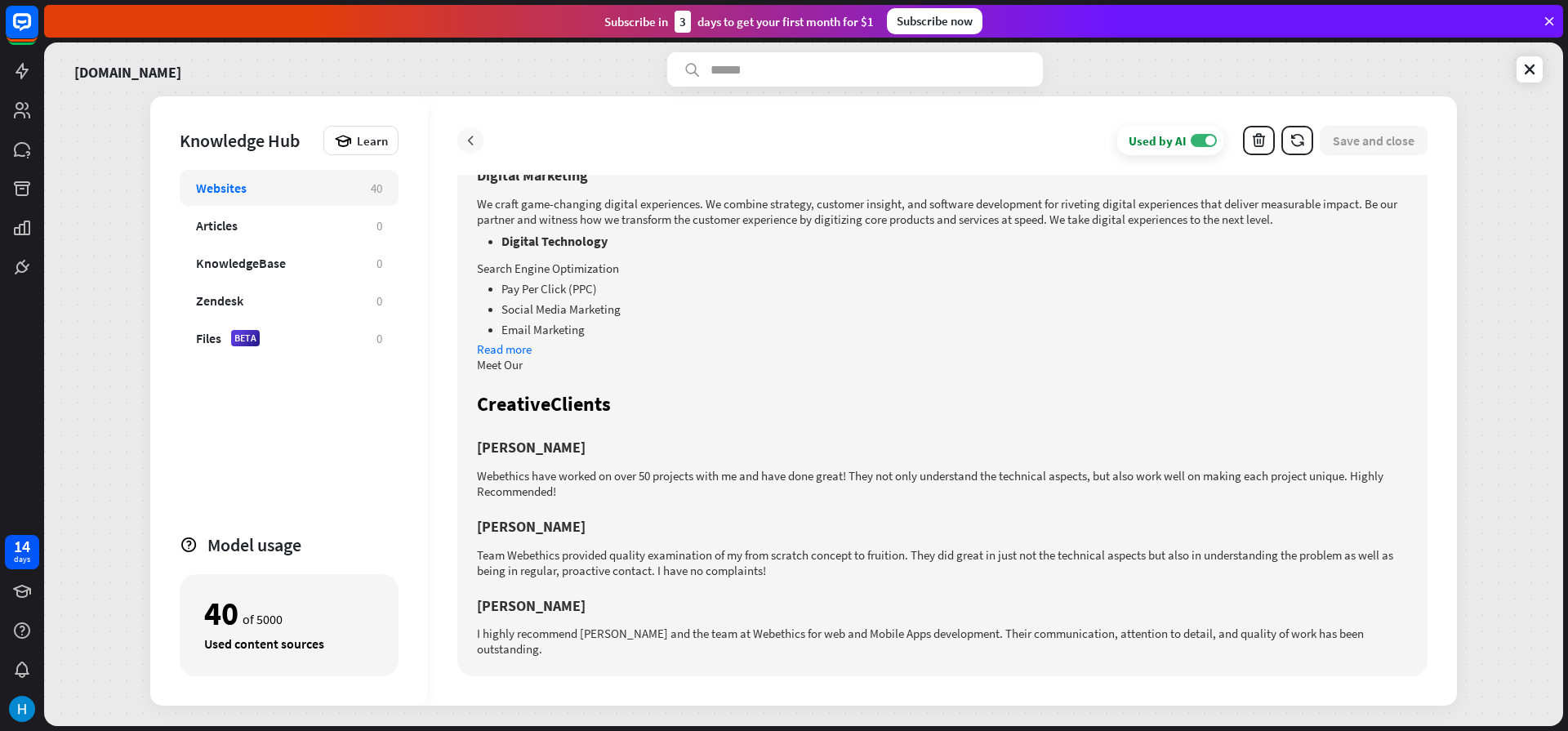
click at [464, 145] on icon at bounding box center [470, 140] width 16 height 16
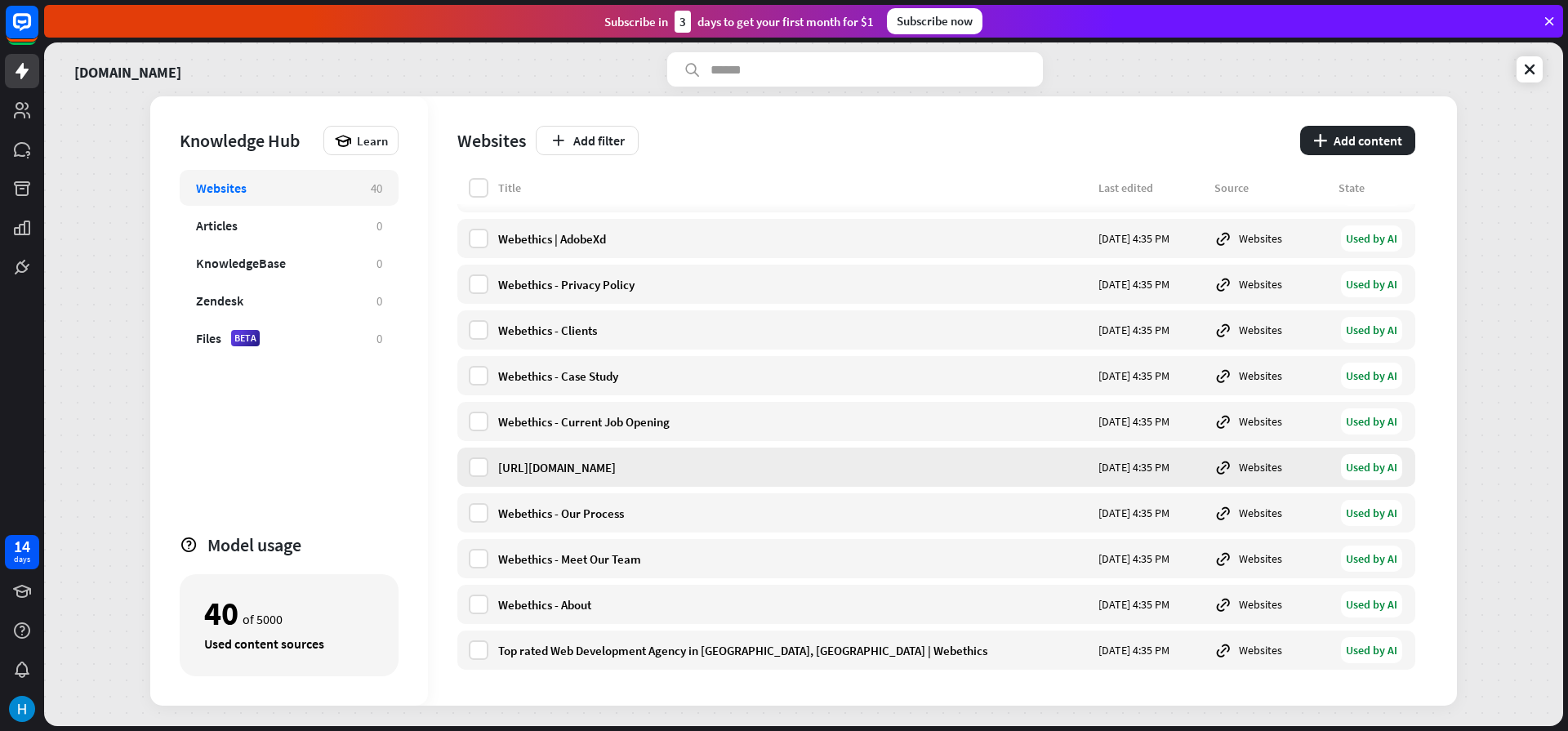
click at [580, 469] on div "[URL][DOMAIN_NAME]" at bounding box center [793, 467] width 590 height 15
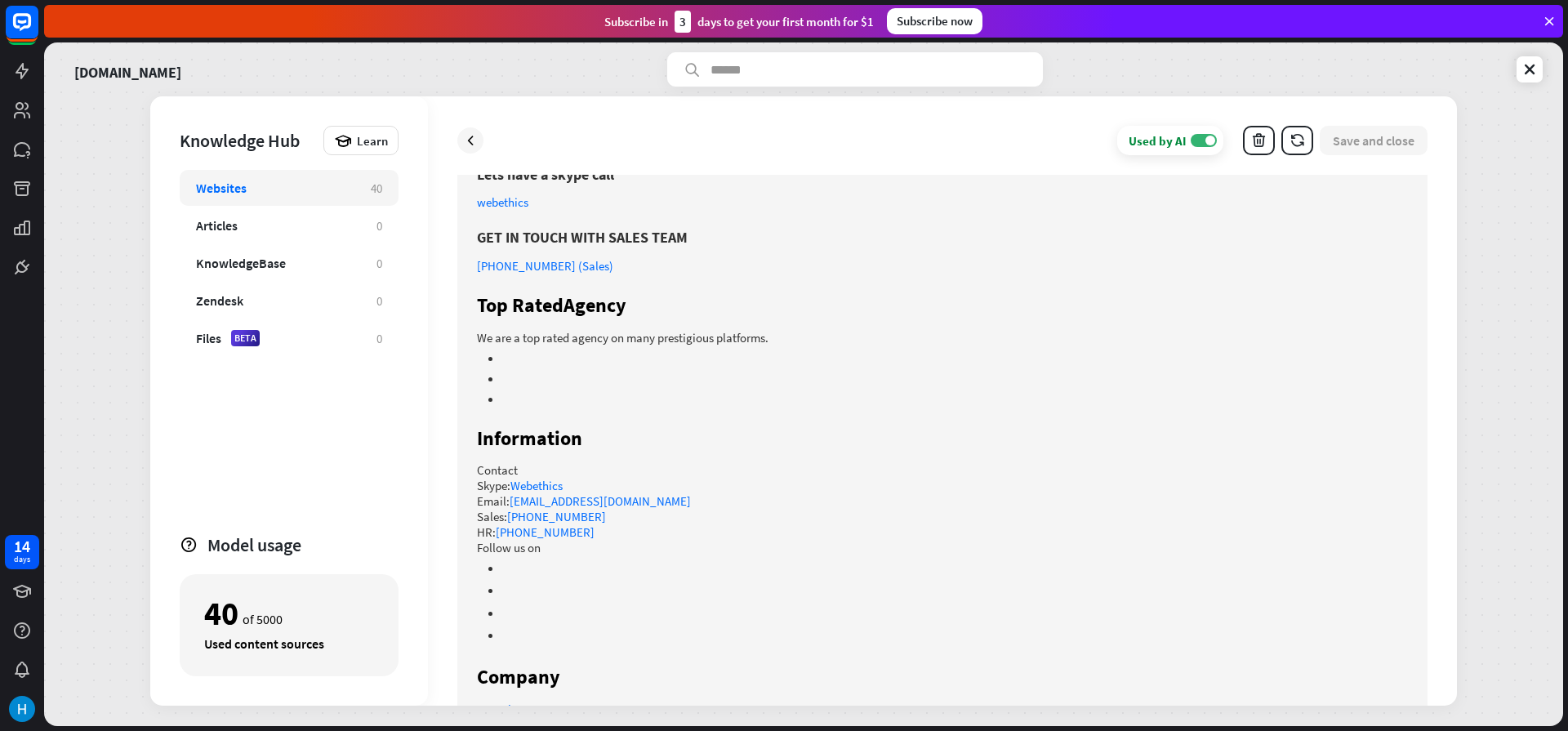
scroll to position [698, 0]
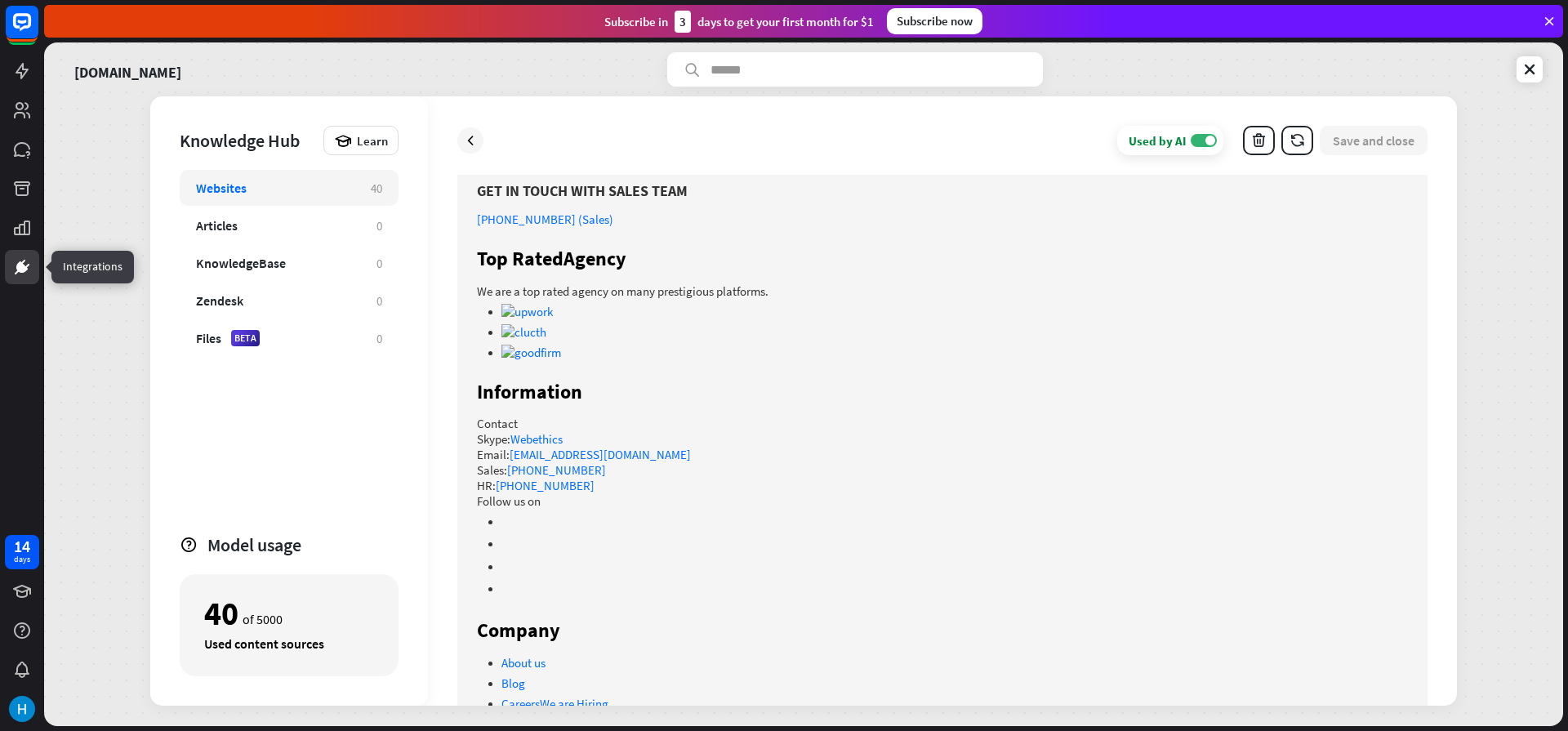
click at [19, 258] on icon at bounding box center [23, 267] width 20 height 20
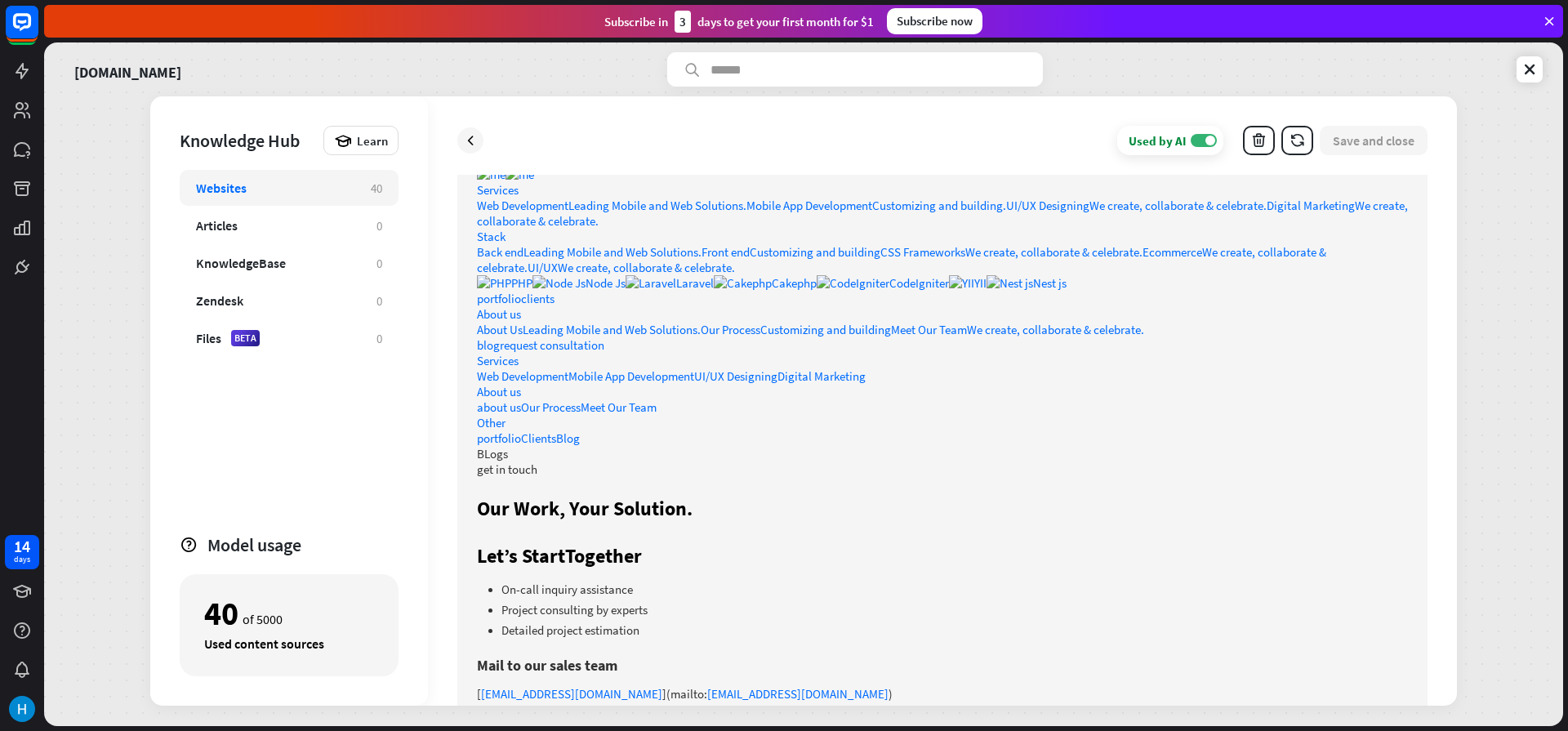
scroll to position [196, 0]
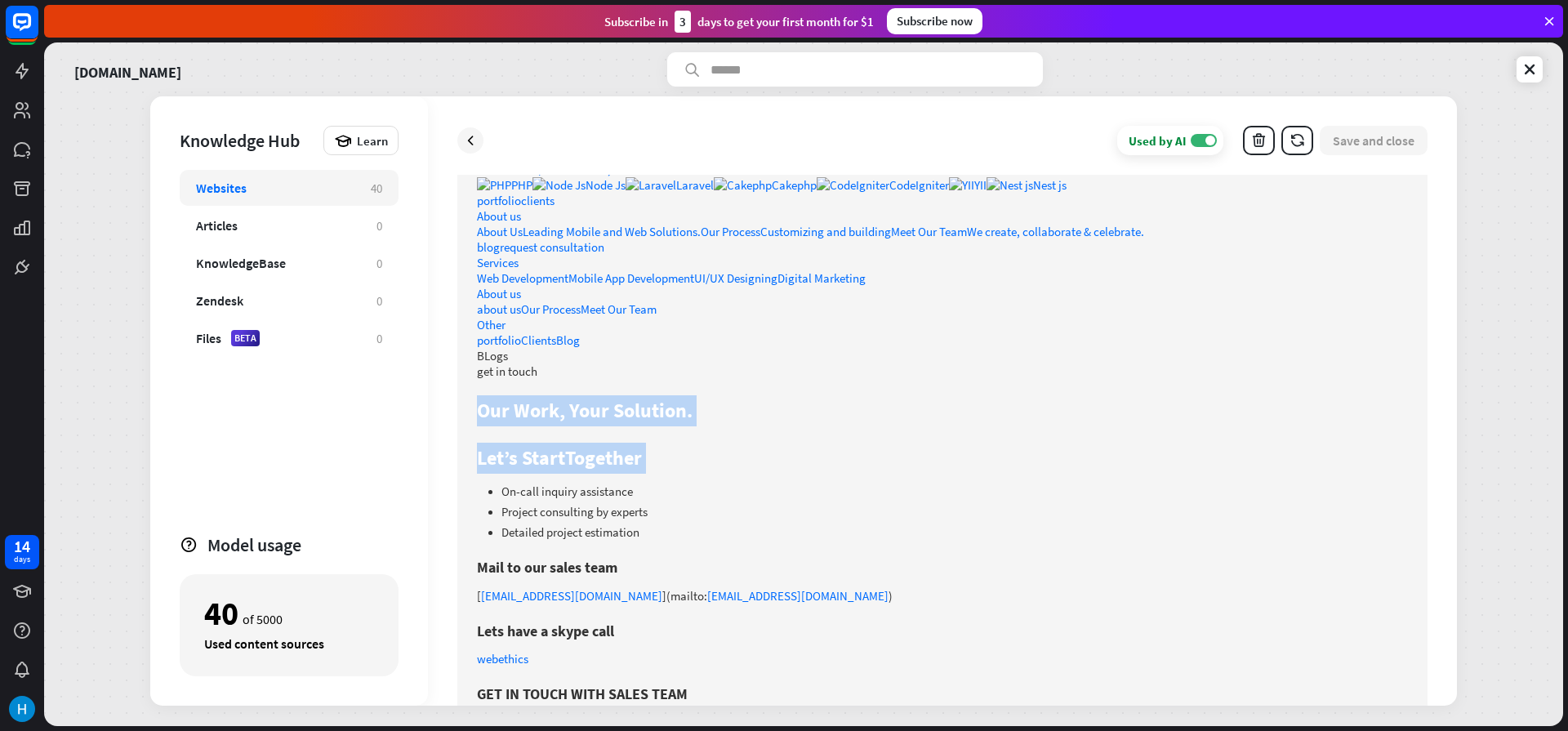
drag, startPoint x: 479, startPoint y: 402, endPoint x: 699, endPoint y: 476, distance: 232.1
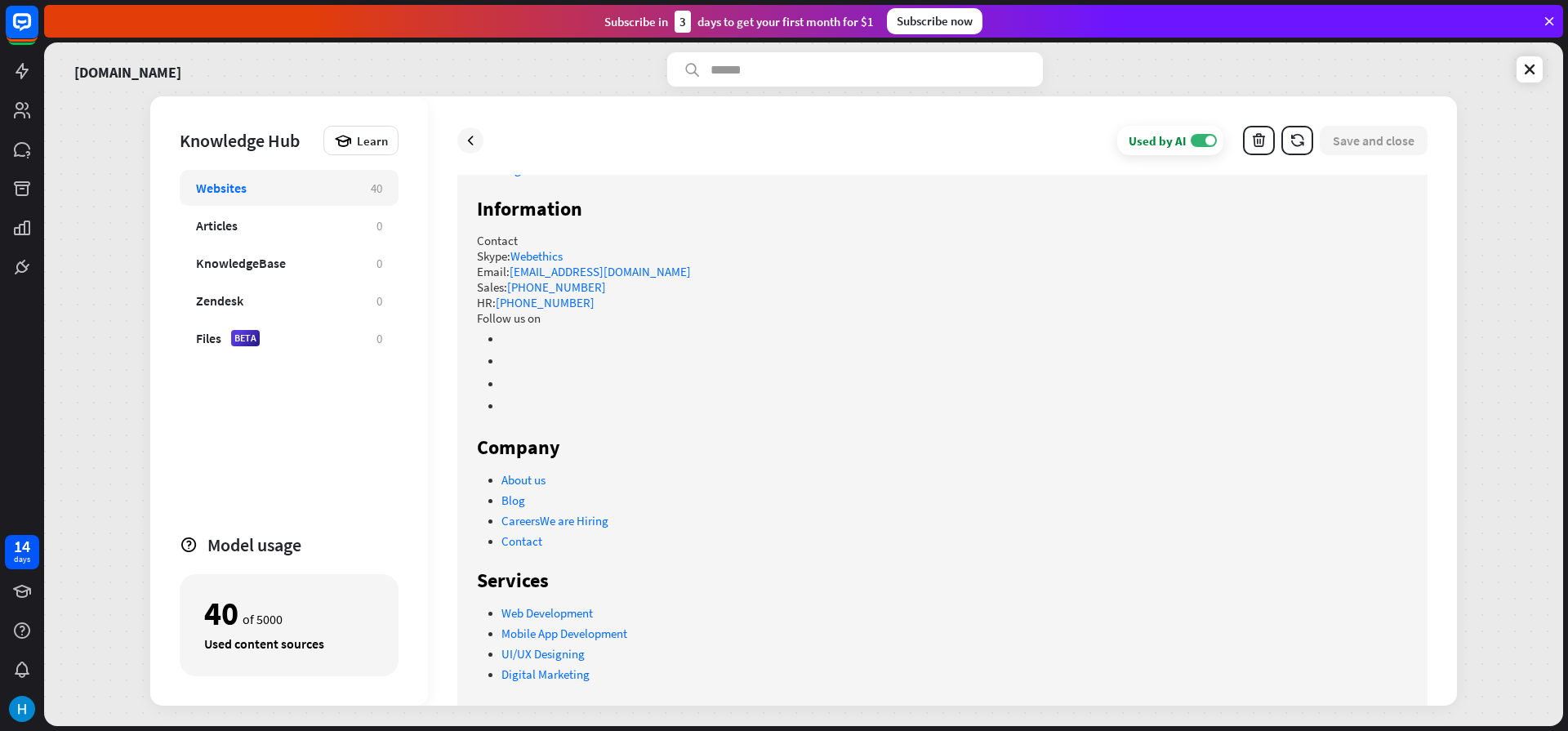
scroll to position [1091, 0]
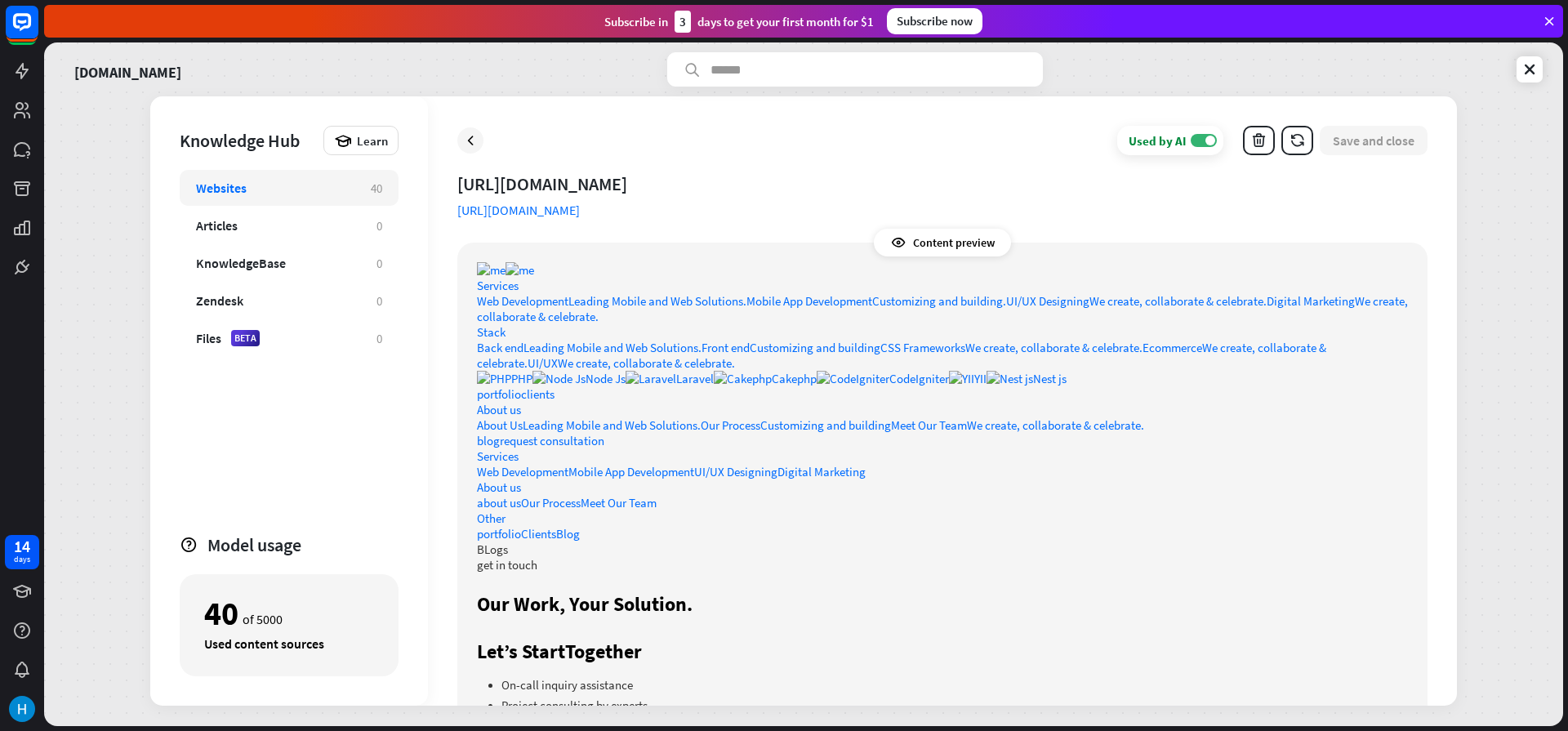
scroll to position [0, 0]
click at [476, 148] on icon at bounding box center [470, 140] width 16 height 16
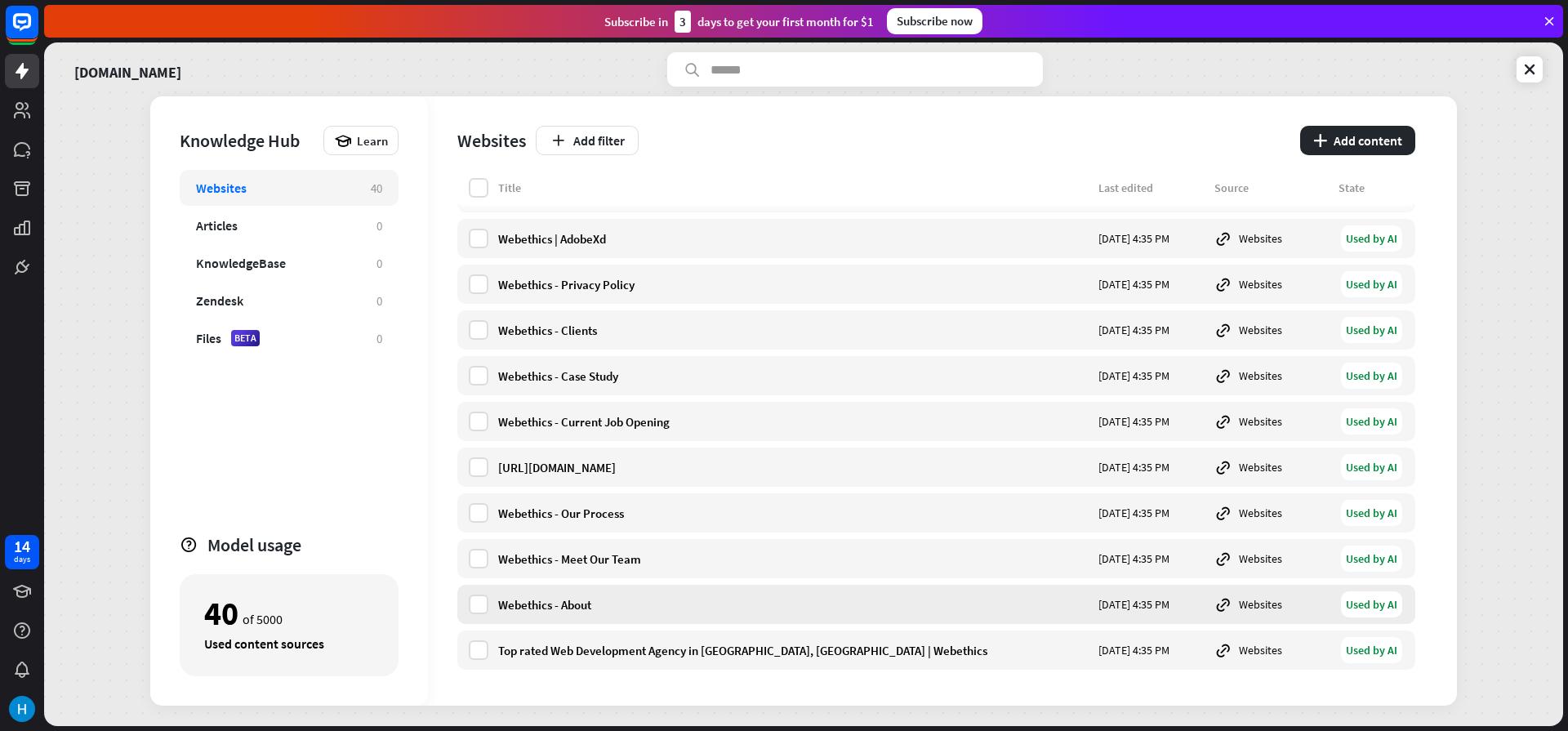
click at [570, 598] on div "Webethics - About" at bounding box center [793, 604] width 590 height 15
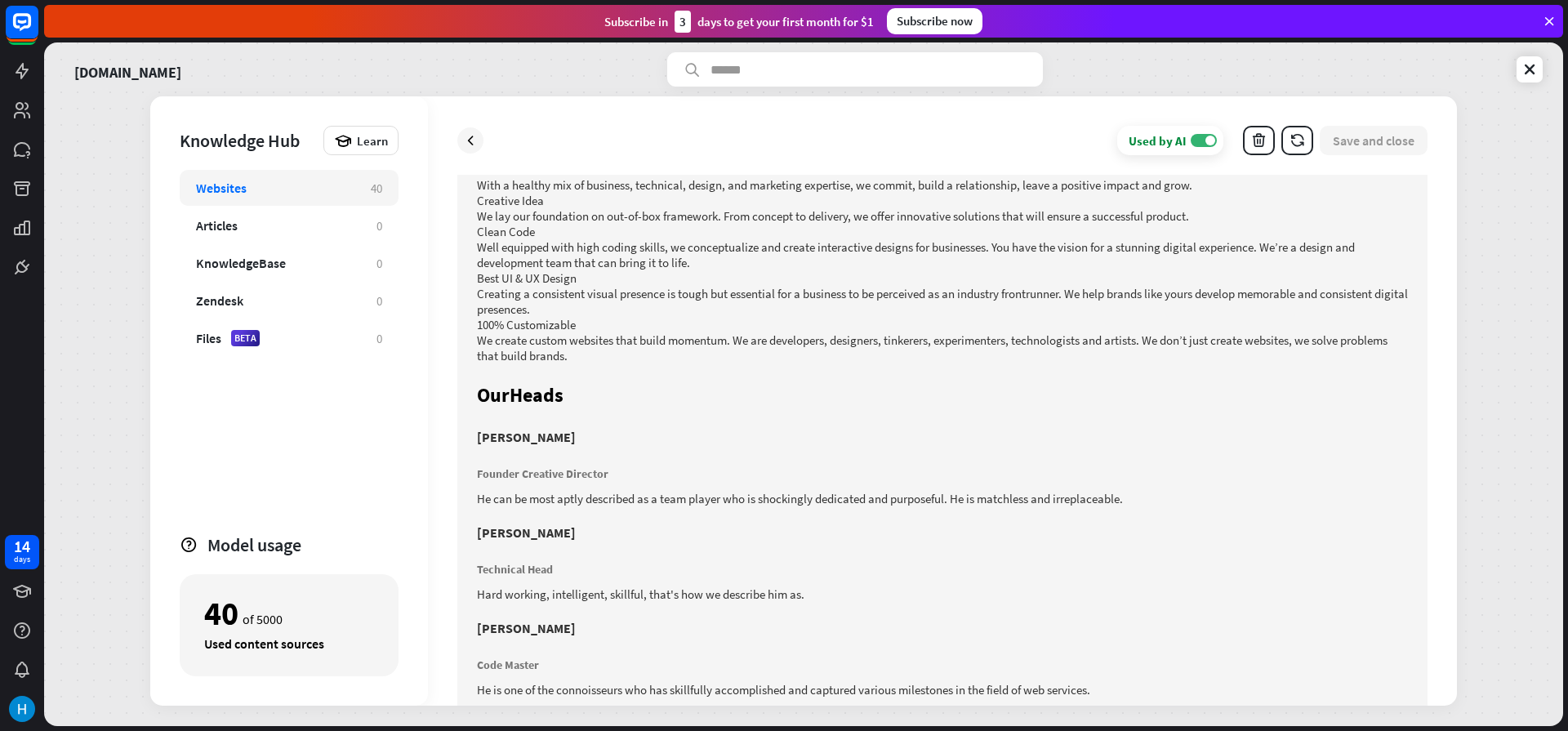
scroll to position [661, 0]
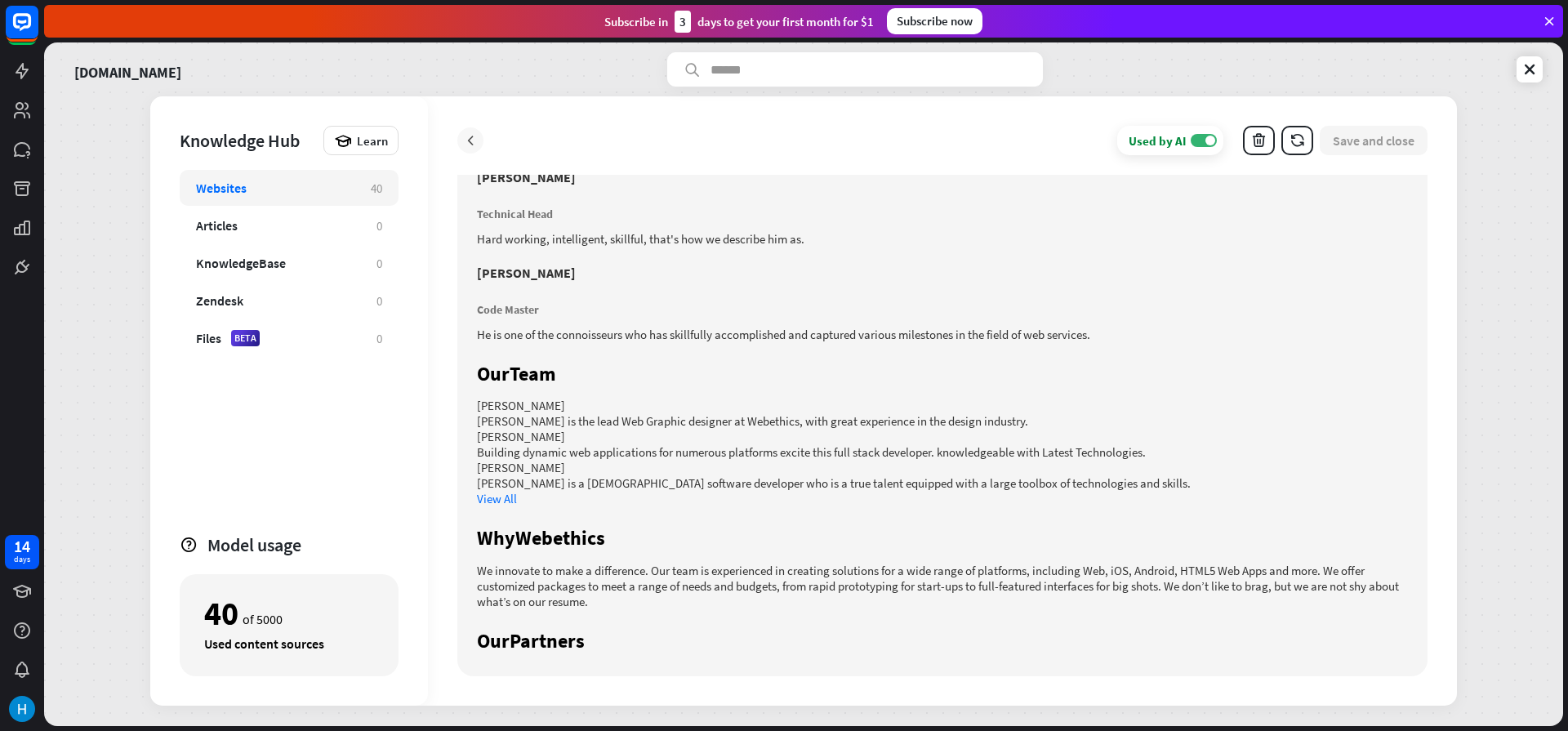
click at [477, 142] on icon at bounding box center [470, 140] width 16 height 16
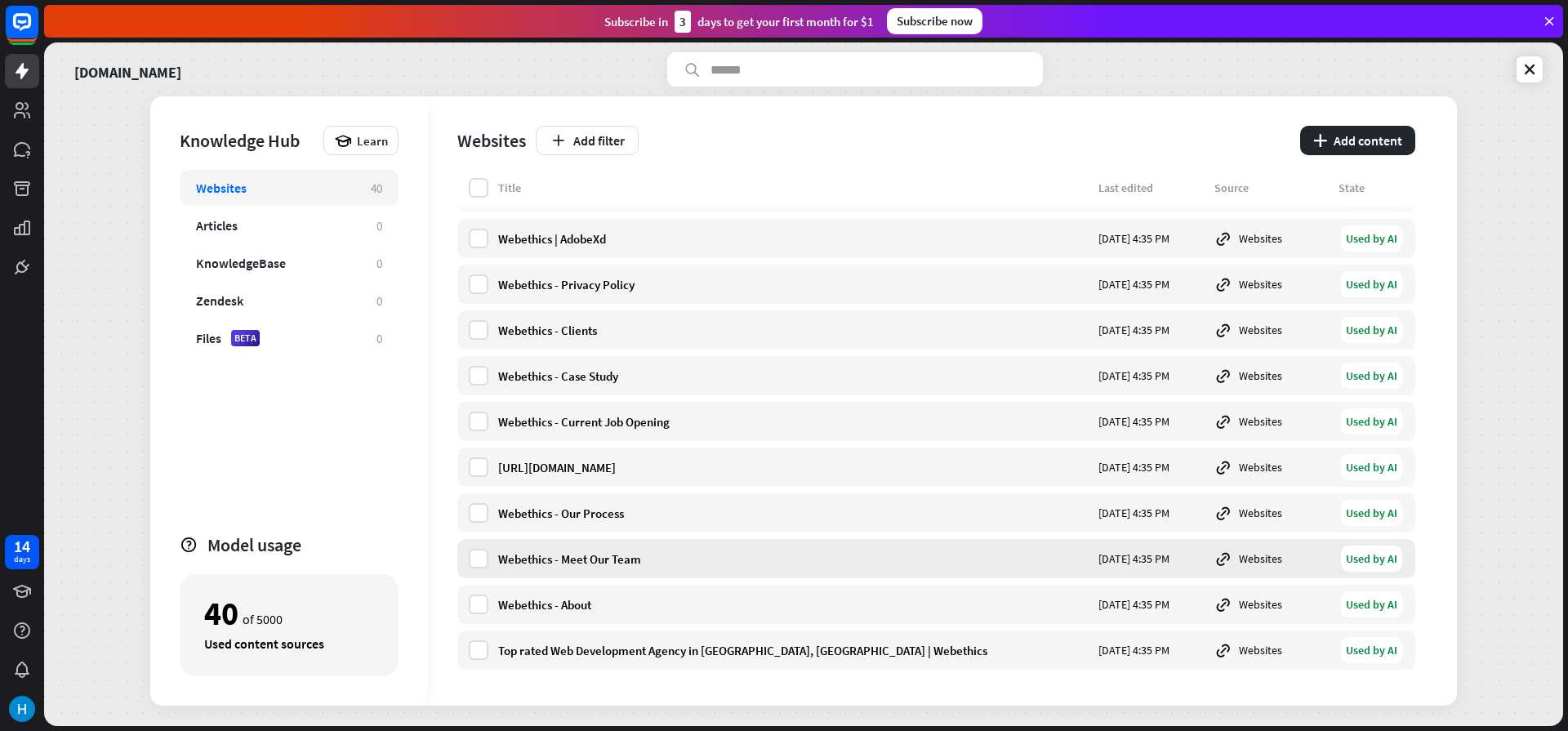
click at [562, 559] on div "Webethics - Meet Our Team" at bounding box center [793, 558] width 590 height 15
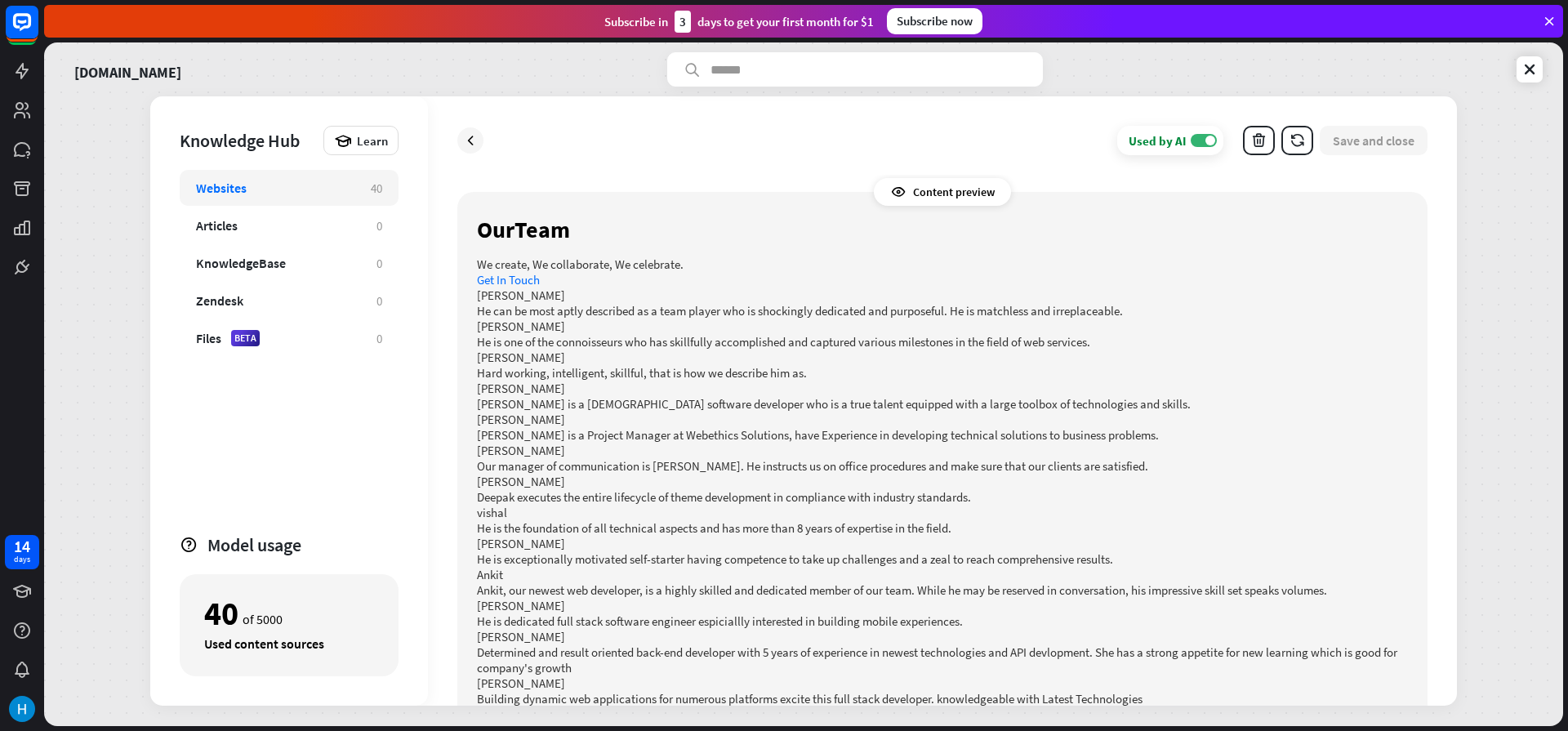
scroll to position [98, 0]
